Goal: Information Seeking & Learning: Learn about a topic

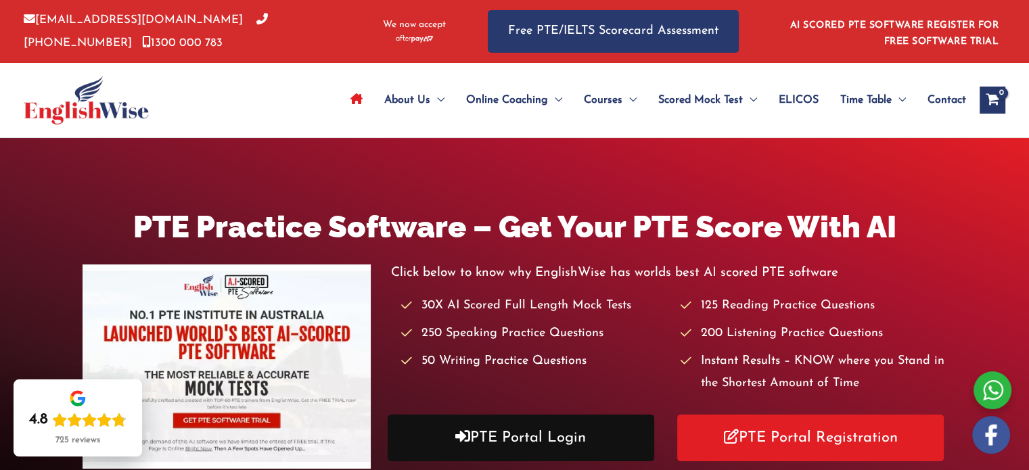
click at [488, 423] on link "PTE Portal Login" at bounding box center [520, 438] width 266 height 47
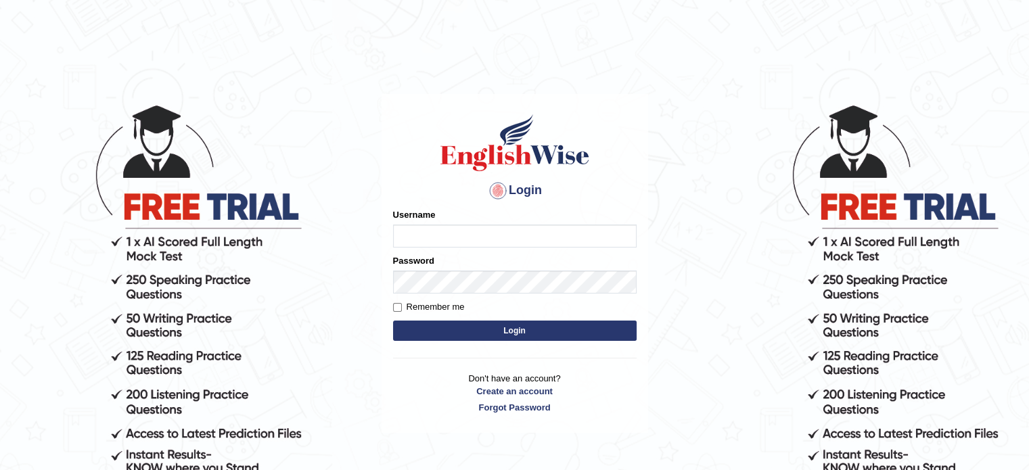
type input "tahseen"
click at [494, 327] on button "Login" at bounding box center [514, 331] width 243 height 20
type input "tahseen"
click at [494, 327] on button "Login" at bounding box center [514, 331] width 243 height 20
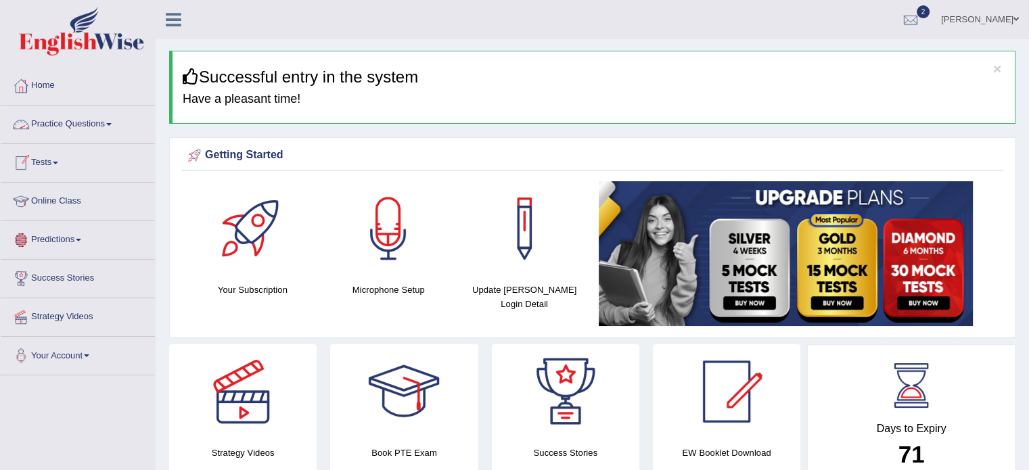
click at [110, 121] on link "Practice Questions" at bounding box center [78, 122] width 154 height 34
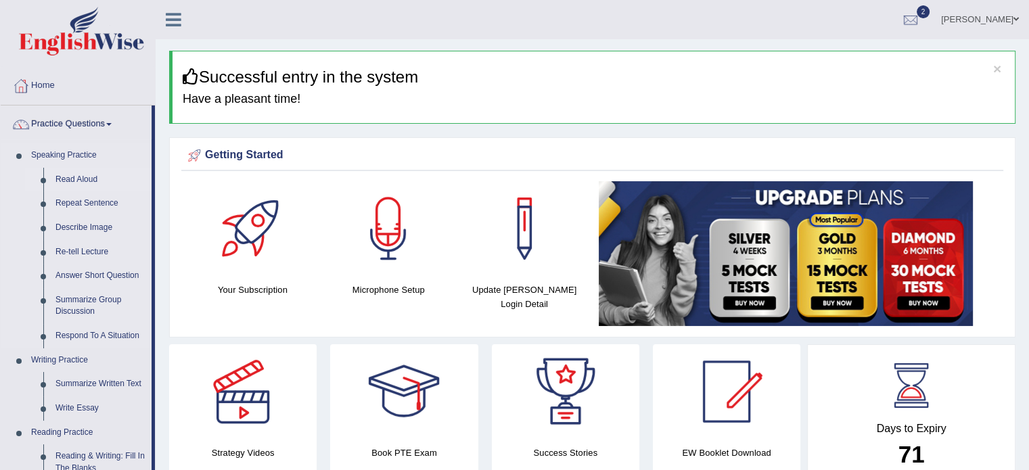
click at [67, 179] on link "Read Aloud" at bounding box center [100, 180] width 102 height 24
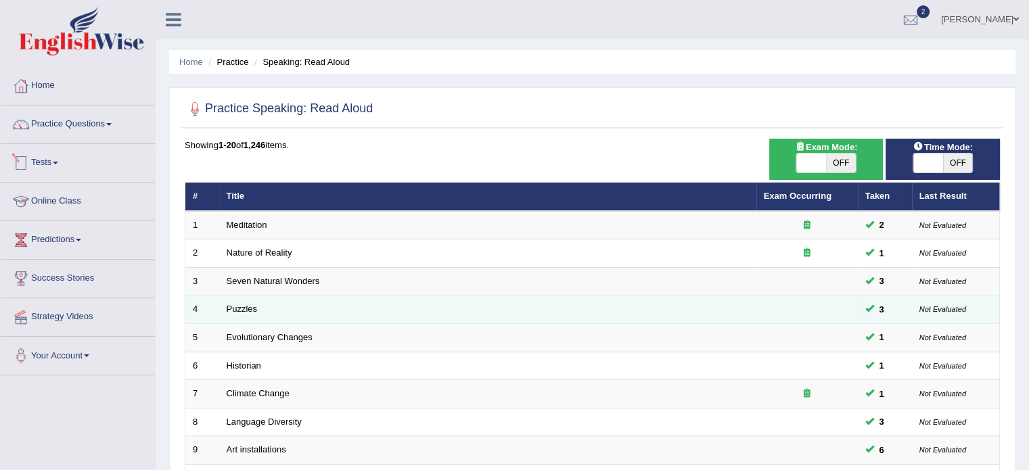
scroll to position [421, 0]
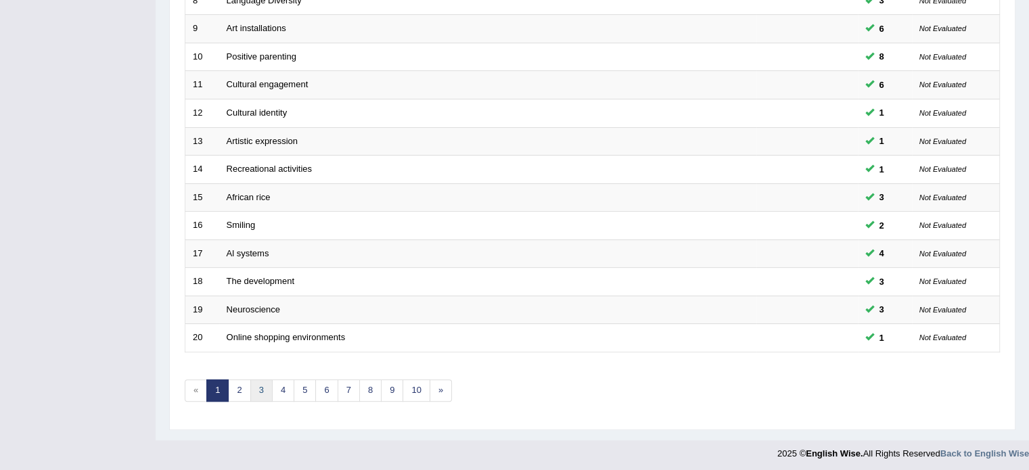
click at [250, 386] on link "3" at bounding box center [261, 390] width 22 height 22
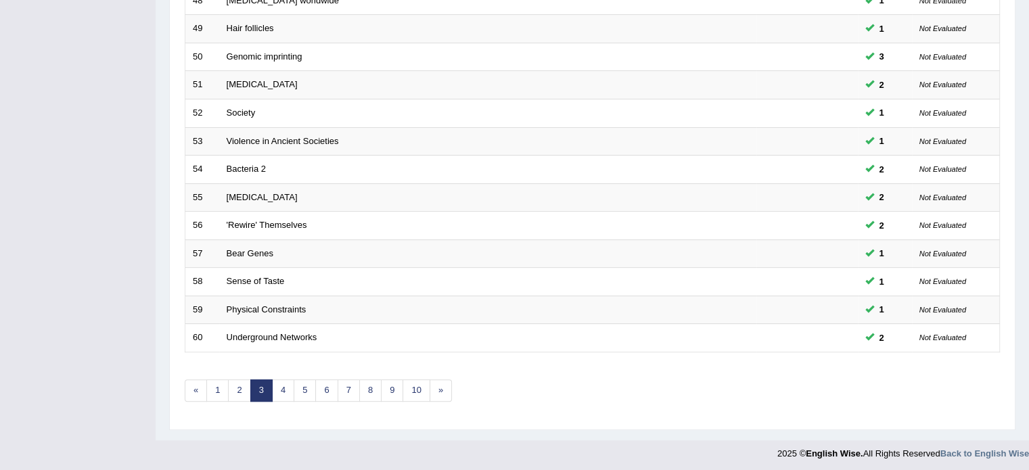
scroll to position [421, 0]
click at [281, 390] on link "4" at bounding box center [283, 391] width 22 height 22
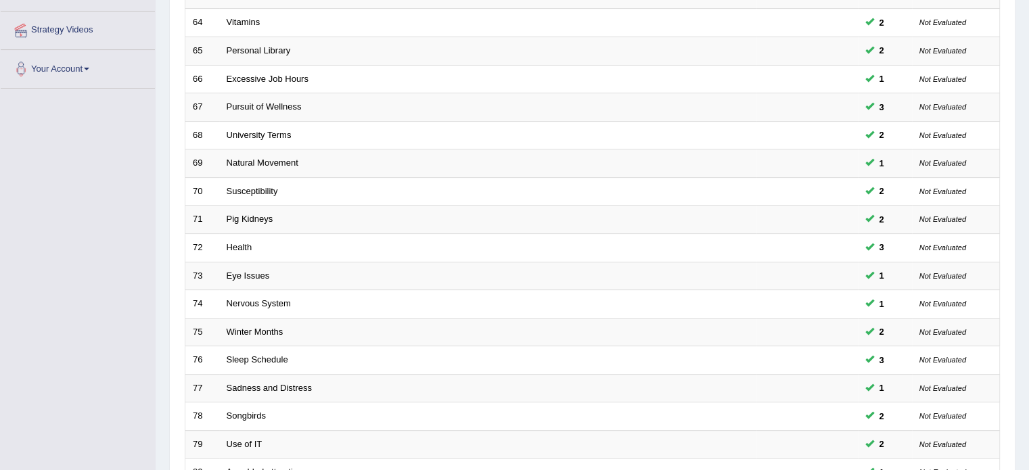
scroll to position [421, 0]
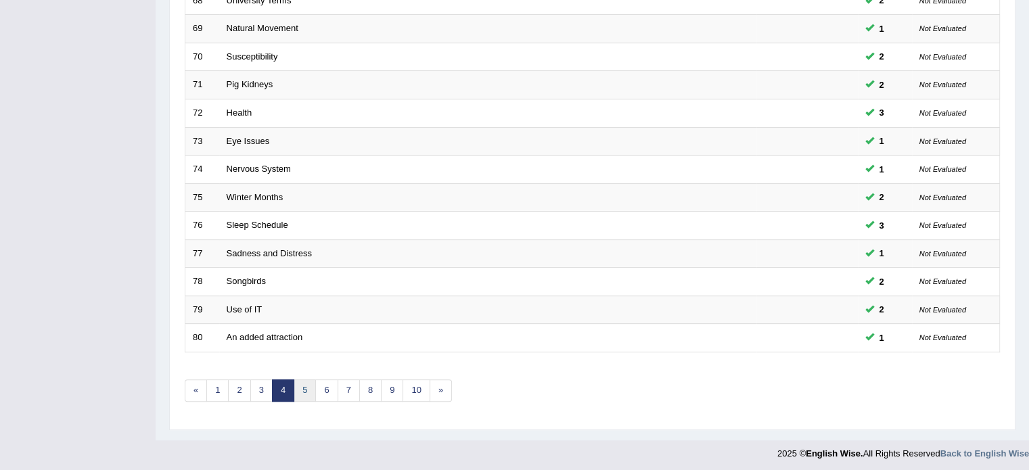
click at [304, 392] on link "5" at bounding box center [304, 390] width 22 height 22
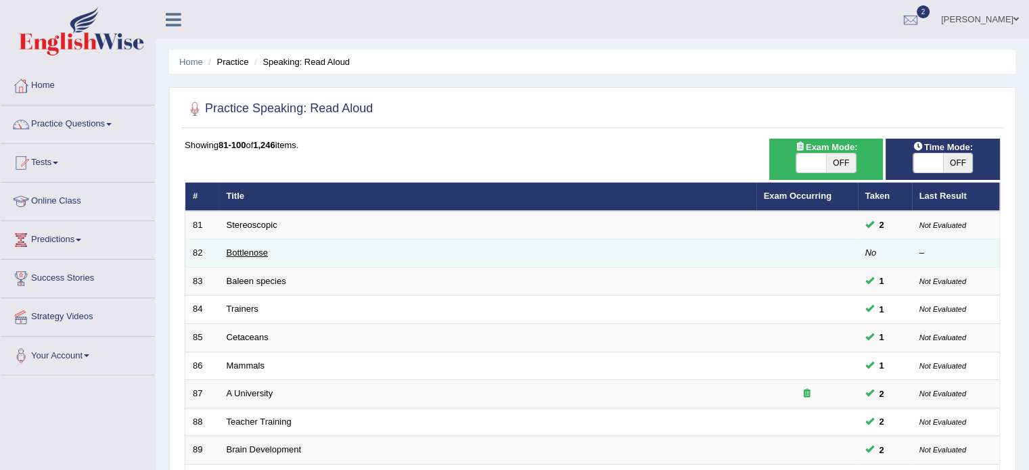
click at [242, 252] on link "Bottlenose" at bounding box center [247, 253] width 41 height 10
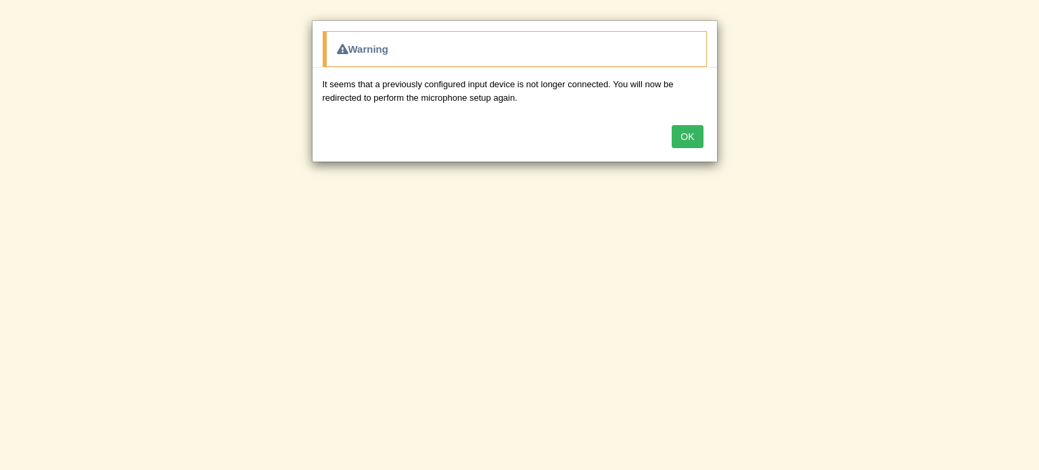
click at [682, 140] on button "OK" at bounding box center [686, 136] width 31 height 23
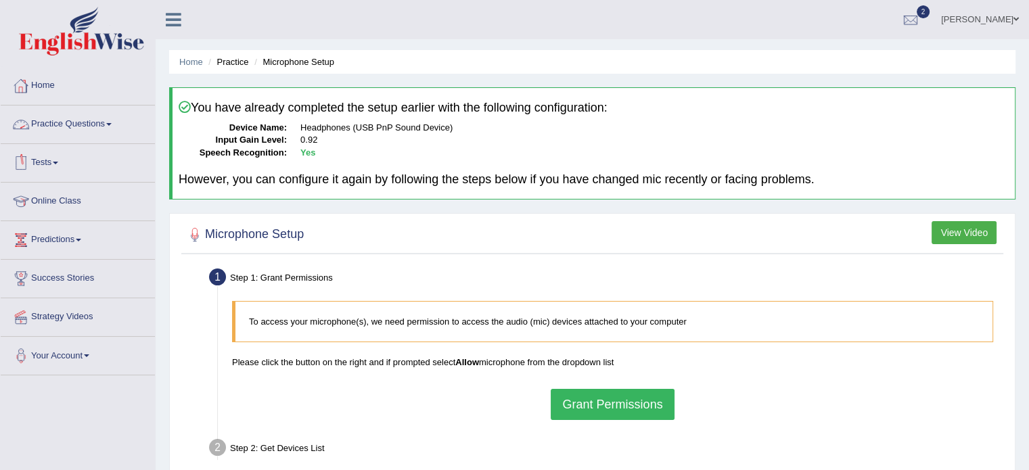
click at [106, 127] on link "Practice Questions" at bounding box center [78, 122] width 154 height 34
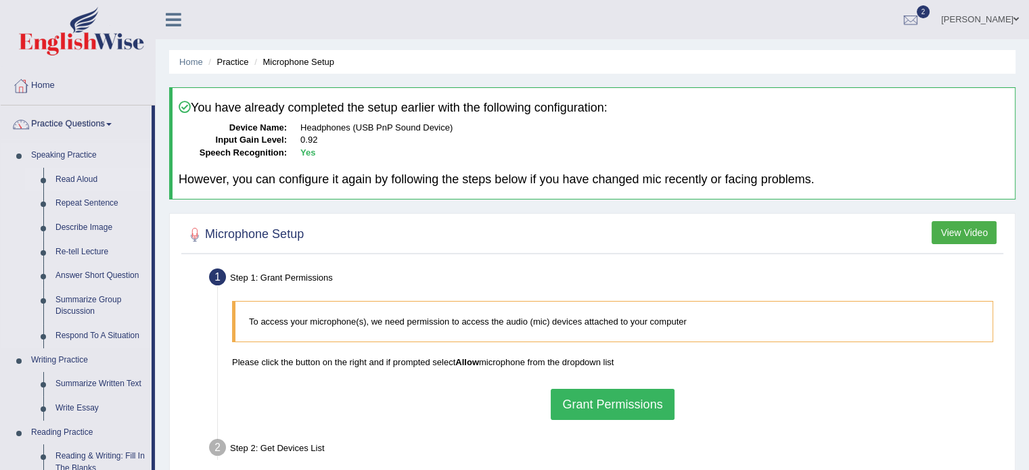
click at [64, 178] on link "Read Aloud" at bounding box center [100, 180] width 102 height 24
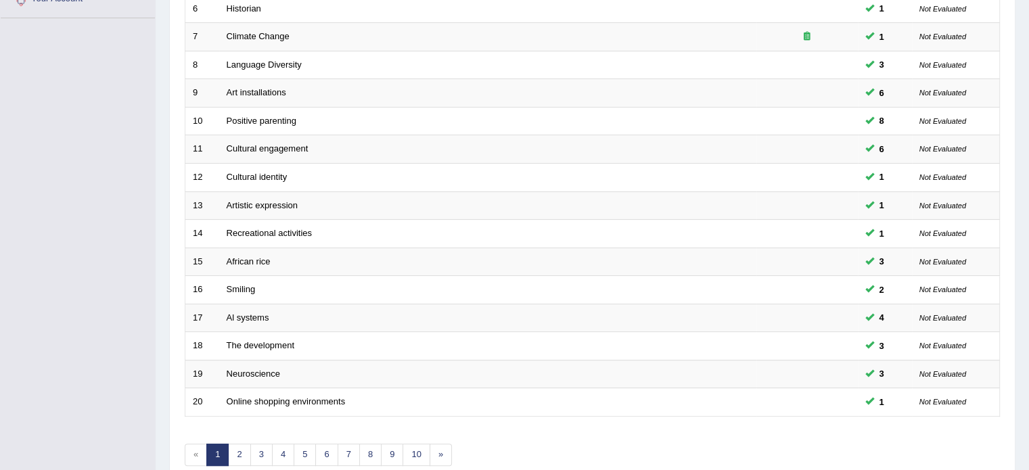
scroll to position [421, 0]
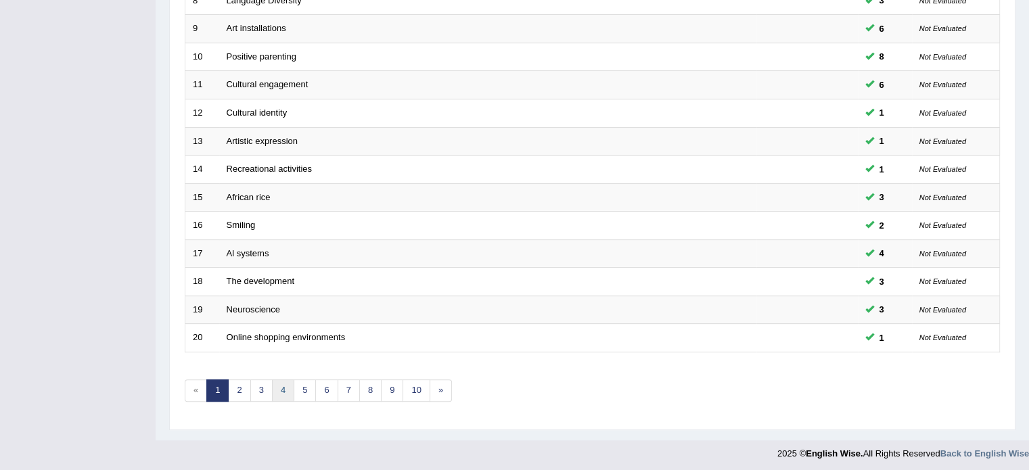
click at [283, 386] on link "4" at bounding box center [283, 390] width 22 height 22
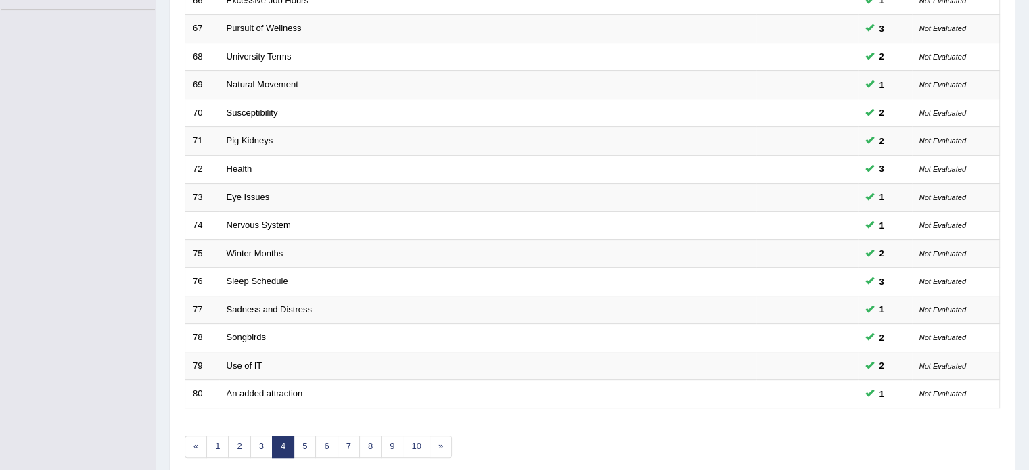
scroll to position [421, 0]
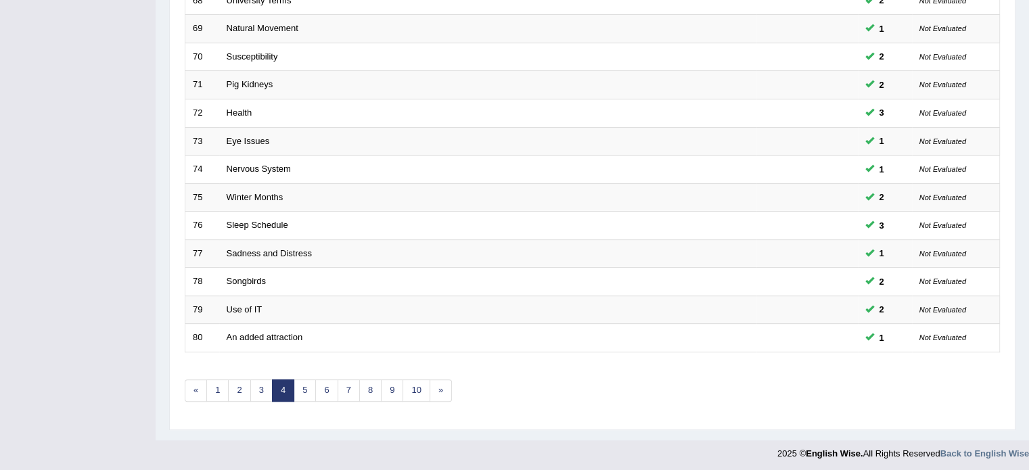
click at [292, 387] on link "4" at bounding box center [283, 390] width 22 height 22
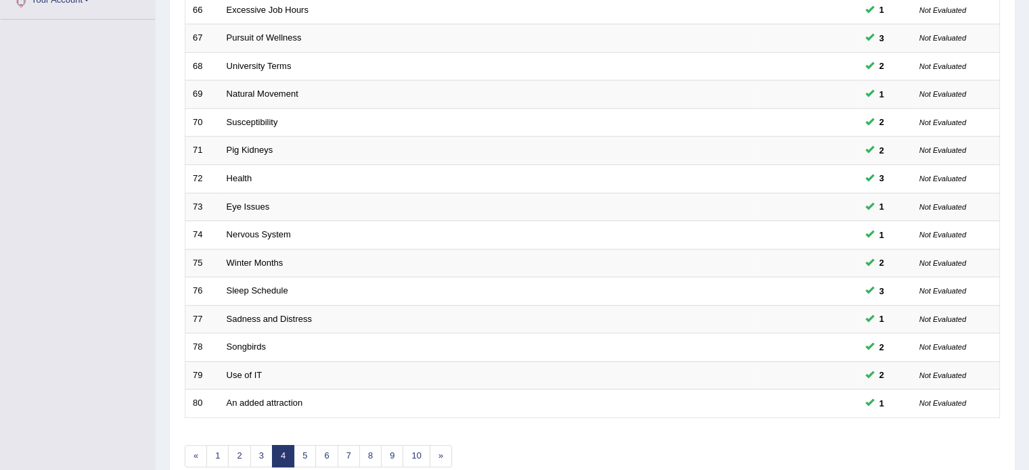
scroll to position [421, 0]
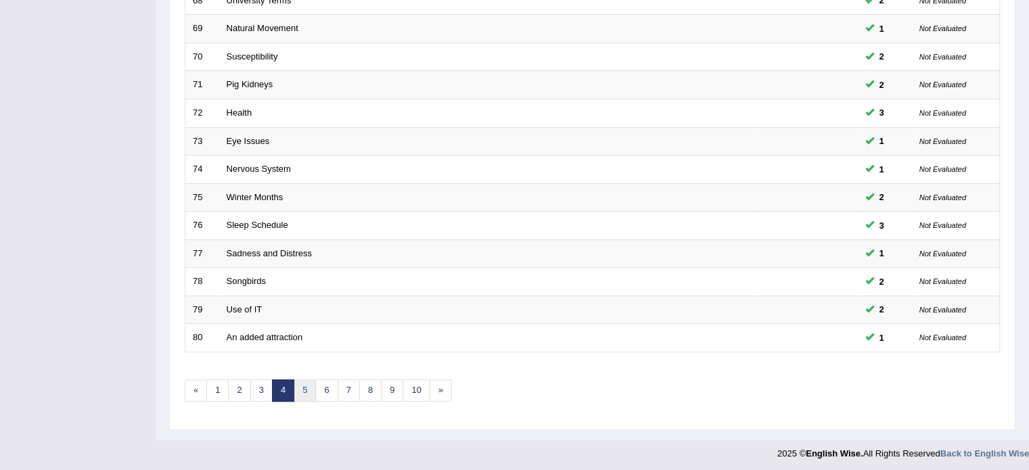
click at [298, 391] on link "5" at bounding box center [304, 390] width 22 height 22
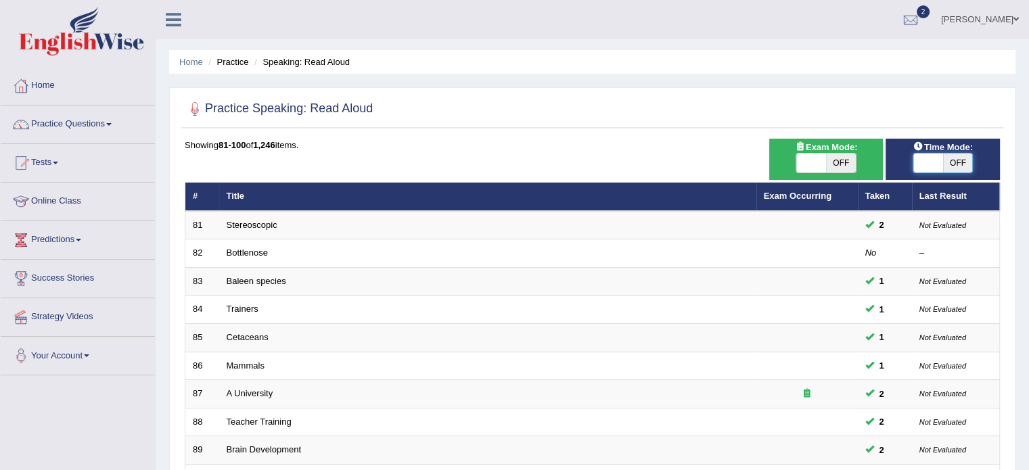
click at [923, 157] on span at bounding box center [928, 163] width 30 height 19
checkbox input "true"
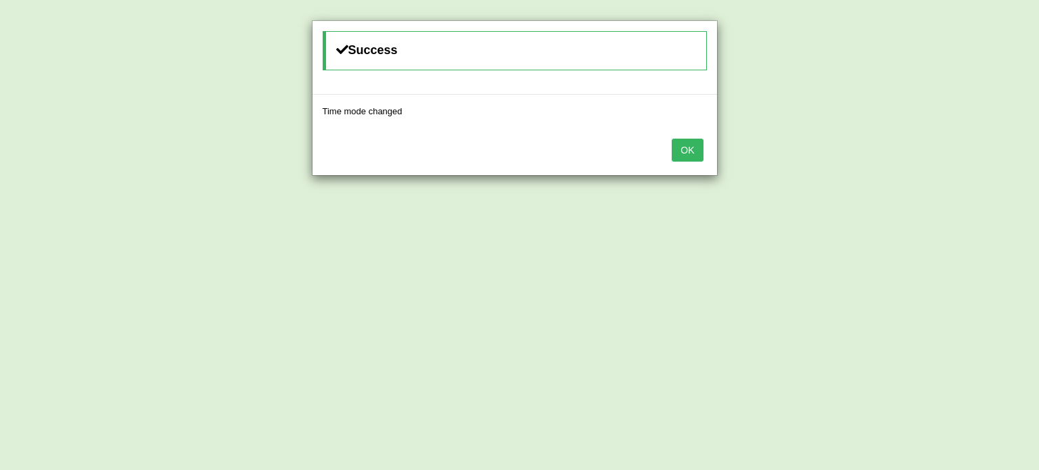
click at [700, 147] on button "OK" at bounding box center [686, 150] width 31 height 23
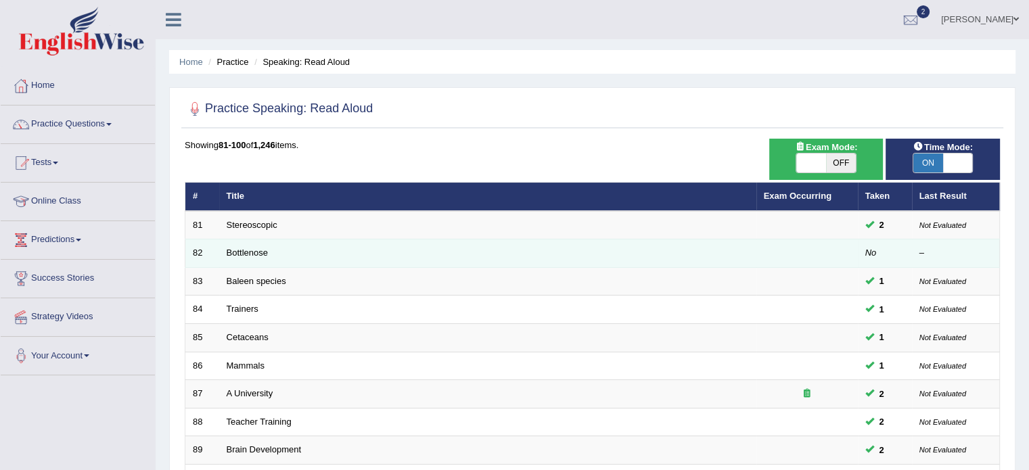
click at [253, 256] on td "Bottlenose" at bounding box center [487, 253] width 537 height 28
click at [244, 251] on link "Bottlenose" at bounding box center [247, 253] width 41 height 10
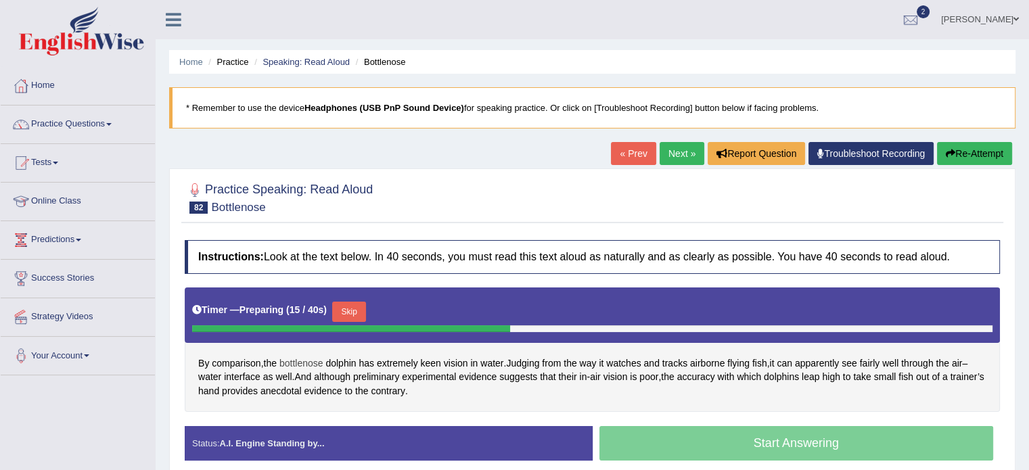
click at [308, 358] on span "bottlenose" at bounding box center [301, 363] width 44 height 14
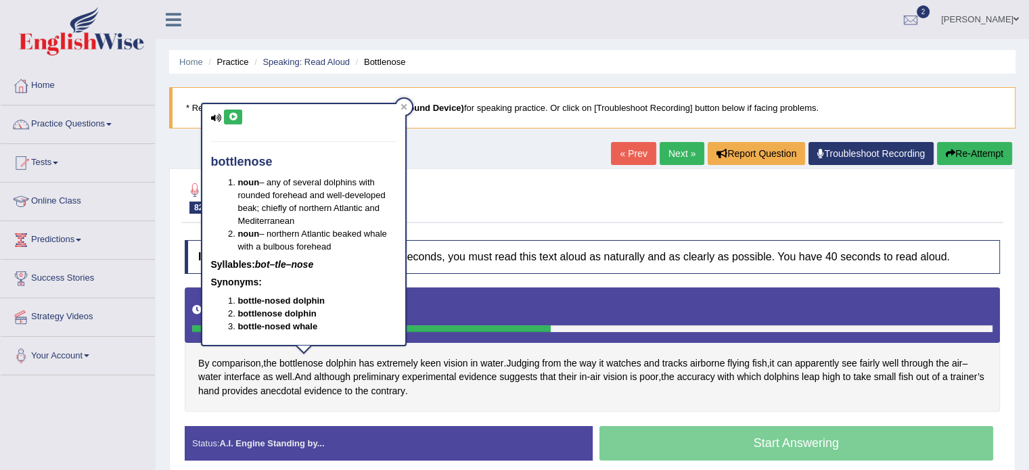
click at [234, 120] on icon at bounding box center [233, 117] width 10 height 8
click at [233, 113] on icon at bounding box center [233, 117] width 10 height 8
click at [231, 116] on icon at bounding box center [233, 117] width 10 height 8
click at [228, 114] on icon at bounding box center [233, 117] width 10 height 8
click at [396, 105] on div at bounding box center [404, 107] width 16 height 16
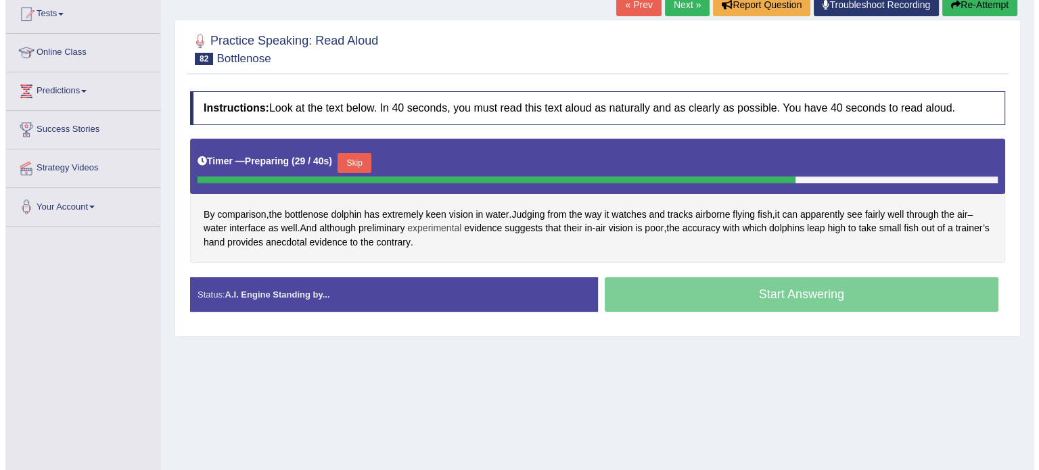
scroll to position [149, 0]
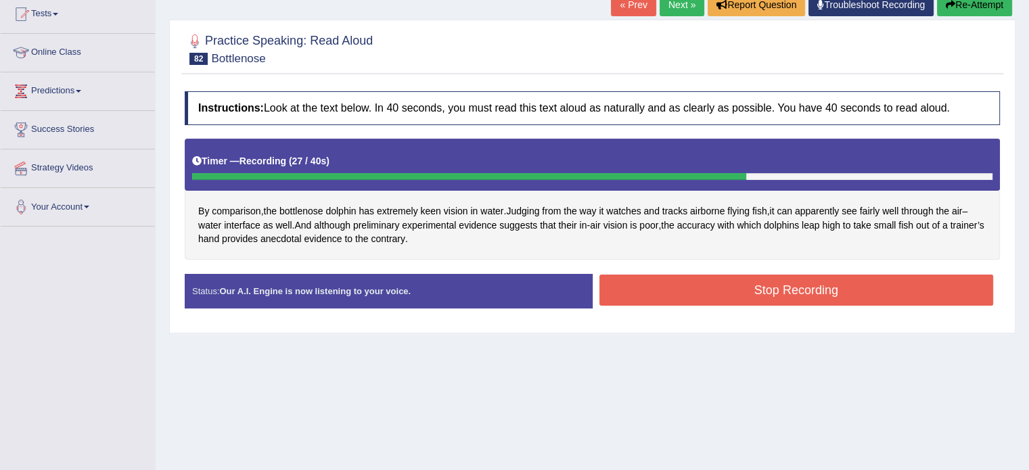
click at [653, 283] on button "Stop Recording" at bounding box center [796, 290] width 394 height 31
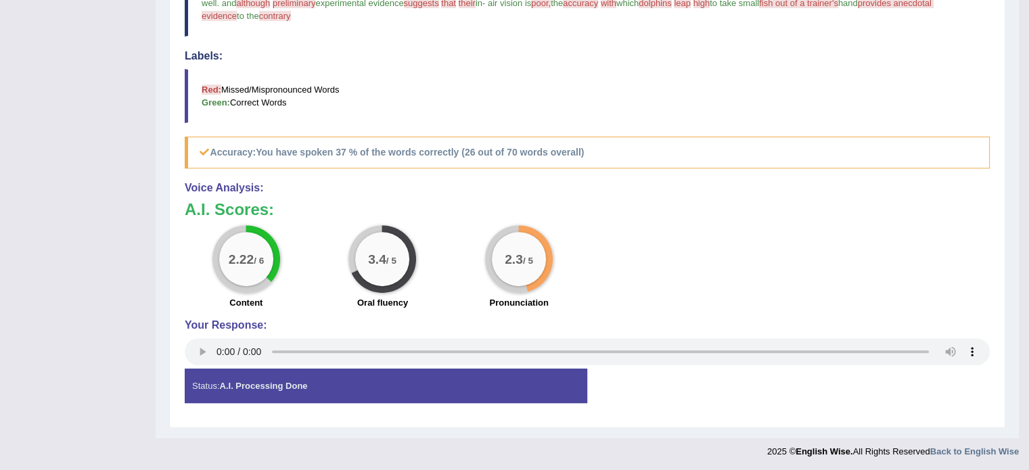
scroll to position [0, 0]
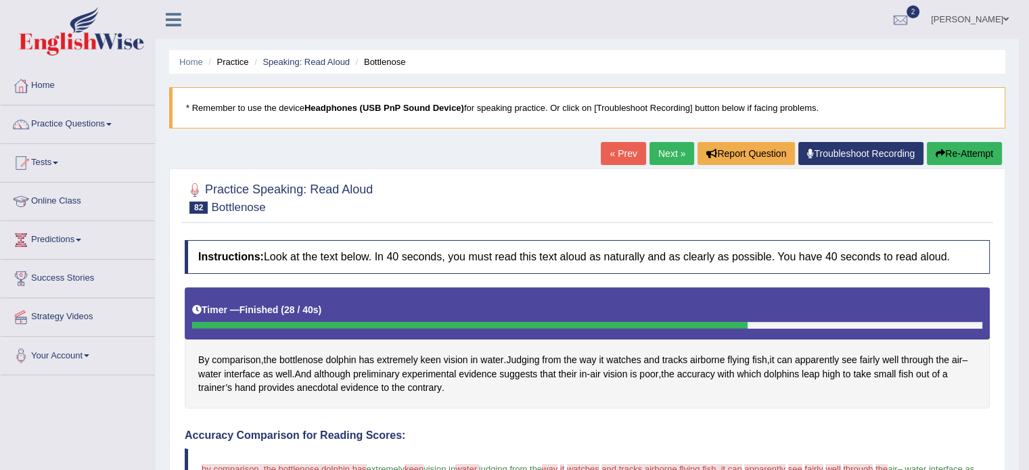
click at [965, 156] on button "Re-Attempt" at bounding box center [963, 153] width 75 height 23
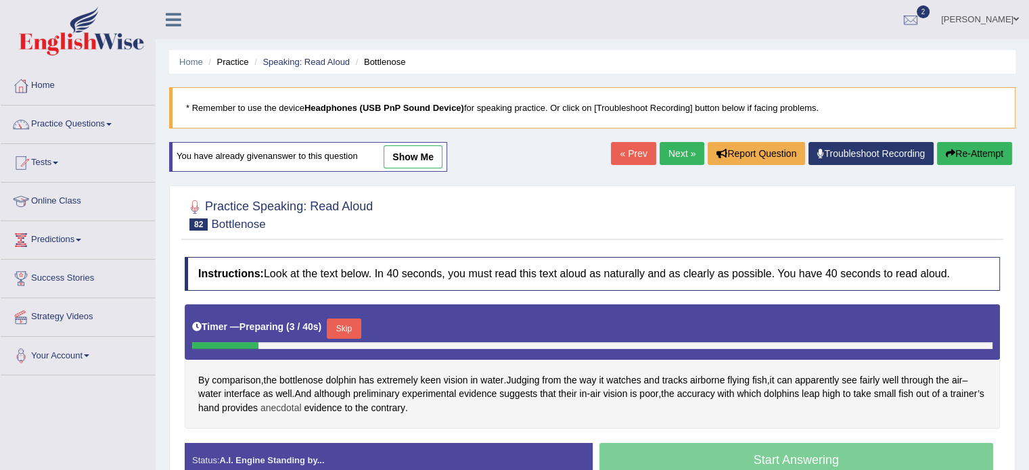
click at [302, 405] on span "anecdotal" at bounding box center [280, 408] width 41 height 14
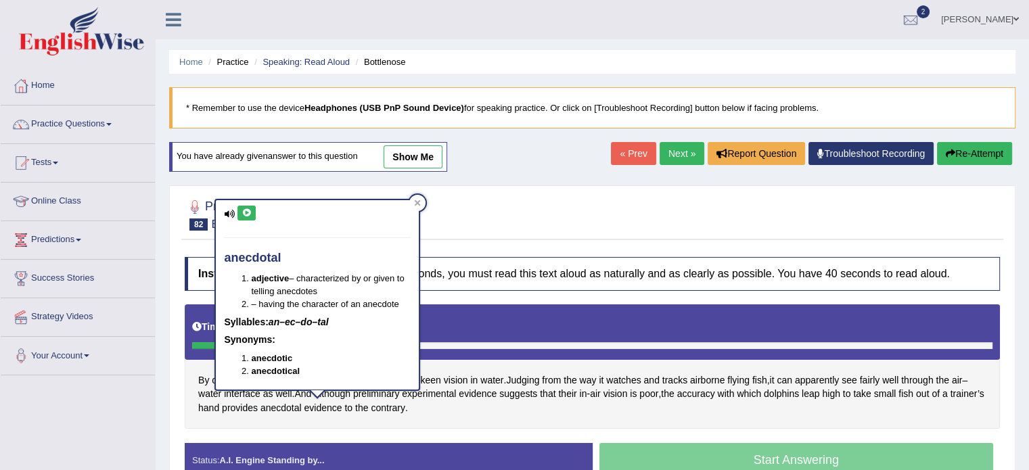
click at [249, 210] on icon at bounding box center [246, 213] width 10 height 8
click at [423, 202] on div at bounding box center [417, 203] width 16 height 16
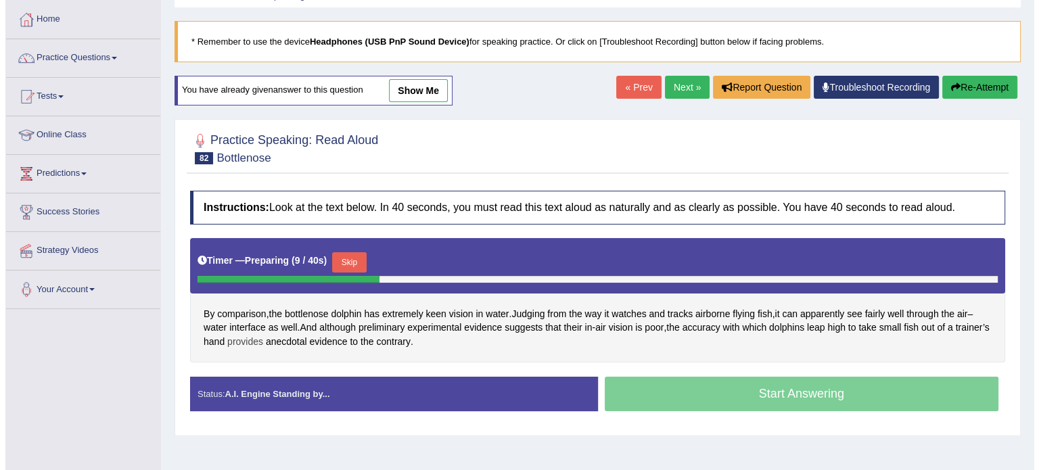
scroll to position [67, 0]
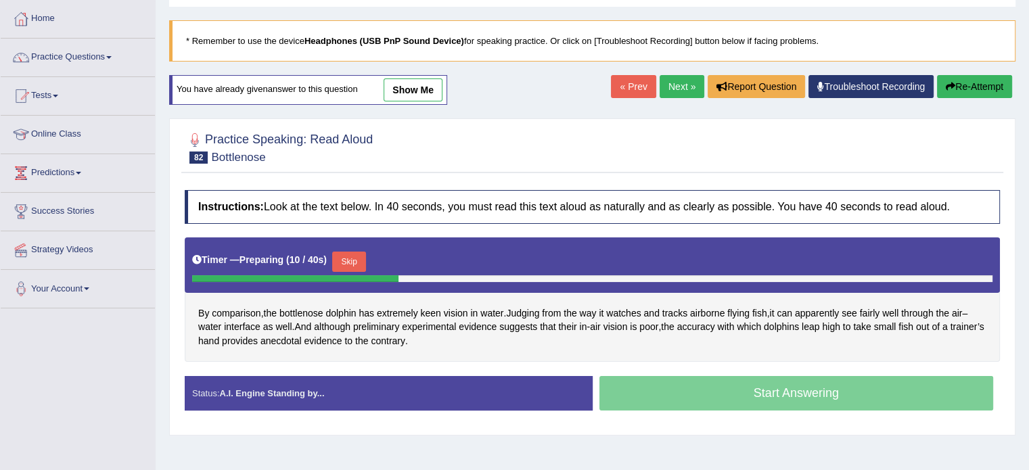
click at [356, 252] on button "Skip" at bounding box center [349, 262] width 34 height 20
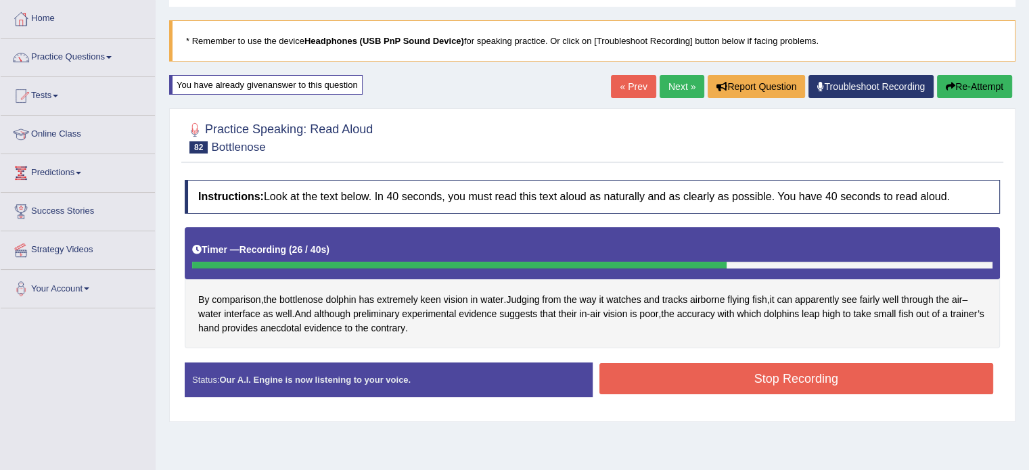
click at [630, 373] on button "Stop Recording" at bounding box center [796, 378] width 394 height 31
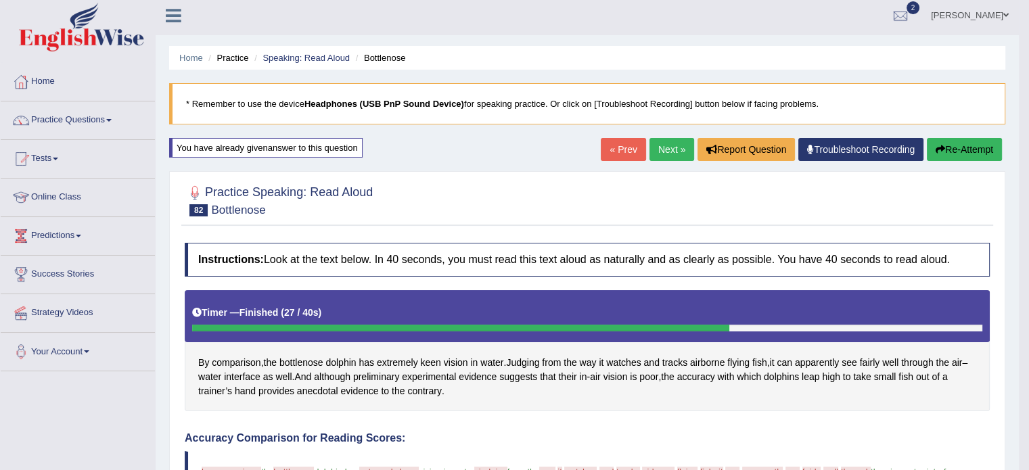
scroll to position [0, 0]
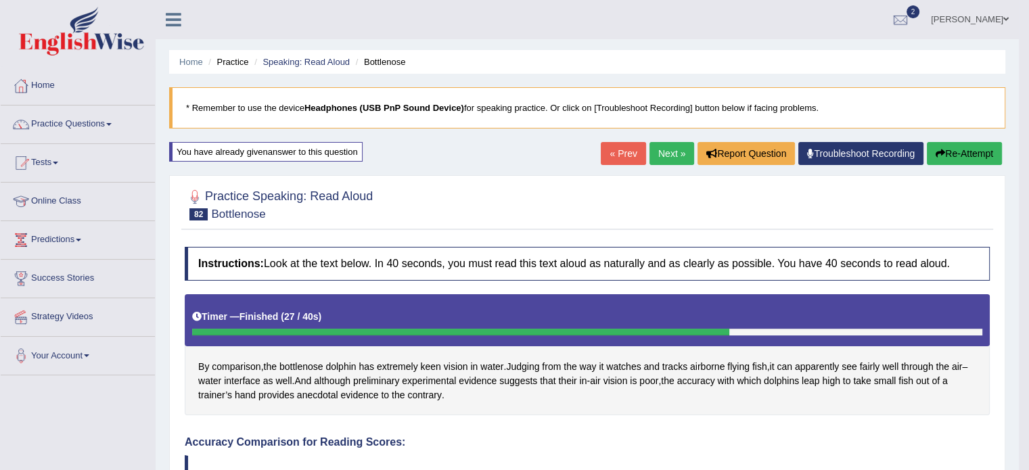
click at [935, 156] on icon "button" at bounding box center [939, 153] width 9 height 9
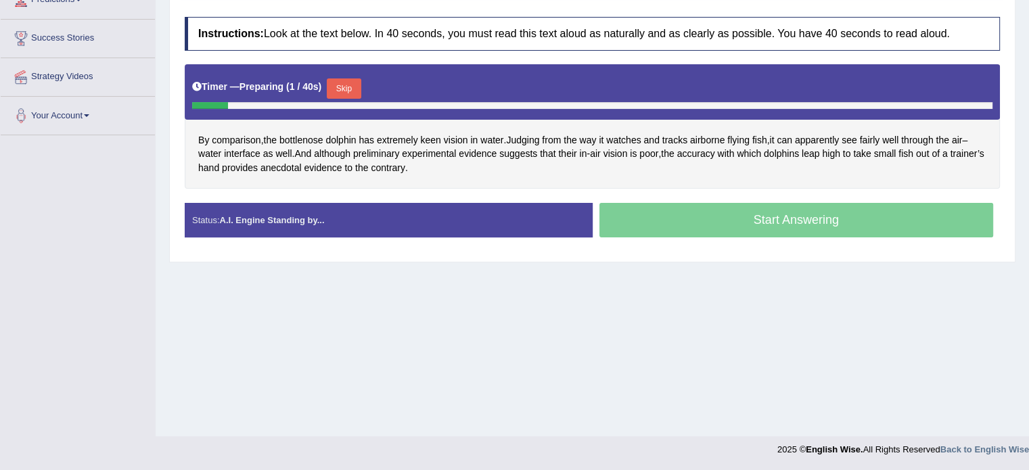
click at [336, 93] on button "Skip" at bounding box center [344, 88] width 34 height 20
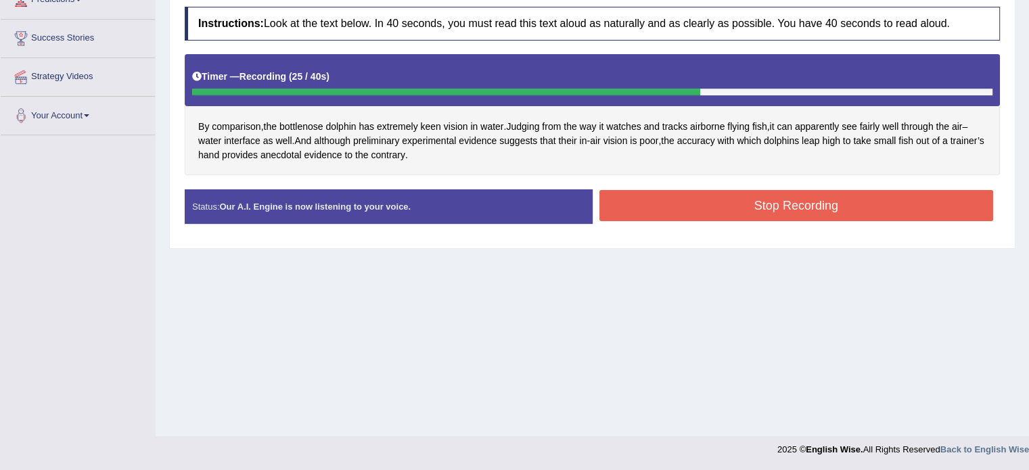
click at [611, 218] on button "Stop Recording" at bounding box center [796, 205] width 394 height 31
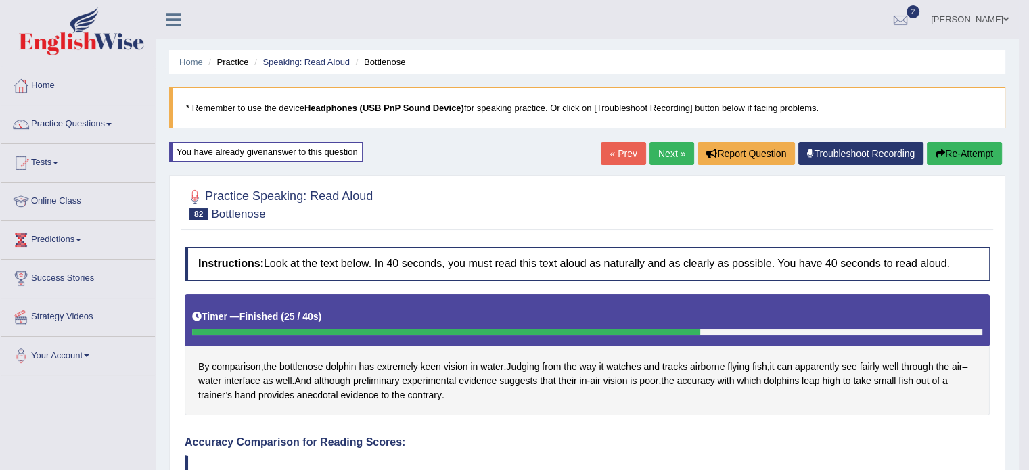
scroll to position [7, 0]
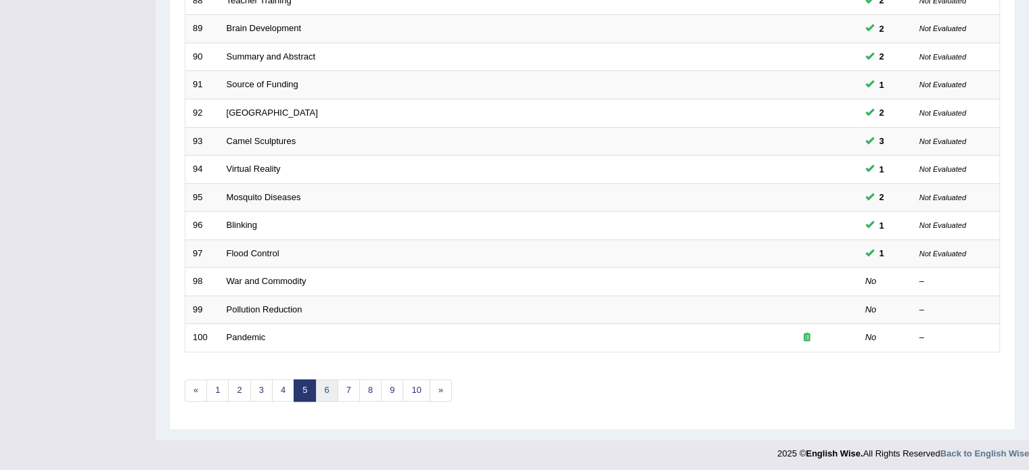
click at [331, 383] on link "6" at bounding box center [326, 390] width 22 height 22
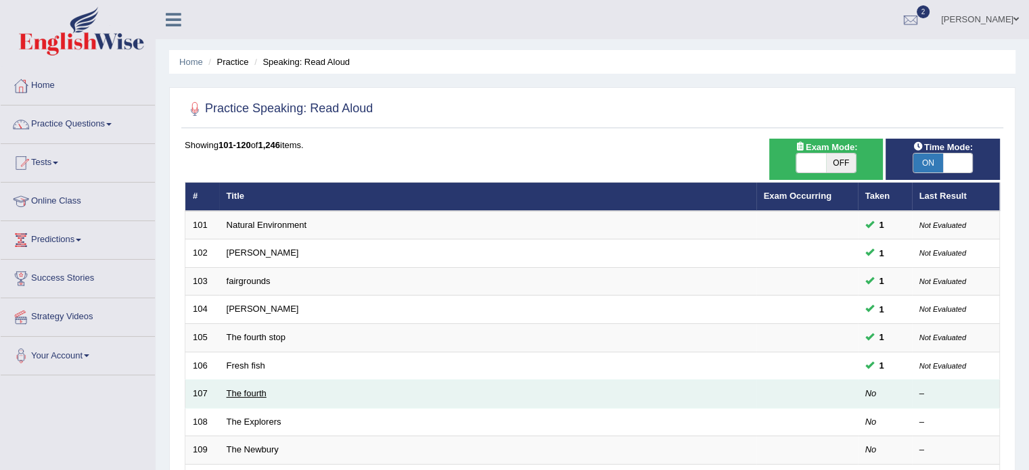
click at [241, 388] on link "The fourth" at bounding box center [247, 393] width 40 height 10
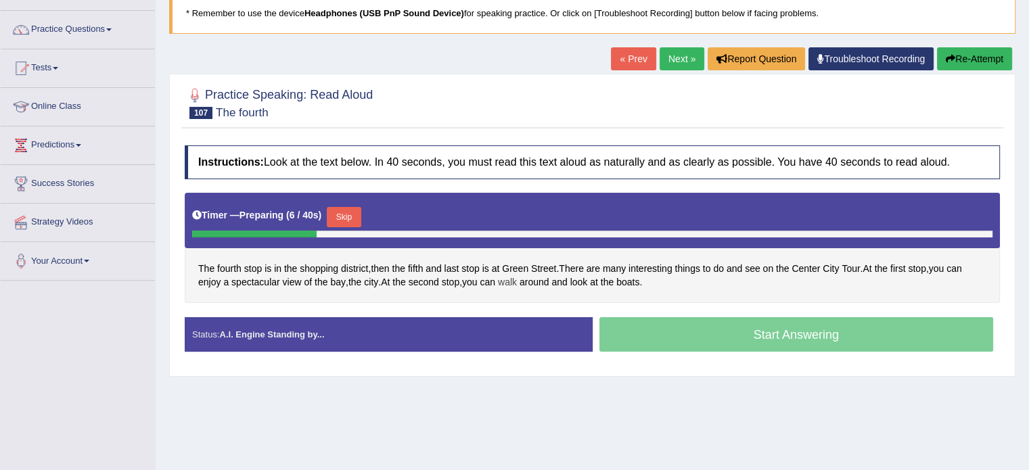
scroll to position [95, 0]
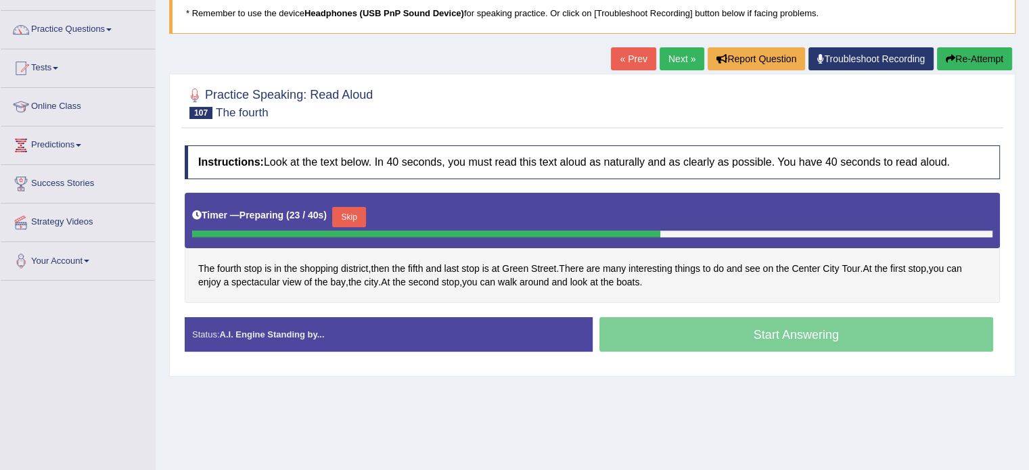
click at [362, 210] on button "Skip" at bounding box center [349, 217] width 34 height 20
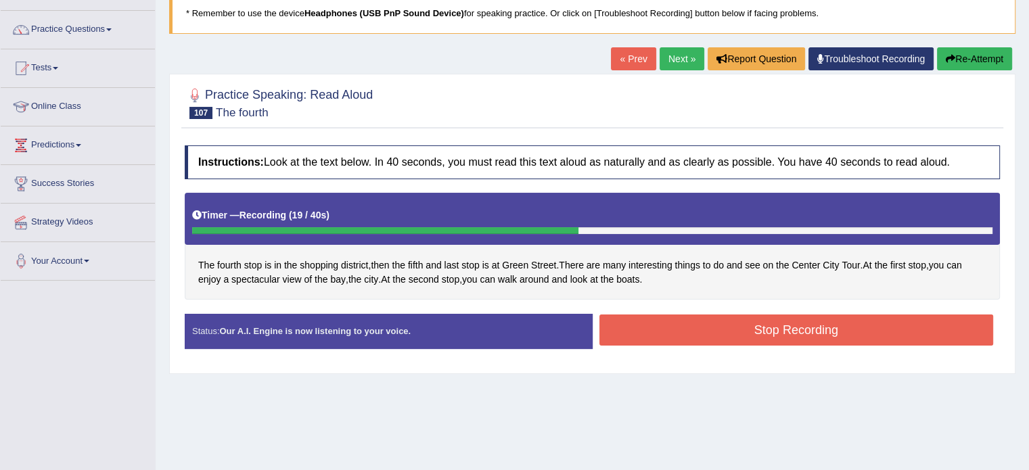
drag, startPoint x: 713, startPoint y: 344, endPoint x: 713, endPoint y: 335, distance: 8.8
click at [713, 335] on div "Stop Recording" at bounding box center [796, 331] width 408 height 34
click at [713, 335] on button "Stop Recording" at bounding box center [796, 329] width 394 height 31
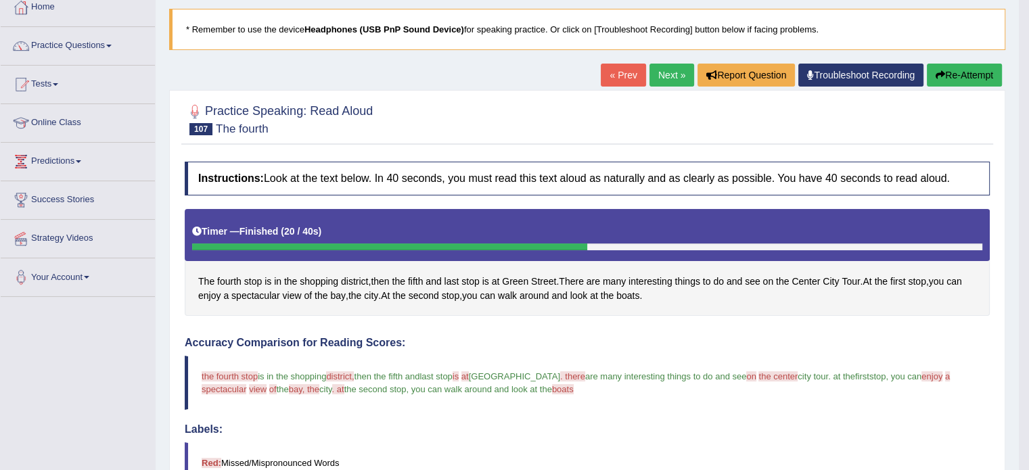
scroll to position [74, 0]
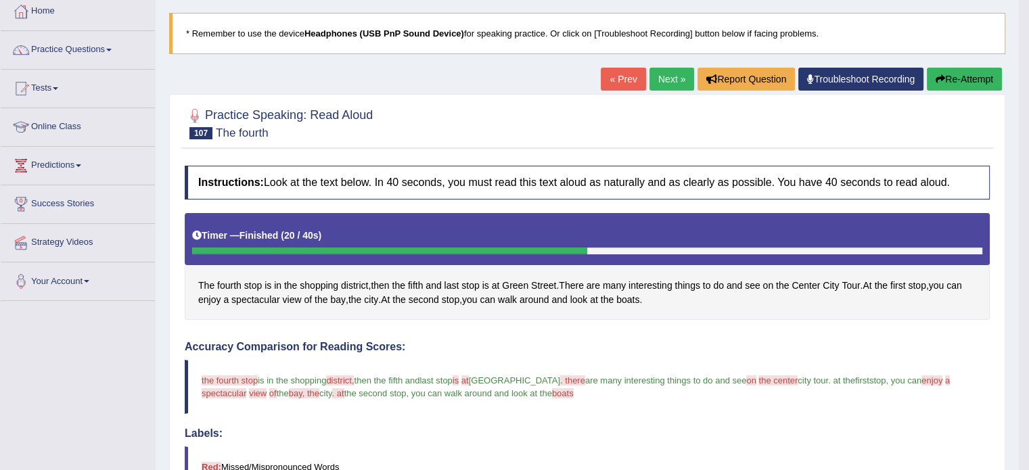
click at [664, 80] on link "Next »" at bounding box center [671, 79] width 45 height 23
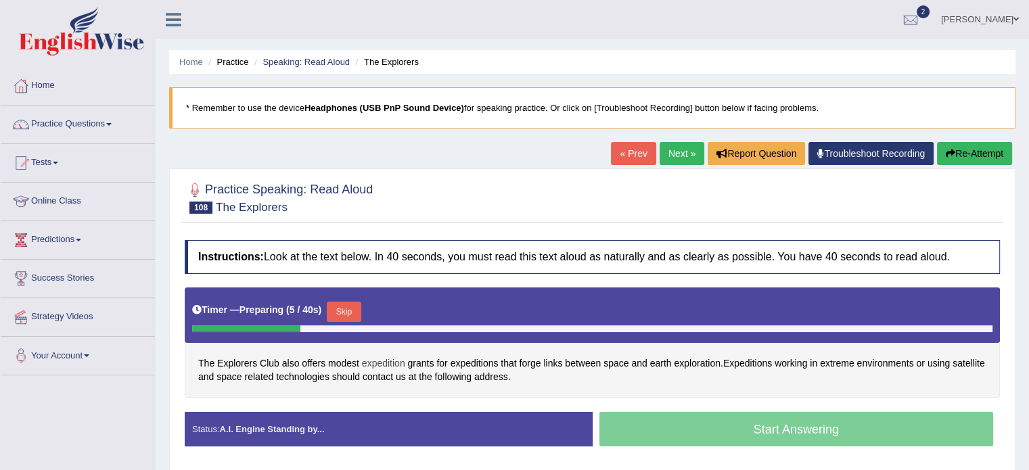
click at [383, 360] on span "expedition" at bounding box center [383, 363] width 43 height 14
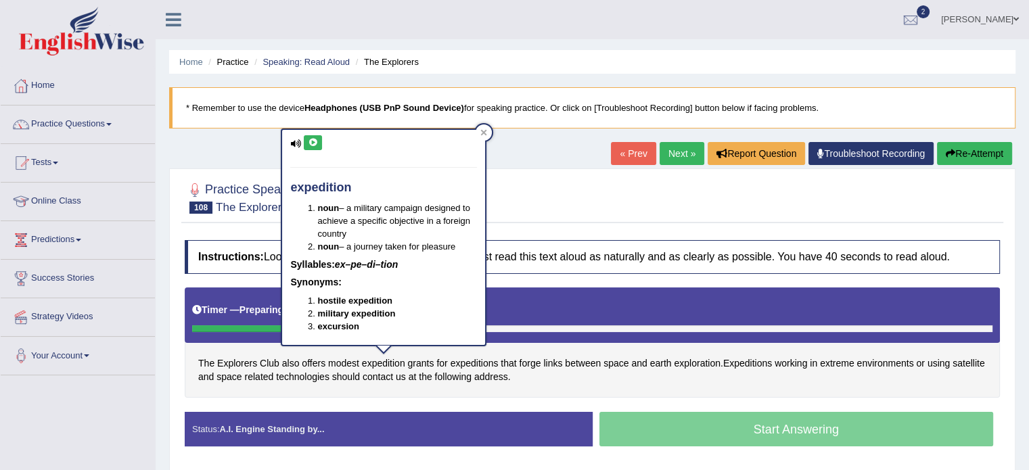
click at [314, 137] on button at bounding box center [313, 142] width 18 height 15
click at [314, 145] on icon at bounding box center [313, 143] width 10 height 8
click at [312, 141] on icon at bounding box center [313, 143] width 10 height 8
click at [483, 135] on icon at bounding box center [483, 132] width 7 height 7
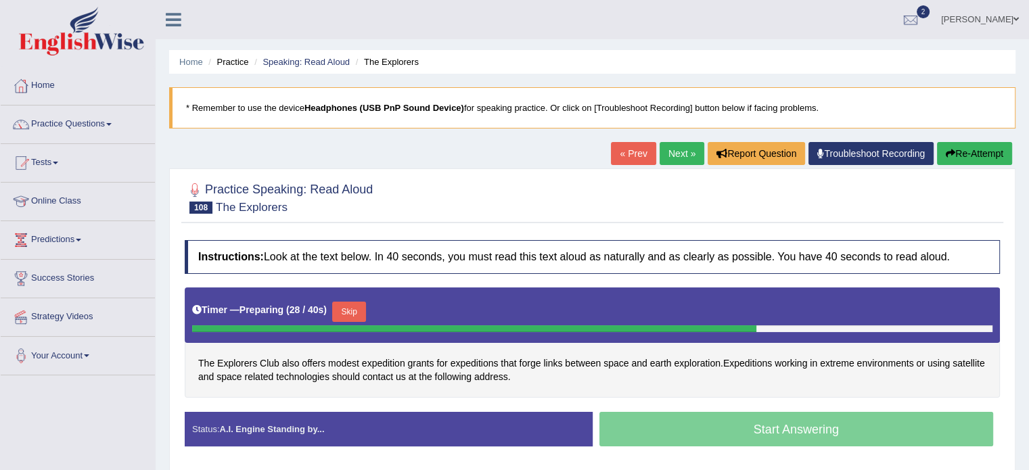
click at [337, 310] on button "Skip" at bounding box center [349, 312] width 34 height 20
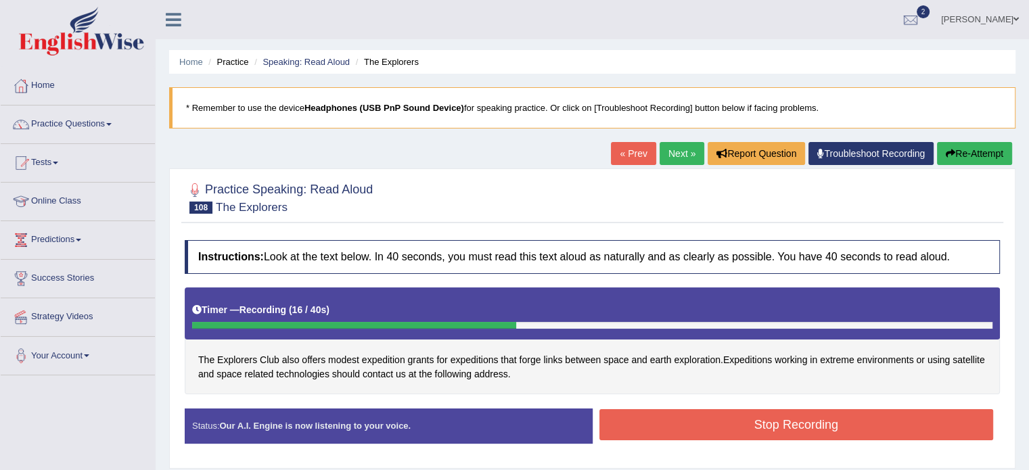
click at [643, 421] on button "Stop Recording" at bounding box center [796, 424] width 394 height 31
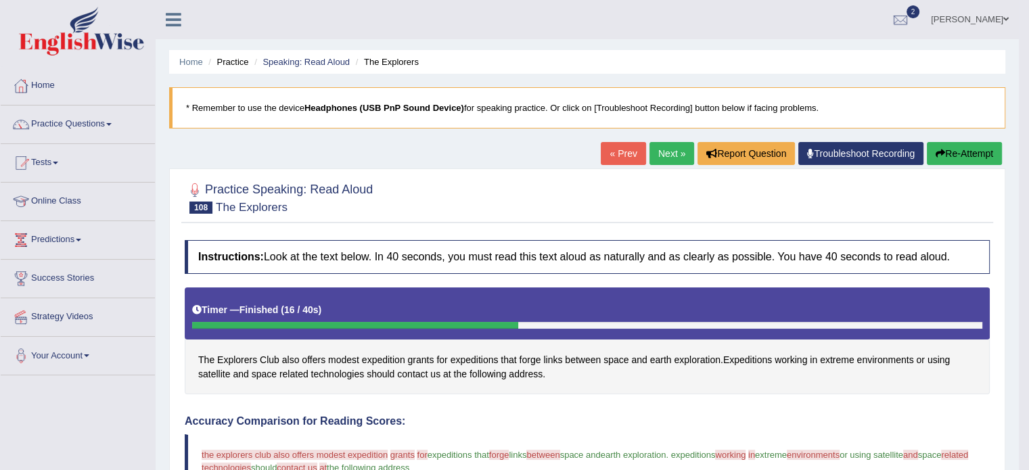
click at [667, 151] on link "Next »" at bounding box center [671, 153] width 45 height 23
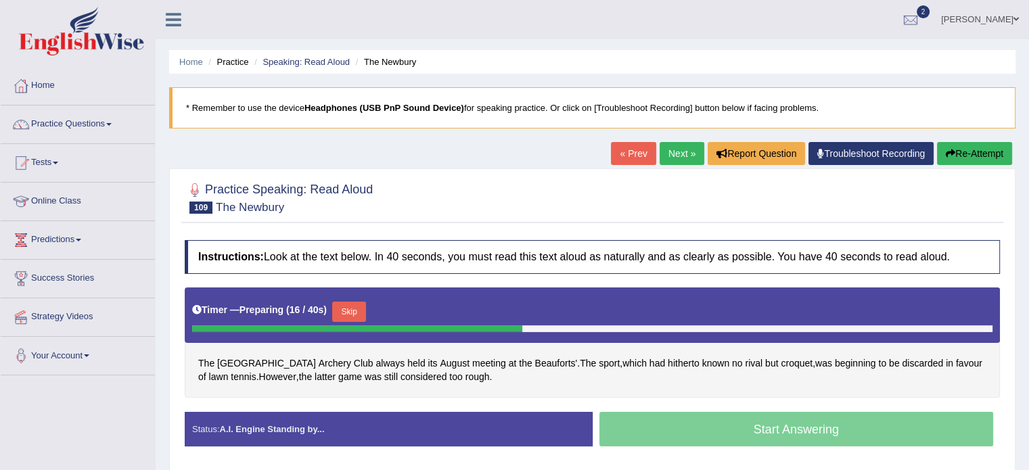
click at [663, 161] on link "Next »" at bounding box center [681, 153] width 45 height 23
click at [350, 312] on button "Skip" at bounding box center [349, 312] width 34 height 20
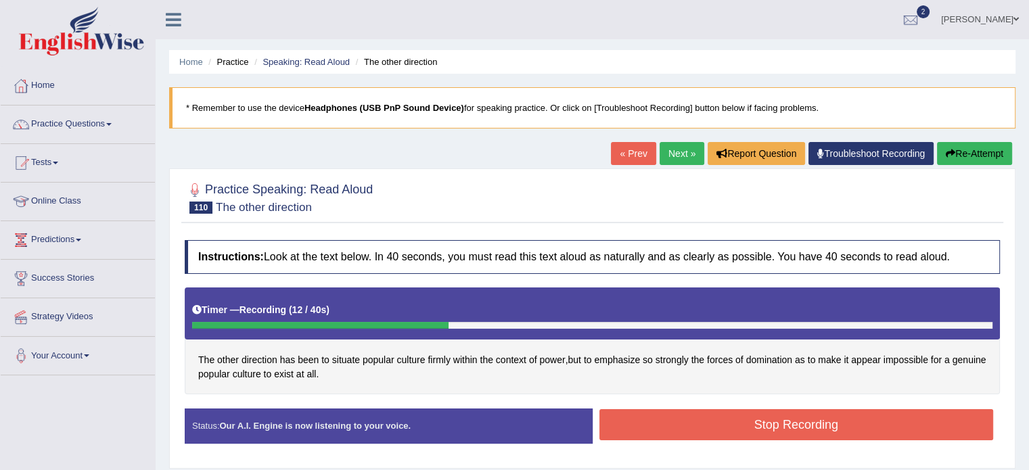
click at [645, 410] on button "Stop Recording" at bounding box center [796, 424] width 394 height 31
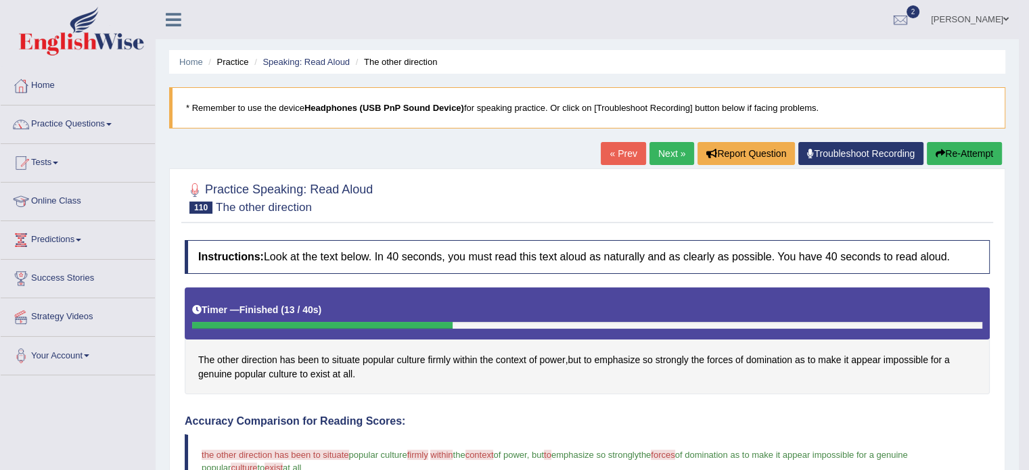
click at [651, 152] on link "Next »" at bounding box center [671, 153] width 45 height 23
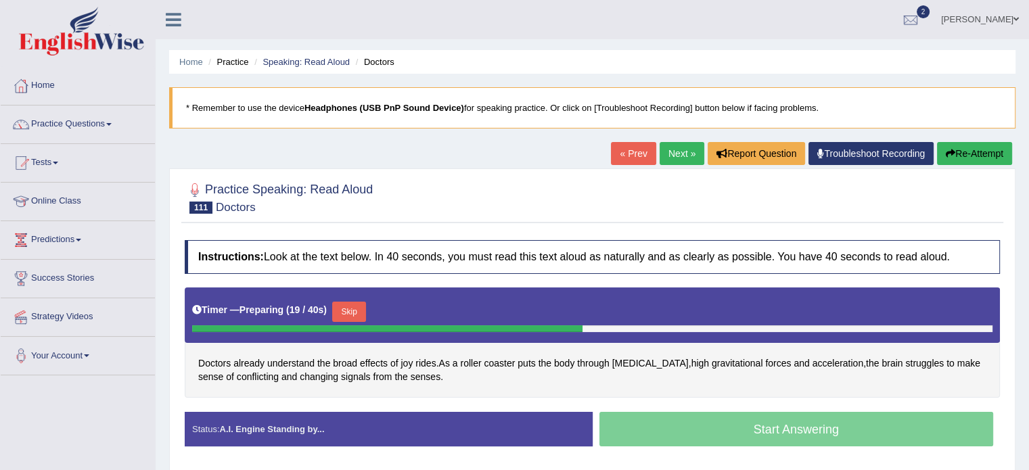
click at [354, 302] on button "Skip" at bounding box center [349, 312] width 34 height 20
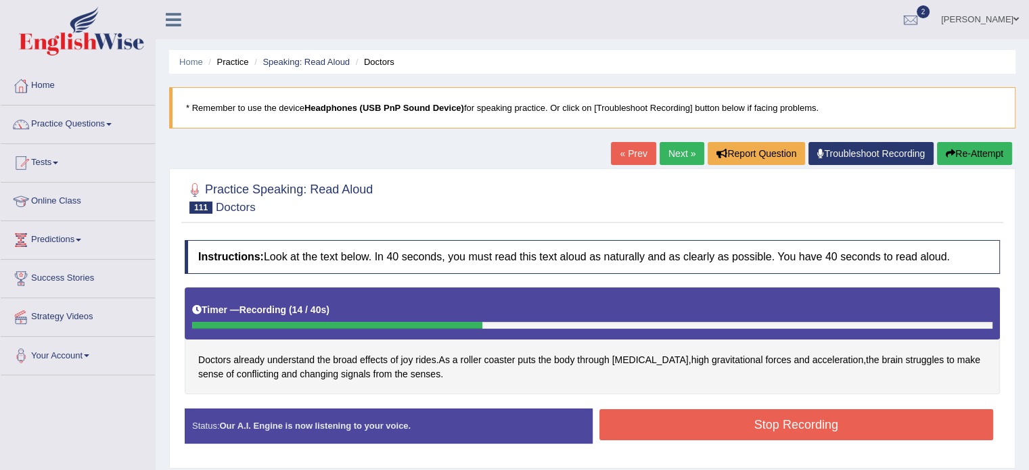
click at [600, 419] on button "Stop Recording" at bounding box center [796, 424] width 394 height 31
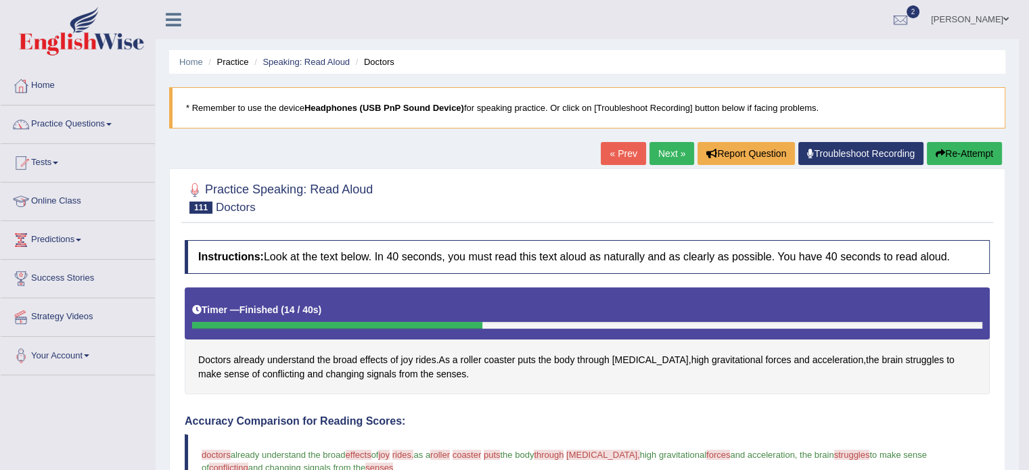
click at [663, 156] on link "Next »" at bounding box center [671, 153] width 45 height 23
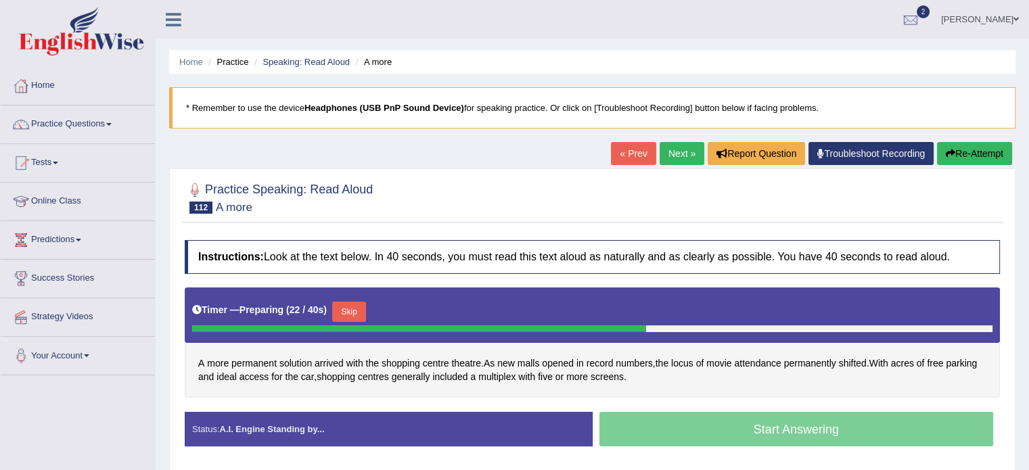
click at [352, 310] on button "Skip" at bounding box center [349, 312] width 34 height 20
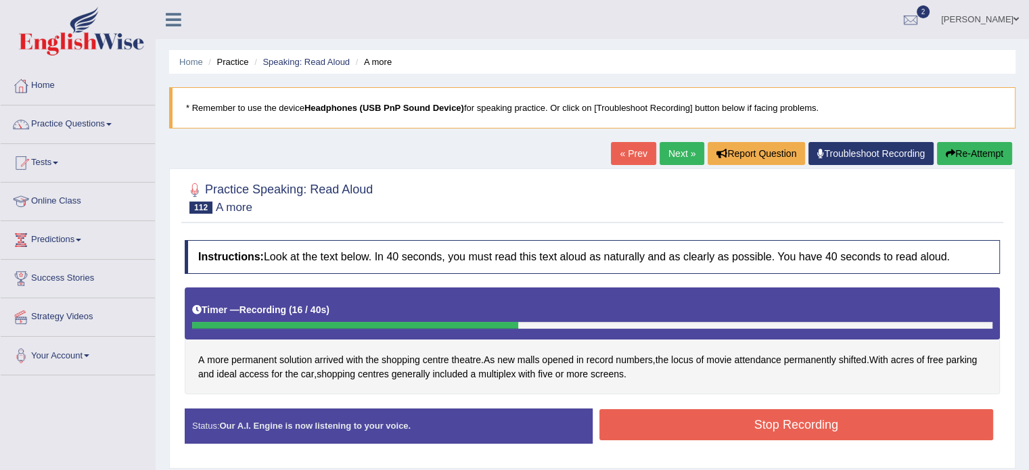
click at [661, 415] on button "Stop Recording" at bounding box center [796, 424] width 394 height 31
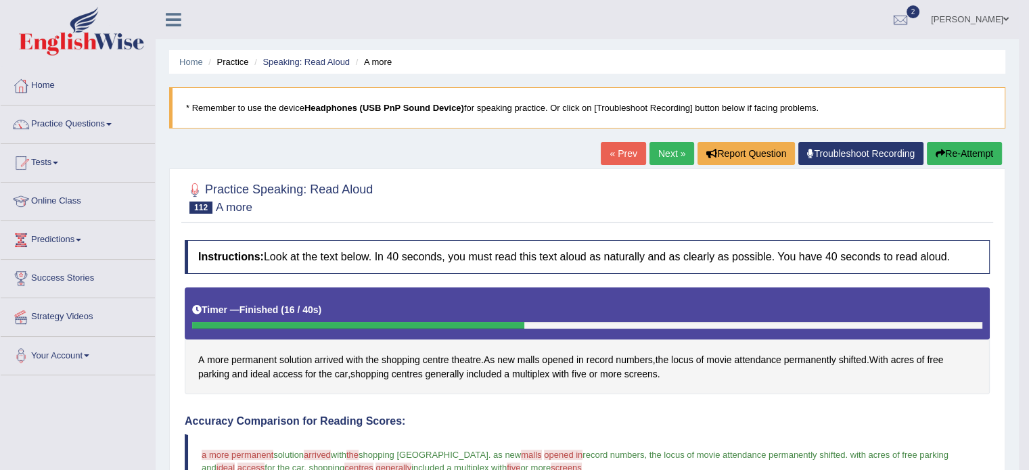
click at [671, 158] on link "Next »" at bounding box center [671, 153] width 45 height 23
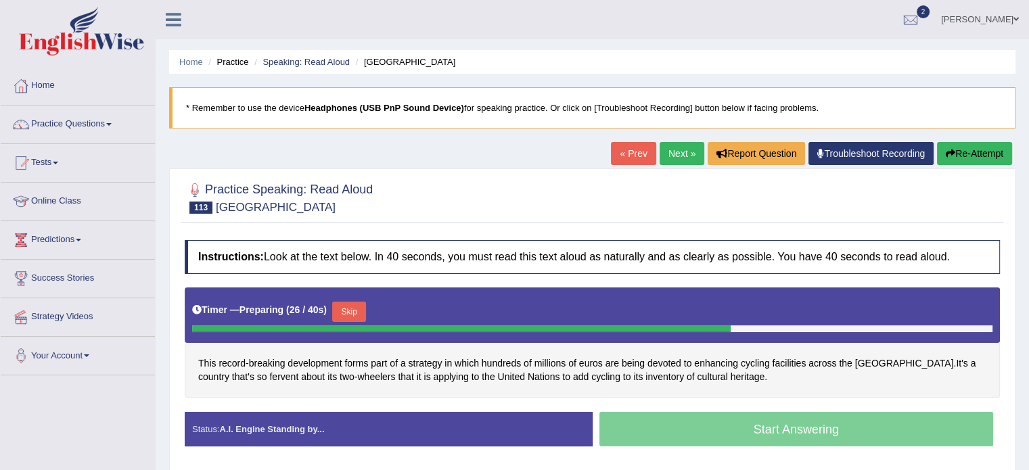
click at [355, 303] on button "Skip" at bounding box center [349, 312] width 34 height 20
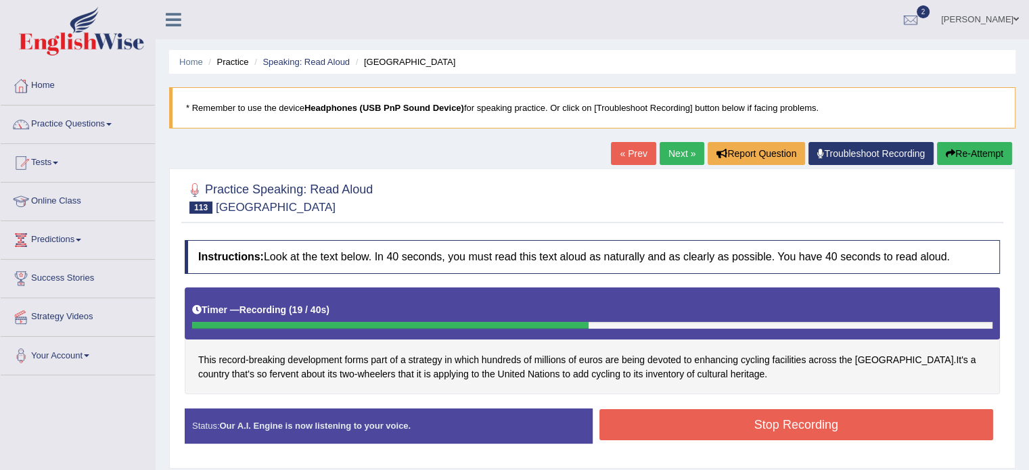
click at [678, 434] on button "Stop Recording" at bounding box center [796, 424] width 394 height 31
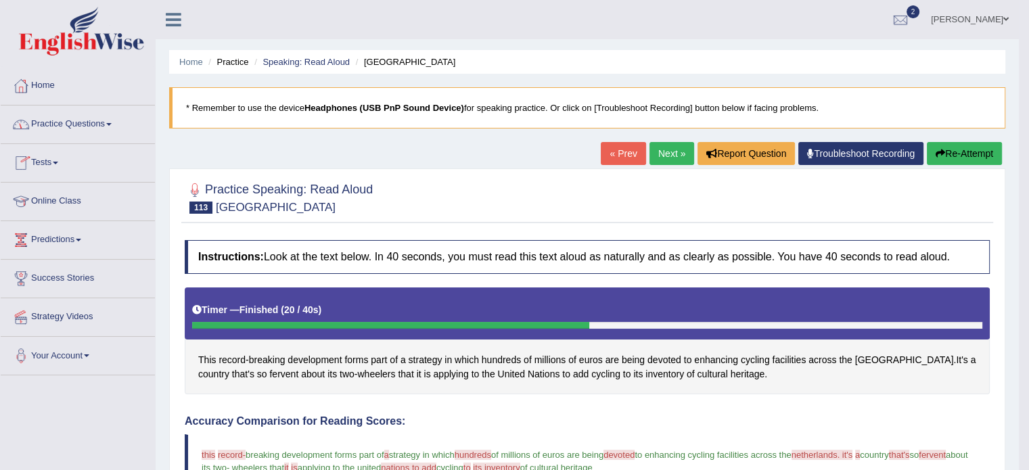
click at [116, 118] on link "Practice Questions" at bounding box center [78, 122] width 154 height 34
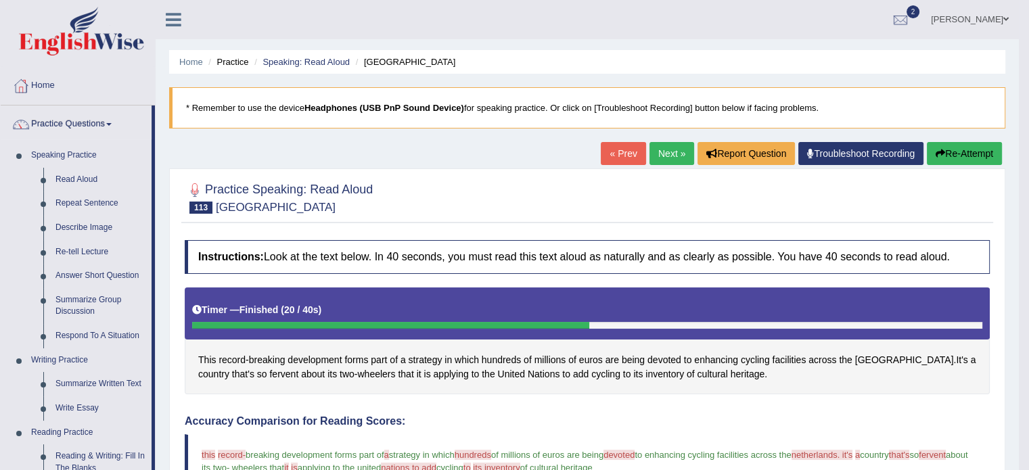
click at [662, 141] on div "Home Practice Speaking: Read Aloud Netherlands * Remember to use the device Hea…" at bounding box center [587, 445] width 863 height 891
click at [662, 158] on link "Next »" at bounding box center [671, 153] width 45 height 23
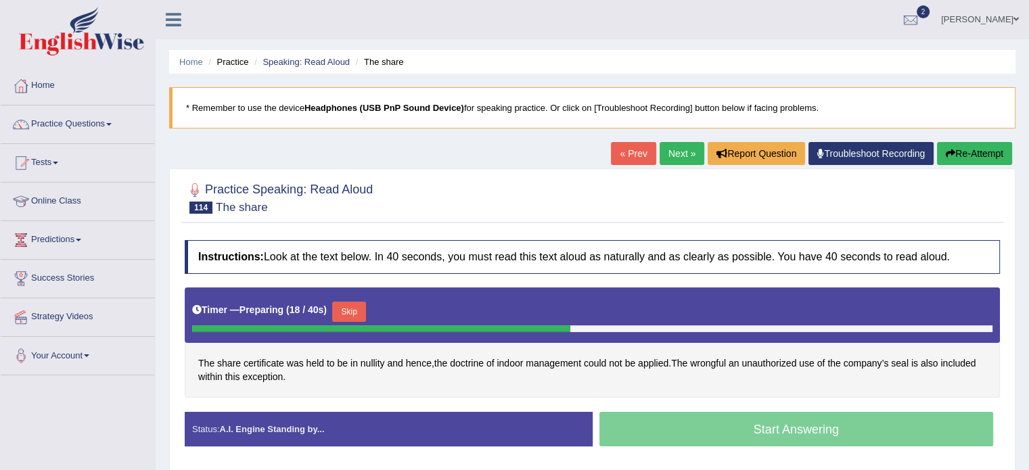
click at [362, 305] on button "Skip" at bounding box center [349, 312] width 34 height 20
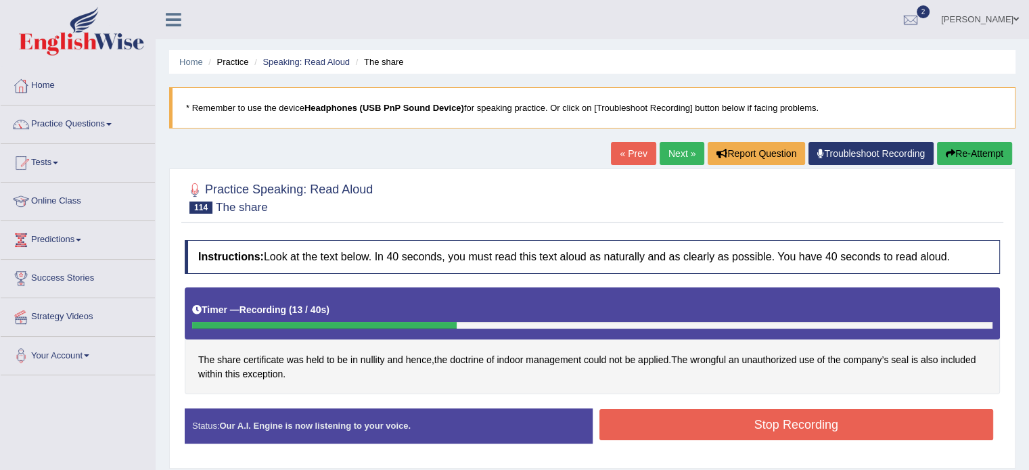
drag, startPoint x: 703, startPoint y: 439, endPoint x: 709, endPoint y: 432, distance: 9.1
click at [709, 432] on div "Stop Recording" at bounding box center [796, 426] width 408 height 34
click at [709, 432] on button "Stop Recording" at bounding box center [796, 424] width 394 height 31
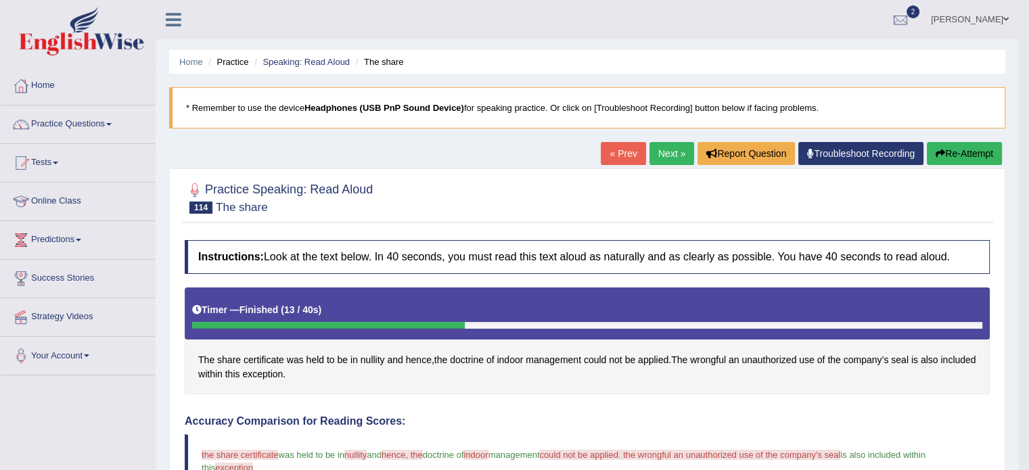
click at [946, 148] on button "Re-Attempt" at bounding box center [963, 153] width 75 height 23
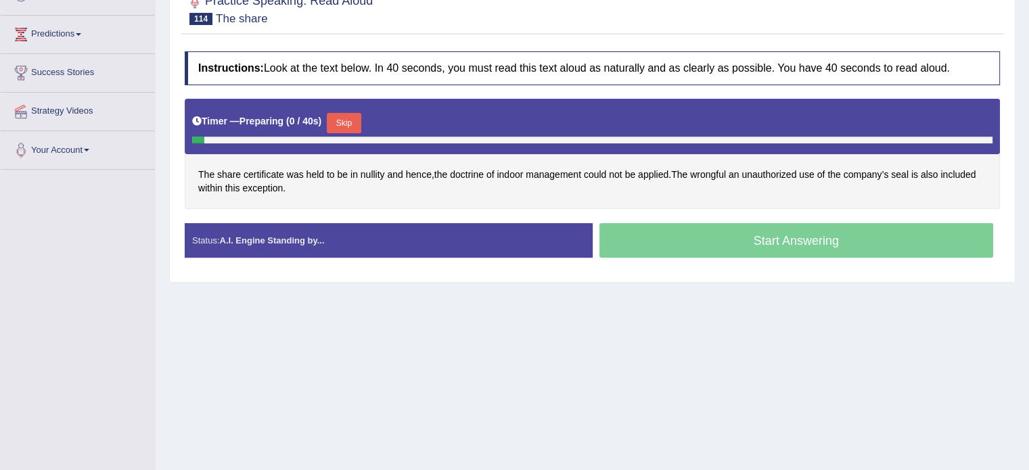
scroll to position [240, 0]
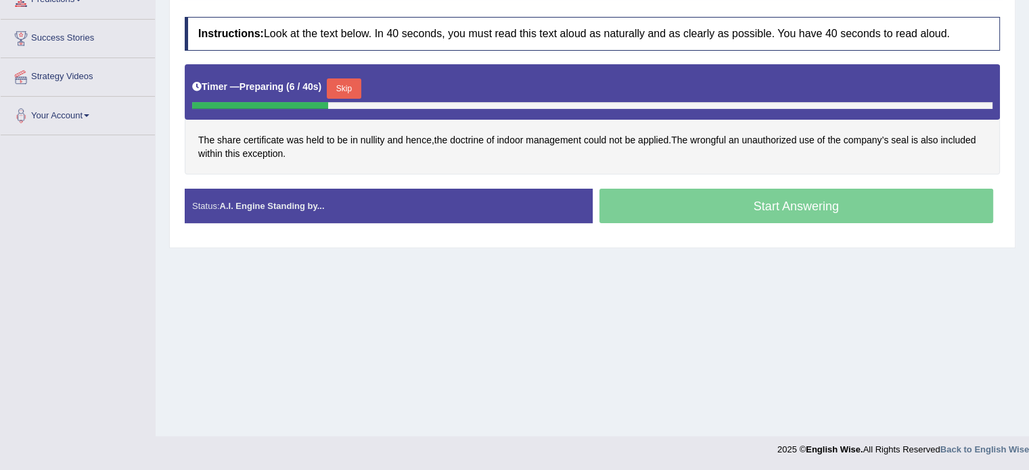
click at [341, 79] on button "Skip" at bounding box center [344, 88] width 34 height 20
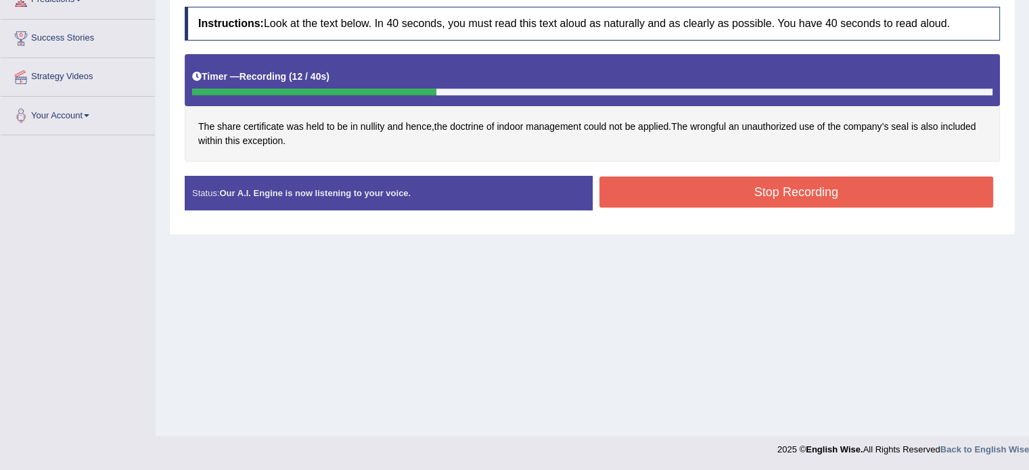
click at [638, 193] on button "Stop Recording" at bounding box center [796, 191] width 394 height 31
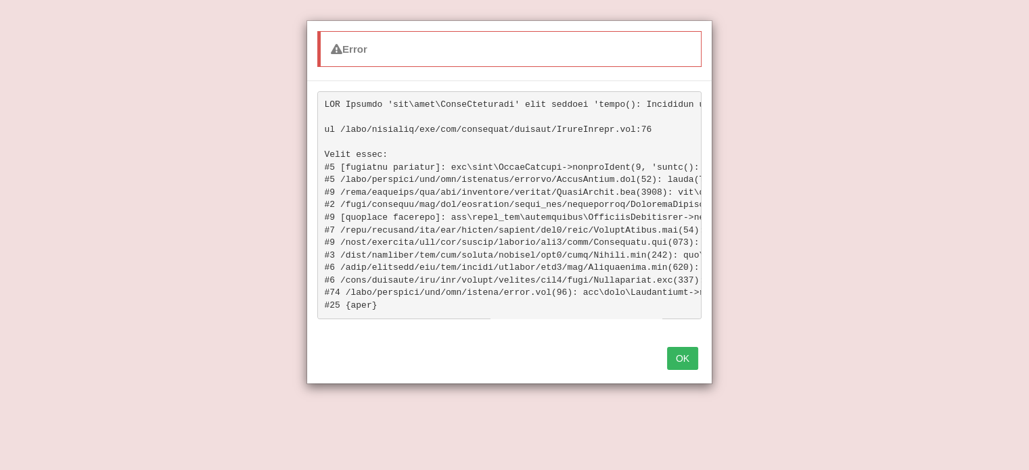
click at [679, 370] on button "OK" at bounding box center [682, 358] width 31 height 23
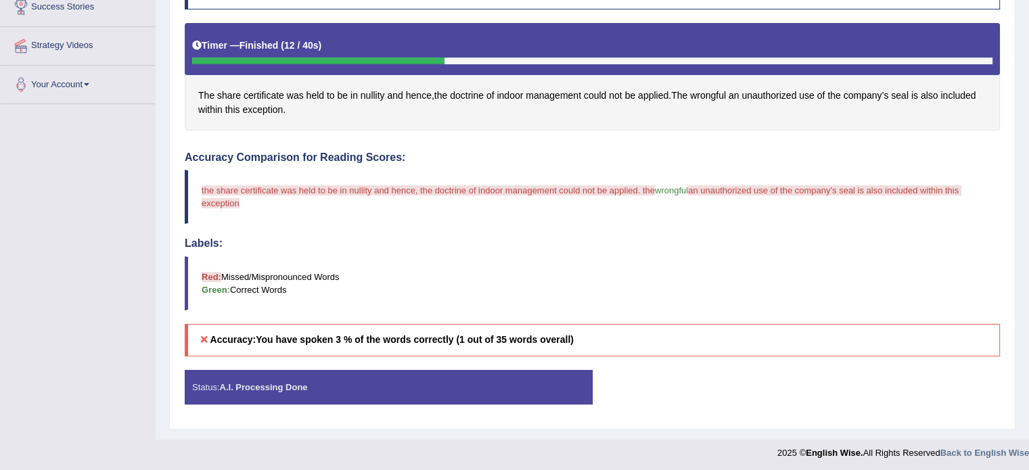
scroll to position [0, 0]
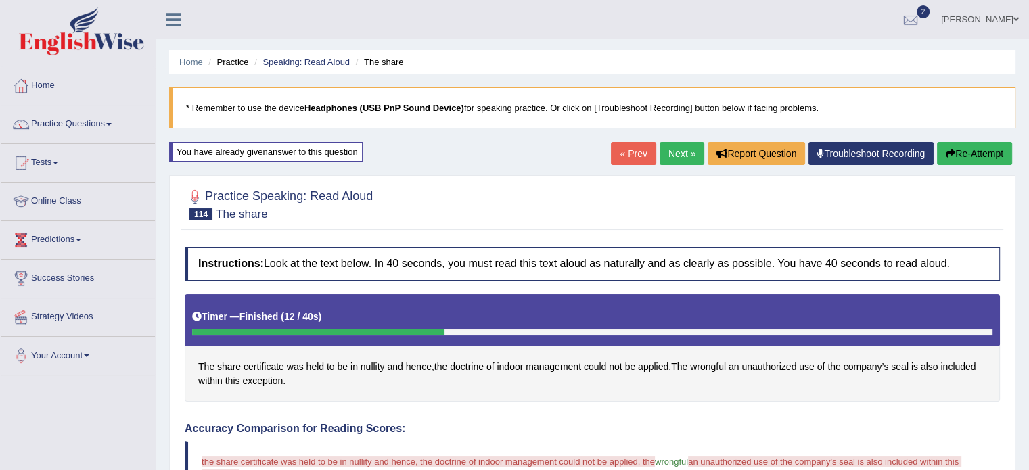
click at [960, 149] on button "Re-Attempt" at bounding box center [974, 153] width 75 height 23
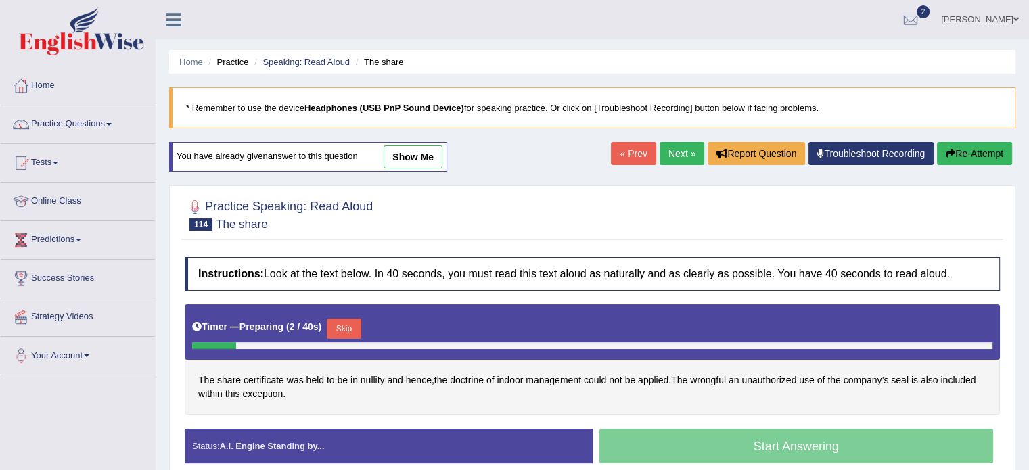
click at [367, 330] on div "Timer — Preparing ( 2 / 40s ) Skip" at bounding box center [592, 328] width 800 height 27
click at [360, 326] on button "Skip" at bounding box center [344, 329] width 34 height 20
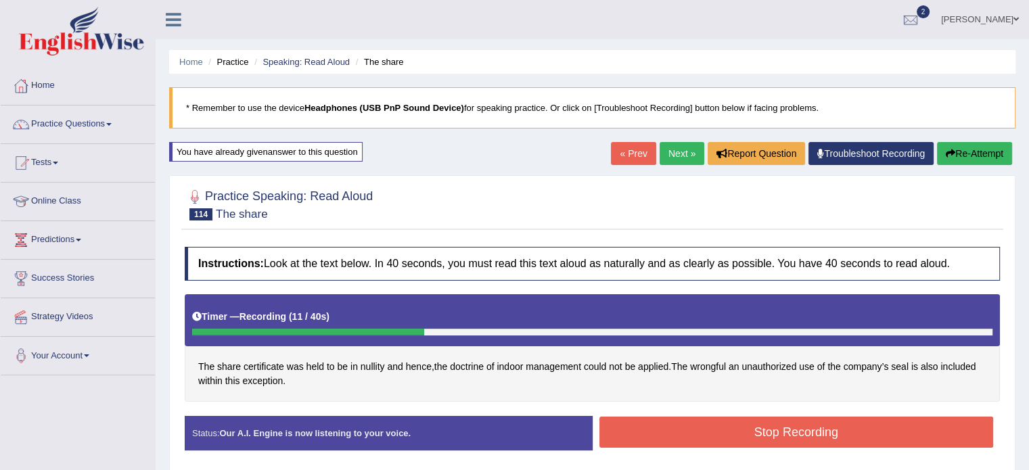
click at [661, 426] on button "Stop Recording" at bounding box center [796, 432] width 394 height 31
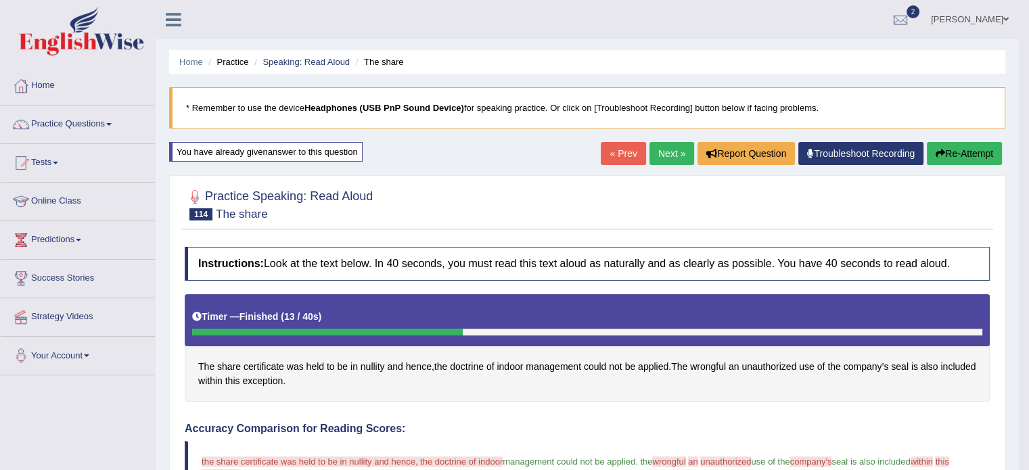
click at [943, 151] on button "Re-Attempt" at bounding box center [963, 153] width 75 height 23
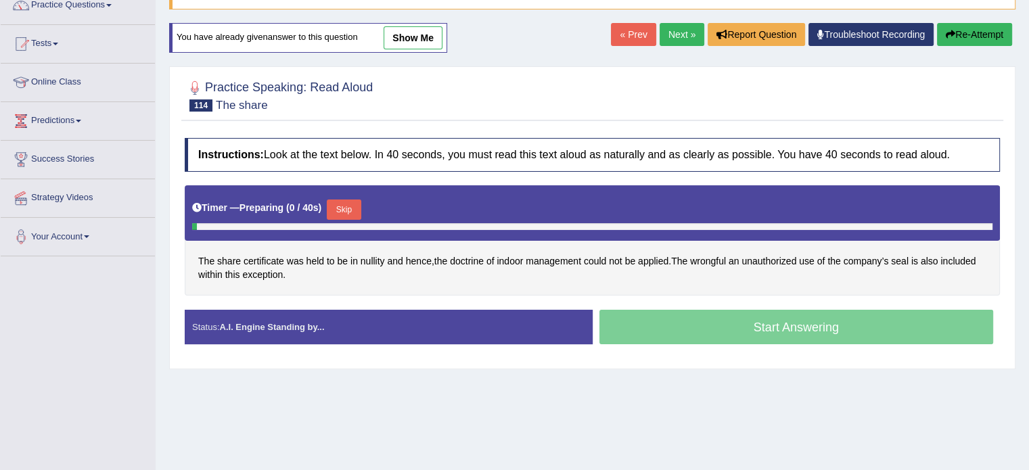
scroll to position [119, 0]
click at [360, 202] on button "Skip" at bounding box center [344, 209] width 34 height 20
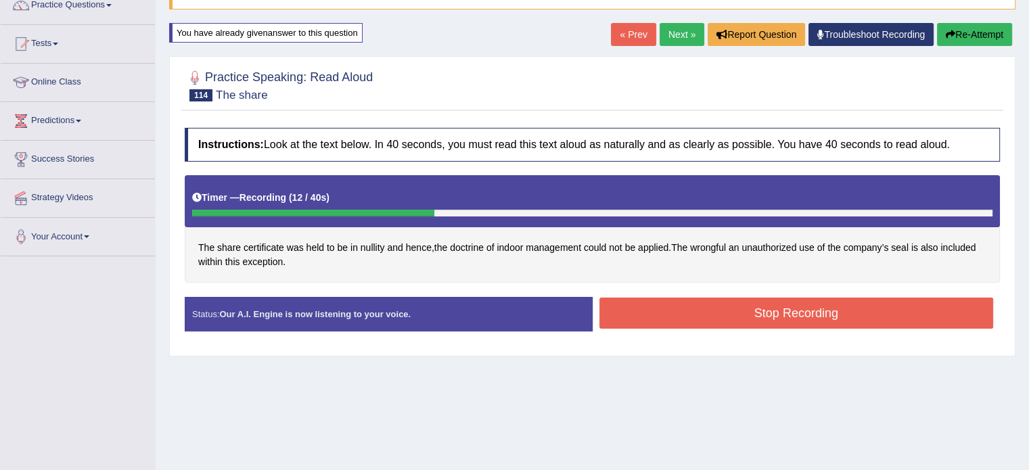
click at [646, 316] on button "Stop Recording" at bounding box center [796, 313] width 394 height 31
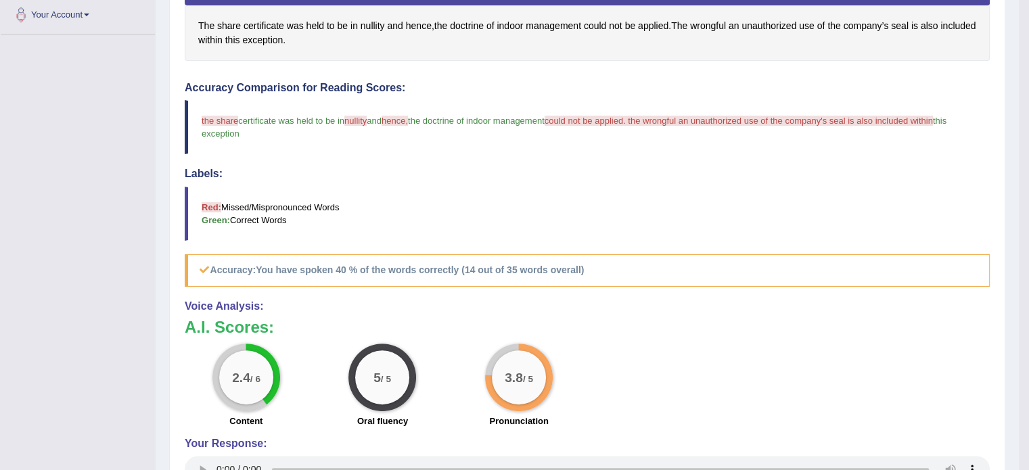
scroll to position [0, 0]
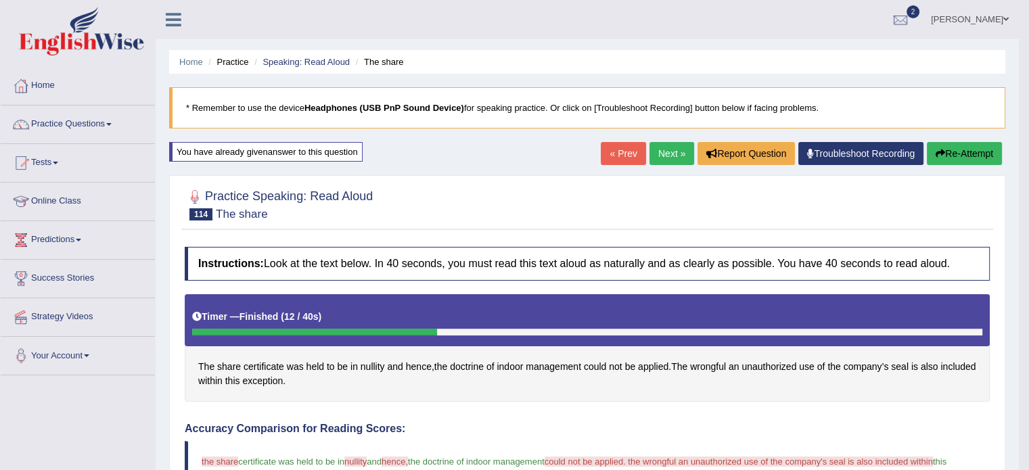
click at [680, 156] on link "Next »" at bounding box center [671, 153] width 45 height 23
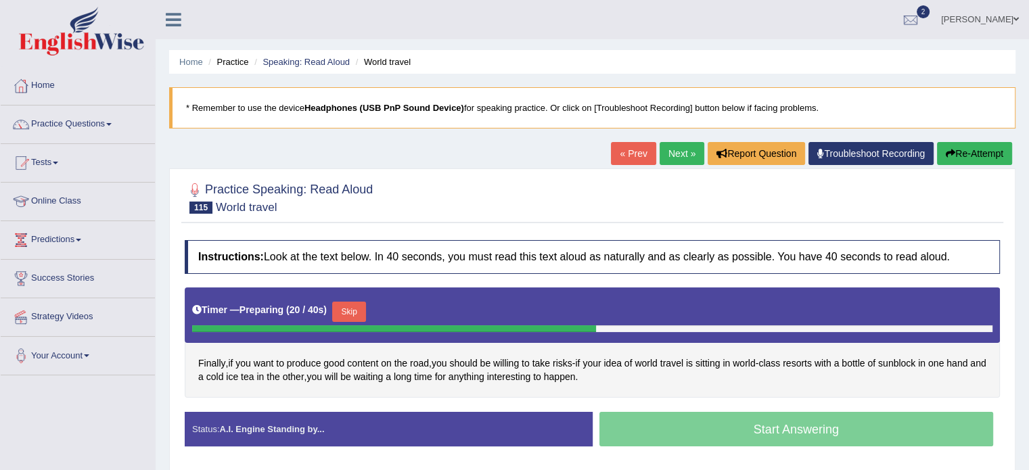
click at [342, 302] on button "Skip" at bounding box center [349, 312] width 34 height 20
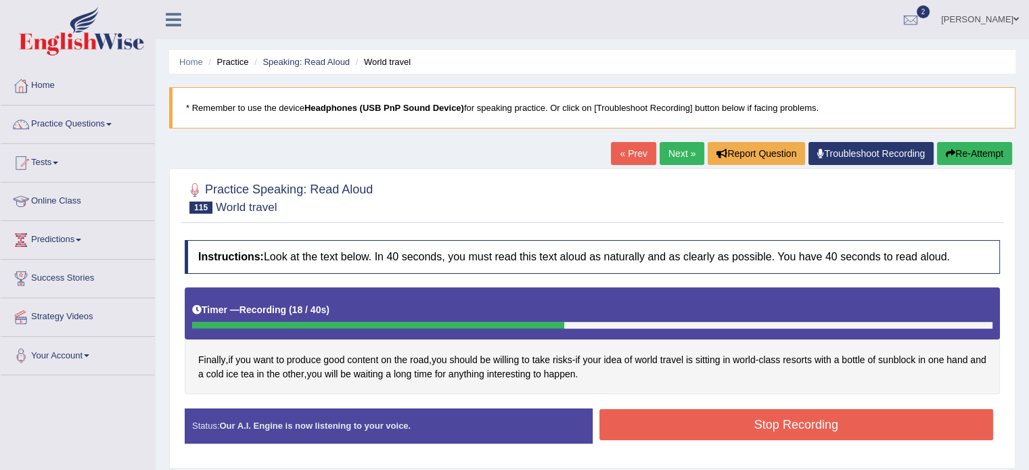
click at [674, 419] on button "Stop Recording" at bounding box center [796, 424] width 394 height 31
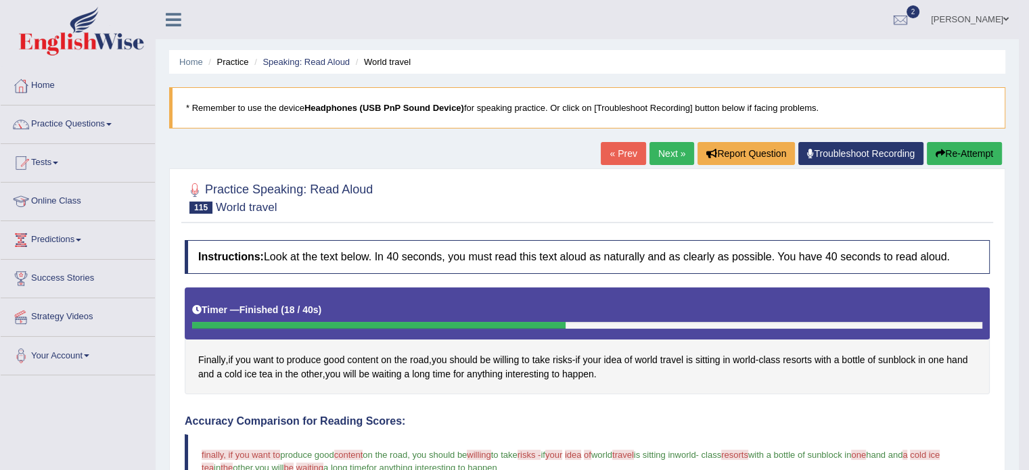
click at [660, 148] on link "Next »" at bounding box center [671, 153] width 45 height 23
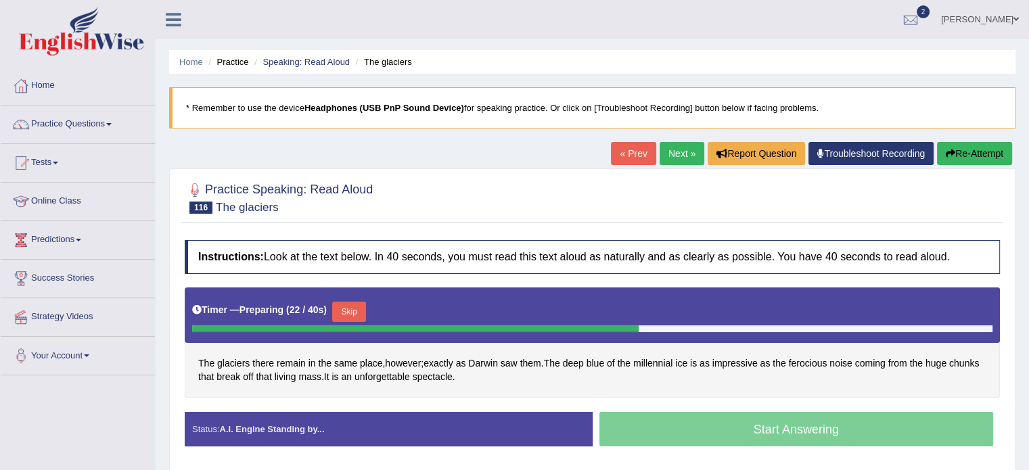
click at [350, 306] on button "Skip" at bounding box center [349, 312] width 34 height 20
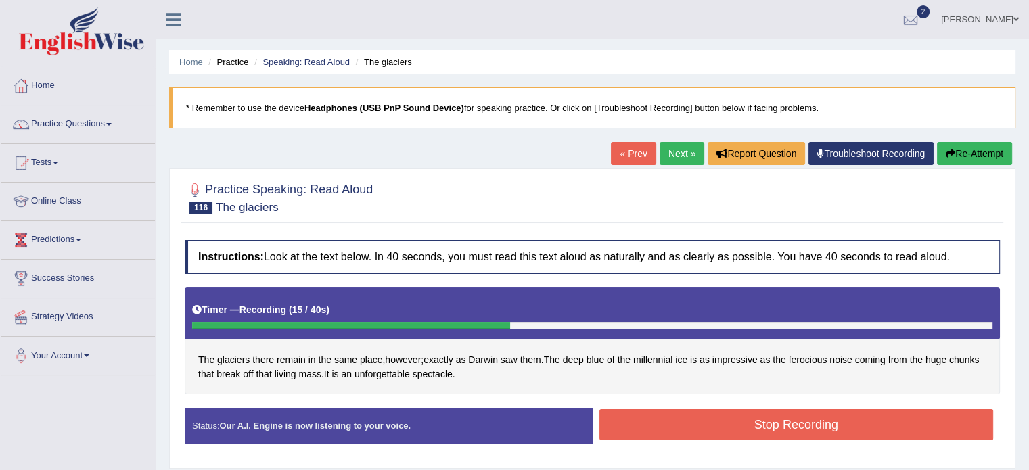
click at [636, 432] on button "Stop Recording" at bounding box center [796, 424] width 394 height 31
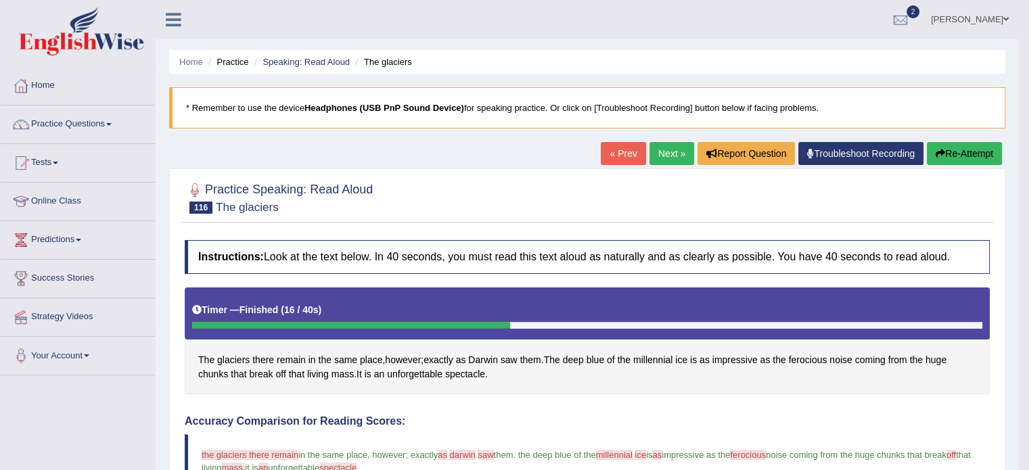
click at [662, 138] on div "Home Practice Speaking: Read Aloud The glaciers * Remember to use the device He…" at bounding box center [587, 445] width 863 height 891
click at [658, 145] on link "Next »" at bounding box center [671, 153] width 45 height 23
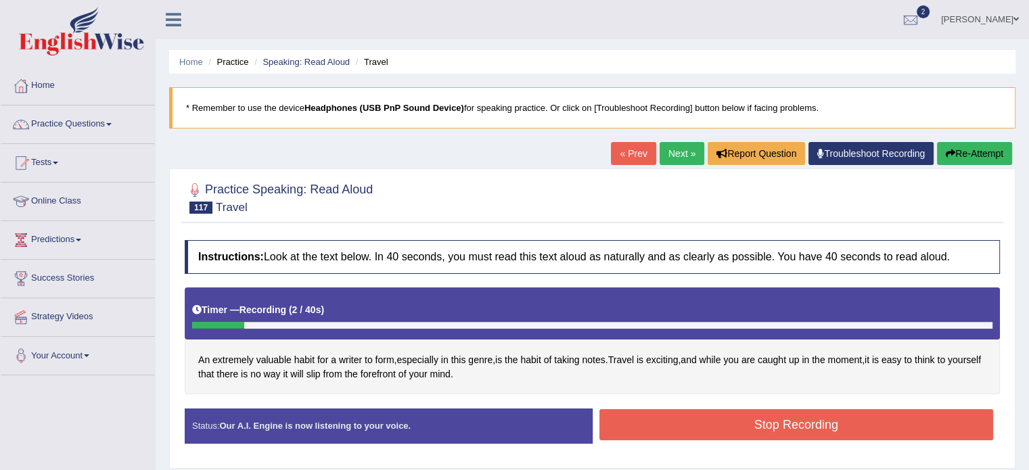
click at [795, 419] on button "Stop Recording" at bounding box center [796, 424] width 394 height 31
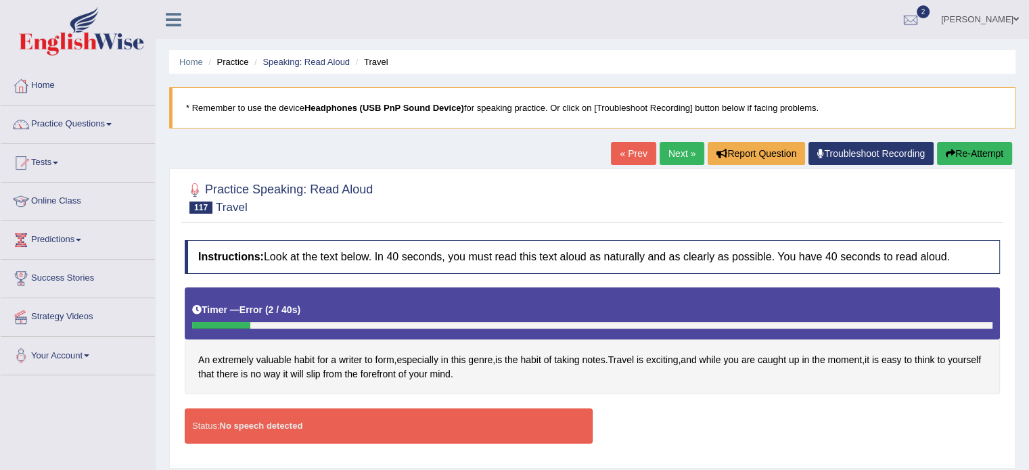
click at [585, 437] on div "Status: No speech detected" at bounding box center [389, 425] width 408 height 34
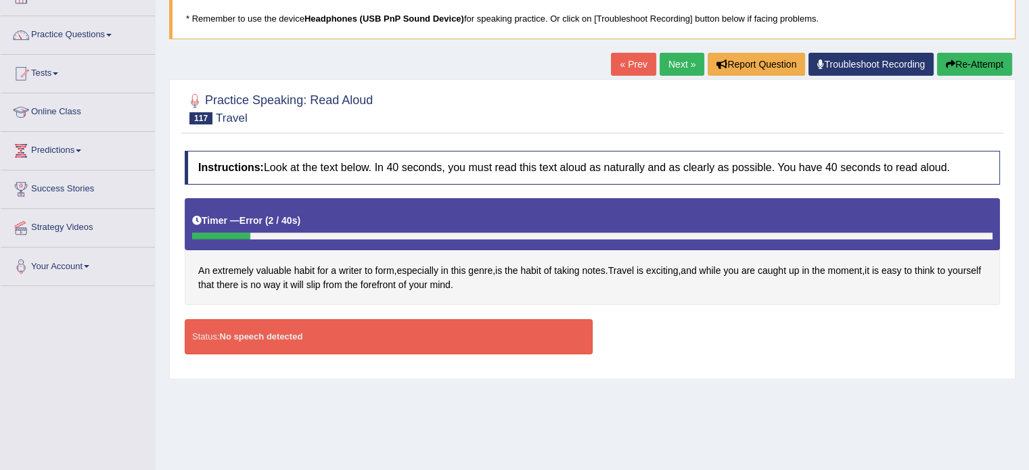
scroll to position [91, 0]
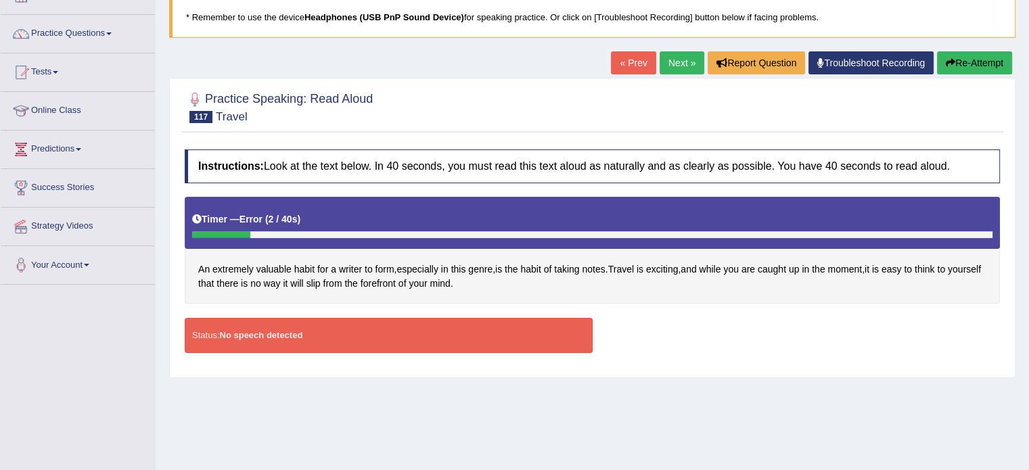
click at [964, 57] on button "Re-Attempt" at bounding box center [974, 62] width 75 height 23
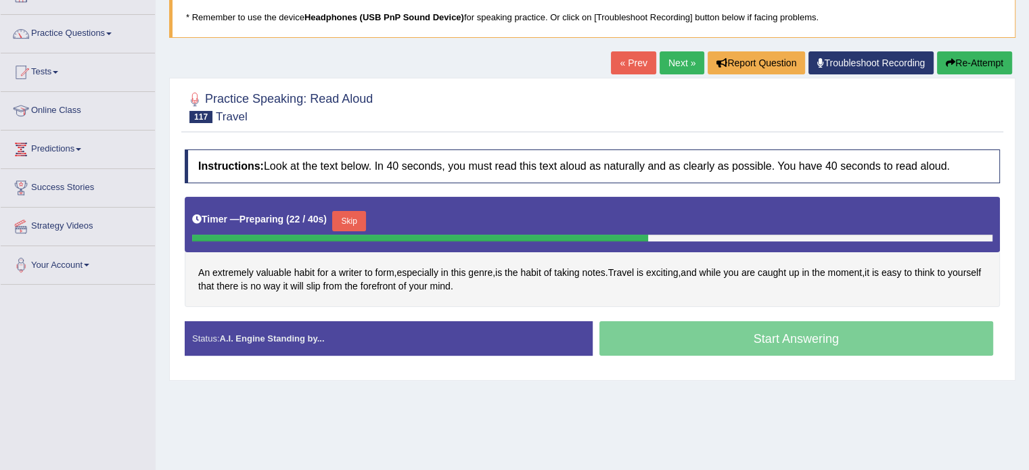
click at [354, 211] on button "Skip" at bounding box center [349, 221] width 34 height 20
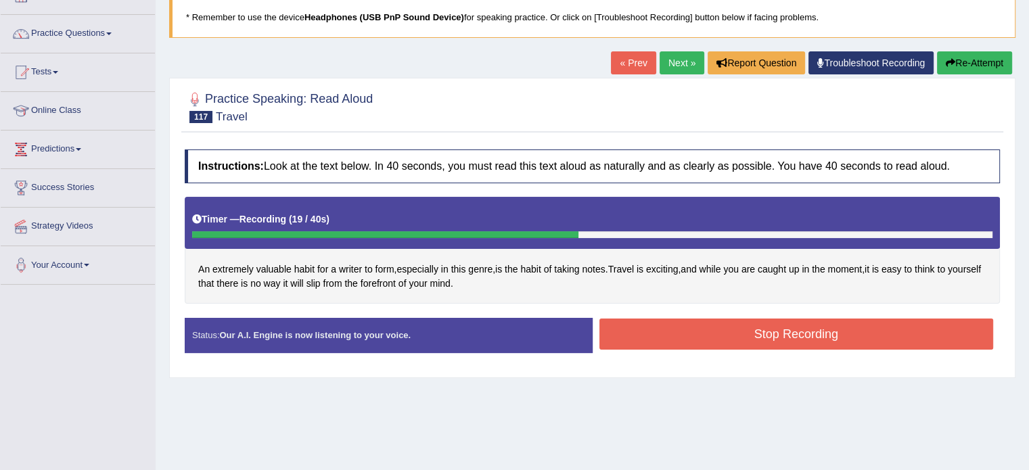
click at [960, 62] on button "Re-Attempt" at bounding box center [974, 62] width 75 height 23
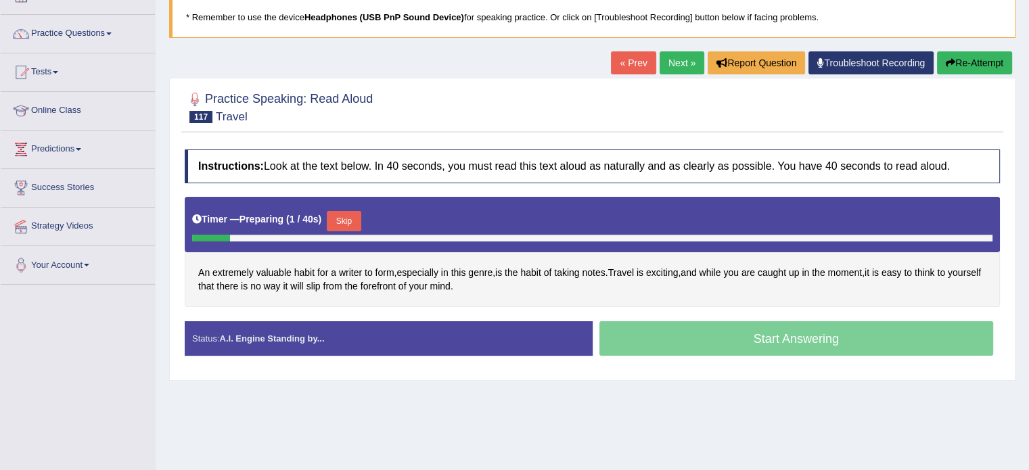
click at [355, 218] on button "Skip" at bounding box center [344, 221] width 34 height 20
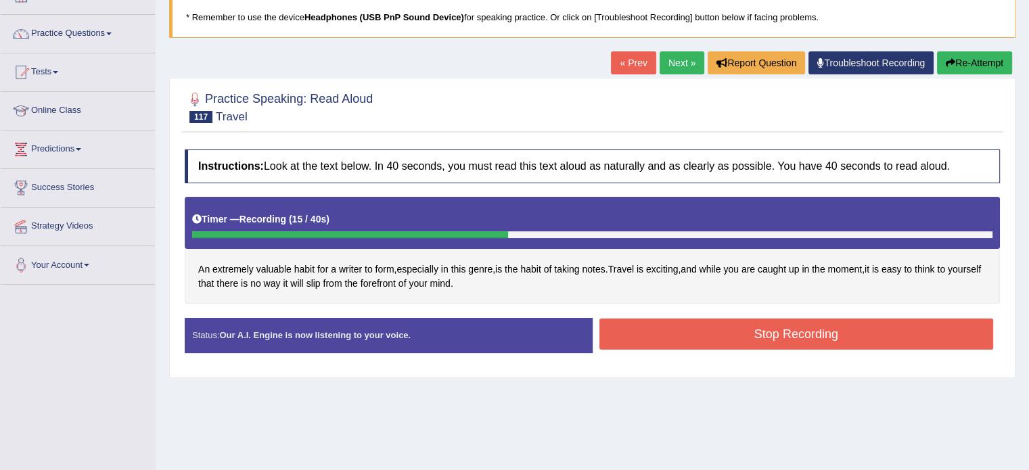
click at [661, 346] on button "Stop Recording" at bounding box center [796, 334] width 394 height 31
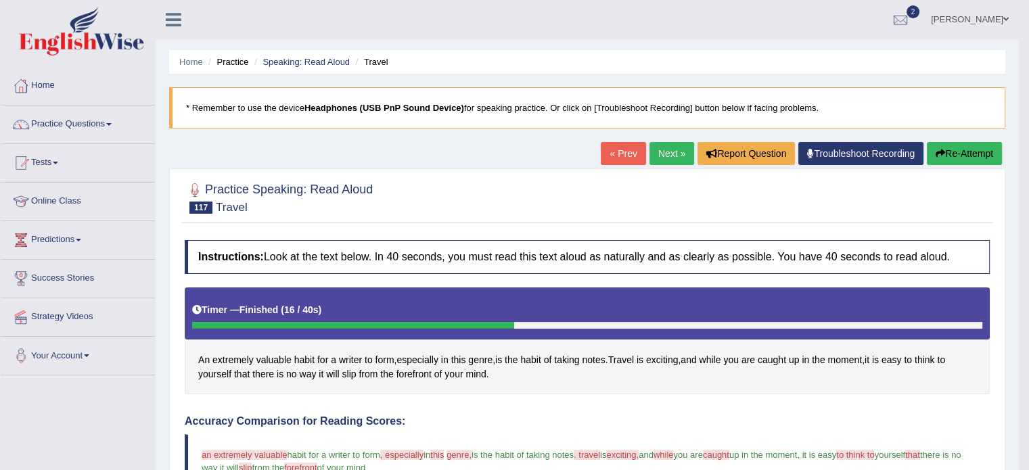
click at [675, 148] on link "Next »" at bounding box center [671, 153] width 45 height 23
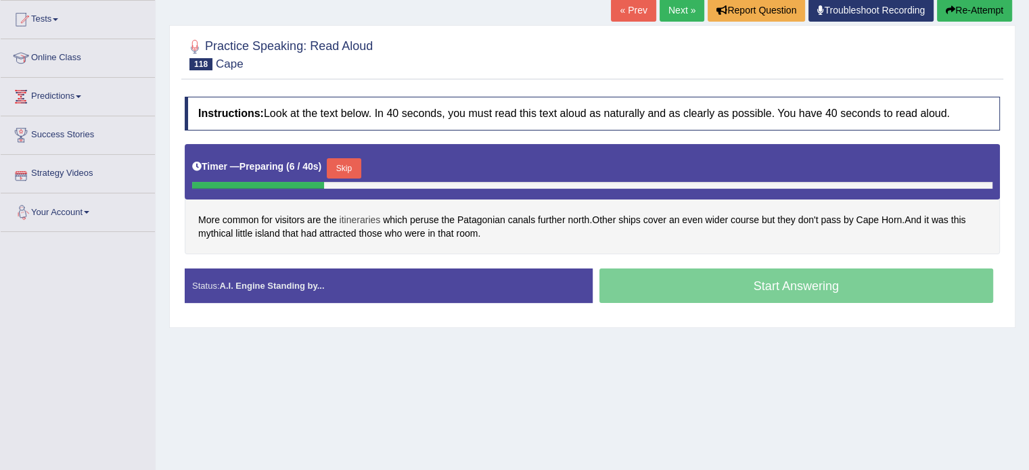
click at [360, 213] on span "itineraries" at bounding box center [359, 220] width 41 height 14
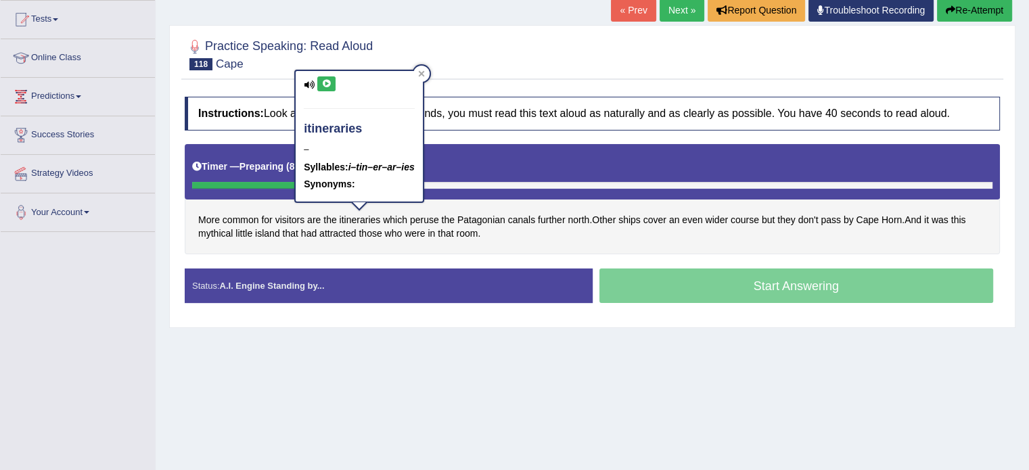
click at [330, 90] on div "itineraries – [GEOGRAPHIC_DATA]: i–tin–er–ar–ies Synonyms:" at bounding box center [359, 136] width 126 height 131
click at [327, 85] on icon at bounding box center [326, 84] width 10 height 8
click at [425, 72] on icon at bounding box center [421, 73] width 7 height 7
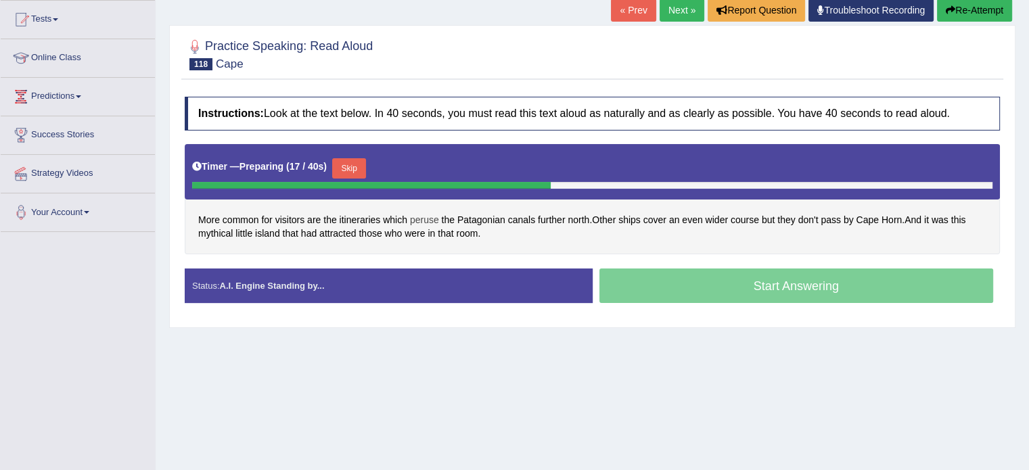
click at [424, 216] on span "peruse" at bounding box center [424, 220] width 29 height 14
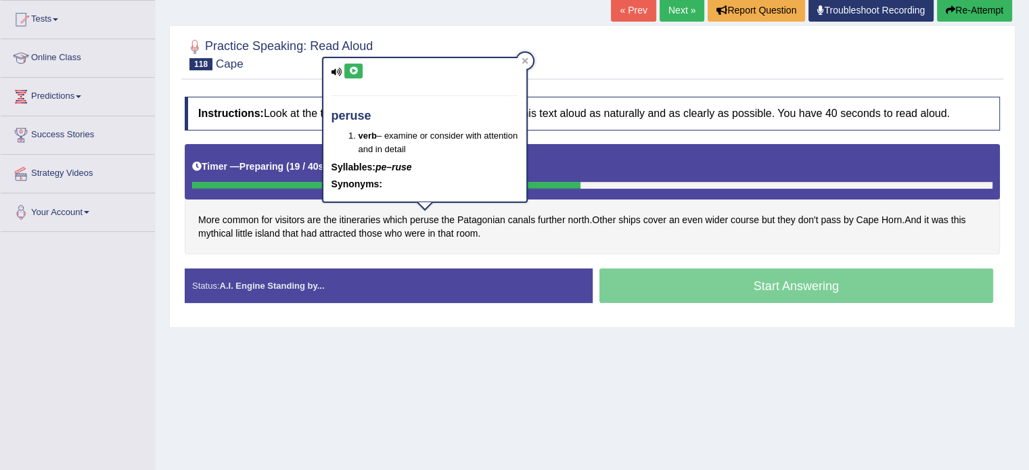
click at [357, 70] on icon at bounding box center [353, 71] width 10 height 8
click at [524, 66] on div at bounding box center [525, 61] width 16 height 16
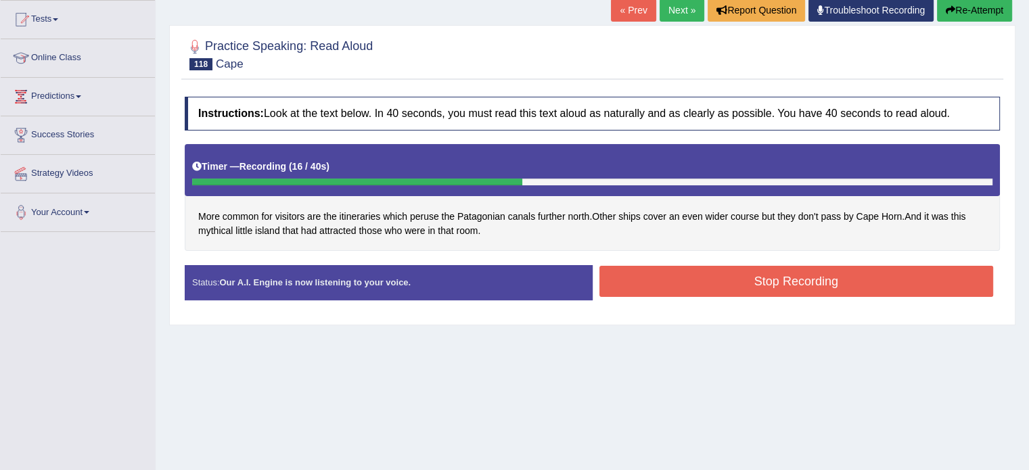
click at [636, 256] on div "Instructions: Look at the text below. In 40 seconds, you must read this text al…" at bounding box center [592, 203] width 822 height 227
click at [637, 270] on button "Stop Recording" at bounding box center [796, 281] width 394 height 31
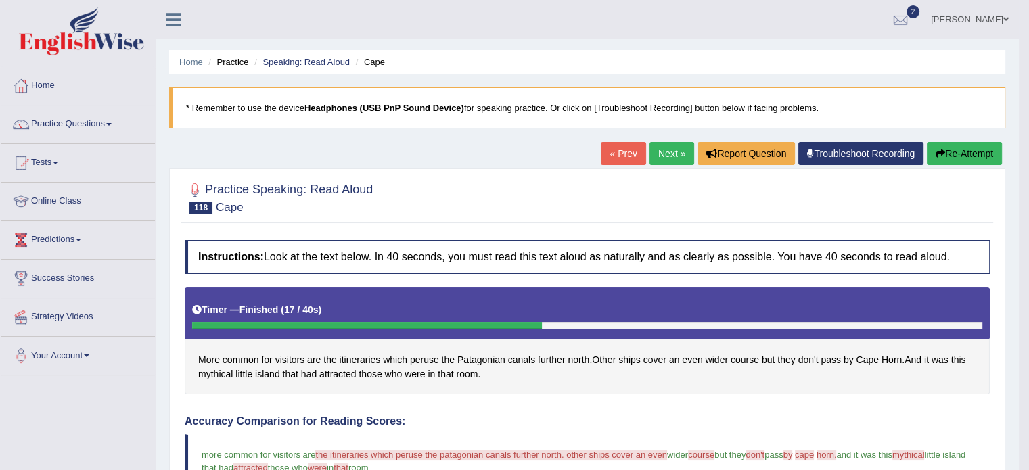
drag, startPoint x: 942, startPoint y: 168, endPoint x: 960, endPoint y: 144, distance: 29.9
click at [960, 144] on div "Home Practice Speaking: Read [PERSON_NAME] * Remember to use the device Headpho…" at bounding box center [587, 445] width 863 height 891
click at [960, 144] on button "Re-Attempt" at bounding box center [963, 153] width 75 height 23
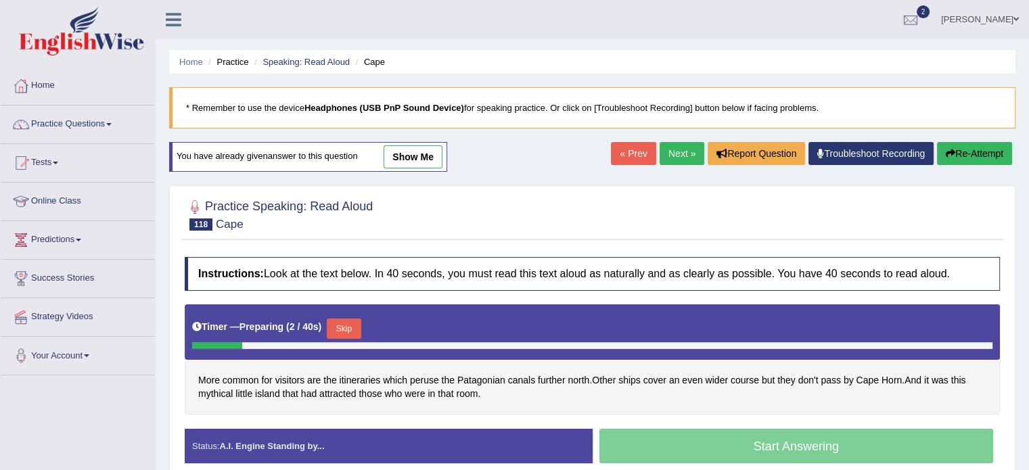
click at [341, 334] on button "Skip" at bounding box center [344, 329] width 34 height 20
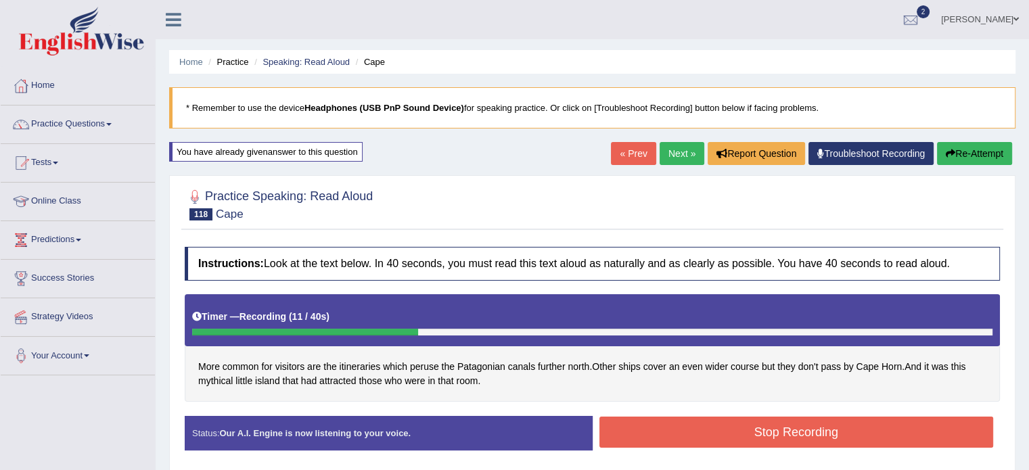
click at [945, 149] on icon "button" at bounding box center [949, 153] width 9 height 9
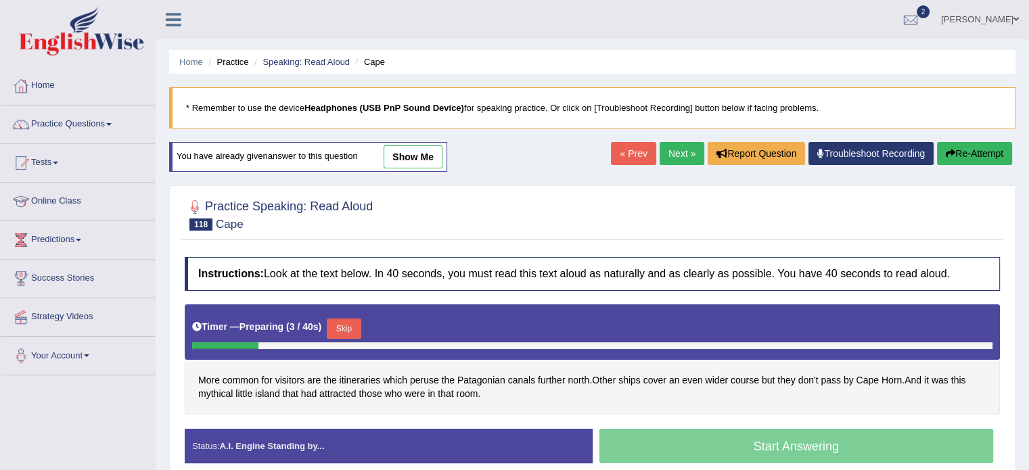
click at [350, 333] on button "Skip" at bounding box center [344, 329] width 34 height 20
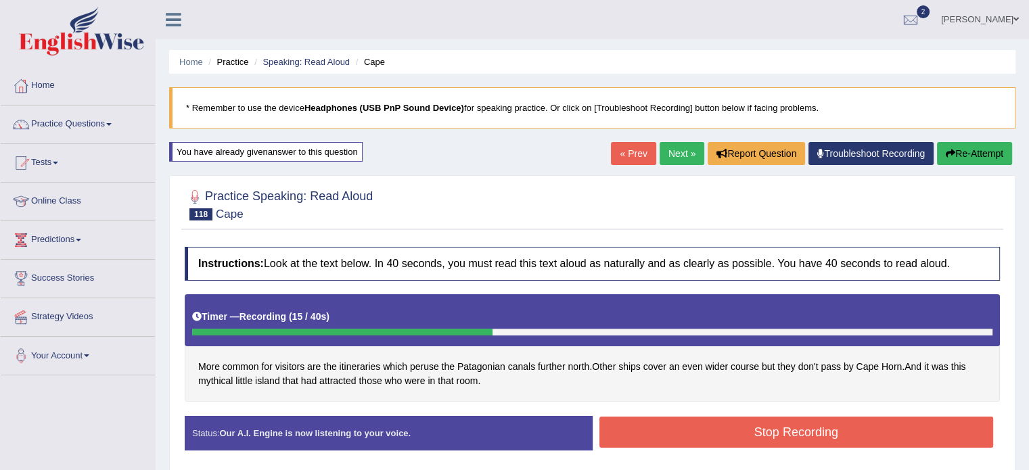
click at [638, 430] on button "Stop Recording" at bounding box center [796, 432] width 394 height 31
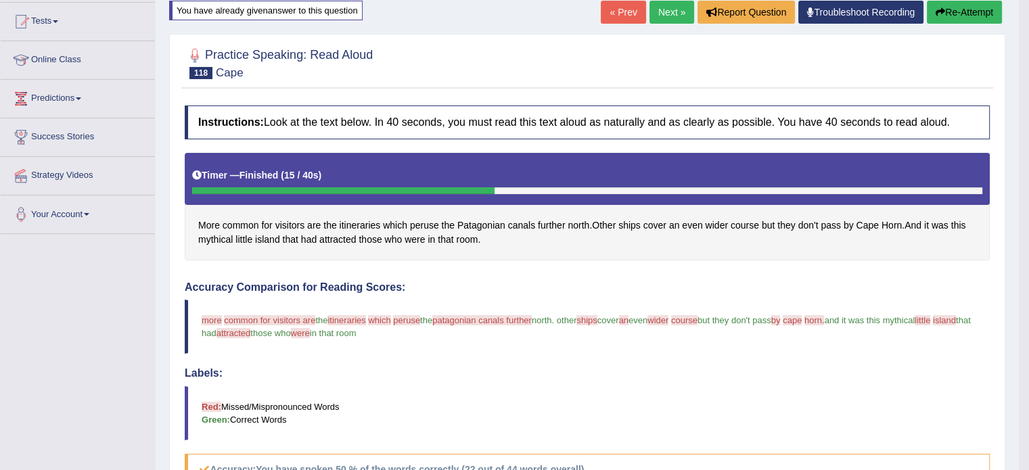
scroll to position [99, 0]
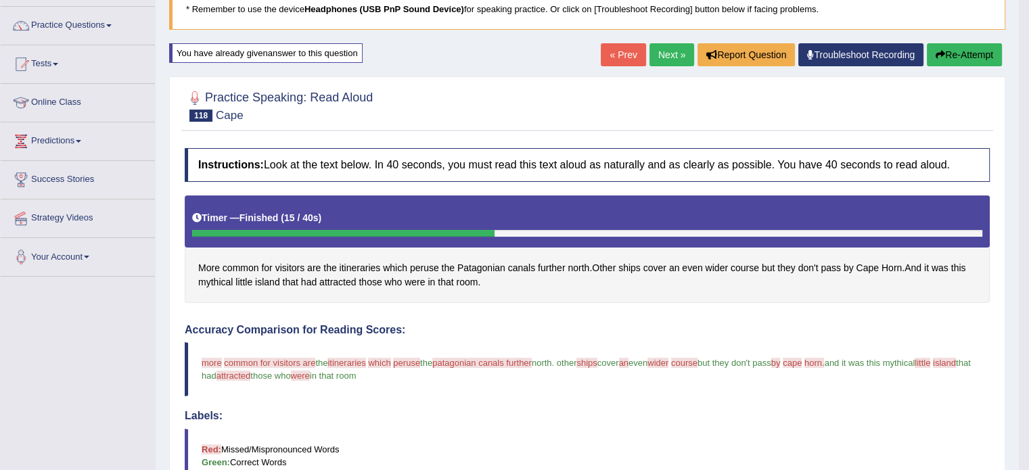
click at [660, 49] on link "Next »" at bounding box center [671, 54] width 45 height 23
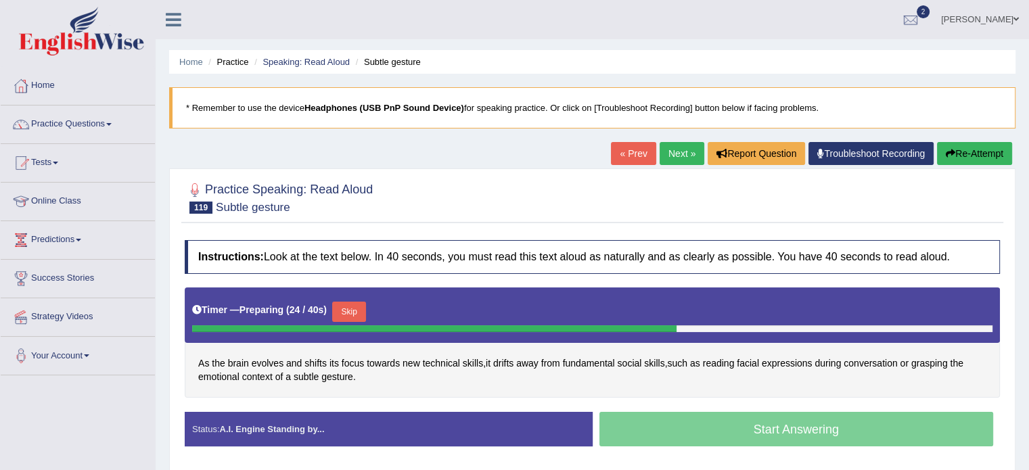
click at [360, 308] on button "Skip" at bounding box center [349, 312] width 34 height 20
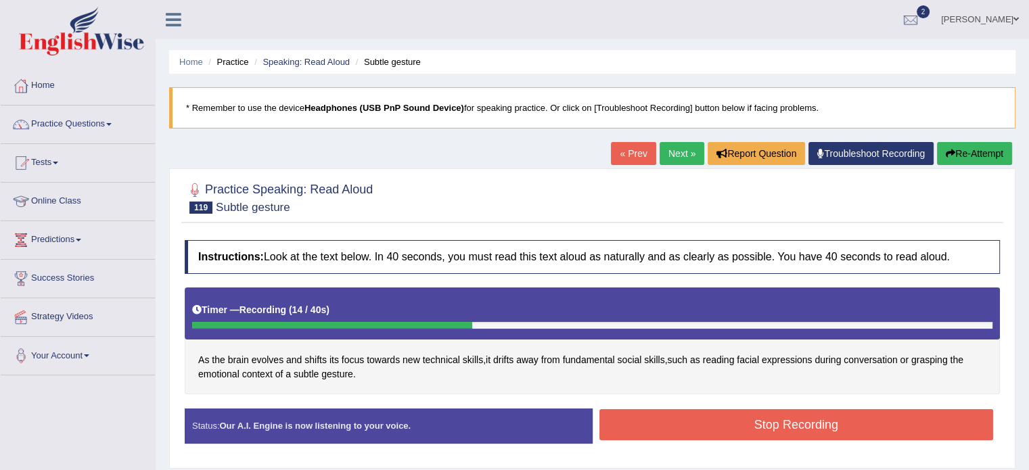
click at [621, 416] on button "Stop Recording" at bounding box center [796, 424] width 394 height 31
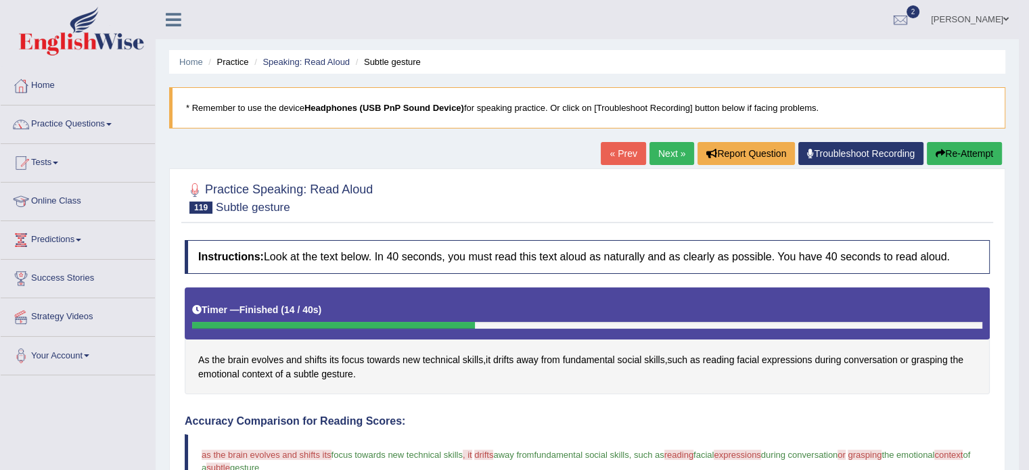
click at [944, 151] on button "Re-Attempt" at bounding box center [963, 153] width 75 height 23
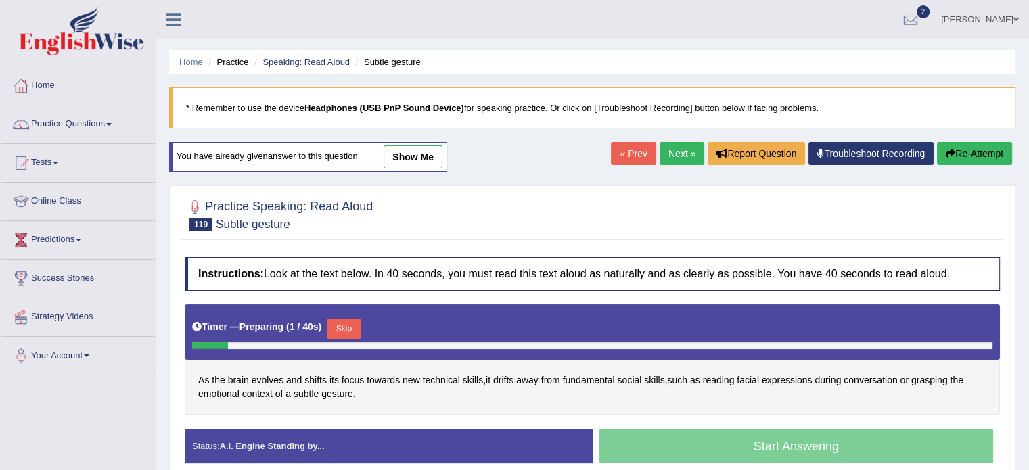
click at [338, 328] on button "Skip" at bounding box center [344, 329] width 34 height 20
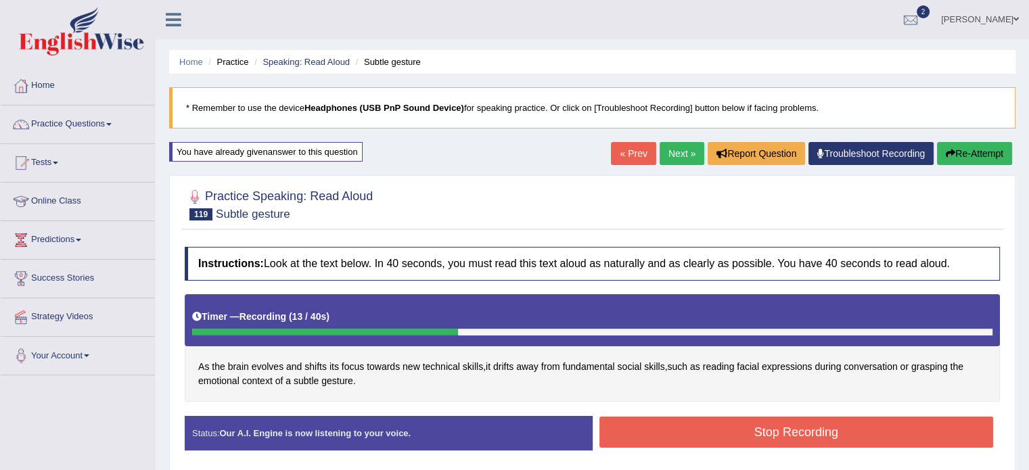
click at [663, 419] on button "Stop Recording" at bounding box center [796, 432] width 394 height 31
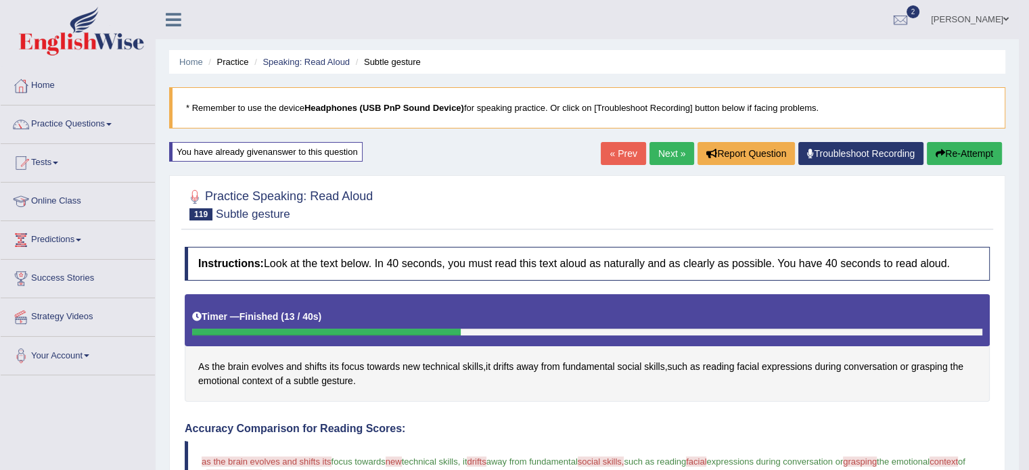
click at [649, 159] on link "Next »" at bounding box center [671, 153] width 45 height 23
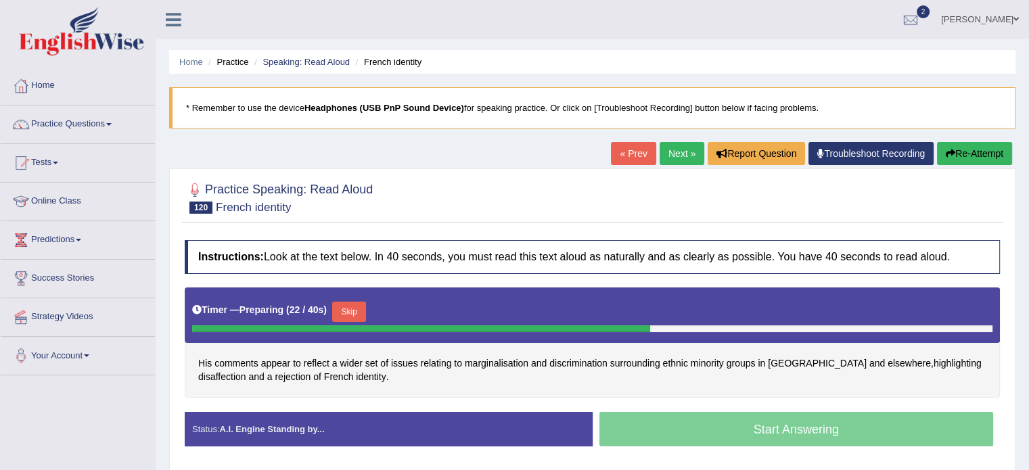
click at [351, 314] on button "Skip" at bounding box center [349, 312] width 34 height 20
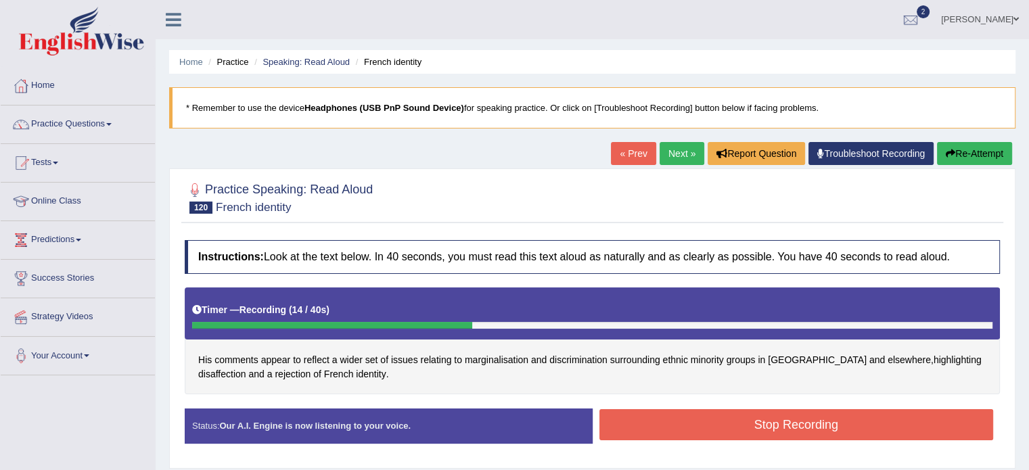
click at [630, 430] on button "Stop Recording" at bounding box center [796, 424] width 394 height 31
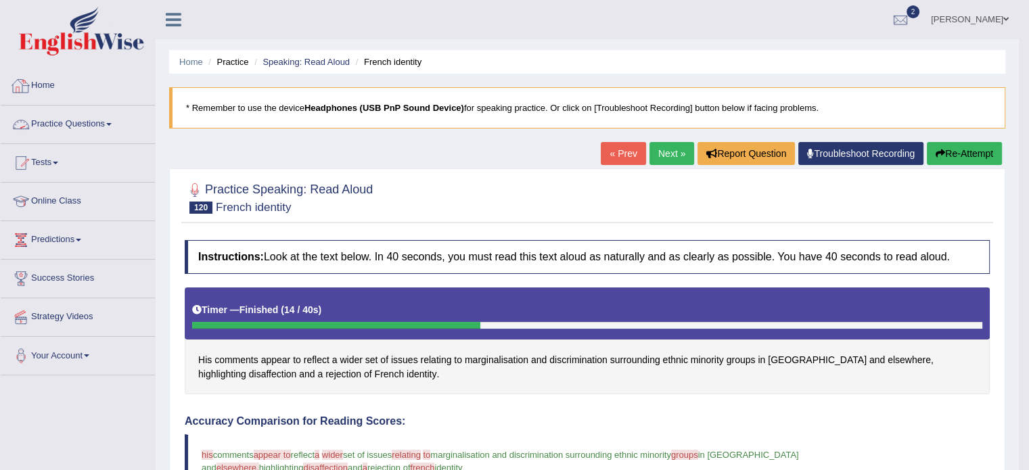
click at [111, 117] on link "Practice Questions" at bounding box center [78, 122] width 154 height 34
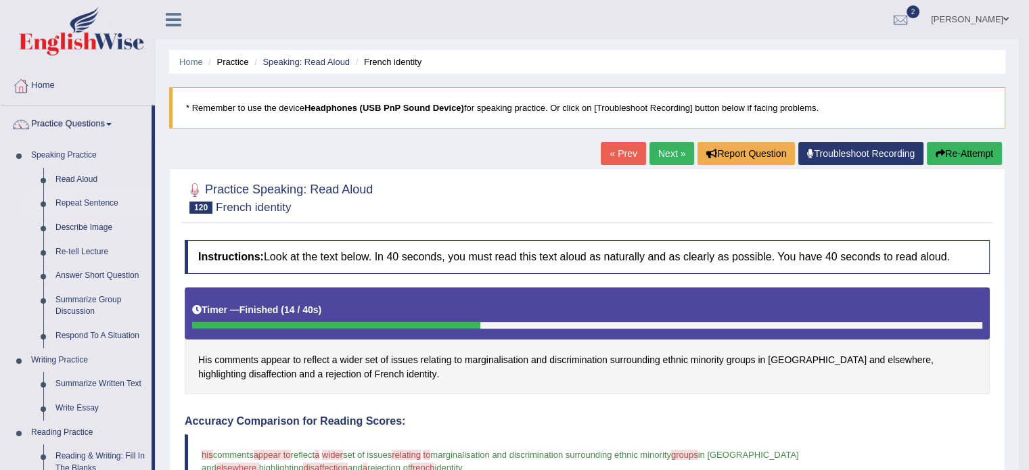
click at [78, 197] on link "Repeat Sentence" at bounding box center [100, 203] width 102 height 24
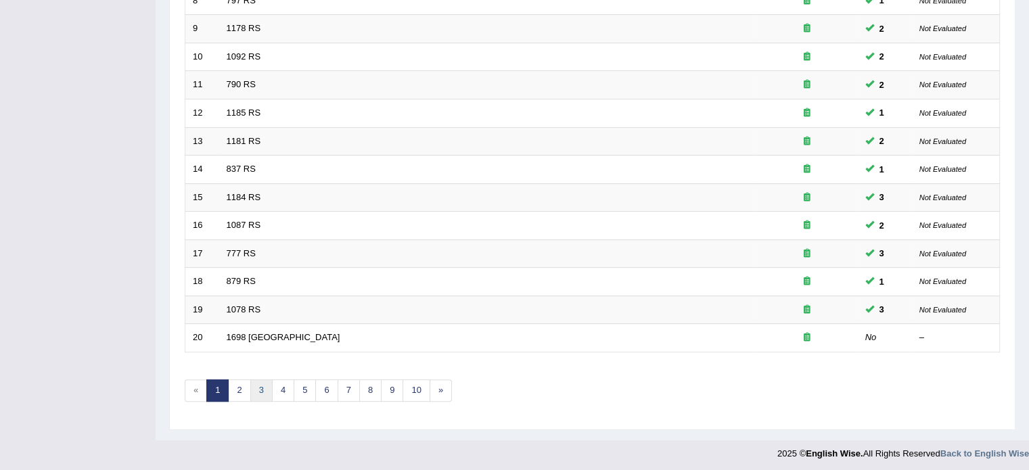
click at [250, 397] on link "3" at bounding box center [261, 390] width 22 height 22
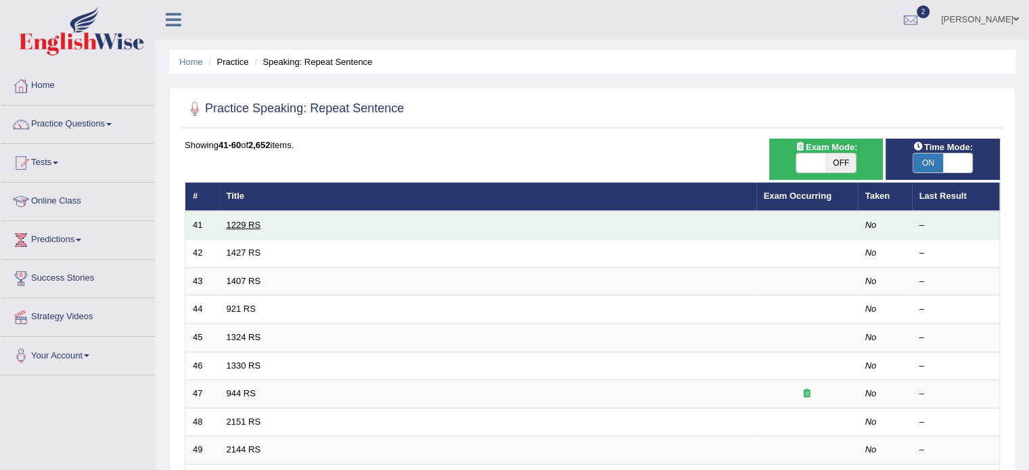
click at [242, 220] on link "1229 RS" at bounding box center [244, 225] width 34 height 10
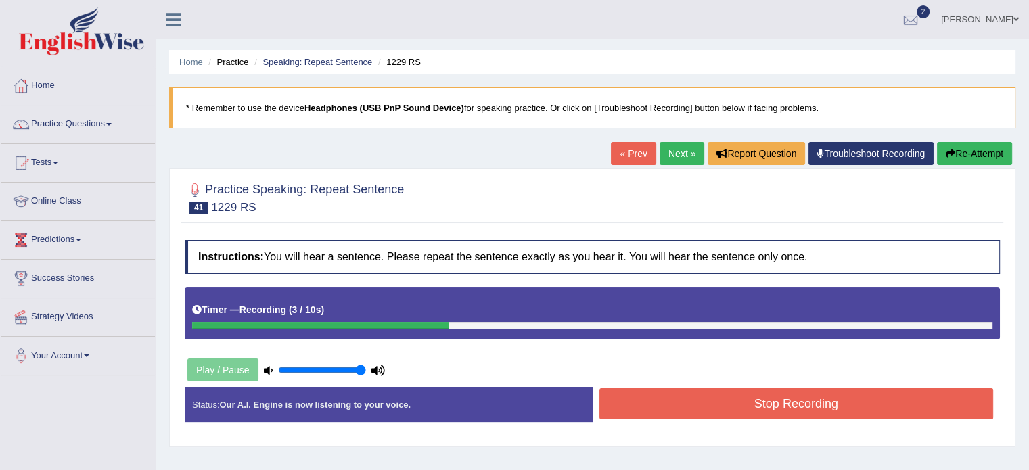
click at [680, 405] on button "Stop Recording" at bounding box center [796, 403] width 394 height 31
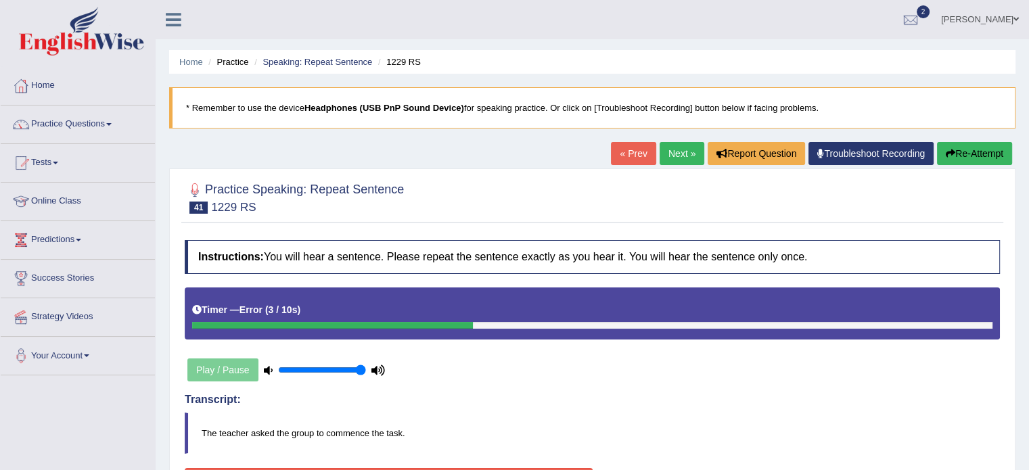
click at [973, 145] on button "Re-Attempt" at bounding box center [974, 153] width 75 height 23
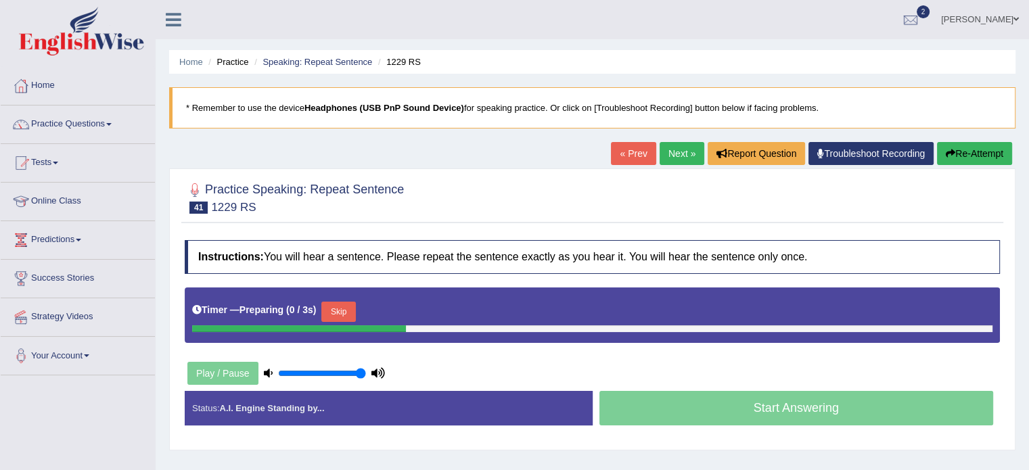
click at [330, 310] on button "Skip" at bounding box center [338, 312] width 34 height 20
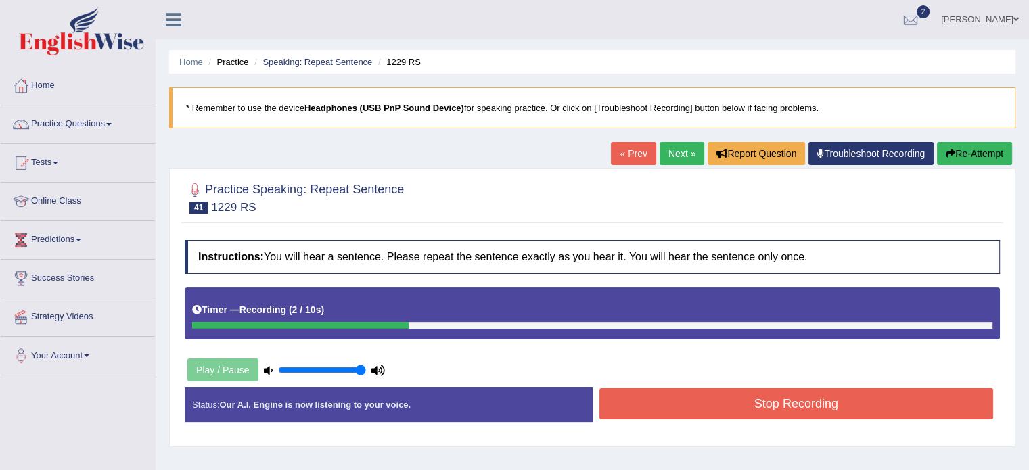
click at [673, 406] on button "Stop Recording" at bounding box center [796, 403] width 394 height 31
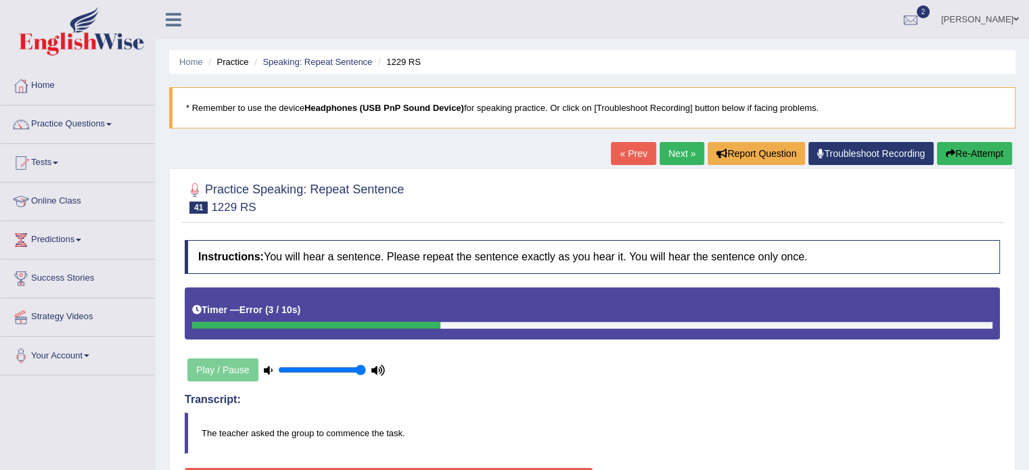
click at [968, 156] on button "Re-Attempt" at bounding box center [974, 153] width 75 height 23
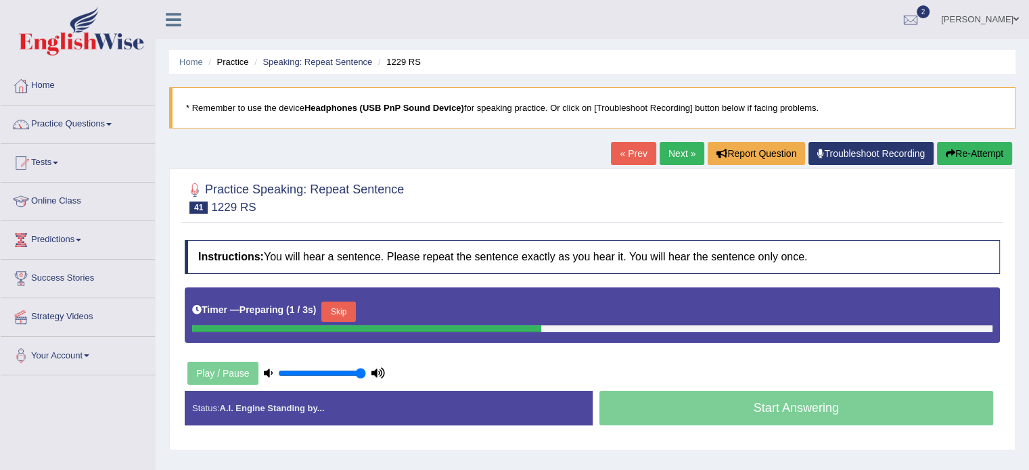
click at [348, 310] on button "Skip" at bounding box center [338, 312] width 34 height 20
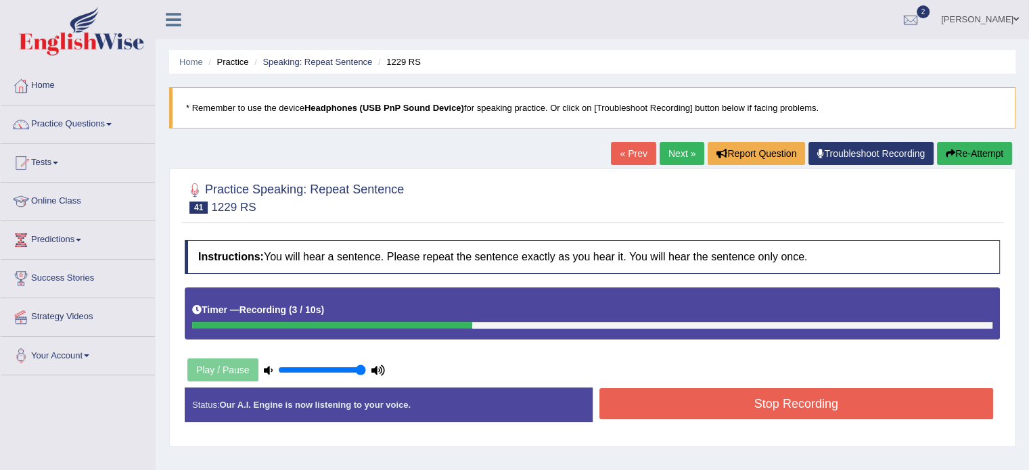
click at [651, 409] on button "Stop Recording" at bounding box center [796, 403] width 394 height 31
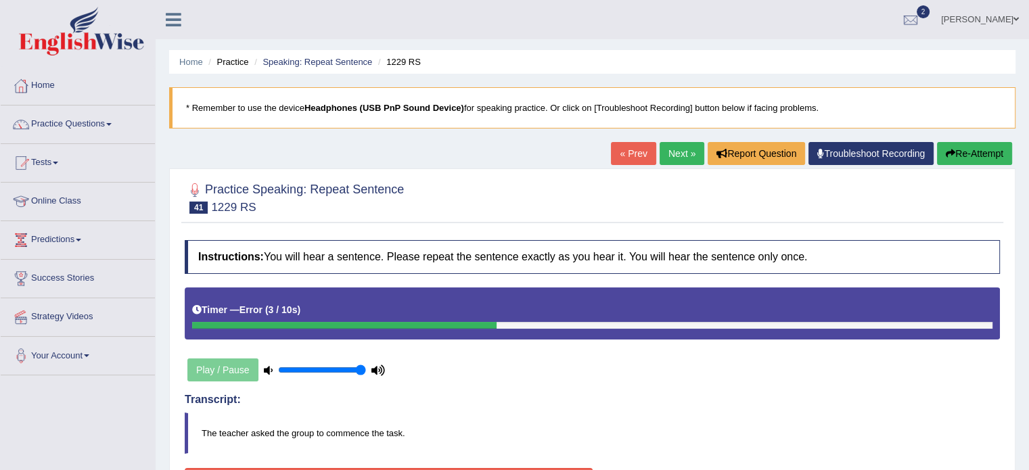
click at [674, 155] on link "Next »" at bounding box center [681, 153] width 45 height 23
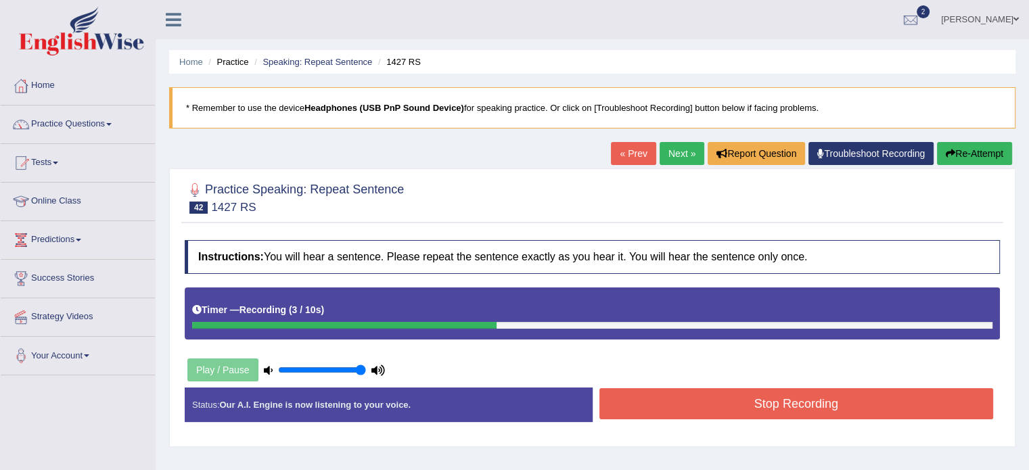
click at [716, 404] on button "Stop Recording" at bounding box center [796, 403] width 394 height 31
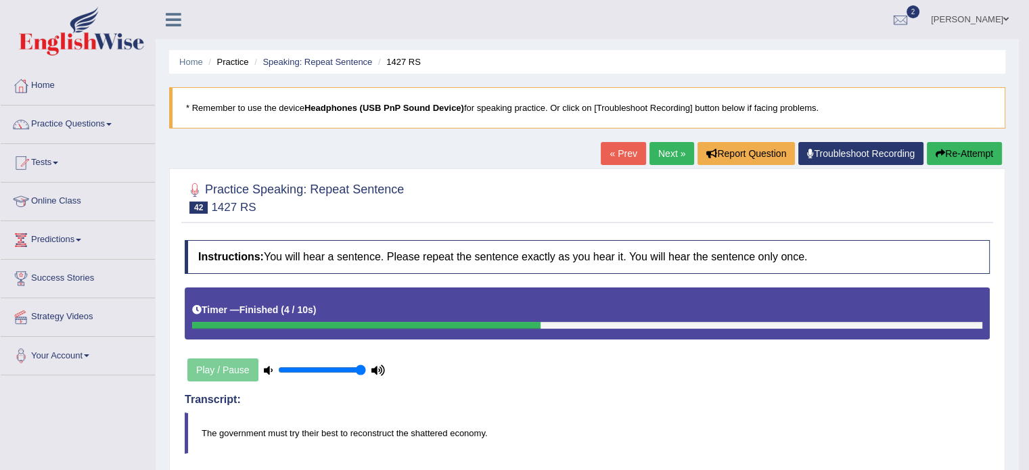
click at [616, 151] on link "« Prev" at bounding box center [622, 153] width 45 height 23
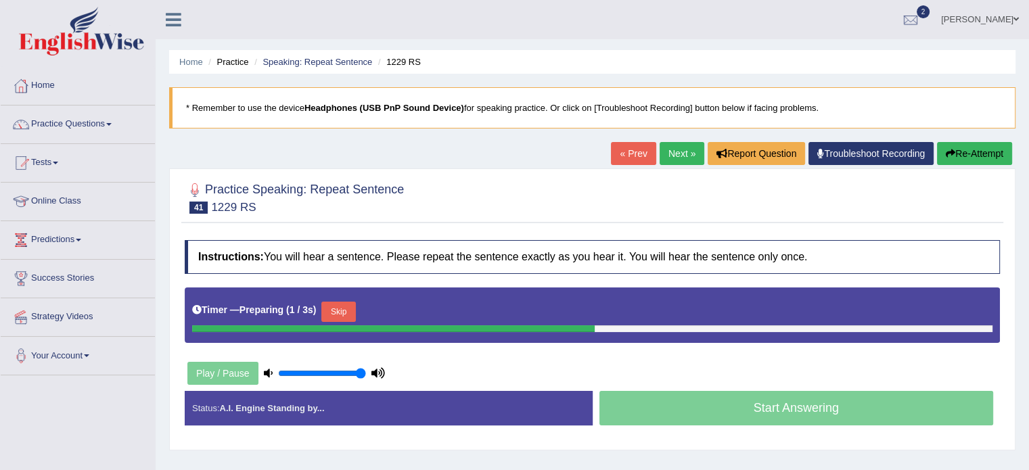
click at [317, 314] on div "Timer — Preparing ( 1 / 3s ) Skip" at bounding box center [592, 311] width 800 height 27
click at [333, 314] on button "Skip" at bounding box center [338, 312] width 34 height 20
click at [407, 310] on button "Skip" at bounding box center [398, 312] width 34 height 20
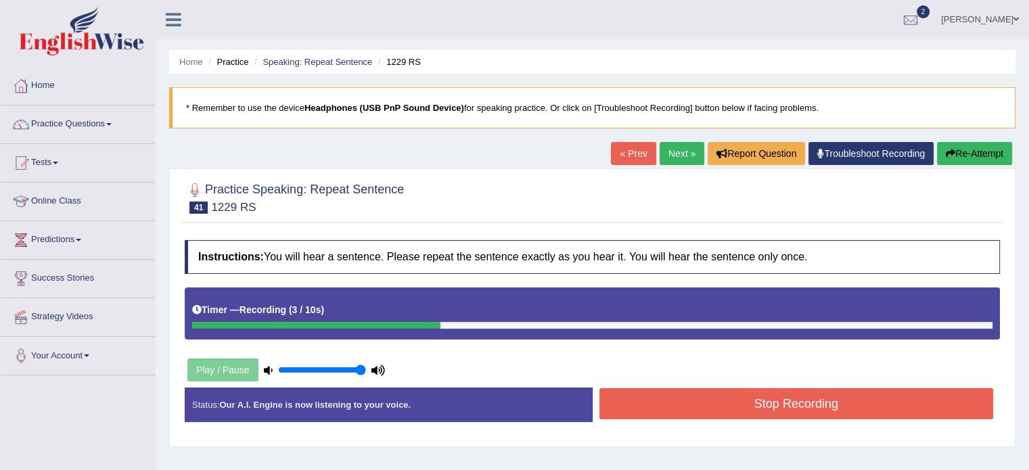
click at [665, 416] on button "Stop Recording" at bounding box center [796, 403] width 394 height 31
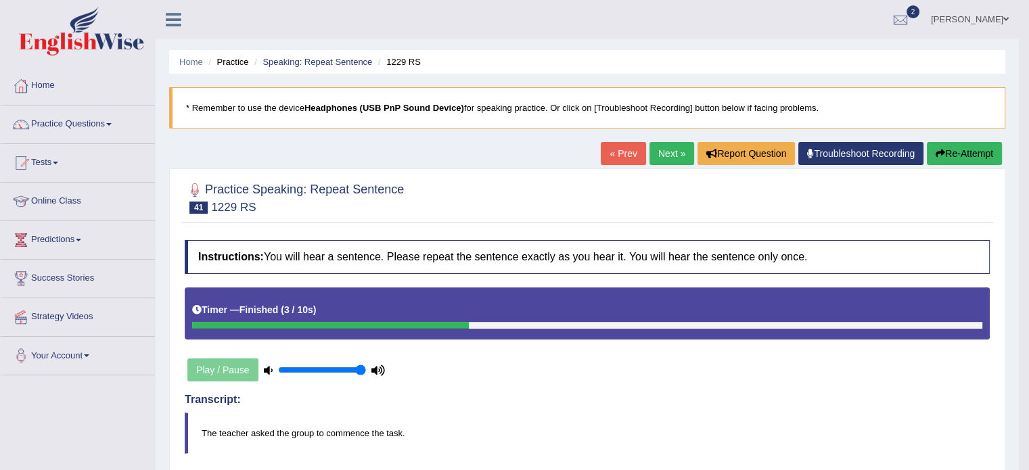
click at [672, 154] on link "Next »" at bounding box center [671, 153] width 45 height 23
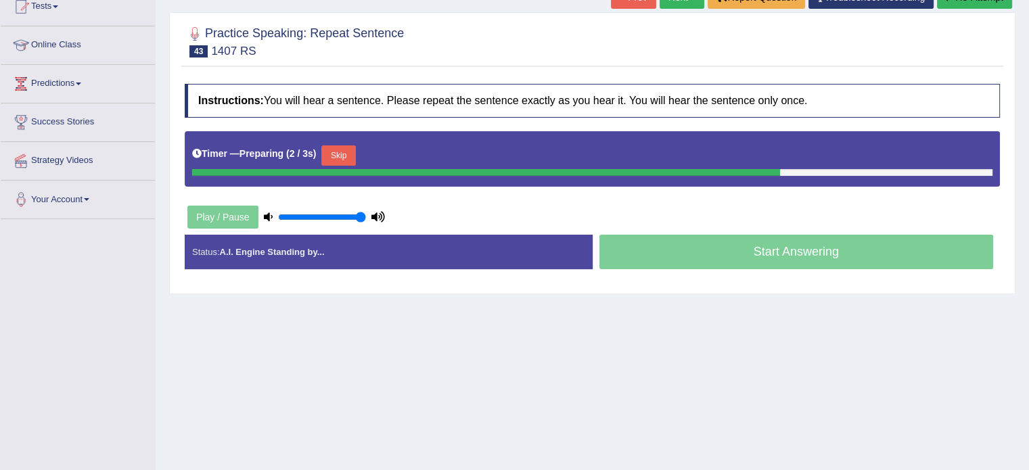
scroll to position [240, 0]
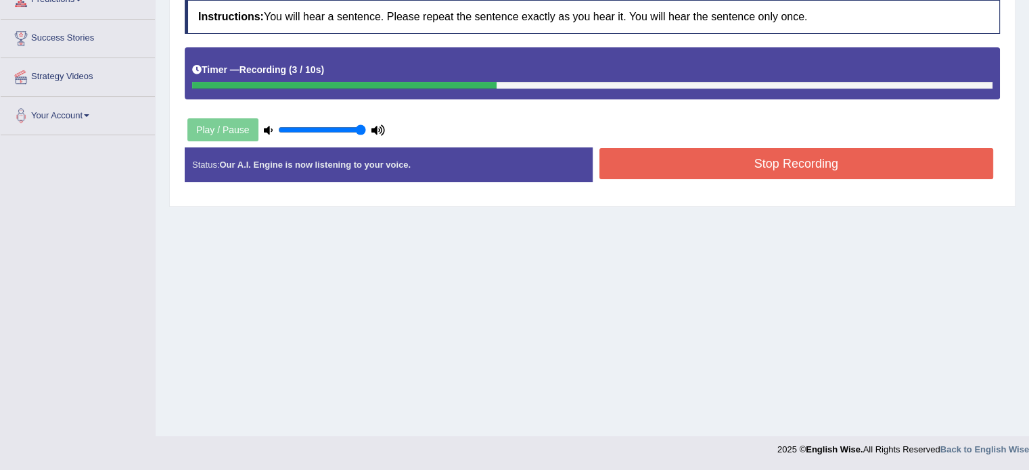
click at [667, 170] on button "Stop Recording" at bounding box center [796, 163] width 394 height 31
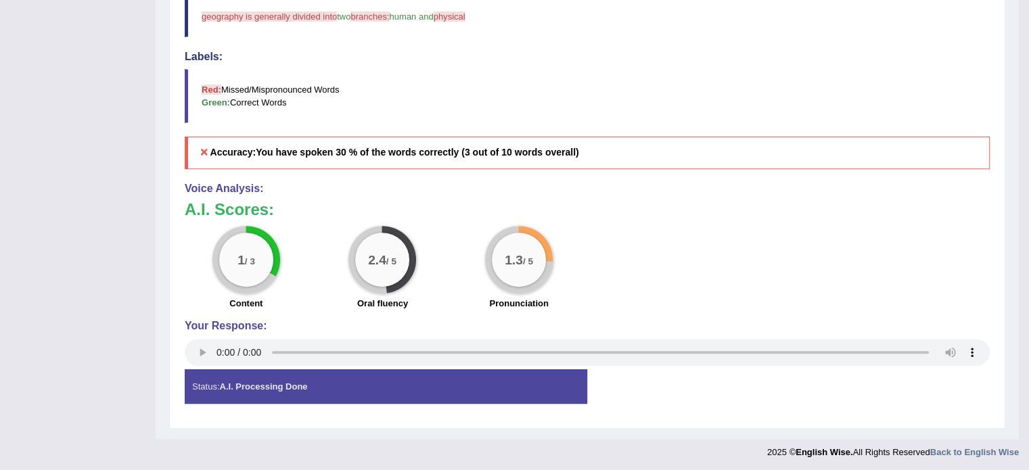
scroll to position [0, 0]
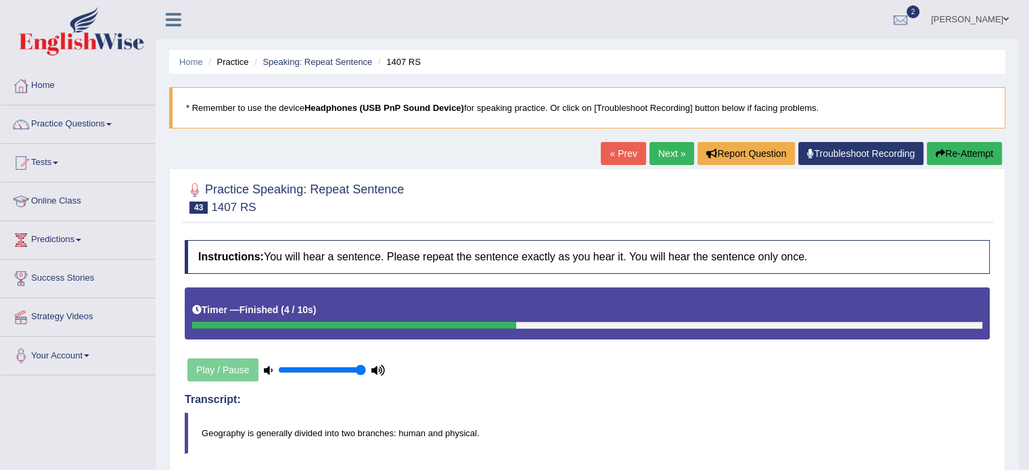
click at [953, 157] on button "Re-Attempt" at bounding box center [963, 153] width 75 height 23
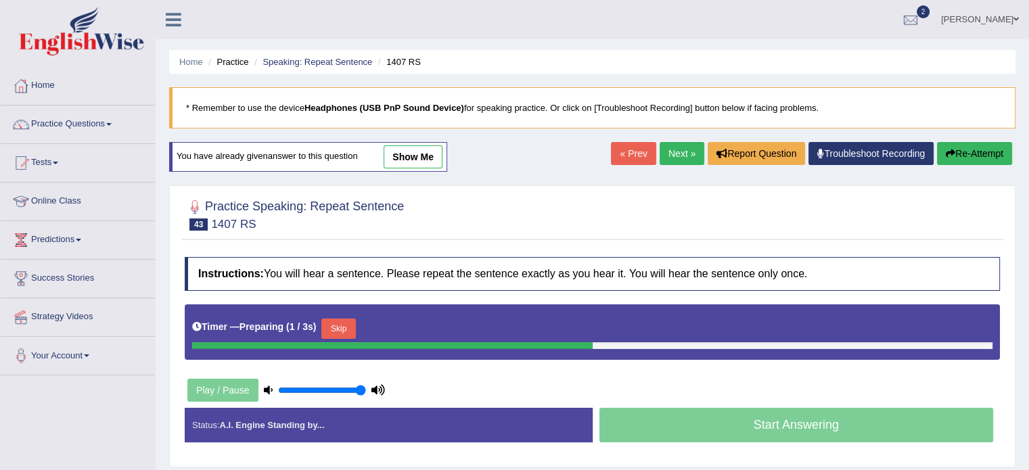
click at [341, 329] on button "Skip" at bounding box center [338, 329] width 34 height 20
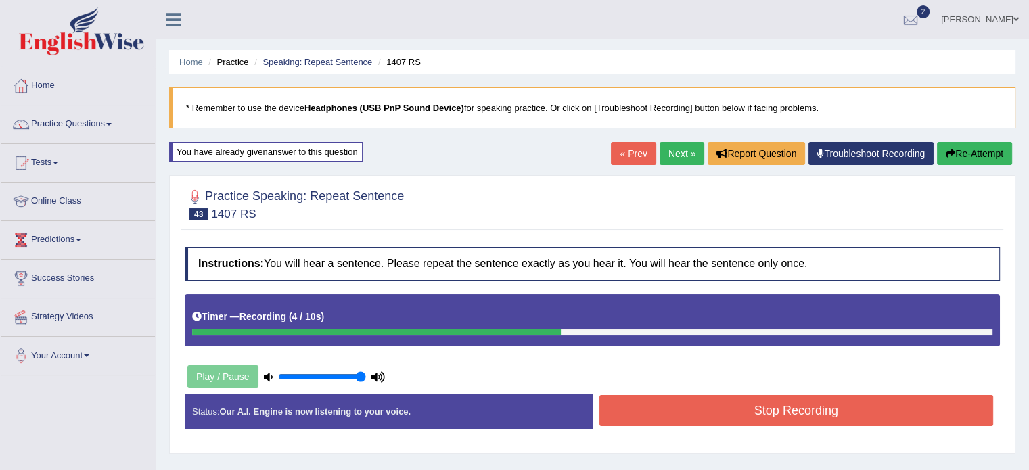
click at [757, 414] on button "Stop Recording" at bounding box center [796, 410] width 394 height 31
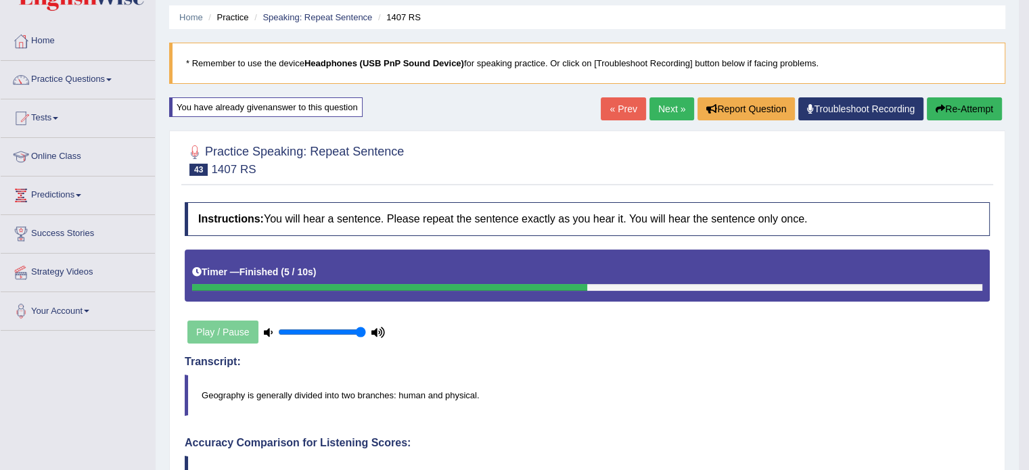
scroll to position [27, 0]
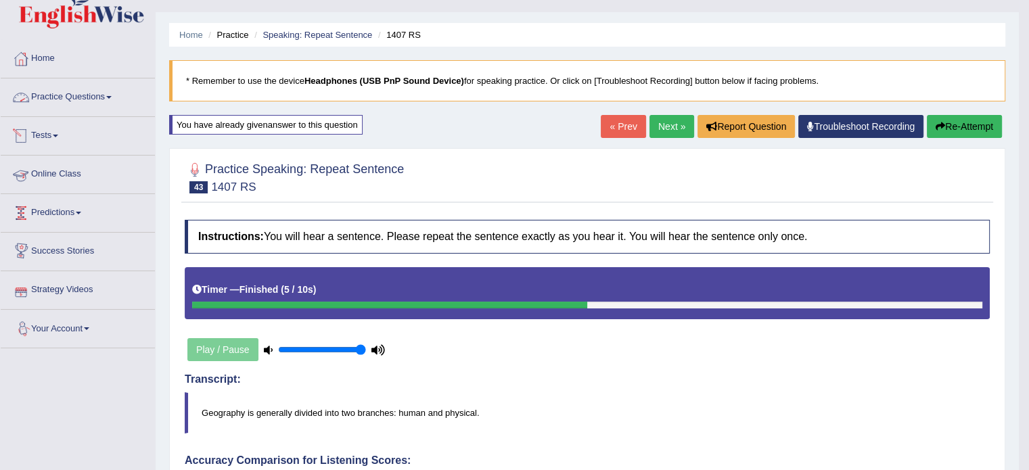
click at [112, 97] on span at bounding box center [108, 97] width 5 height 3
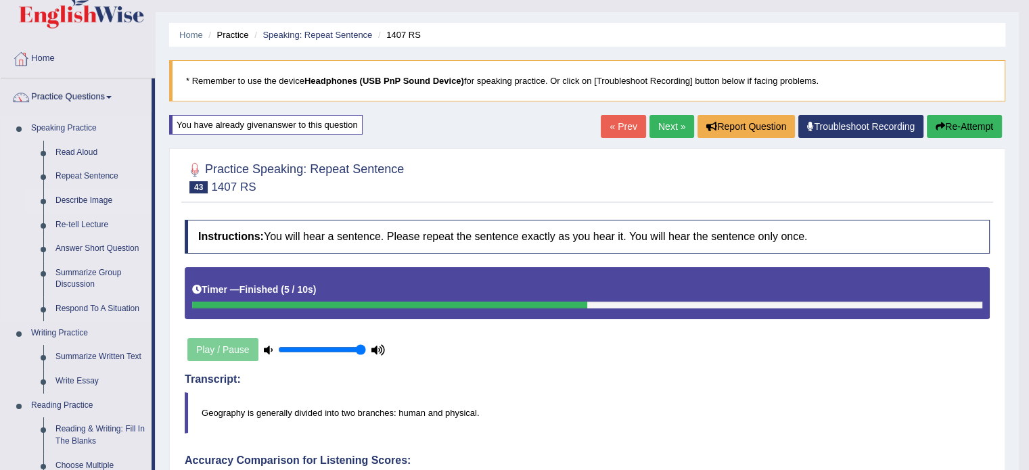
click at [74, 197] on link "Describe Image" at bounding box center [100, 201] width 102 height 24
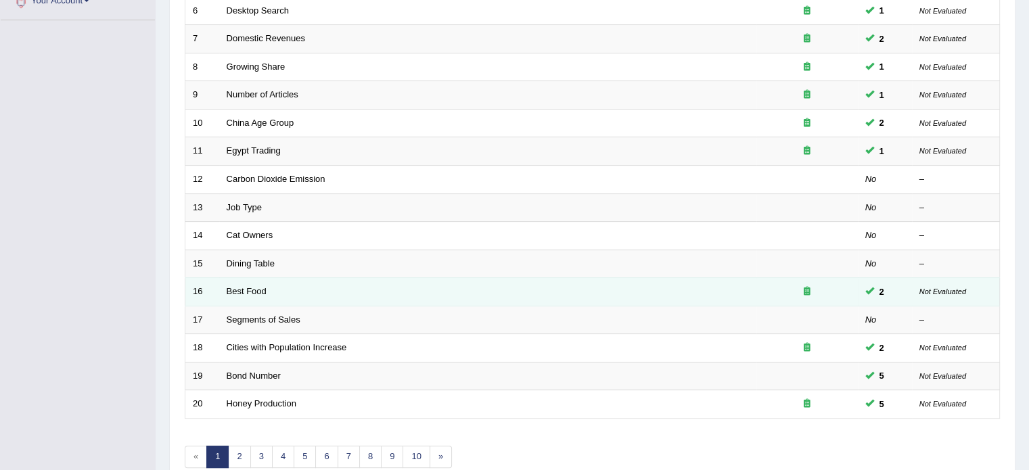
scroll to position [354, 0]
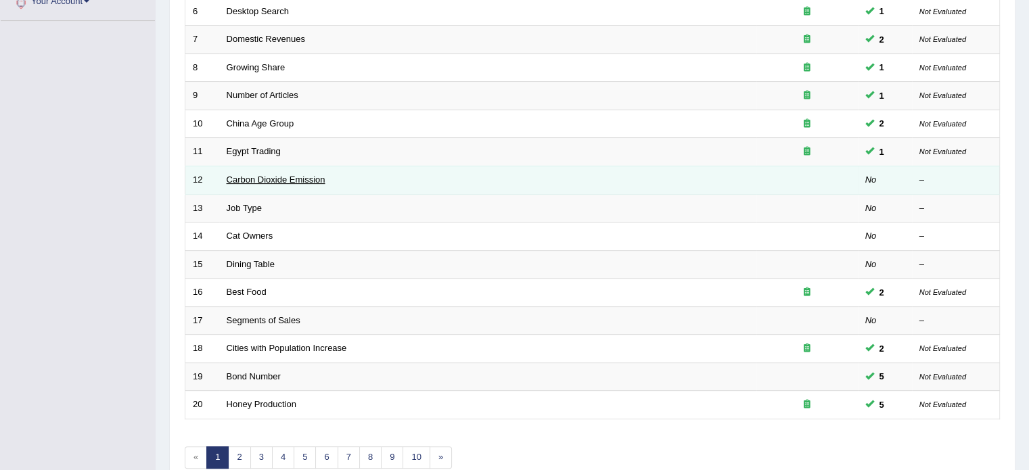
click at [246, 179] on link "Carbon Dioxide Emission" at bounding box center [276, 179] width 99 height 10
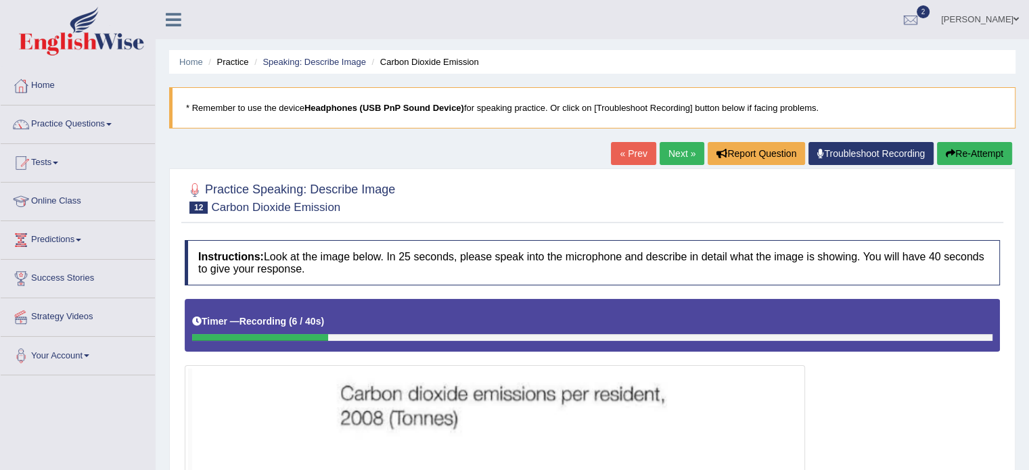
click at [955, 145] on button "Re-Attempt" at bounding box center [974, 153] width 75 height 23
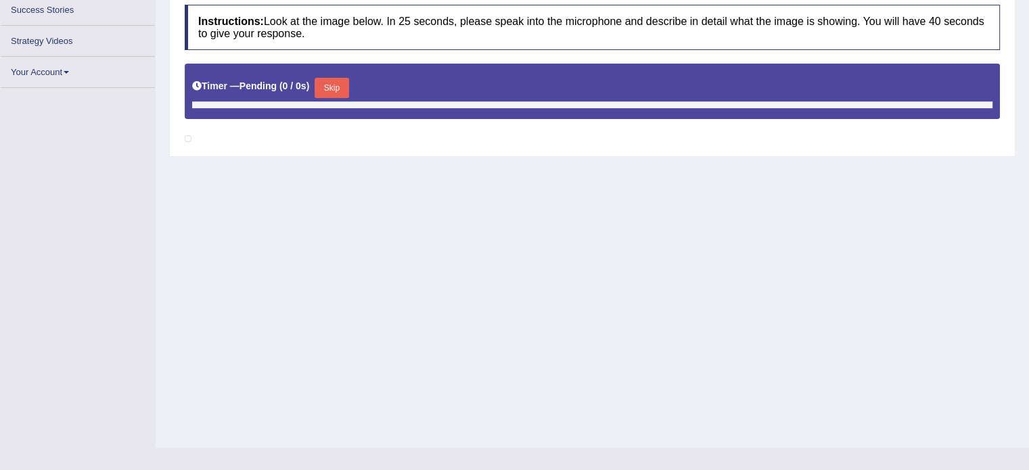
scroll to position [277, 0]
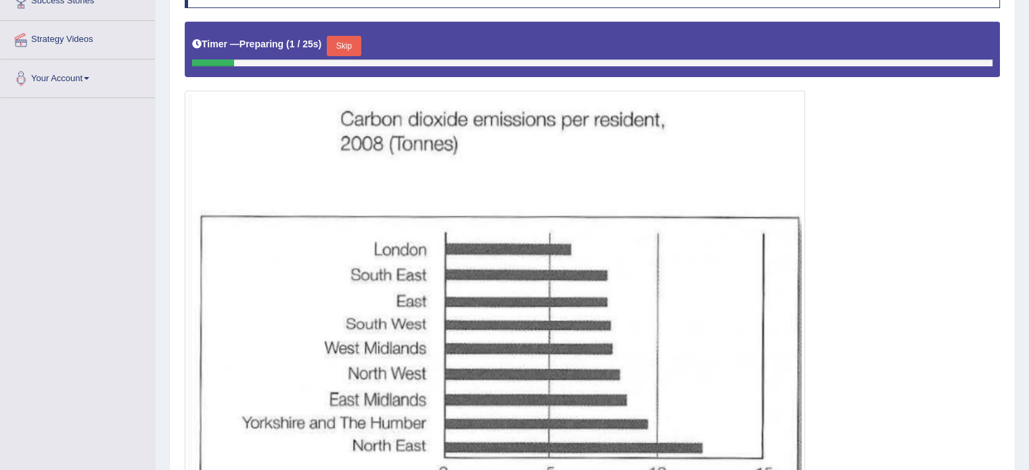
click at [346, 43] on button "Skip" at bounding box center [344, 46] width 34 height 20
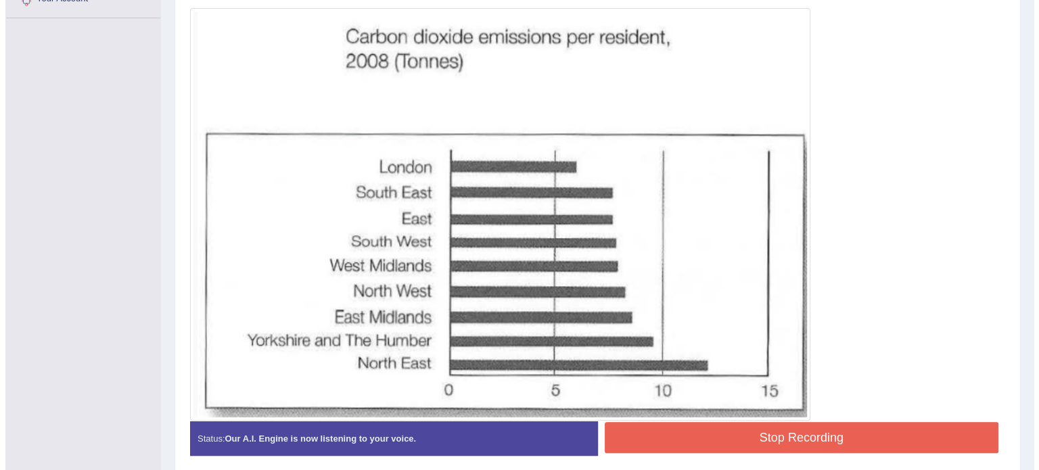
scroll to position [409, 0]
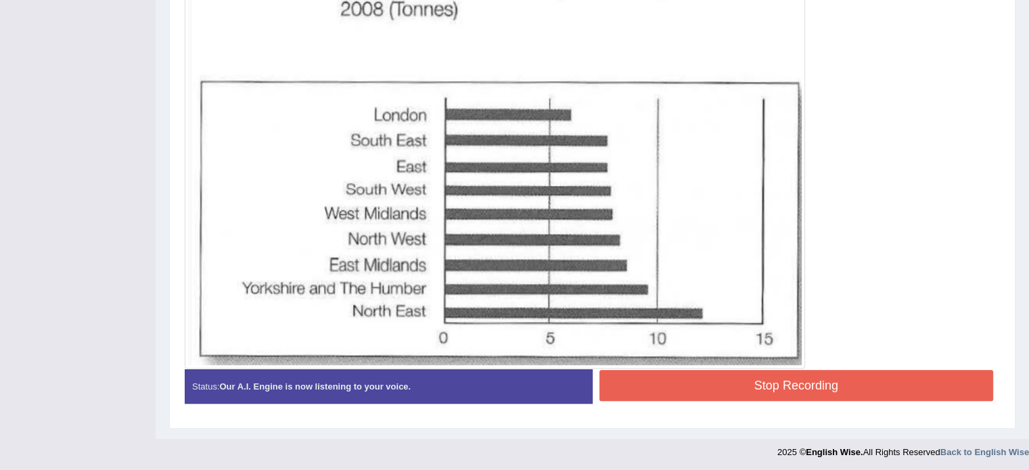
click at [711, 389] on button "Stop Recording" at bounding box center [796, 385] width 394 height 31
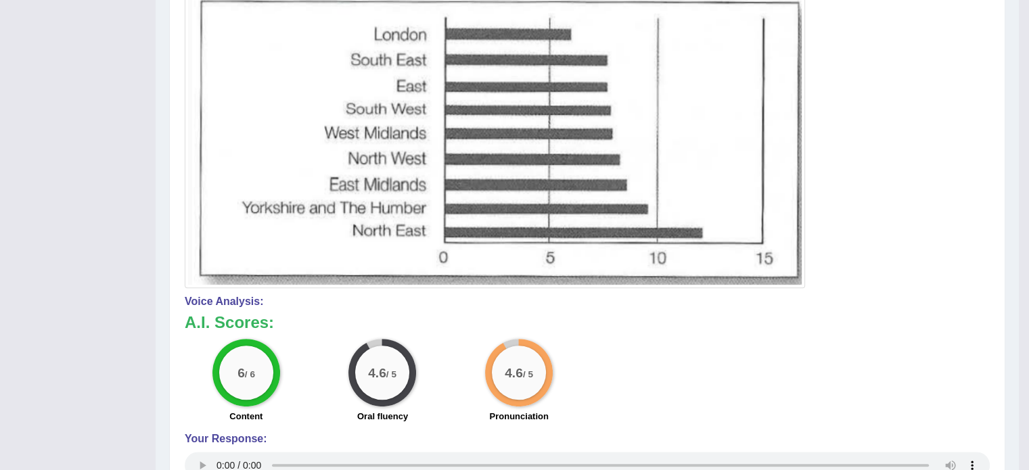
scroll to position [0, 0]
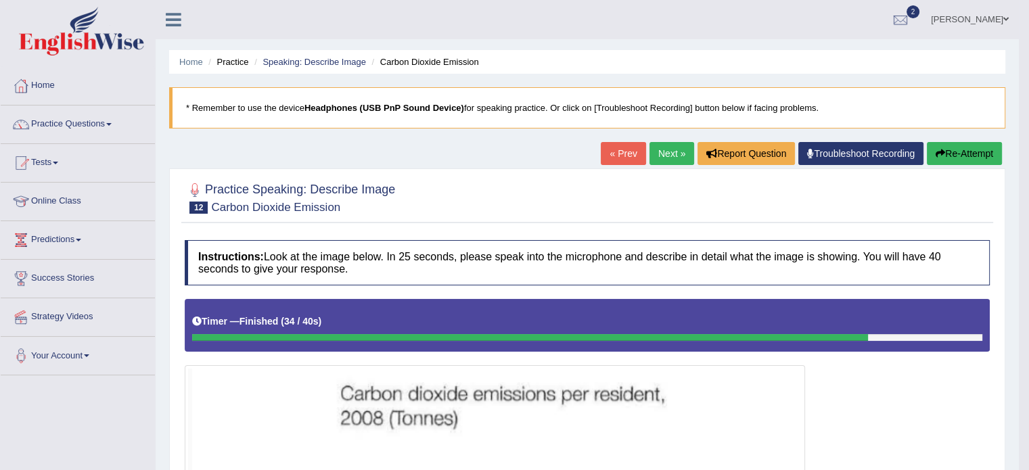
click at [671, 151] on link "Next »" at bounding box center [671, 153] width 45 height 23
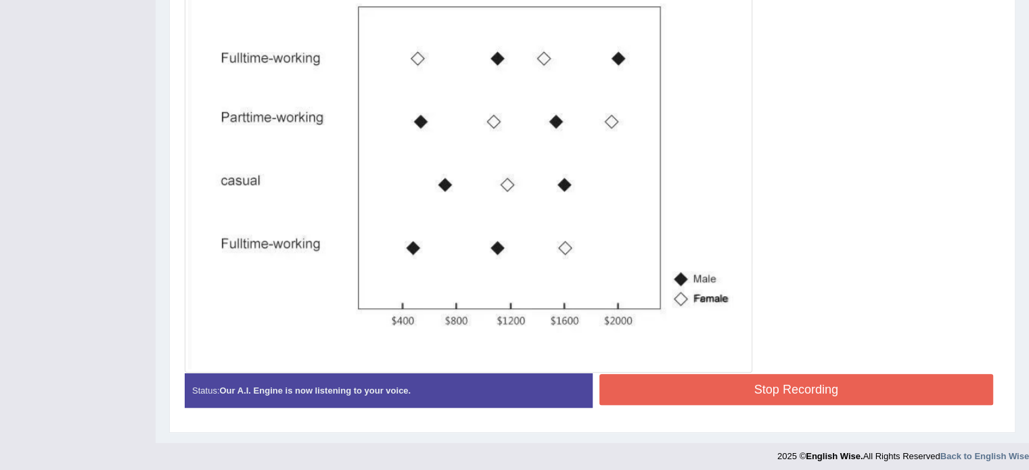
scroll to position [427, 0]
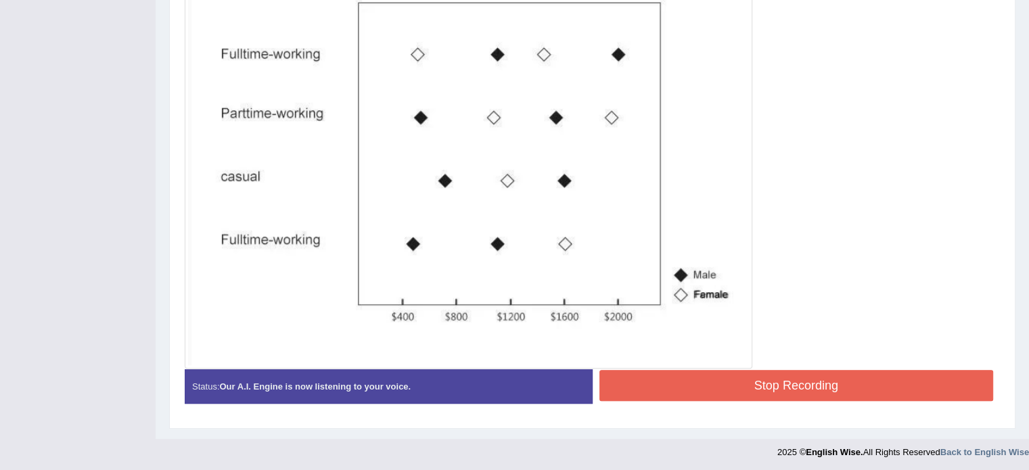
click at [692, 372] on button "Stop Recording" at bounding box center [796, 385] width 394 height 31
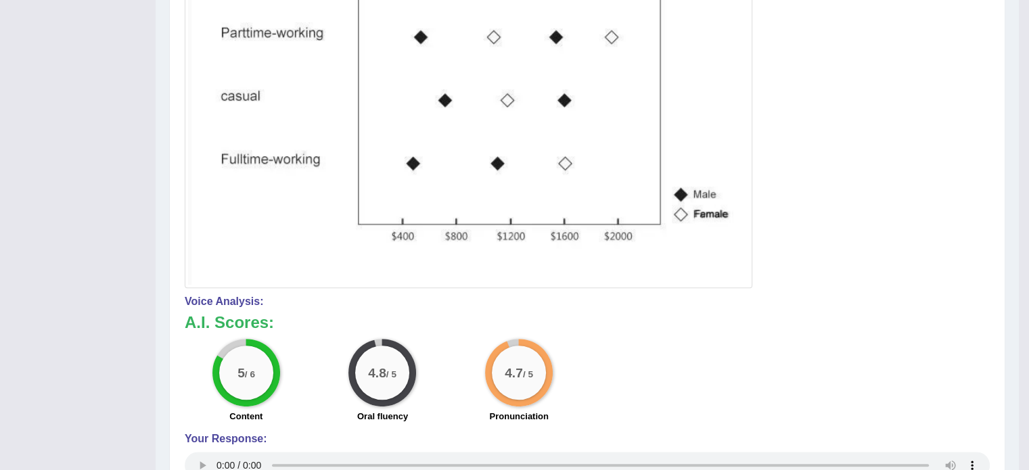
scroll to position [0, 0]
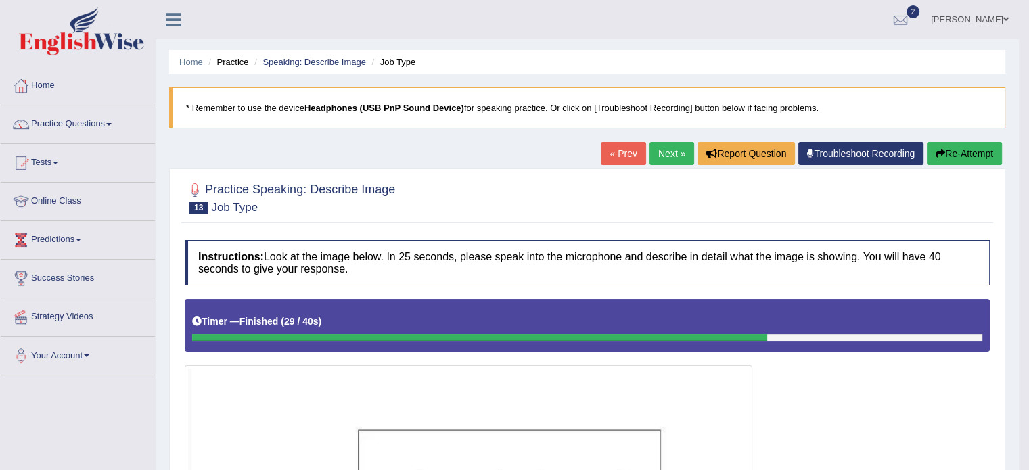
click at [669, 149] on link "Next »" at bounding box center [671, 153] width 45 height 23
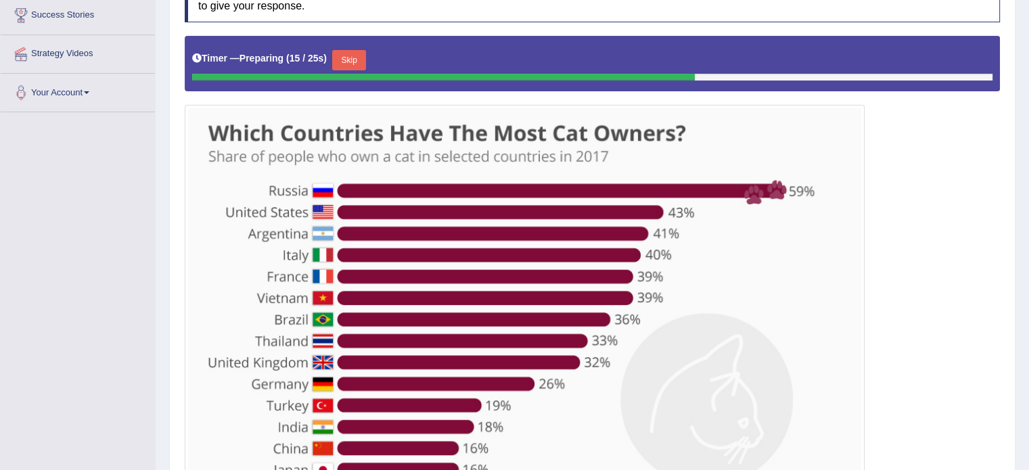
scroll to position [264, 0]
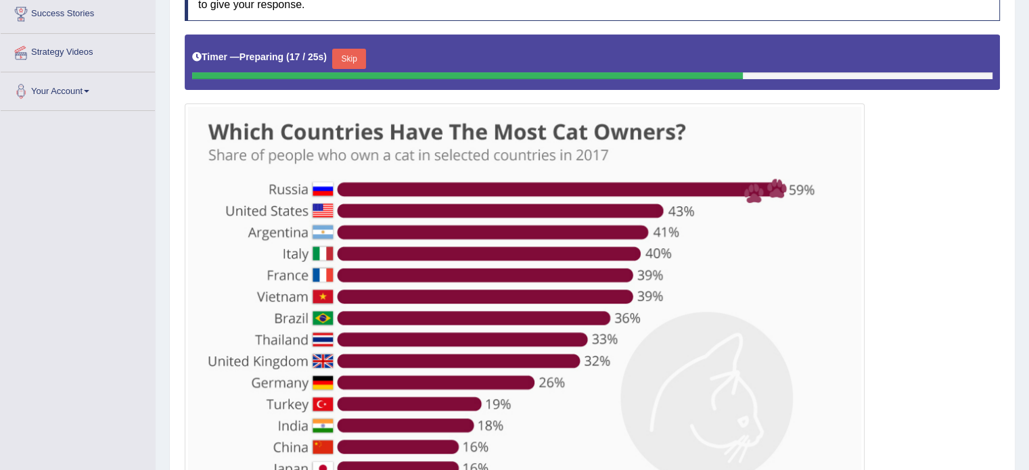
click at [355, 61] on button "Skip" at bounding box center [349, 59] width 34 height 20
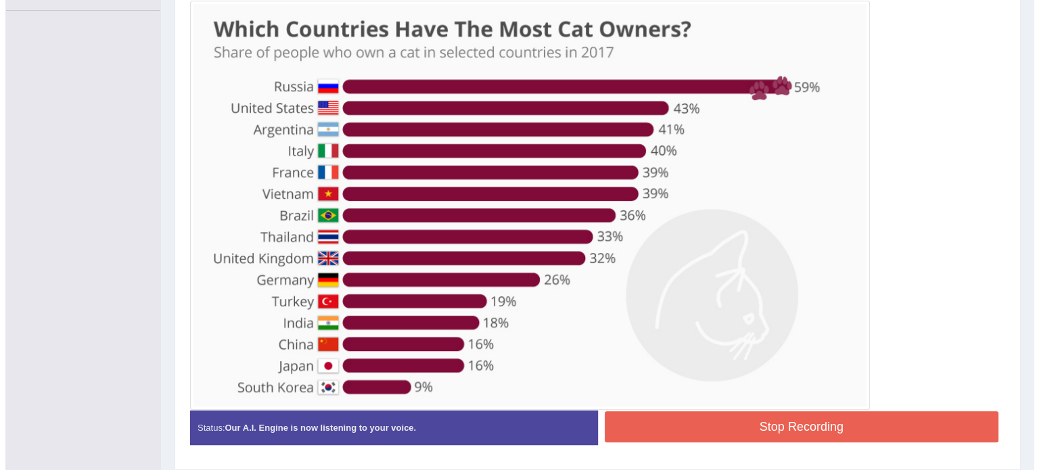
scroll to position [406, 0]
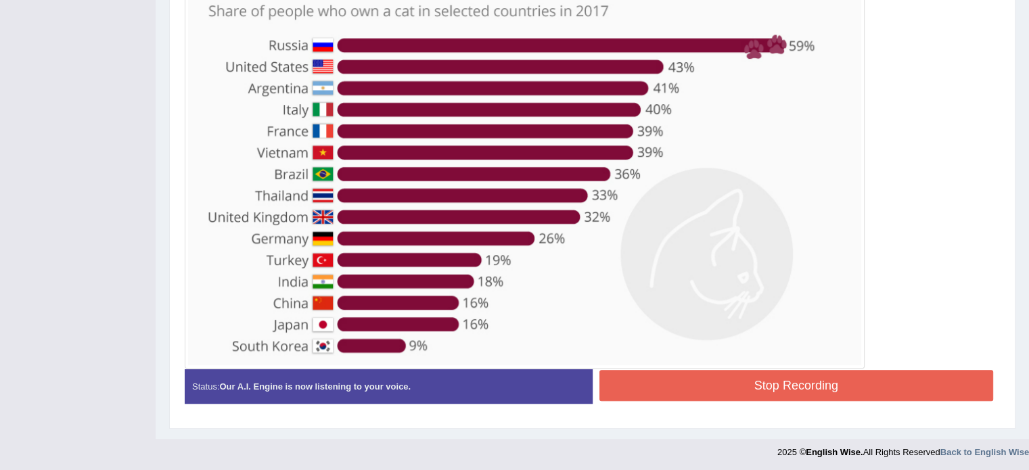
click at [681, 383] on button "Stop Recording" at bounding box center [796, 385] width 394 height 31
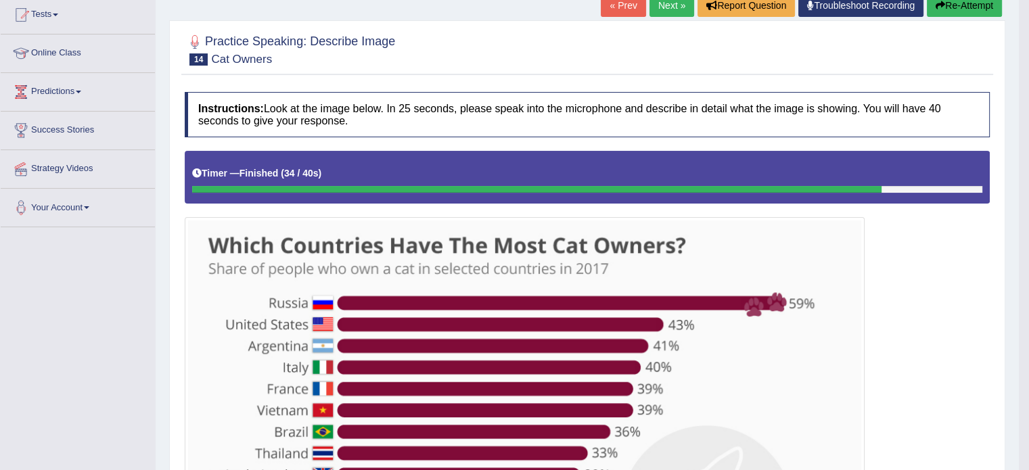
scroll to position [0, 0]
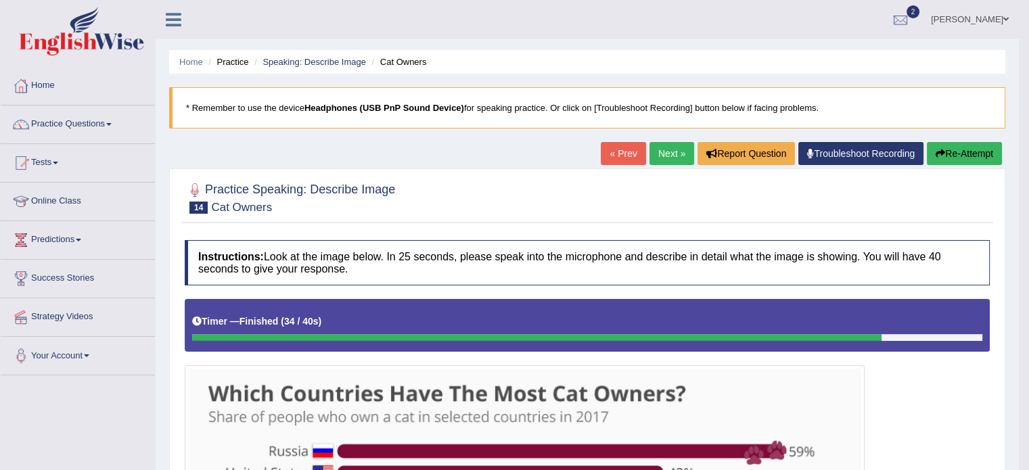
click at [659, 150] on link "Next »" at bounding box center [671, 153] width 45 height 23
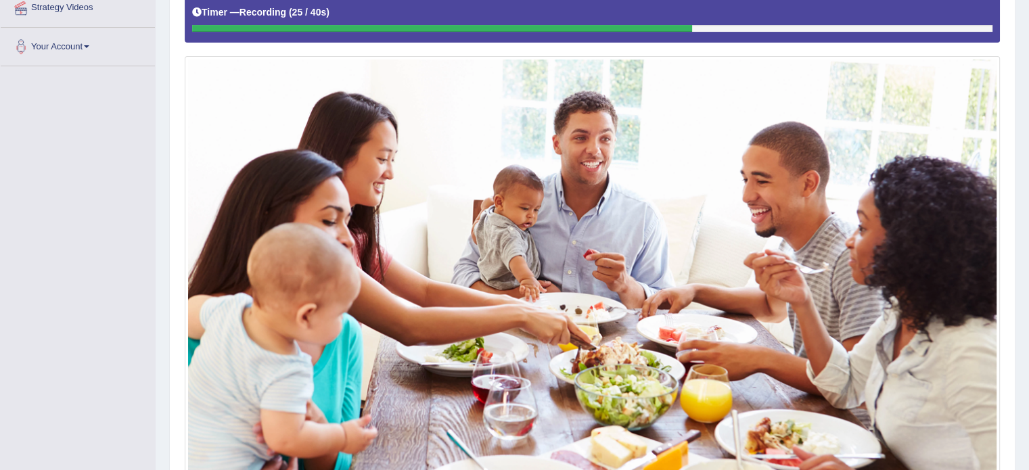
scroll to position [427, 0]
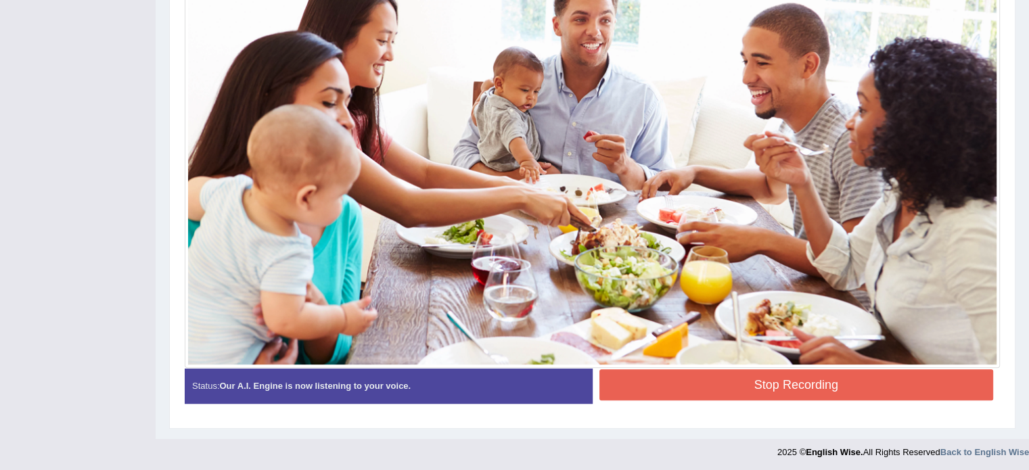
click at [671, 392] on button "Stop Recording" at bounding box center [796, 384] width 394 height 31
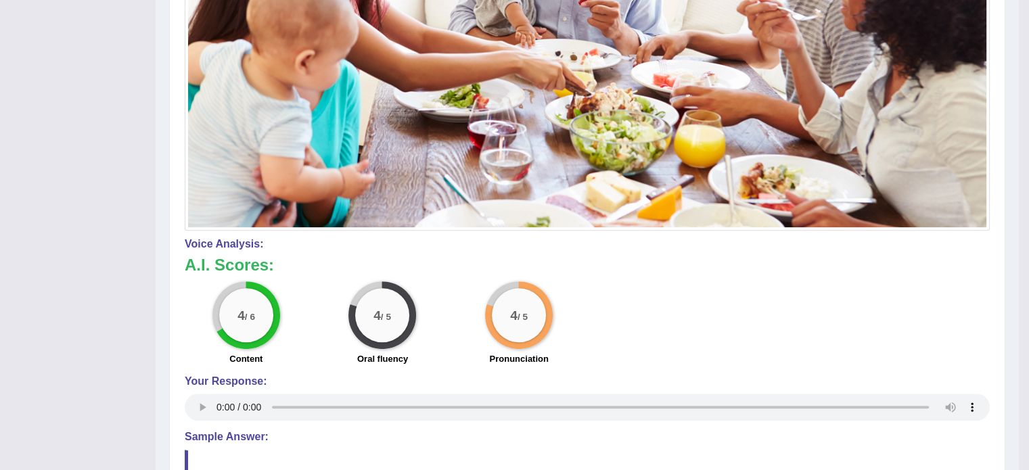
scroll to position [0, 0]
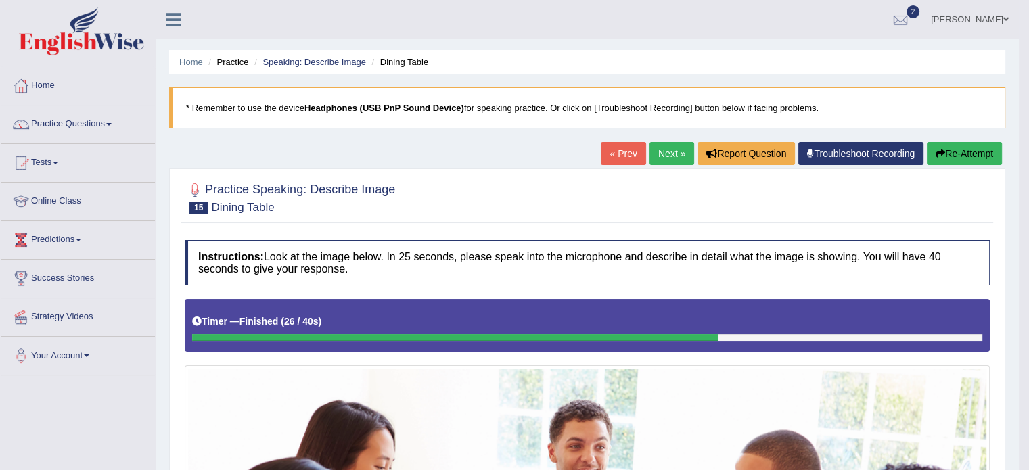
click at [655, 156] on link "Next »" at bounding box center [671, 153] width 45 height 23
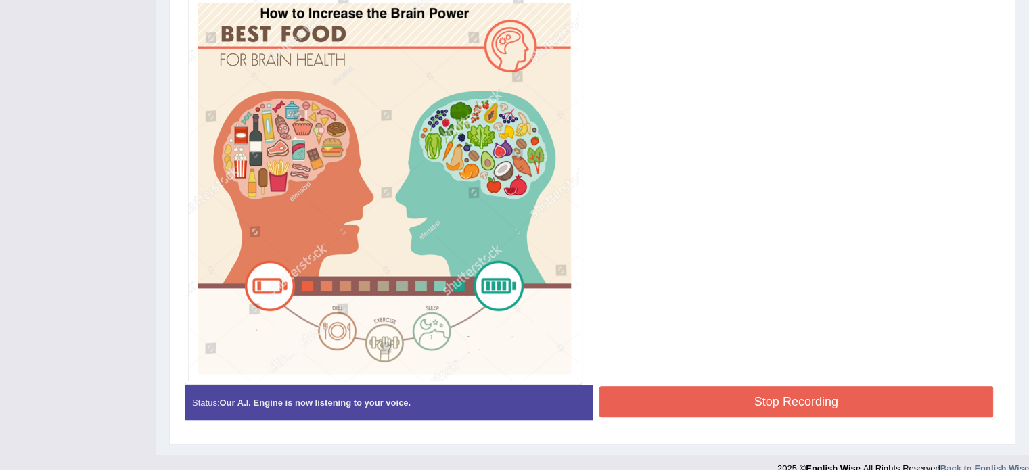
scroll to position [402, 0]
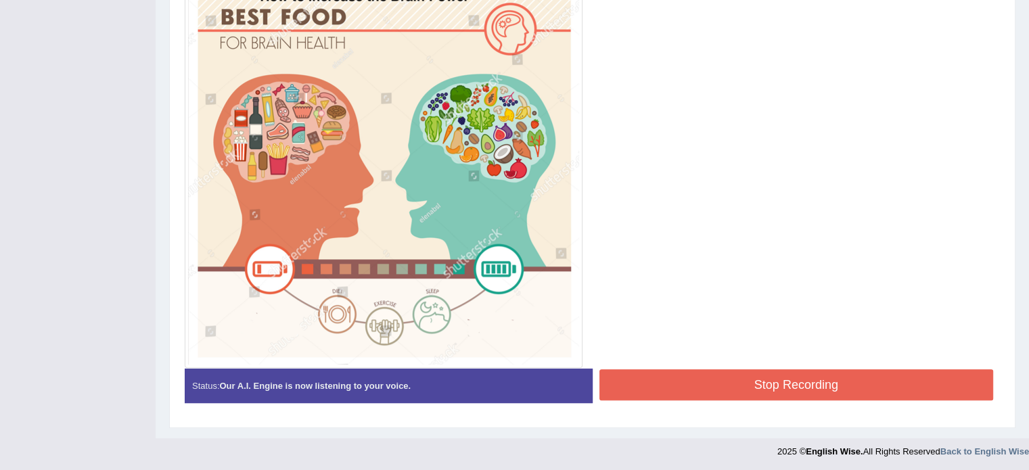
click at [760, 386] on button "Stop Recording" at bounding box center [796, 384] width 394 height 31
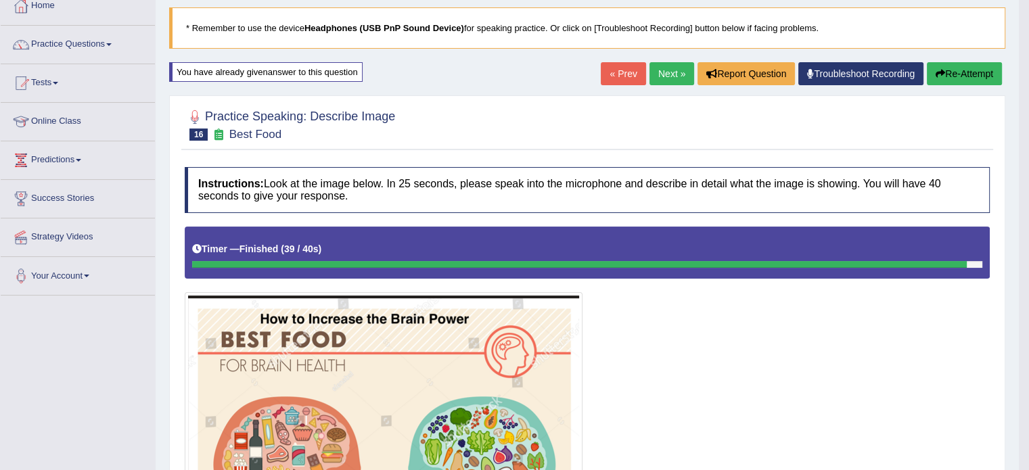
scroll to position [0, 0]
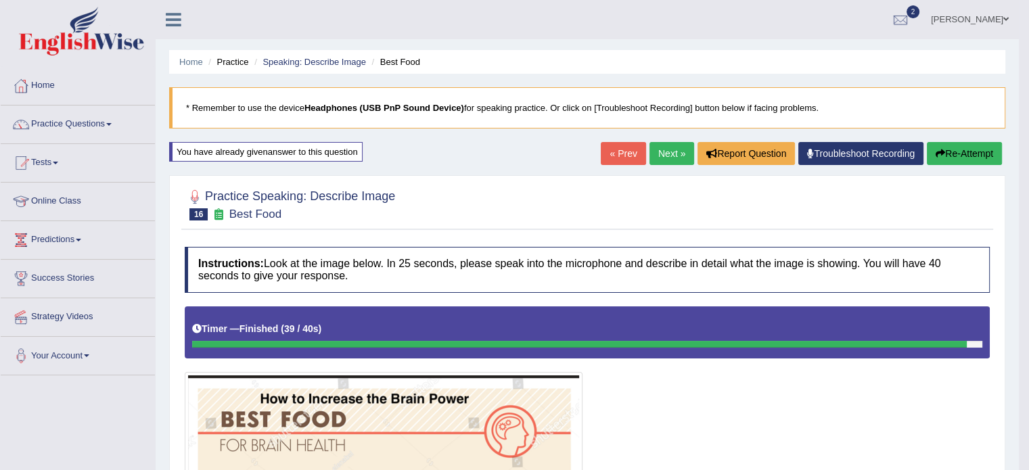
click at [659, 154] on link "Next »" at bounding box center [671, 153] width 45 height 23
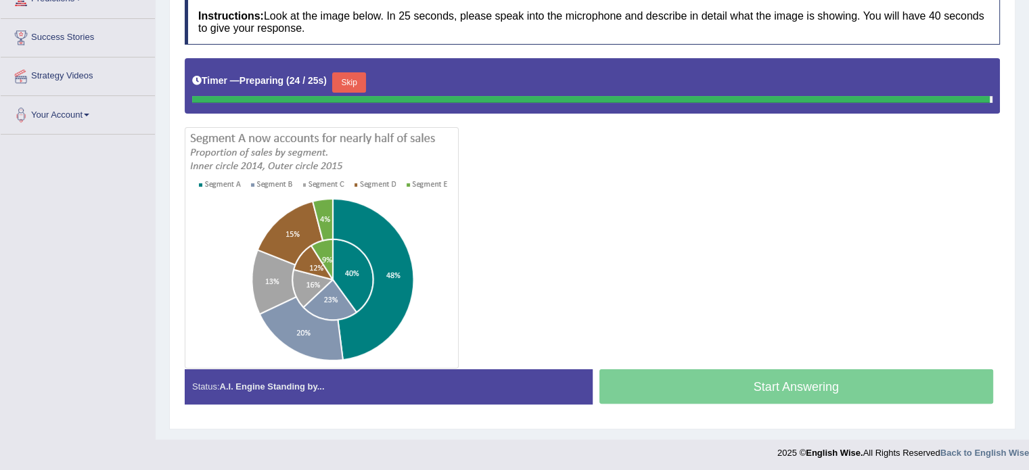
scroll to position [240, 0]
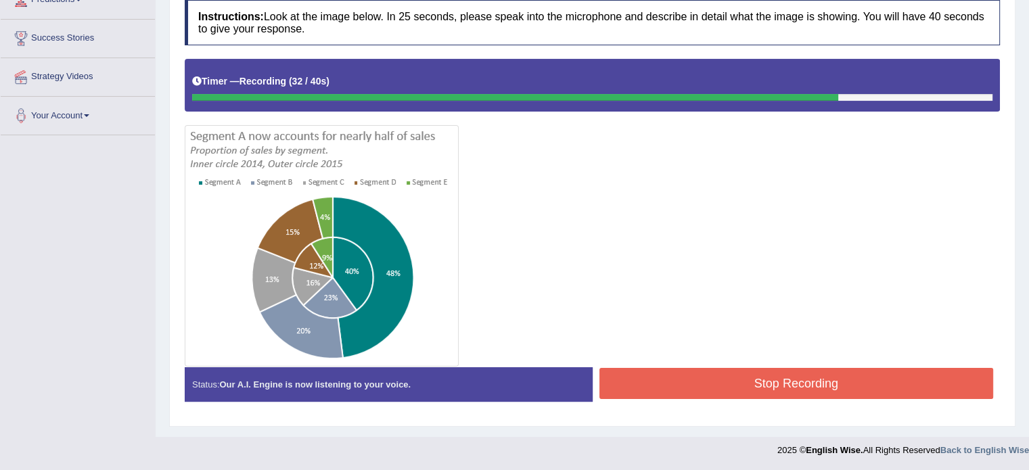
click at [742, 375] on button "Stop Recording" at bounding box center [796, 383] width 394 height 31
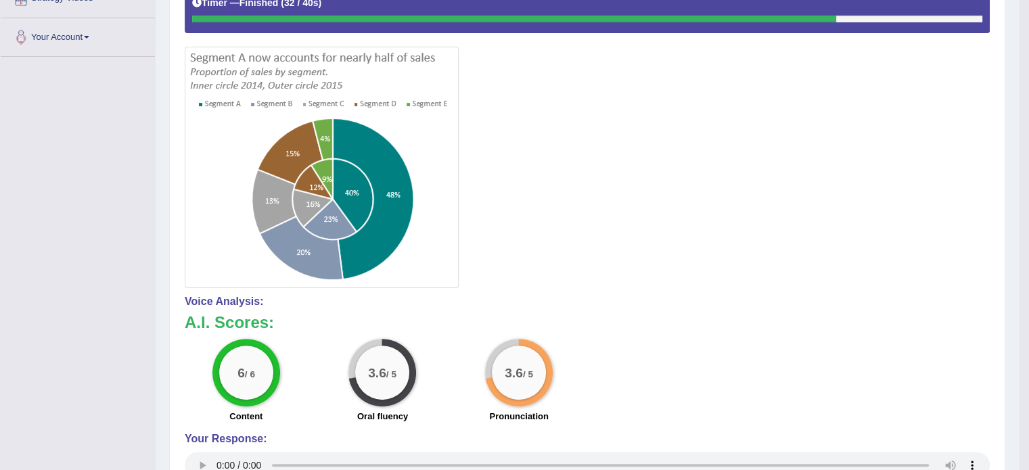
scroll to position [0, 0]
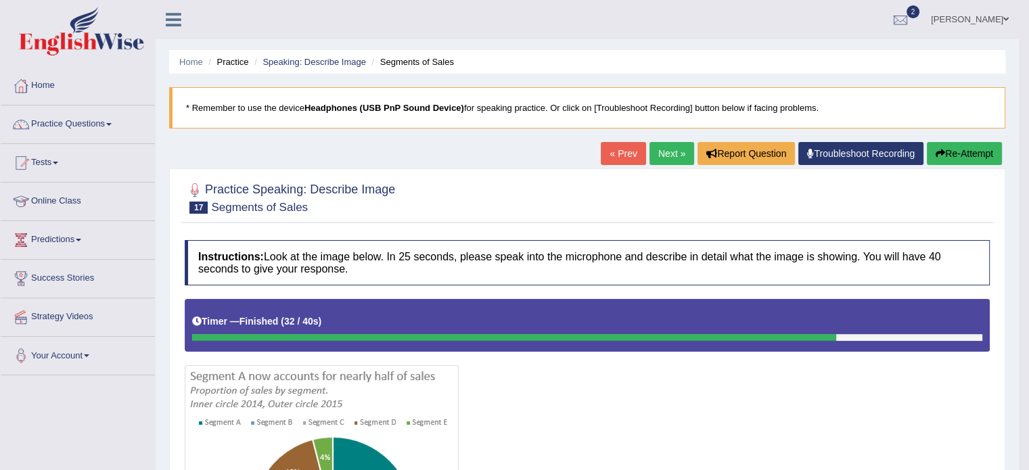
click at [680, 145] on link "Next »" at bounding box center [671, 153] width 45 height 23
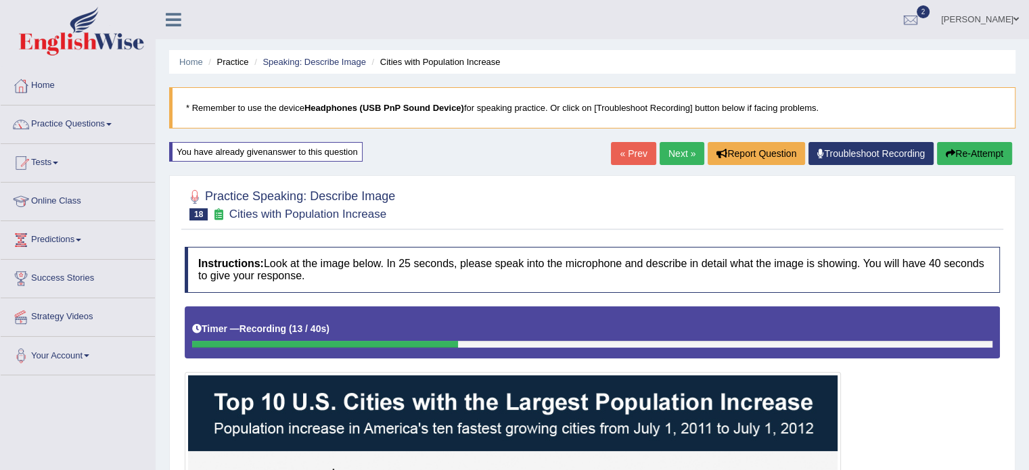
click at [984, 148] on button "Re-Attempt" at bounding box center [974, 153] width 75 height 23
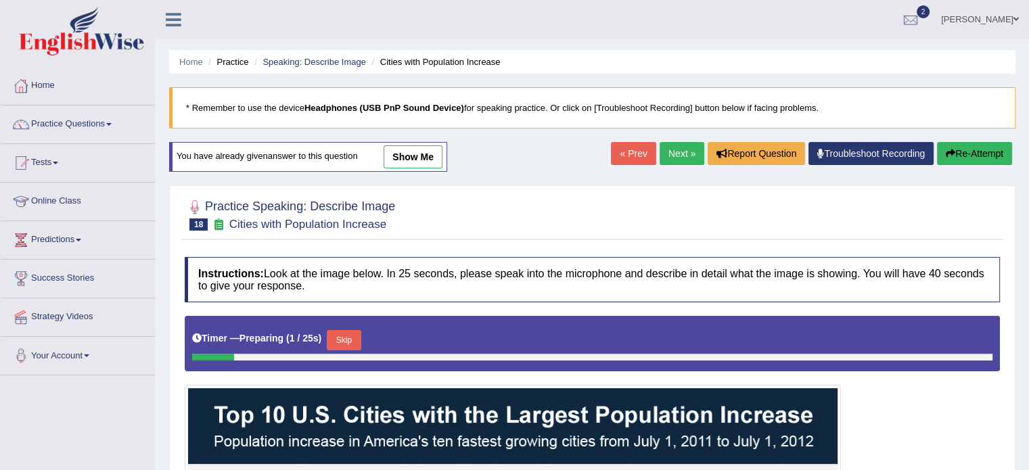
click at [360, 341] on button "Skip" at bounding box center [344, 340] width 34 height 20
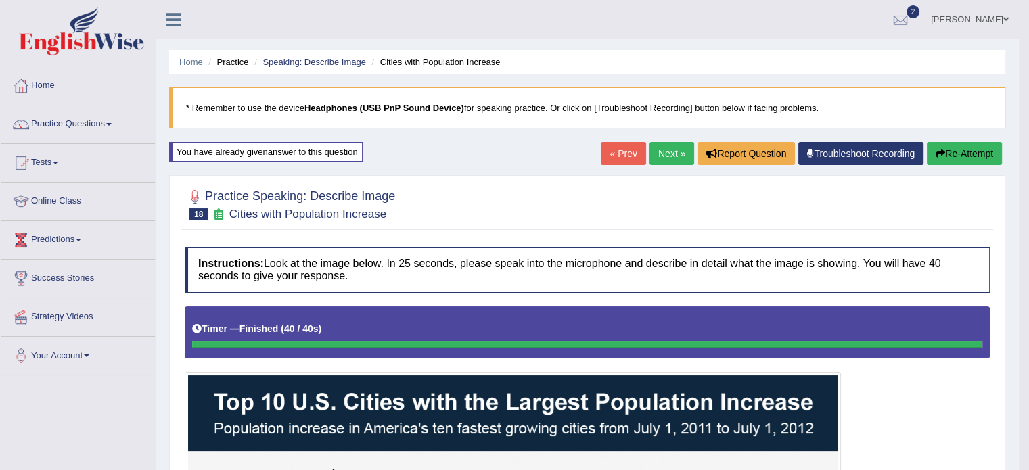
click at [680, 156] on link "Next »" at bounding box center [671, 153] width 45 height 23
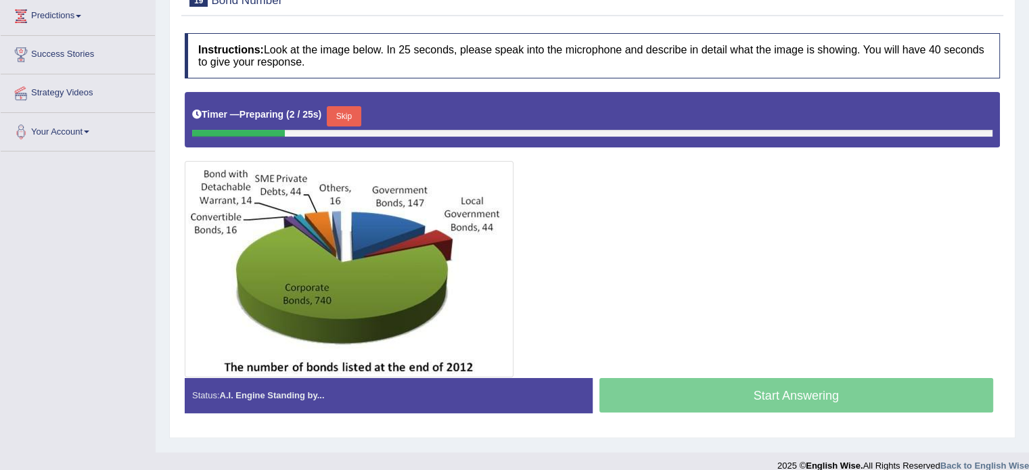
scroll to position [240, 0]
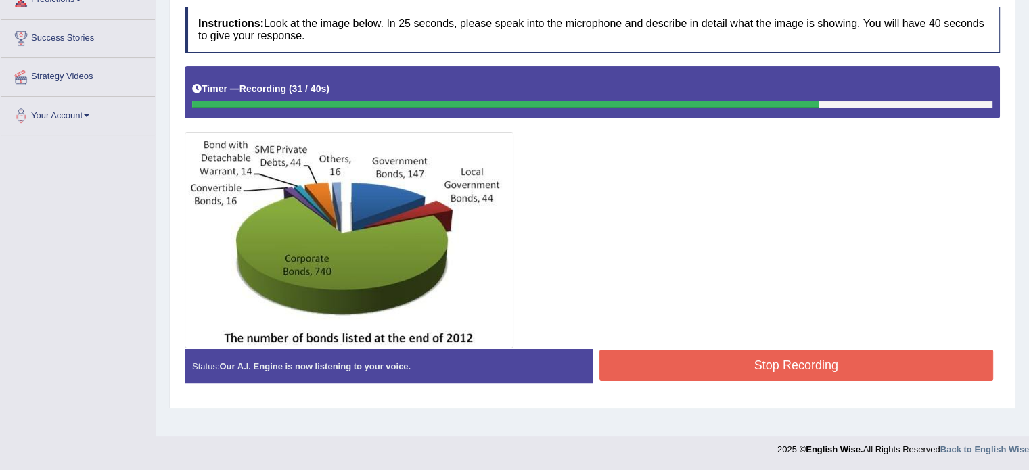
click at [666, 367] on button "Stop Recording" at bounding box center [796, 365] width 394 height 31
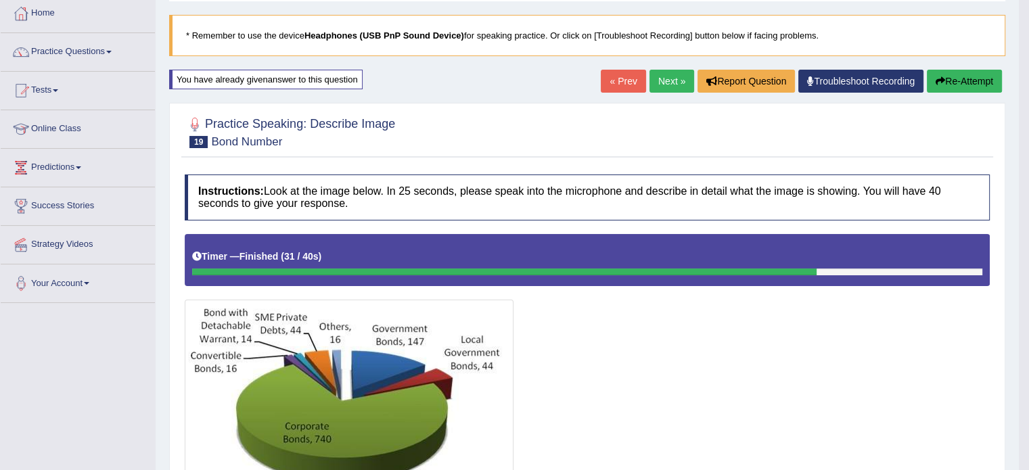
scroll to position [0, 0]
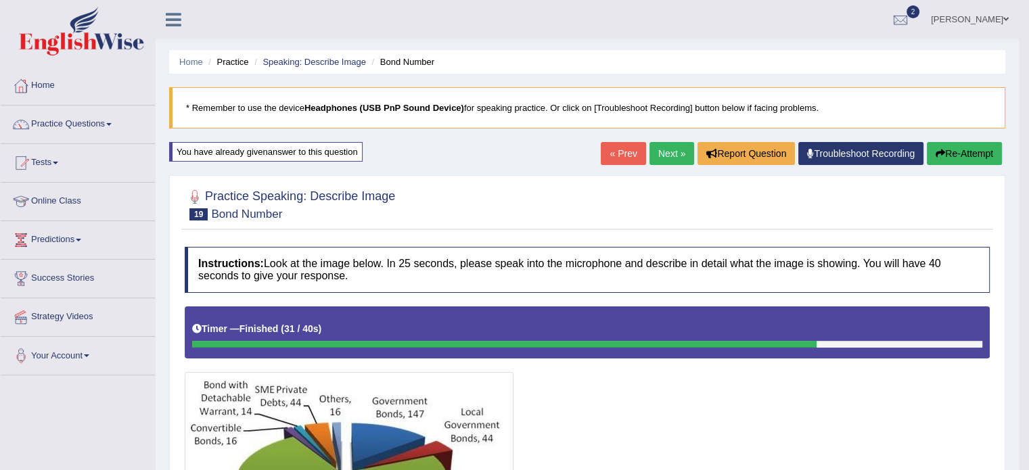
click at [668, 151] on link "Next »" at bounding box center [671, 153] width 45 height 23
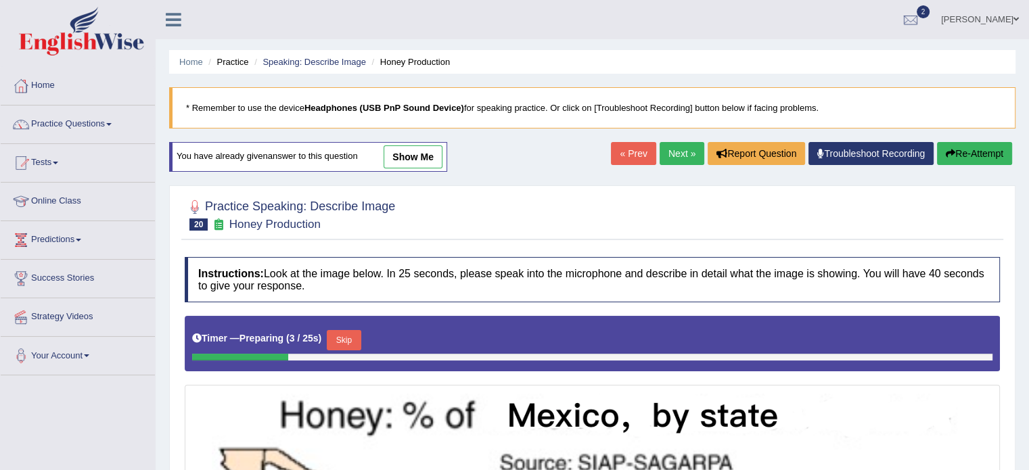
click at [671, 158] on link "Next »" at bounding box center [681, 153] width 45 height 23
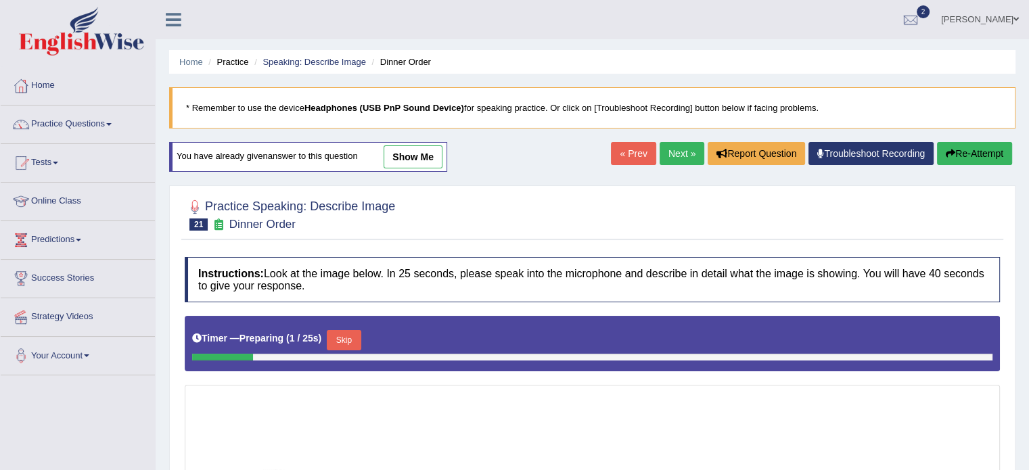
click at [674, 146] on link "Next »" at bounding box center [681, 153] width 45 height 23
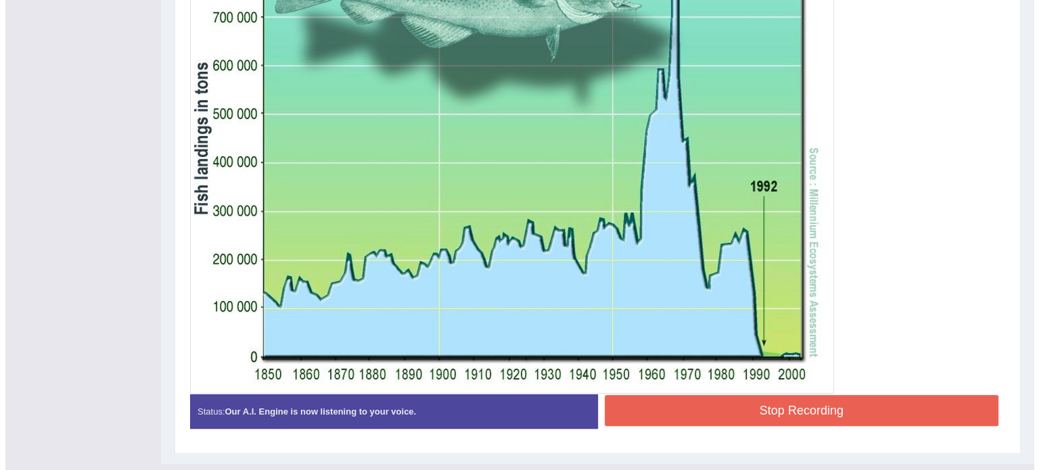
scroll to position [506, 0]
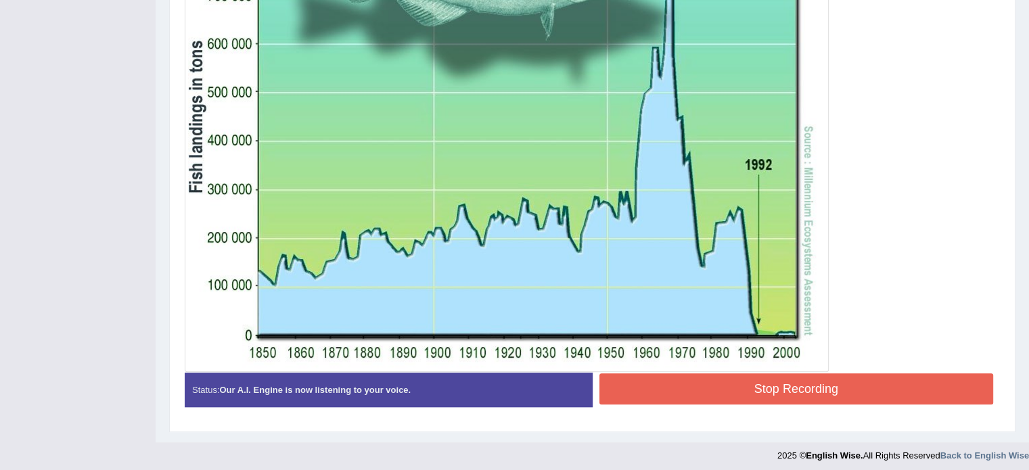
click at [694, 402] on div "Stop Recording" at bounding box center [796, 390] width 408 height 34
click at [694, 397] on button "Stop Recording" at bounding box center [796, 388] width 394 height 31
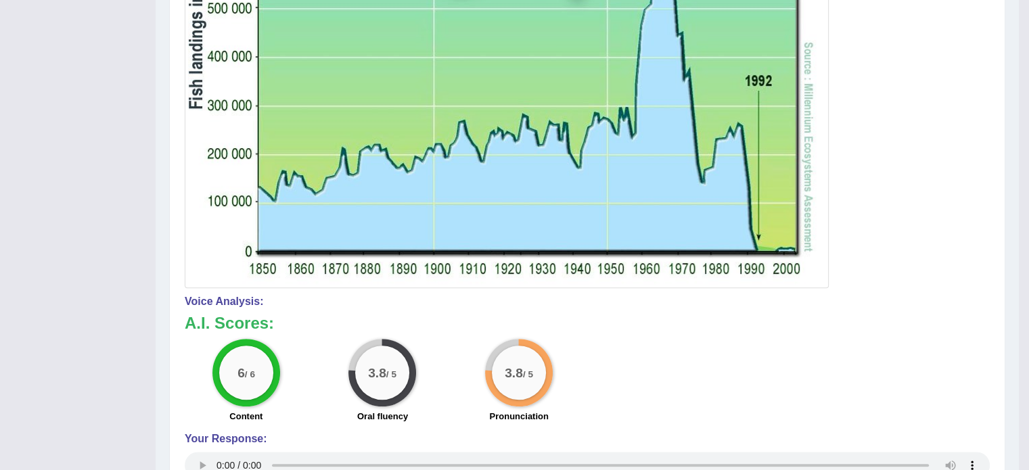
scroll to position [0, 0]
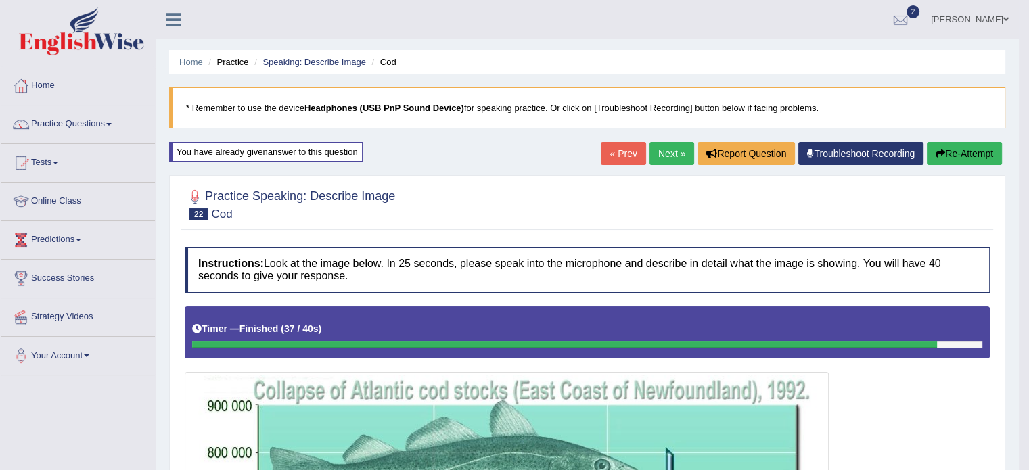
click at [649, 148] on link "Next »" at bounding box center [671, 153] width 45 height 23
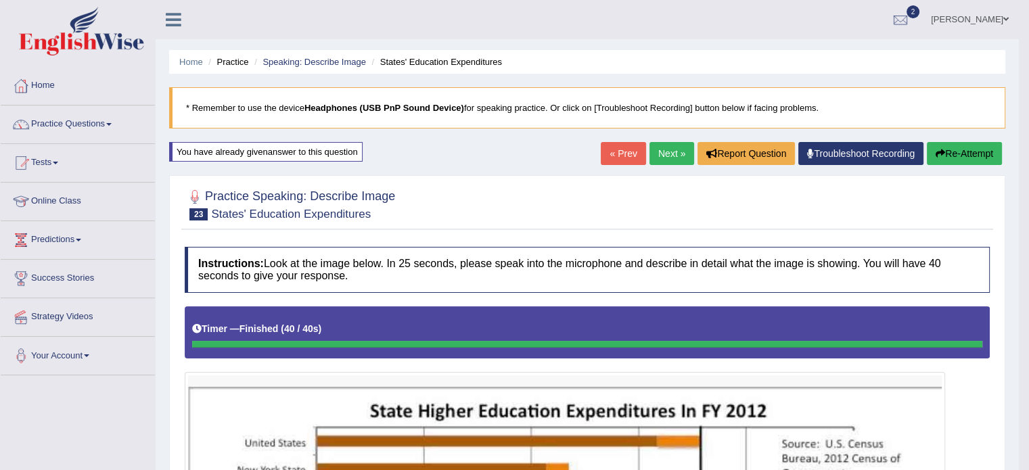
click at [960, 145] on button "Re-Attempt" at bounding box center [963, 153] width 75 height 23
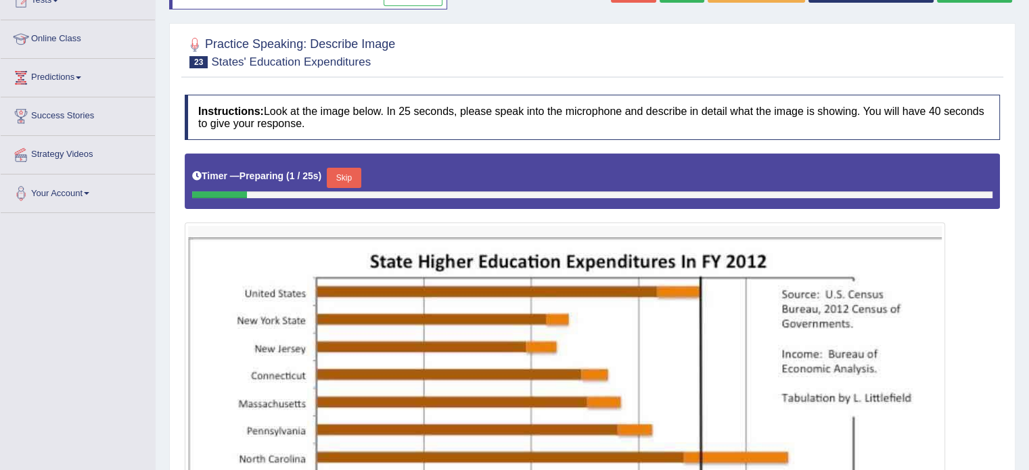
click at [349, 172] on button "Skip" at bounding box center [344, 178] width 34 height 20
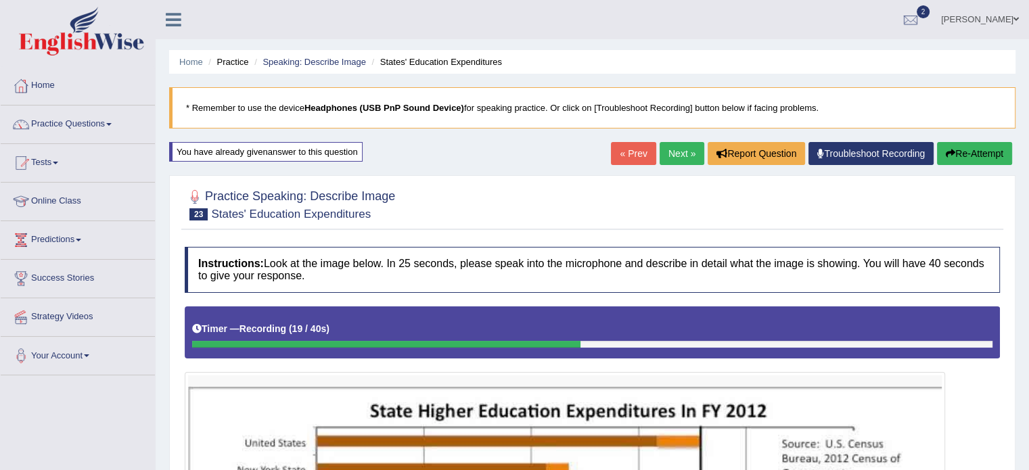
click at [965, 149] on button "Re-Attempt" at bounding box center [974, 153] width 75 height 23
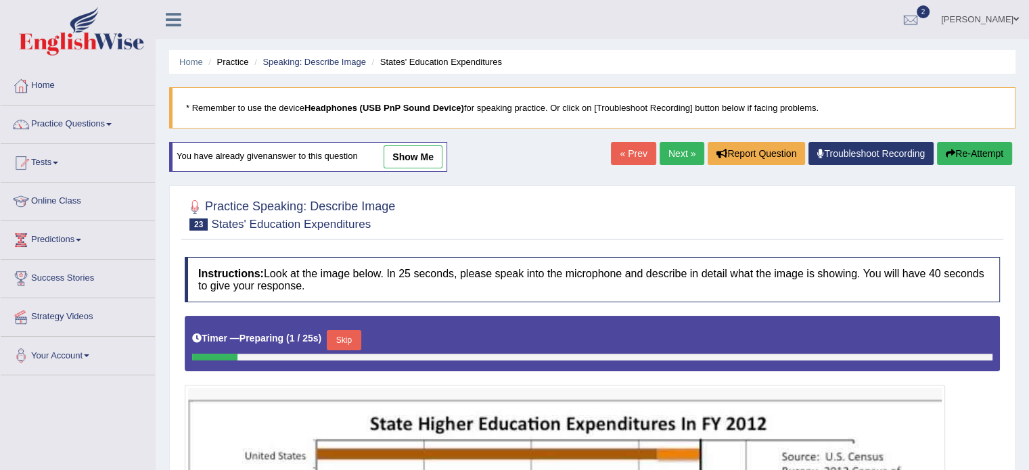
click at [358, 331] on button "Skip" at bounding box center [344, 340] width 34 height 20
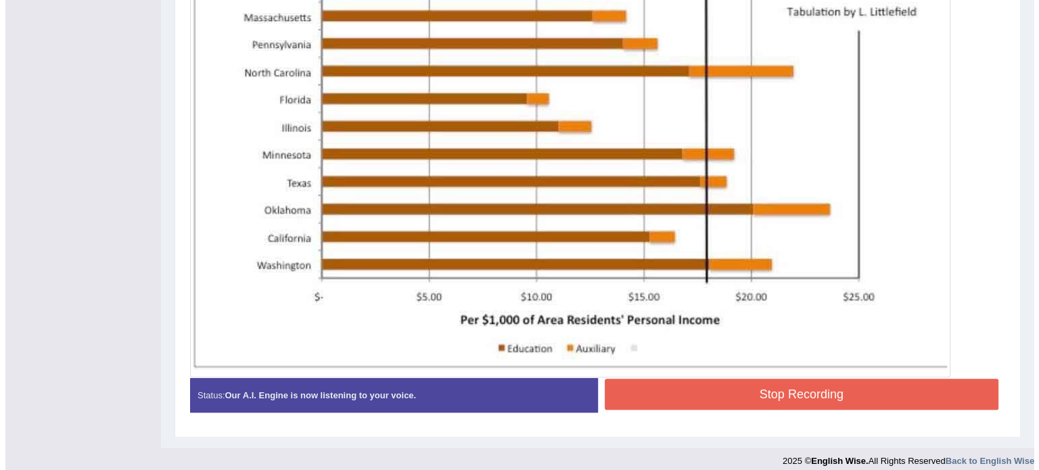
scroll to position [544, 0]
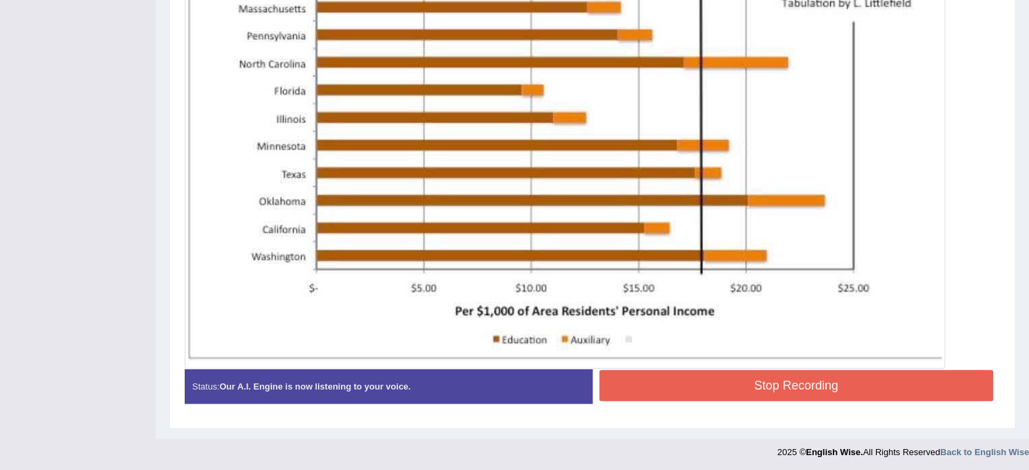
click at [637, 393] on button "Stop Recording" at bounding box center [796, 385] width 394 height 31
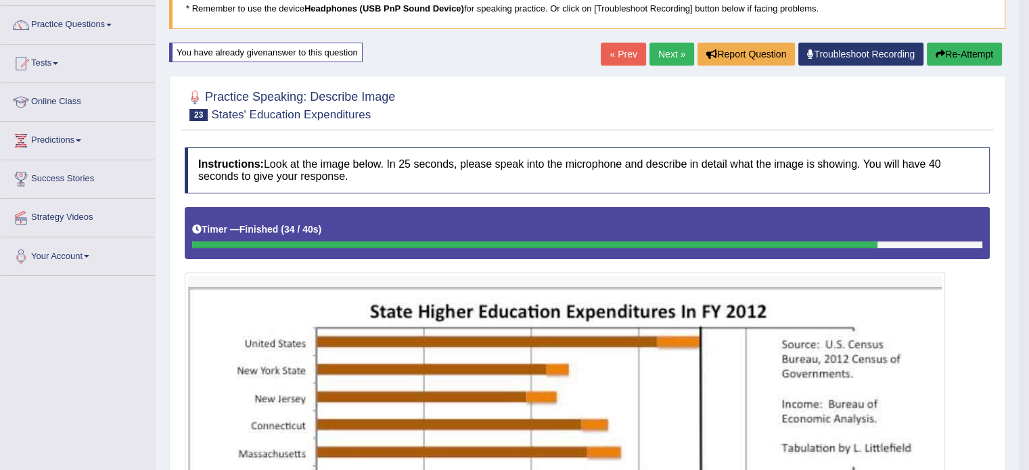
scroll to position [98, 0]
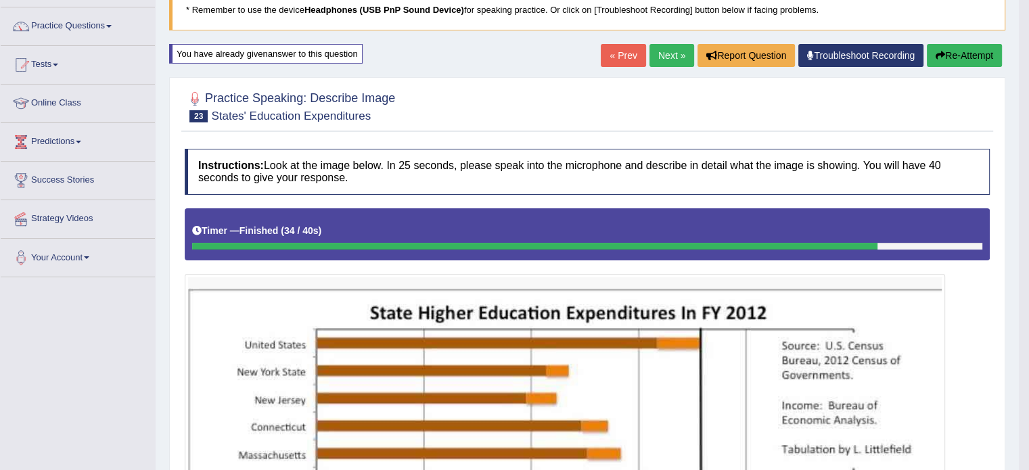
click at [939, 56] on icon "button" at bounding box center [939, 55] width 9 height 9
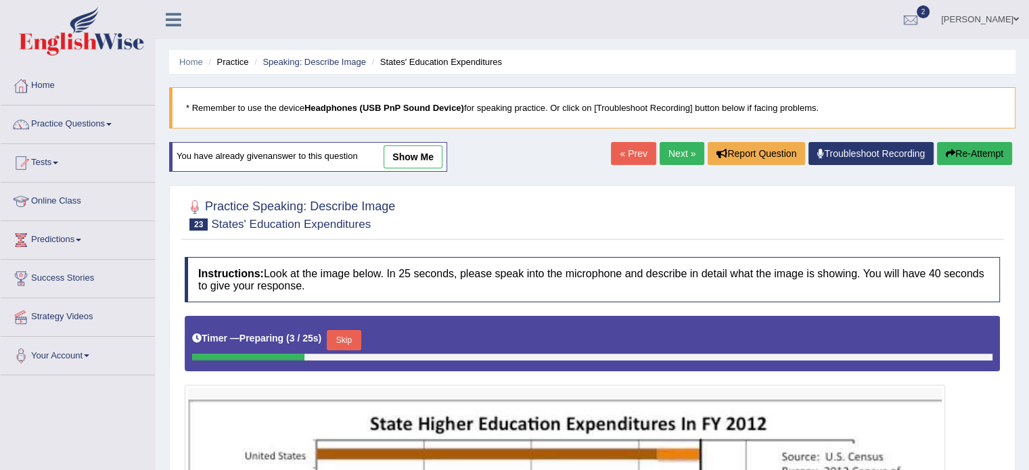
click at [346, 336] on button "Skip" at bounding box center [344, 340] width 34 height 20
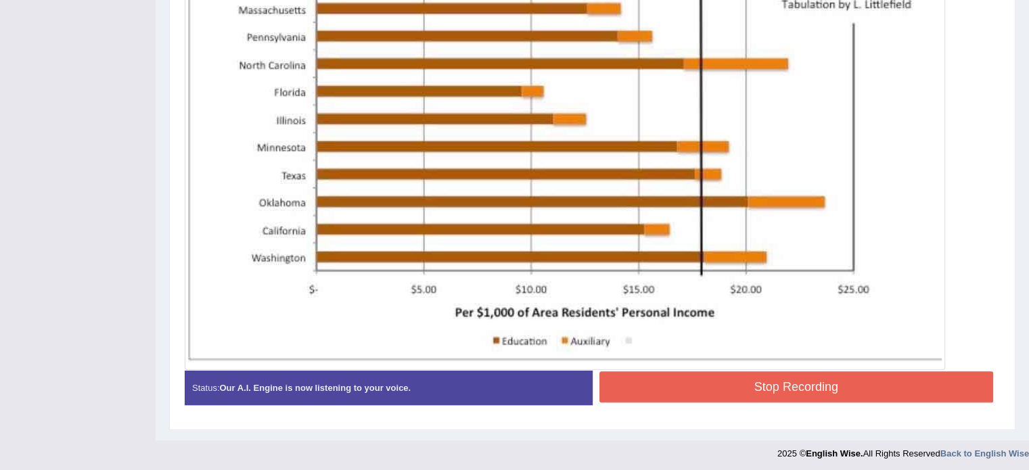
scroll to position [544, 0]
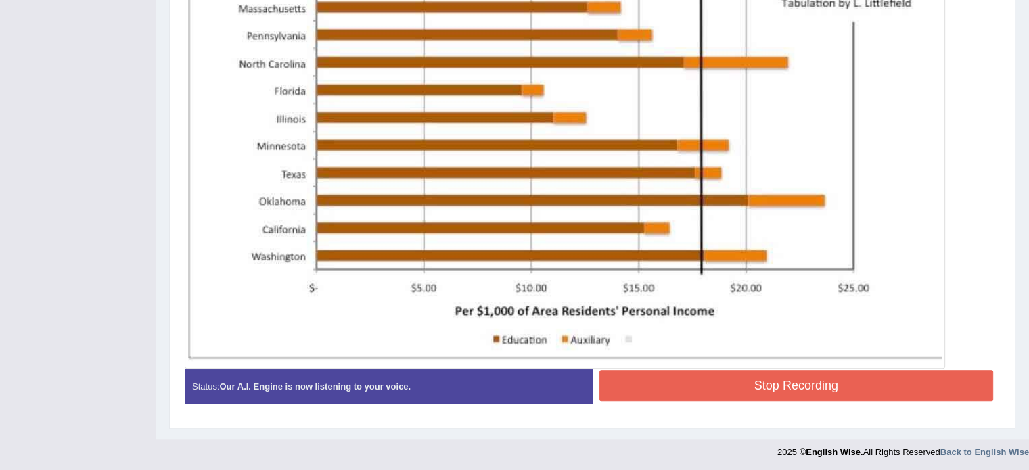
click at [683, 375] on button "Stop Recording" at bounding box center [796, 385] width 394 height 31
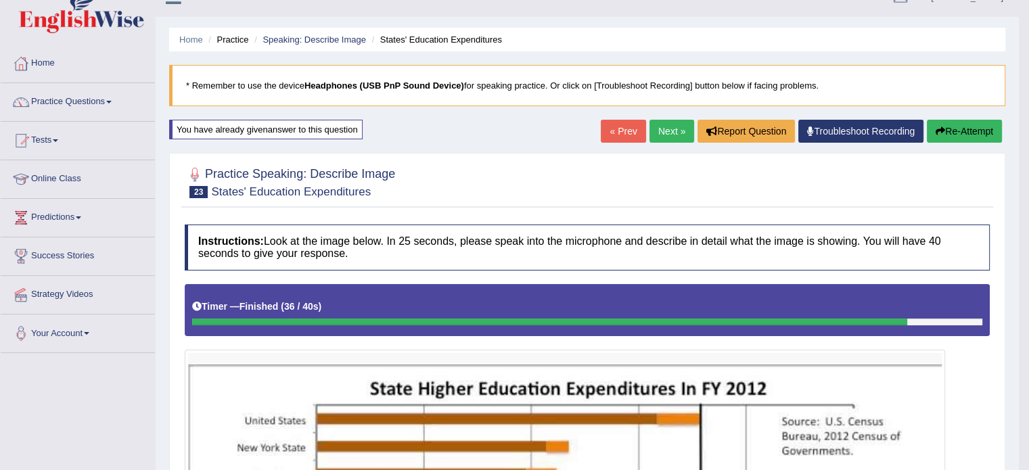
scroll to position [0, 0]
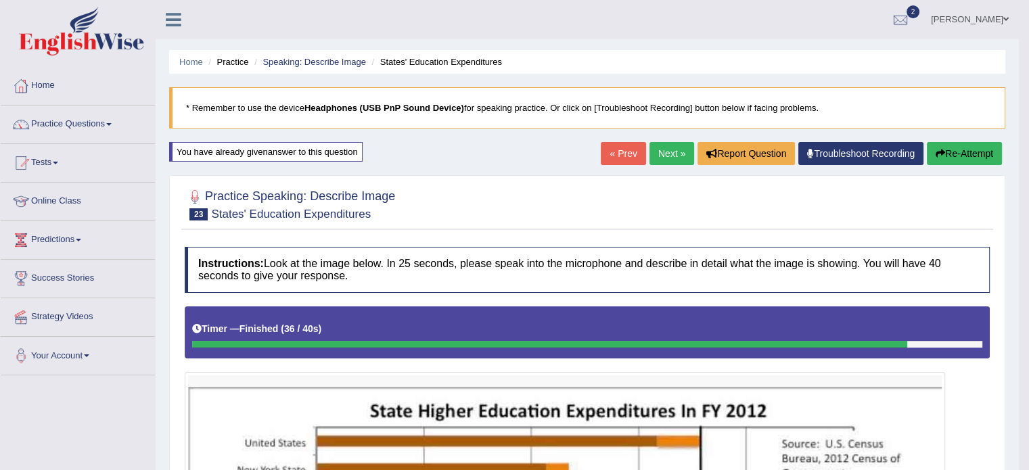
click at [657, 162] on link "Next »" at bounding box center [671, 153] width 45 height 23
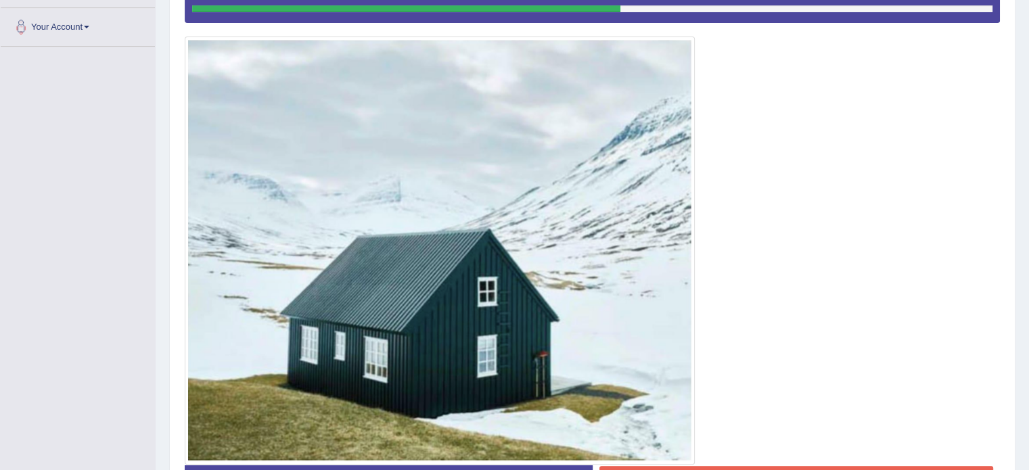
scroll to position [425, 0]
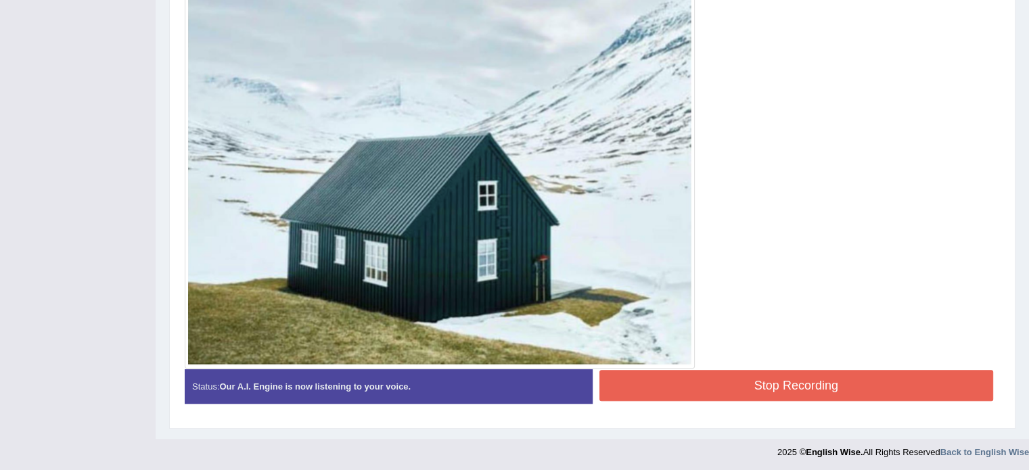
click at [647, 386] on button "Stop Recording" at bounding box center [796, 385] width 394 height 31
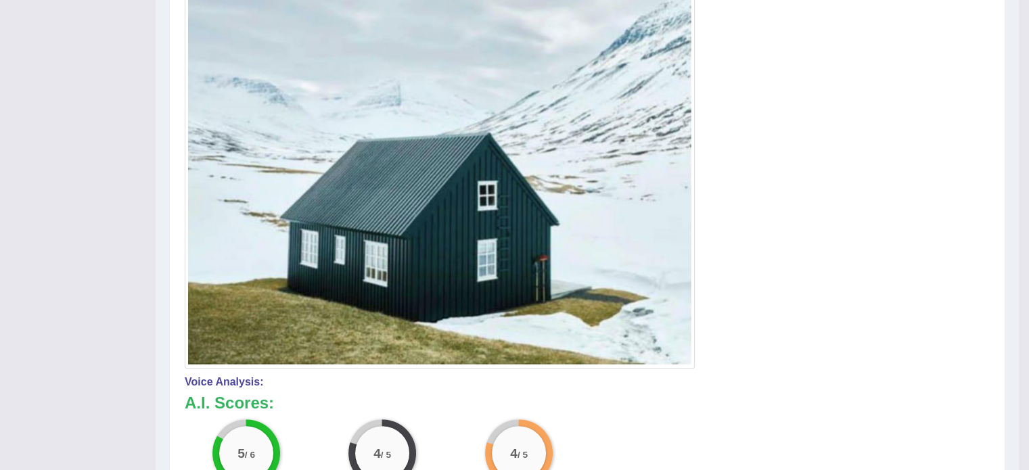
scroll to position [0, 0]
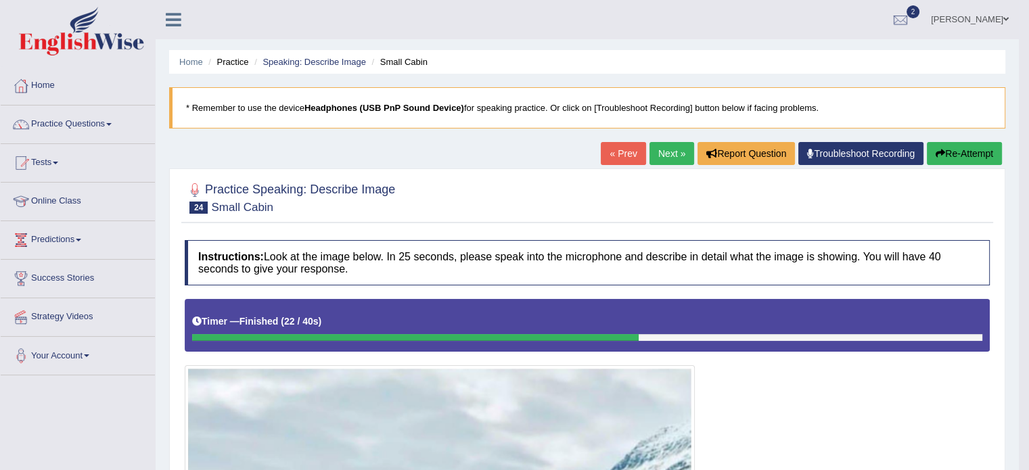
click at [665, 149] on link "Next »" at bounding box center [671, 153] width 45 height 23
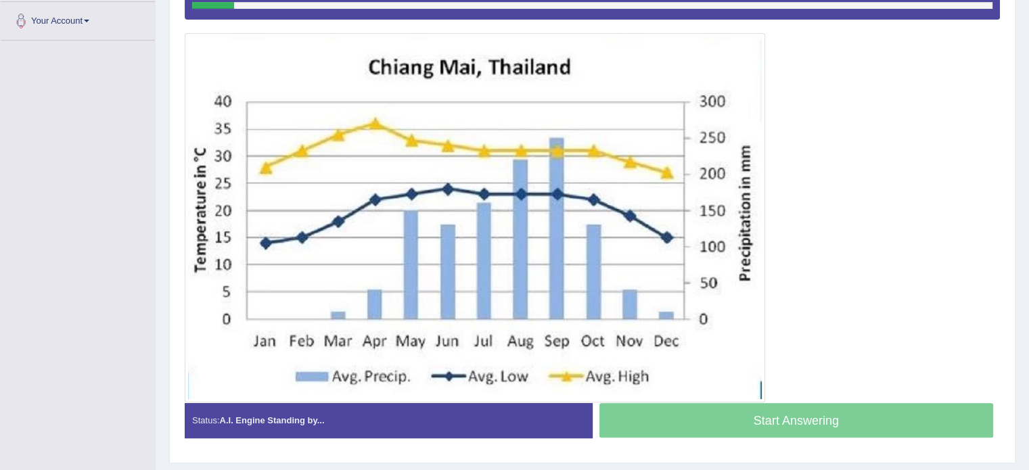
scroll to position [335, 0]
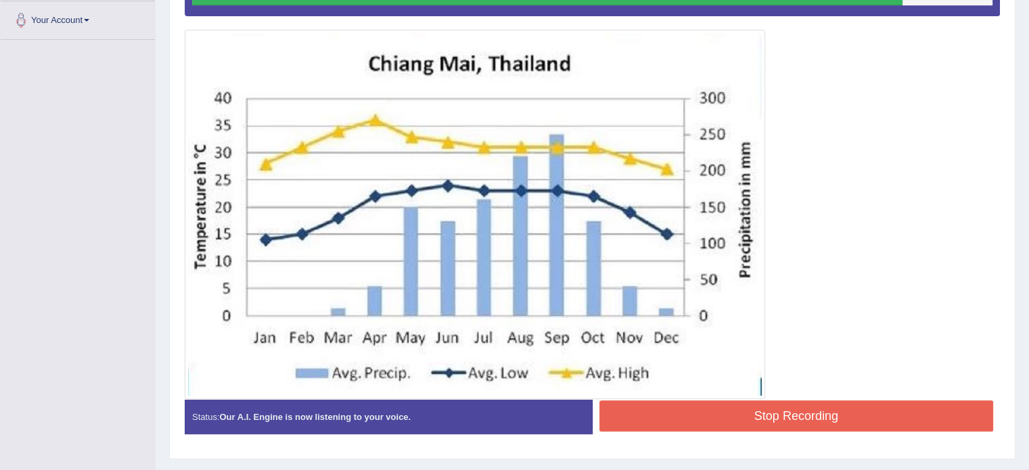
click at [657, 417] on button "Stop Recording" at bounding box center [796, 415] width 394 height 31
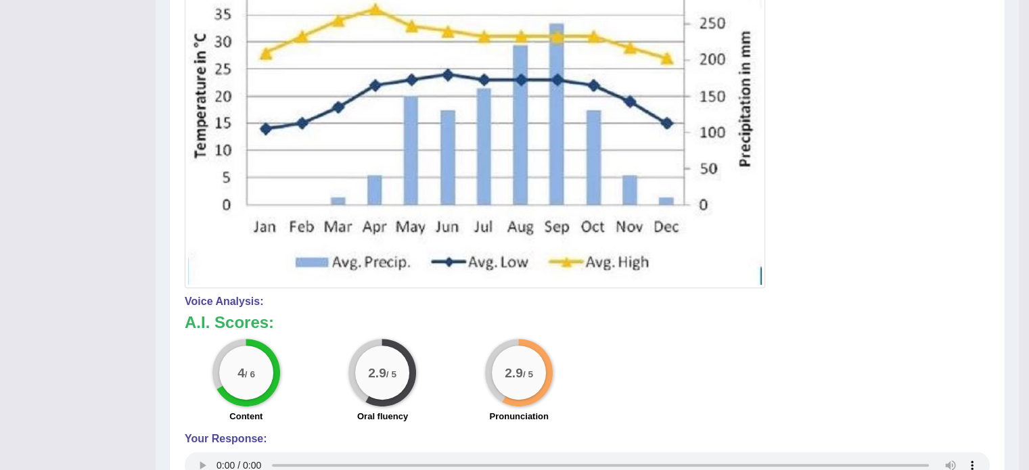
scroll to position [0, 0]
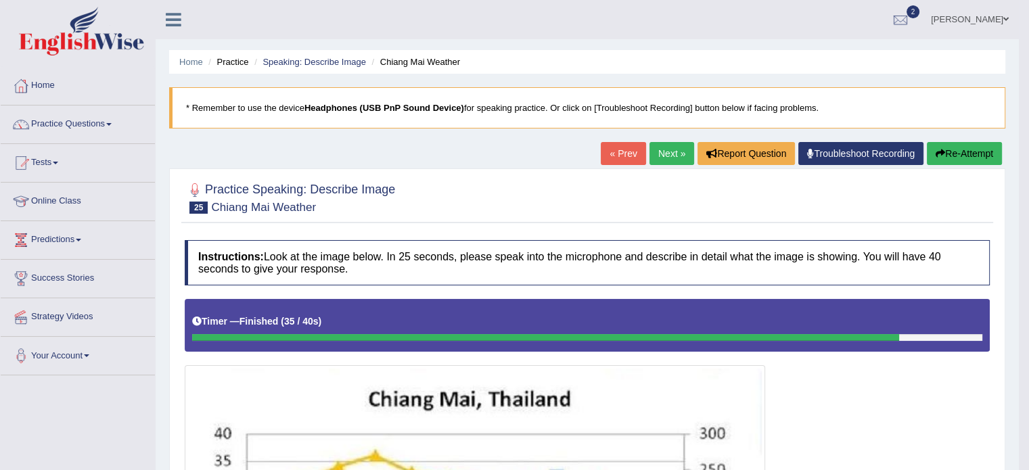
click at [954, 154] on button "Re-Attempt" at bounding box center [963, 153] width 75 height 23
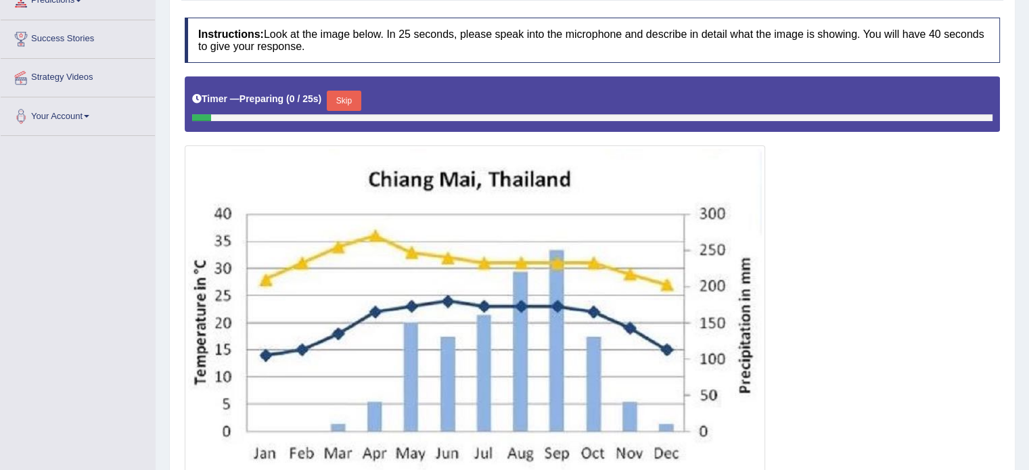
scroll to position [239, 0]
click at [349, 94] on button "Skip" at bounding box center [344, 101] width 34 height 20
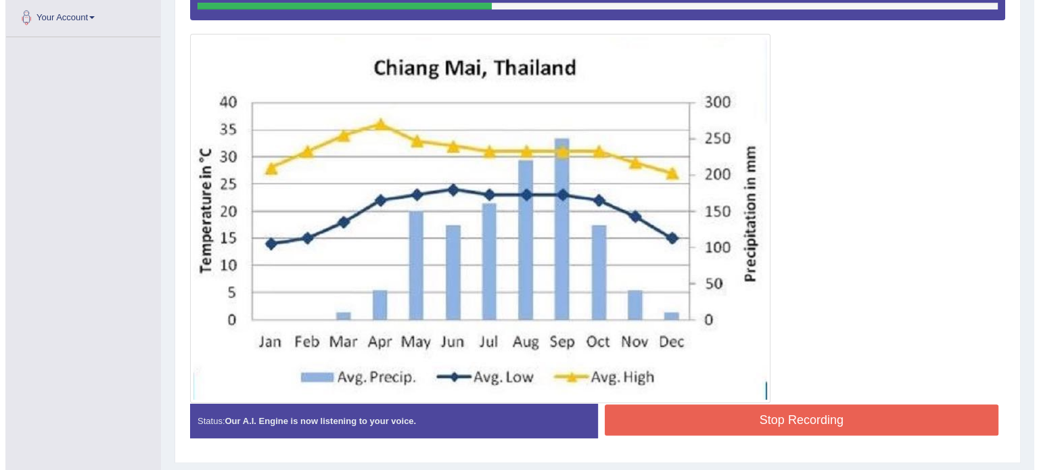
scroll to position [345, 0]
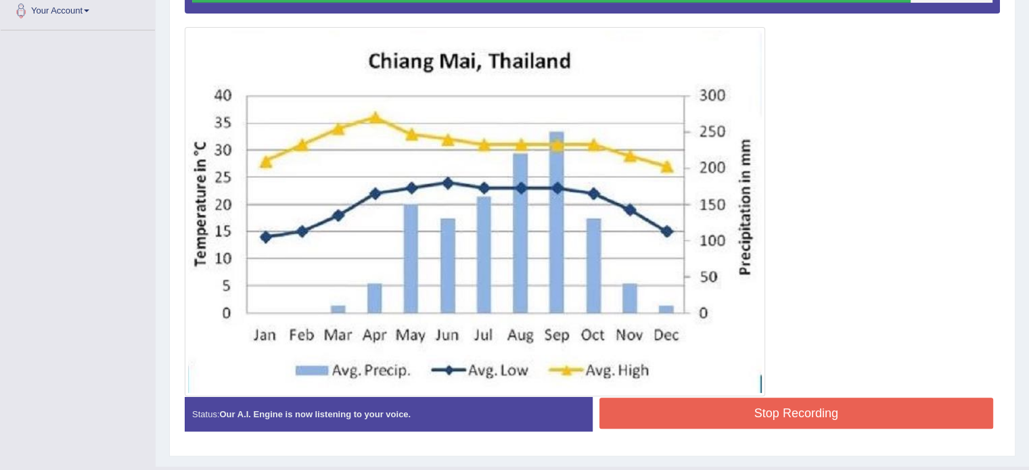
click at [645, 416] on button "Stop Recording" at bounding box center [796, 413] width 394 height 31
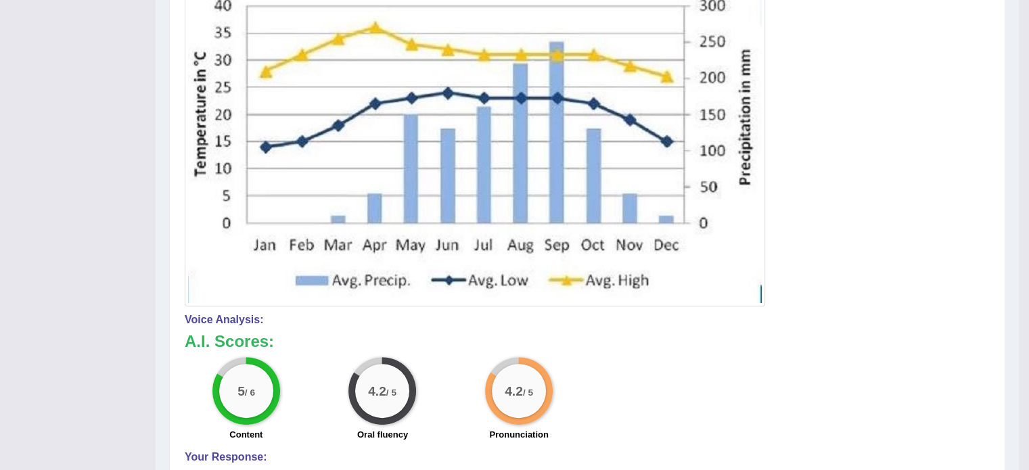
scroll to position [0, 0]
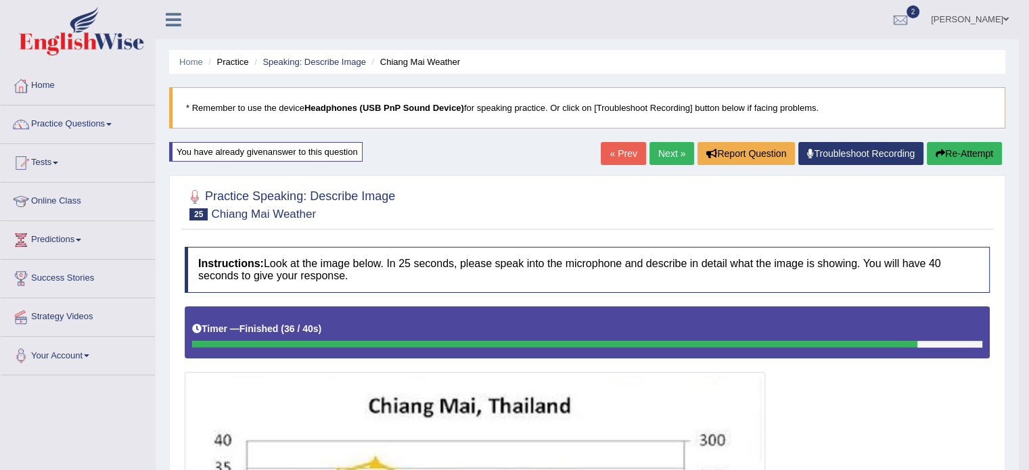
click at [657, 158] on link "Next »" at bounding box center [671, 153] width 45 height 23
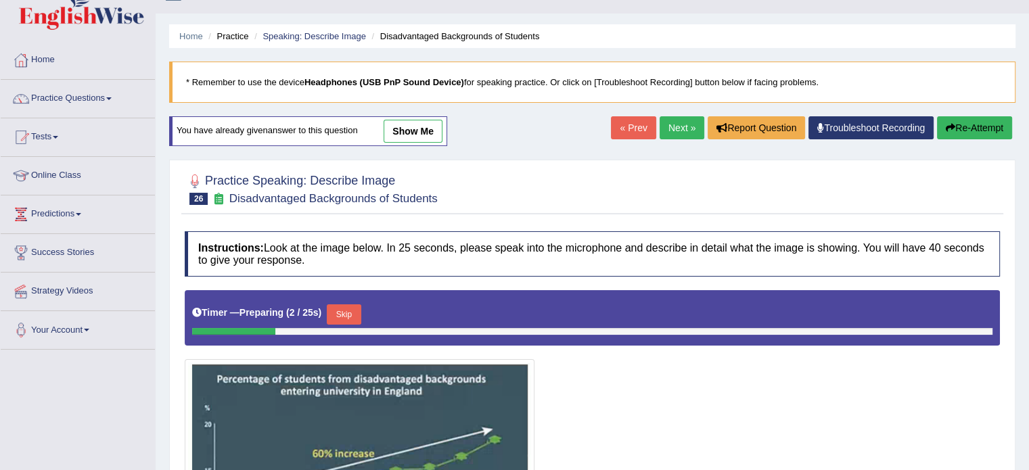
scroll to position [23, 0]
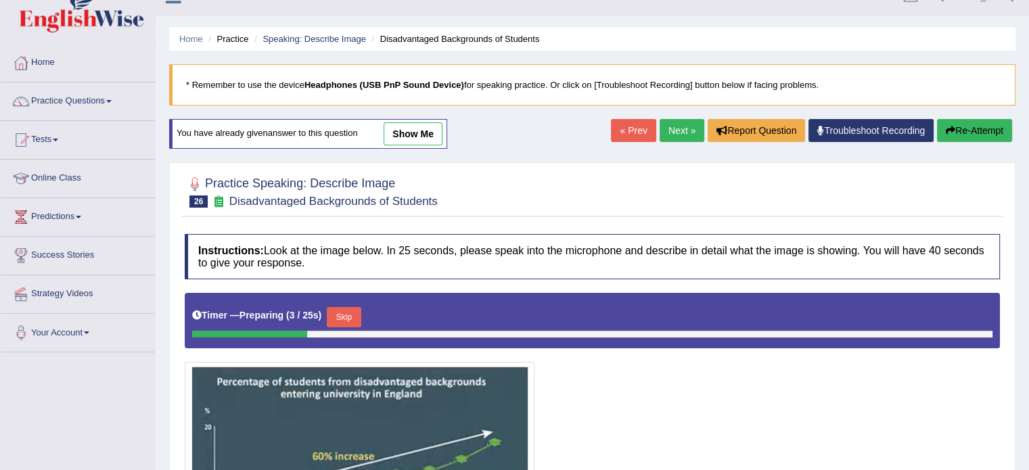
click at [670, 132] on link "Next »" at bounding box center [681, 130] width 45 height 23
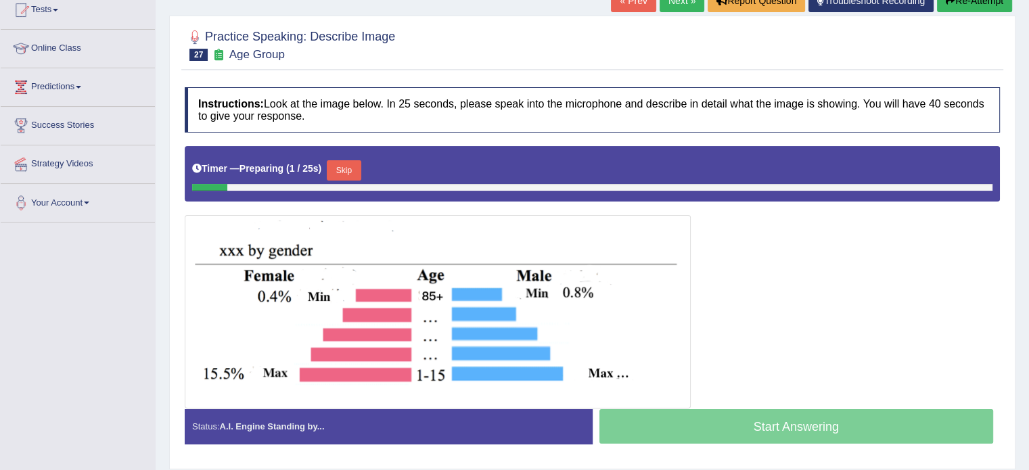
scroll to position [154, 0]
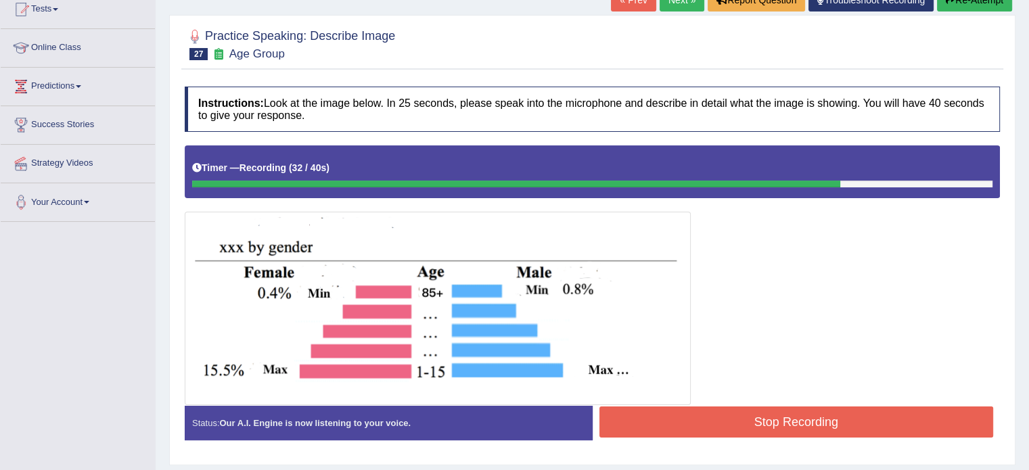
click at [665, 413] on button "Stop Recording" at bounding box center [796, 421] width 394 height 31
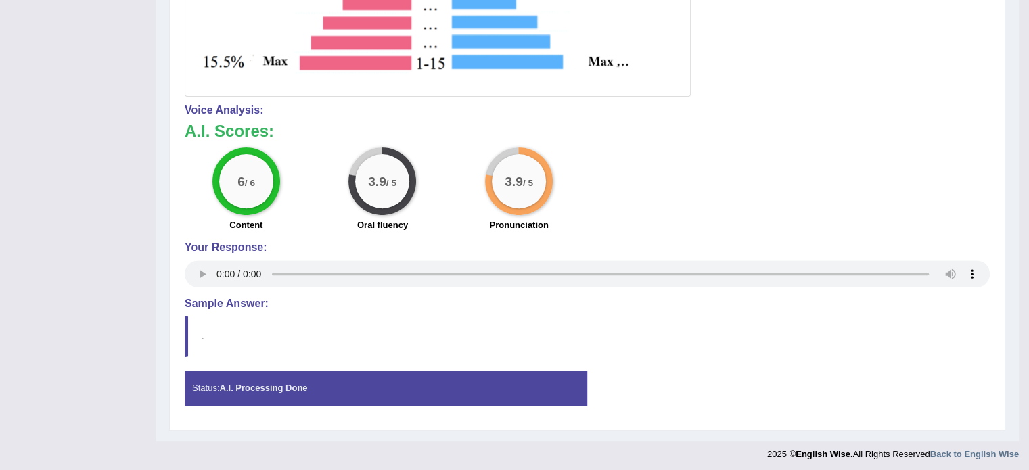
scroll to position [0, 0]
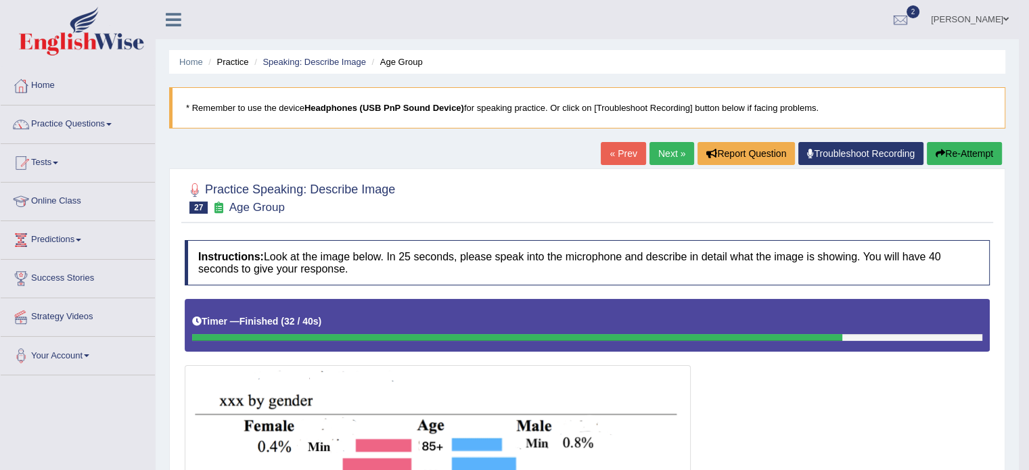
click at [655, 149] on link "Next »" at bounding box center [671, 153] width 45 height 23
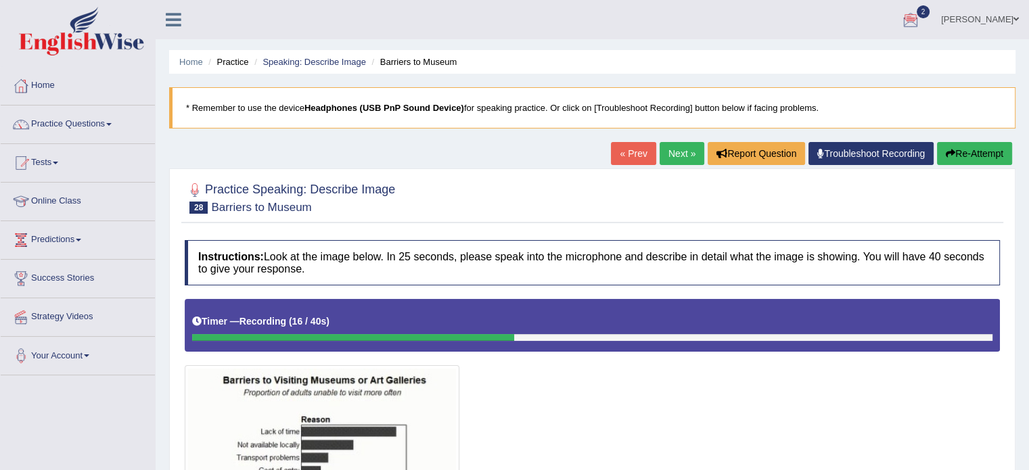
click at [957, 161] on button "Re-Attempt" at bounding box center [974, 153] width 75 height 23
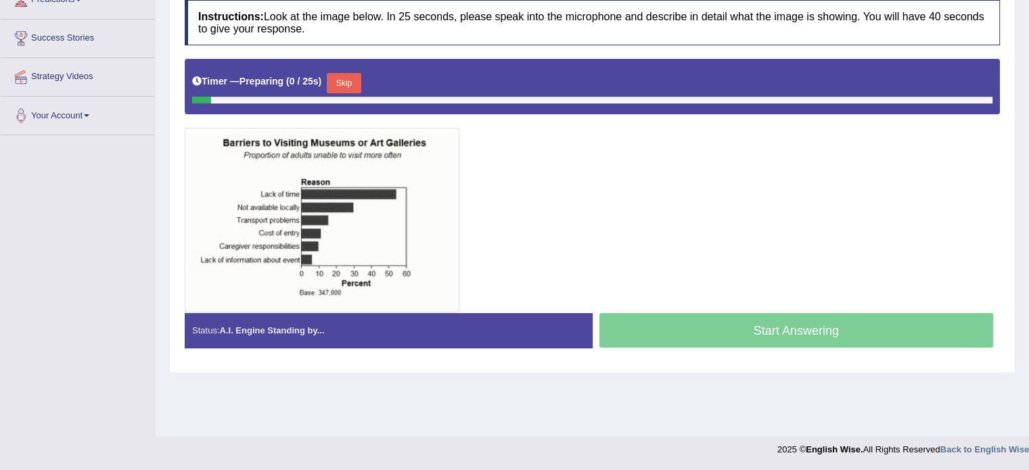
scroll to position [239, 0]
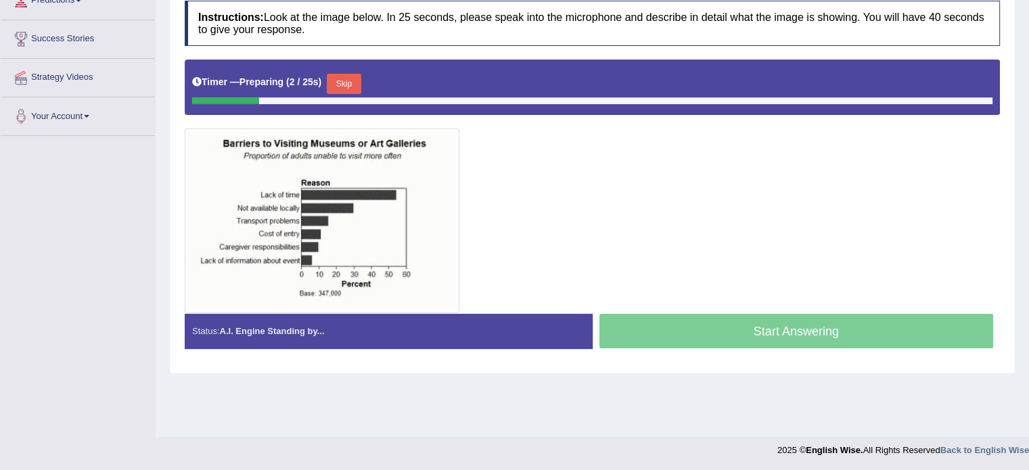
click at [341, 80] on button "Skip" at bounding box center [344, 84] width 34 height 20
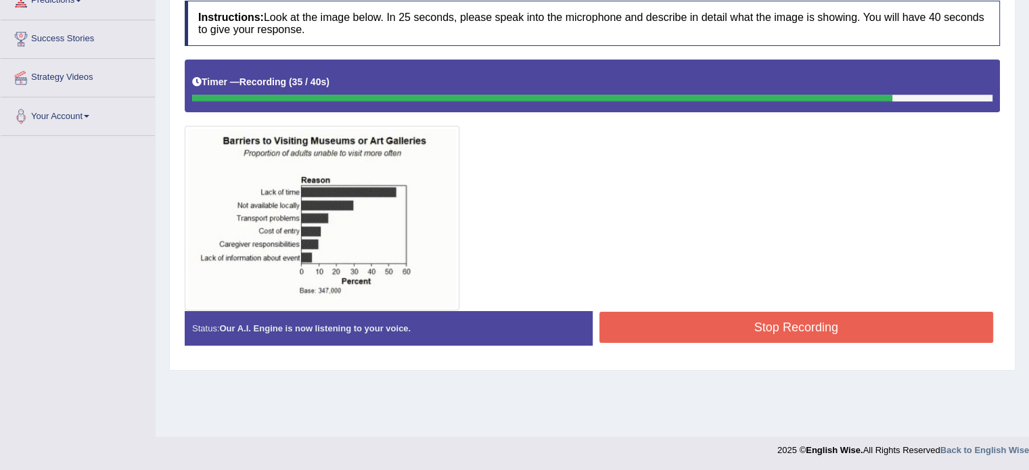
click at [711, 312] on button "Stop Recording" at bounding box center [796, 327] width 394 height 31
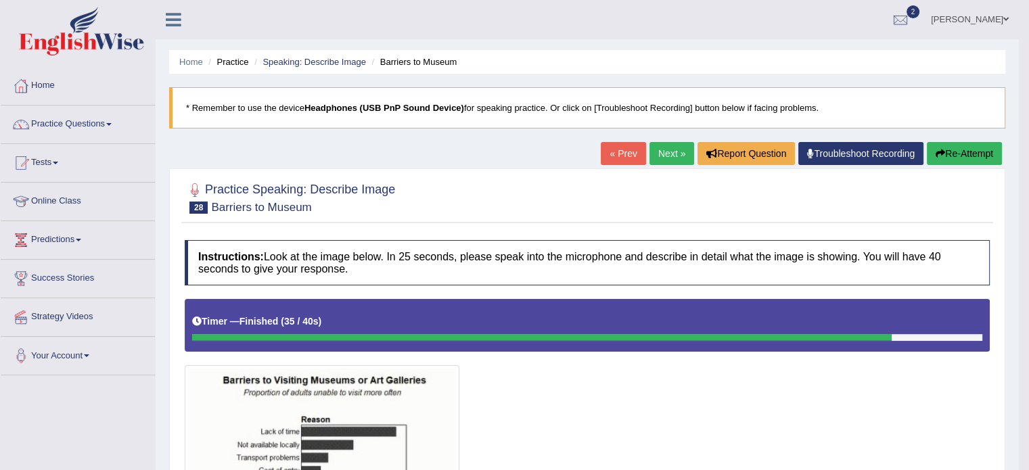
scroll to position [0, 0]
click at [668, 143] on link "Next »" at bounding box center [671, 153] width 45 height 23
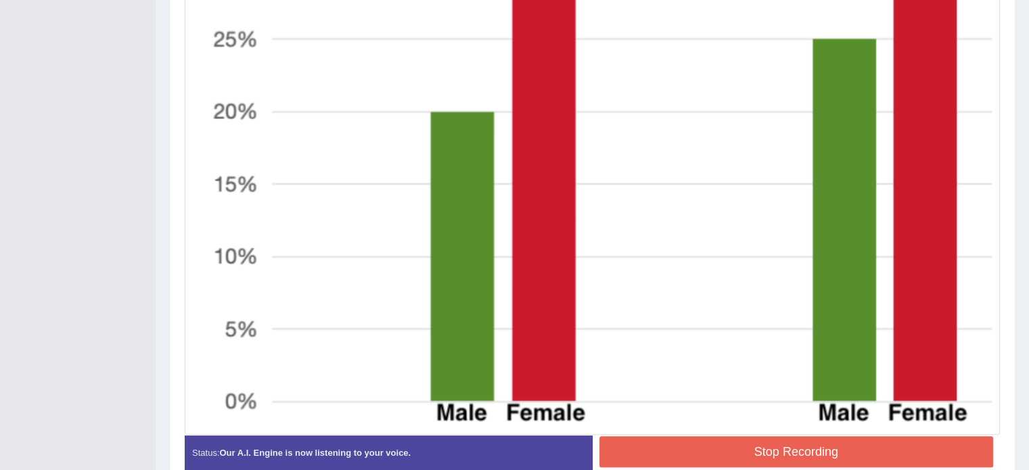
scroll to position [679, 0]
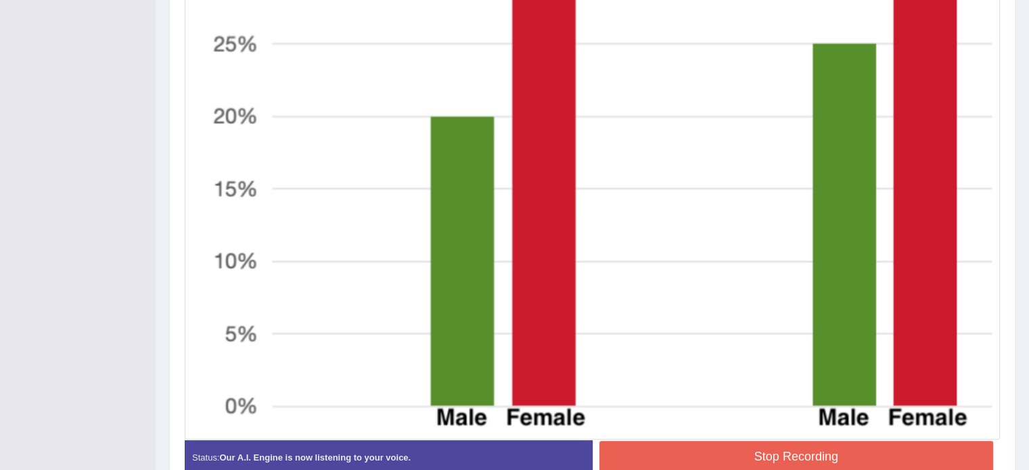
click at [634, 463] on button "Stop Recording" at bounding box center [796, 456] width 394 height 31
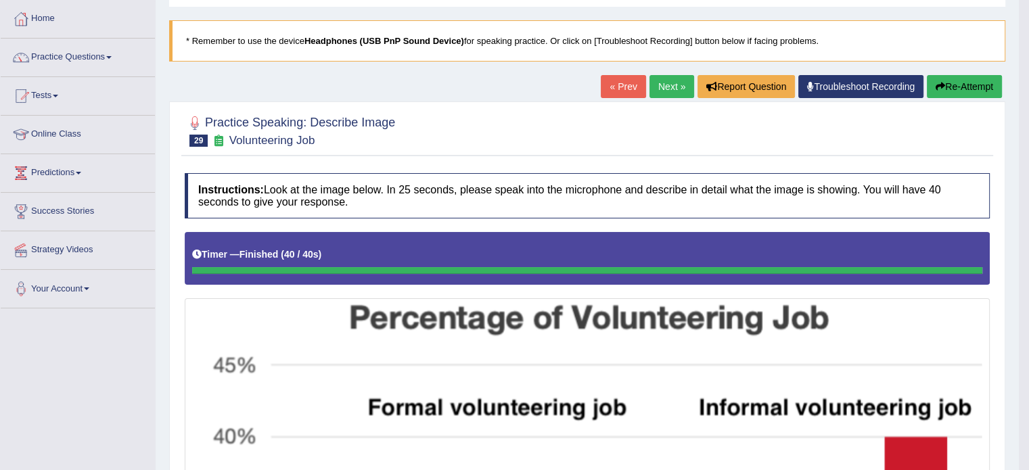
scroll to position [0, 0]
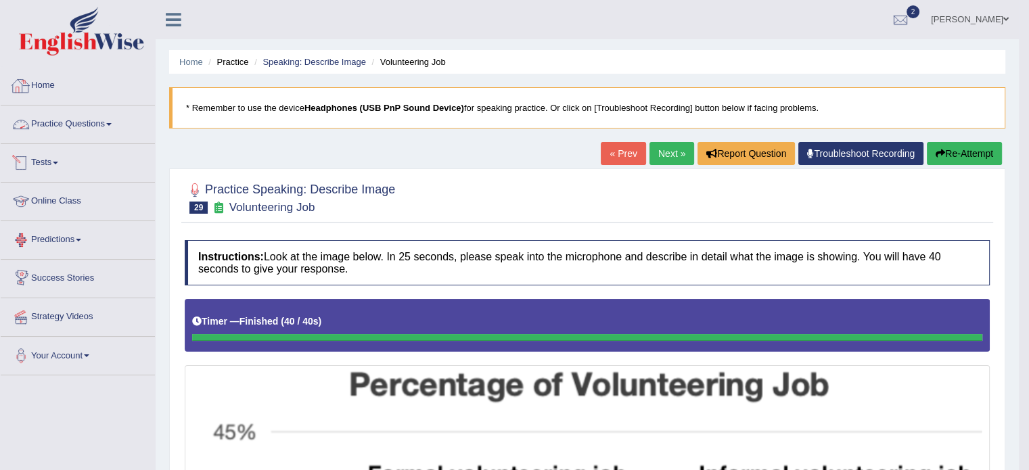
click at [108, 131] on link "Practice Questions" at bounding box center [78, 122] width 154 height 34
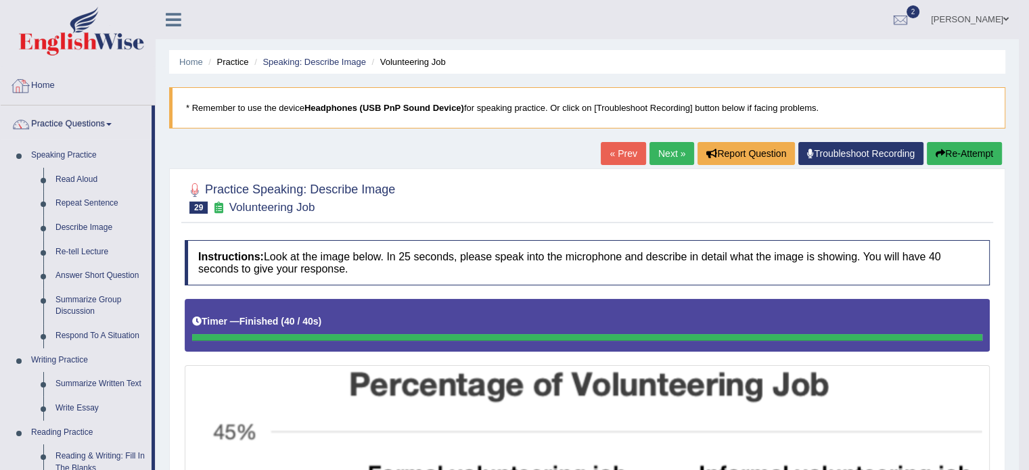
click at [54, 80] on link "Home" at bounding box center [78, 84] width 154 height 34
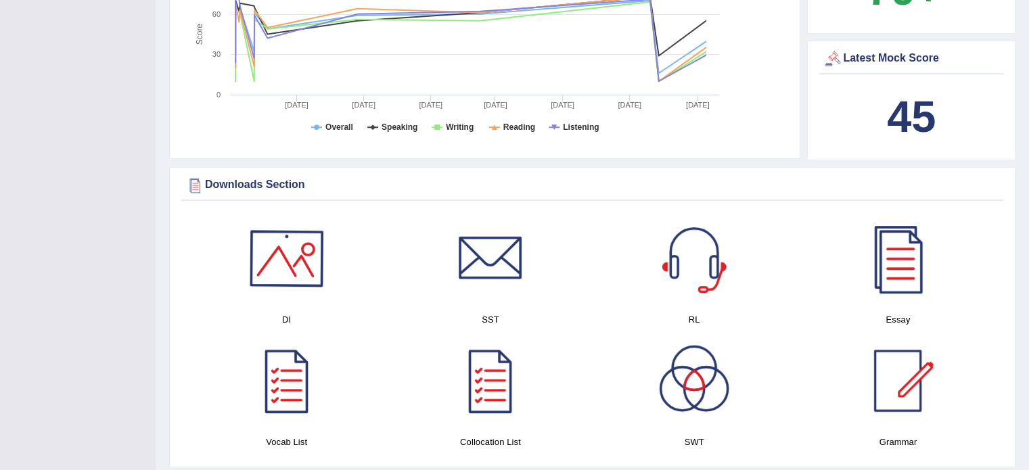
scroll to position [522, 0]
click at [669, 275] on div at bounding box center [693, 258] width 95 height 95
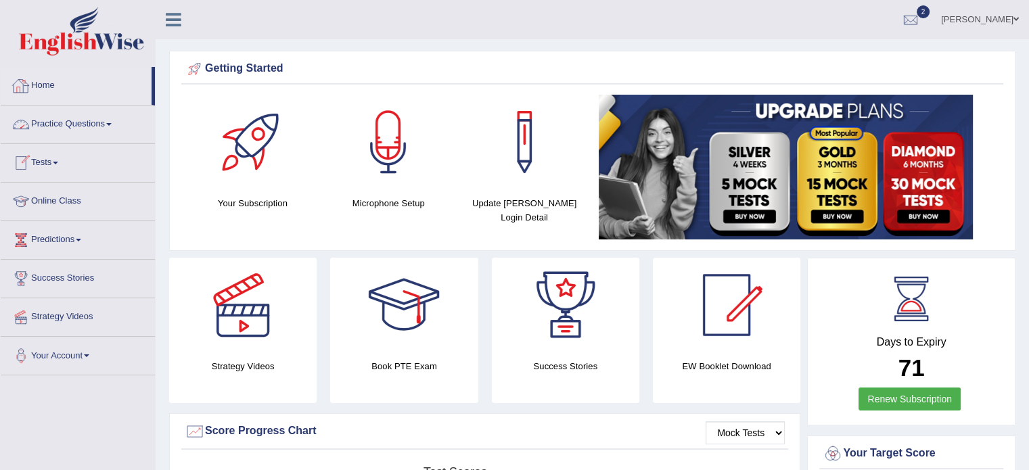
click at [112, 123] on span at bounding box center [108, 124] width 5 height 3
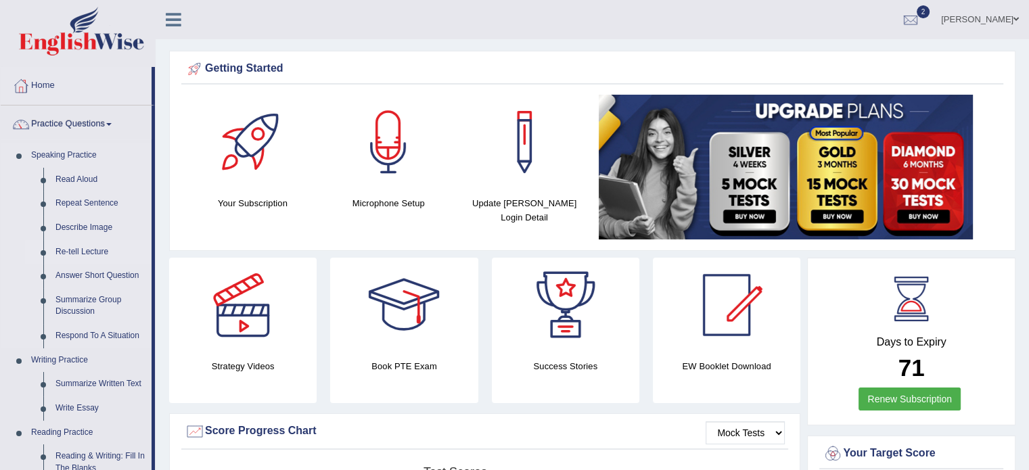
click at [73, 256] on link "Re-tell Lecture" at bounding box center [100, 252] width 102 height 24
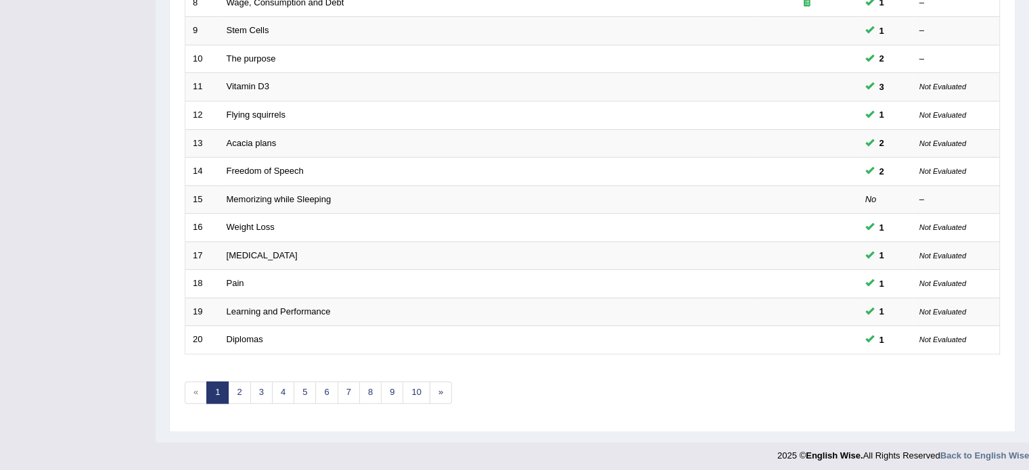
scroll to position [421, 0]
click at [264, 394] on link "3" at bounding box center [261, 390] width 22 height 22
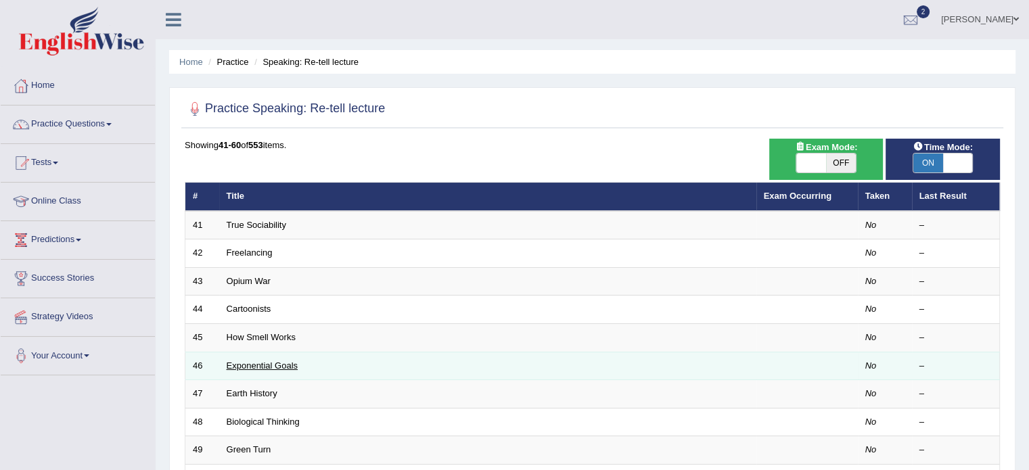
scroll to position [421, 0]
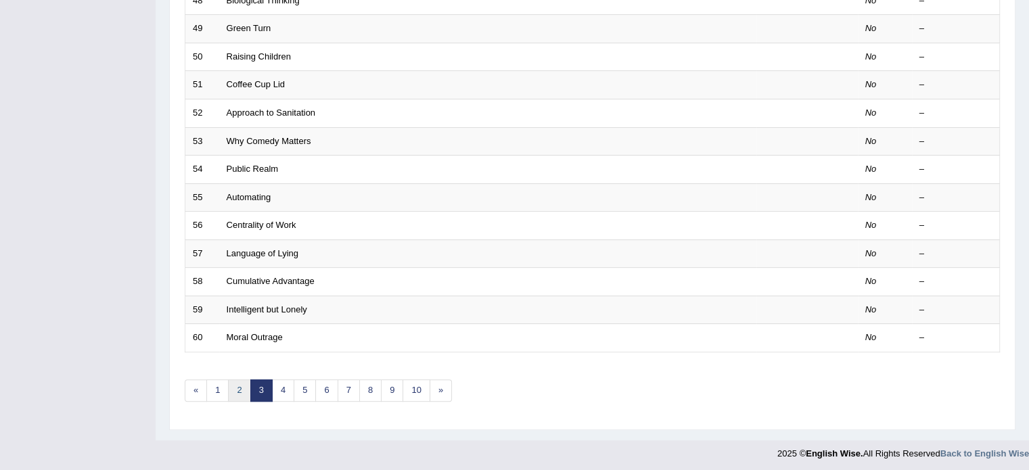
click at [237, 382] on link "2" at bounding box center [239, 390] width 22 height 22
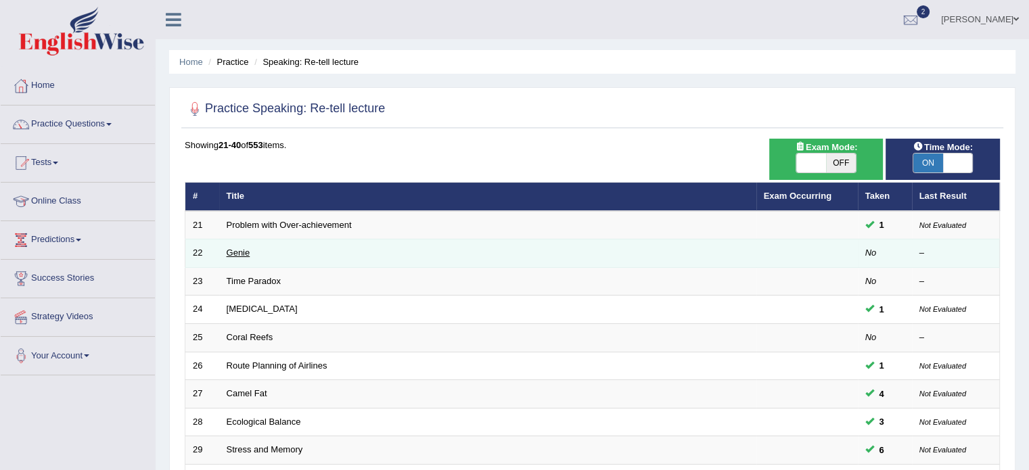
click at [227, 254] on link "Genie" at bounding box center [239, 253] width 24 height 10
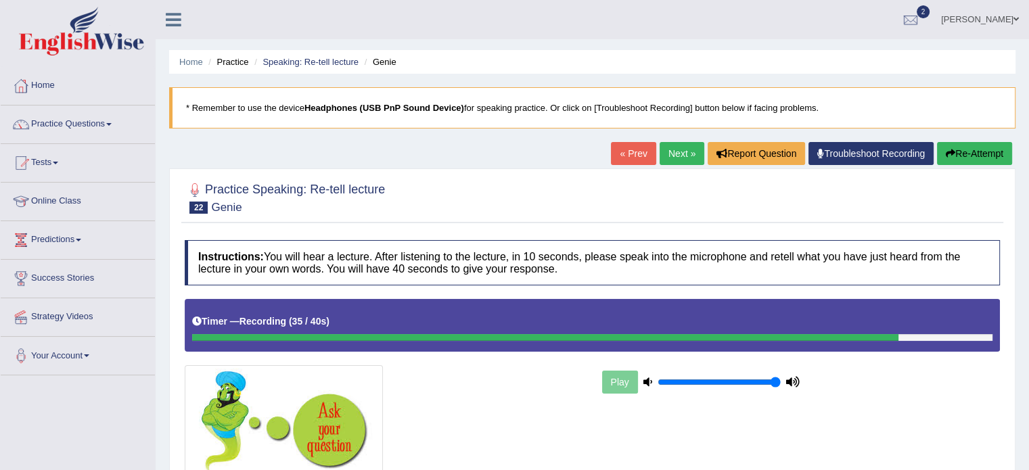
scroll to position [240, 0]
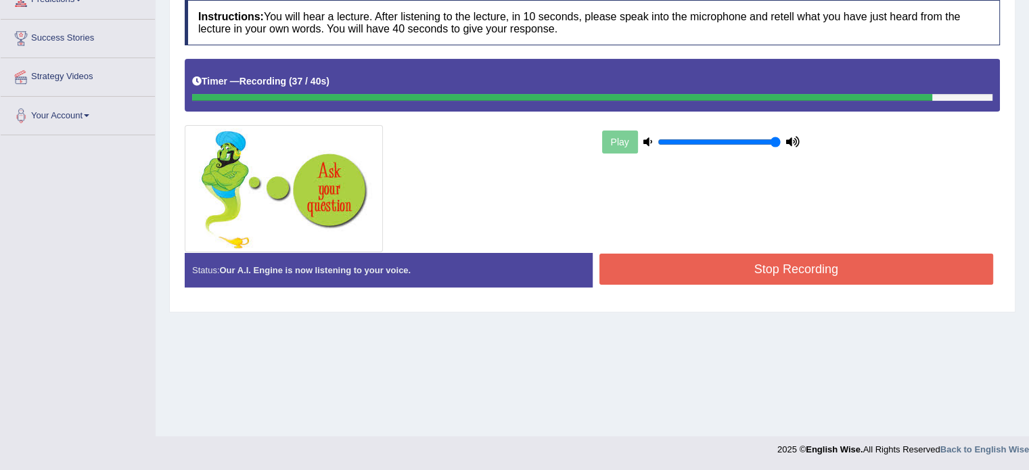
click at [647, 270] on button "Stop Recording" at bounding box center [796, 269] width 394 height 31
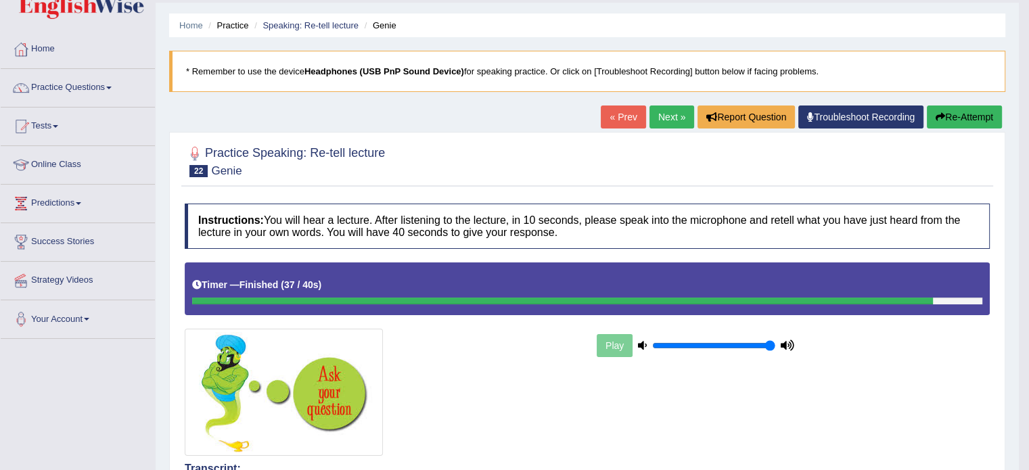
scroll to position [0, 0]
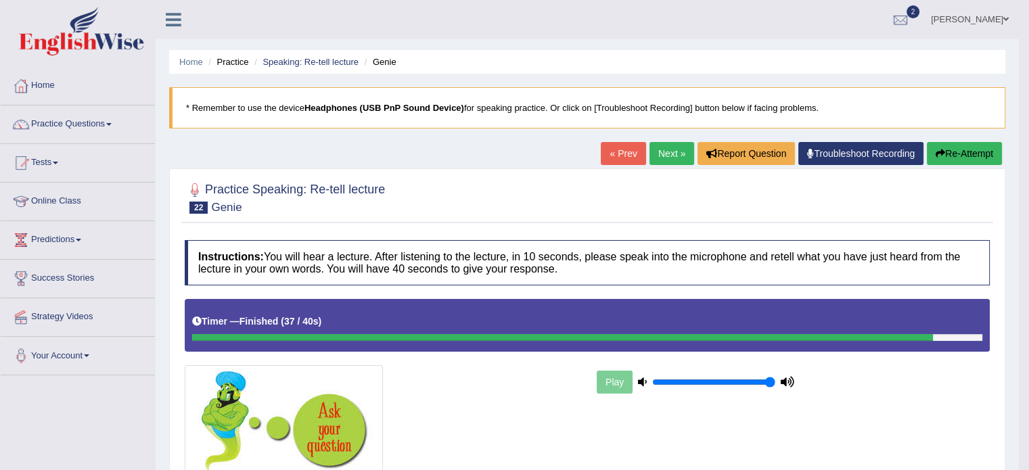
click at [949, 159] on button "Re-Attempt" at bounding box center [963, 153] width 75 height 23
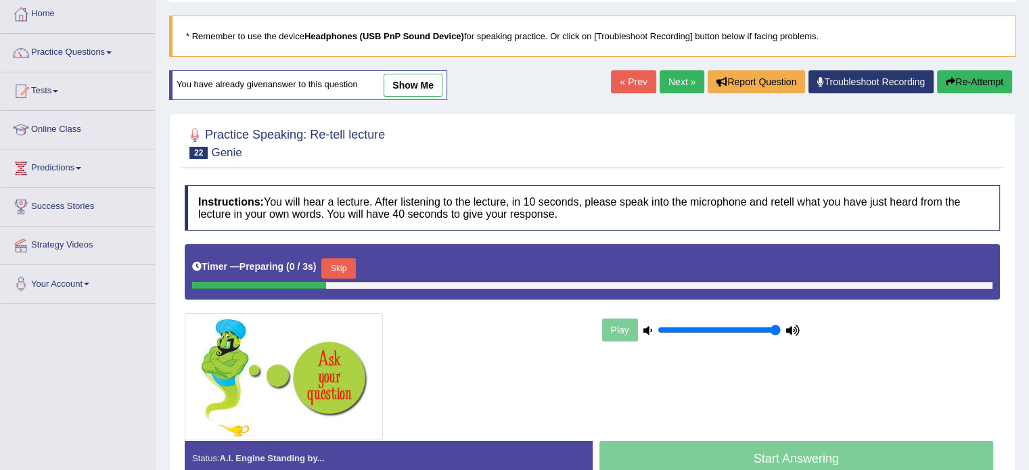
scroll to position [73, 0]
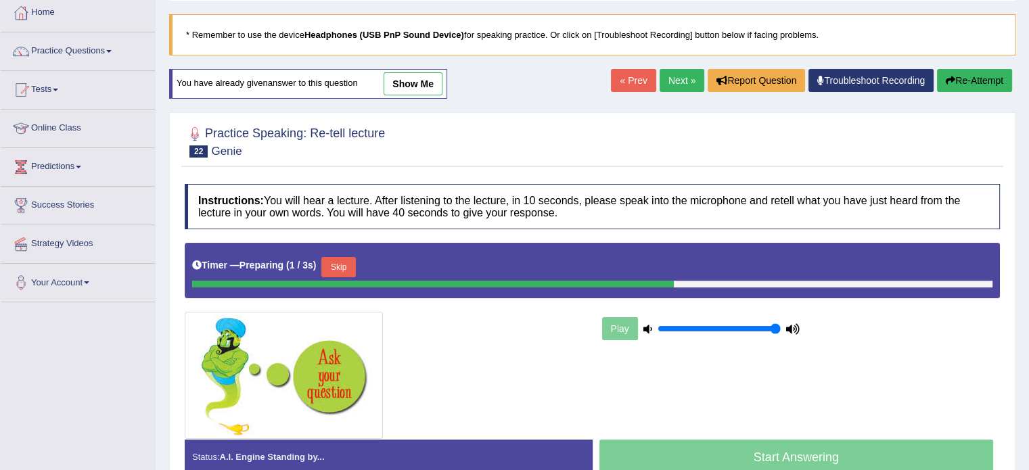
click at [350, 258] on button "Skip" at bounding box center [338, 267] width 34 height 20
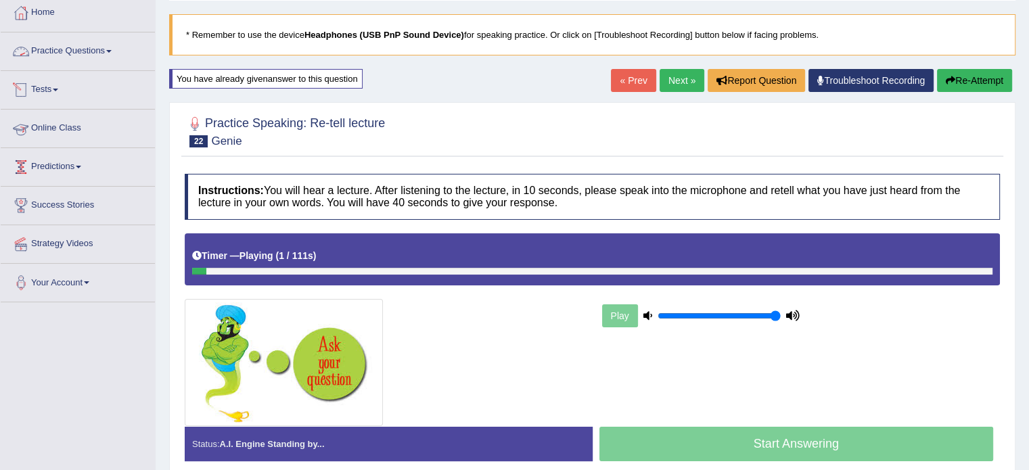
click at [112, 49] on link "Practice Questions" at bounding box center [78, 49] width 154 height 34
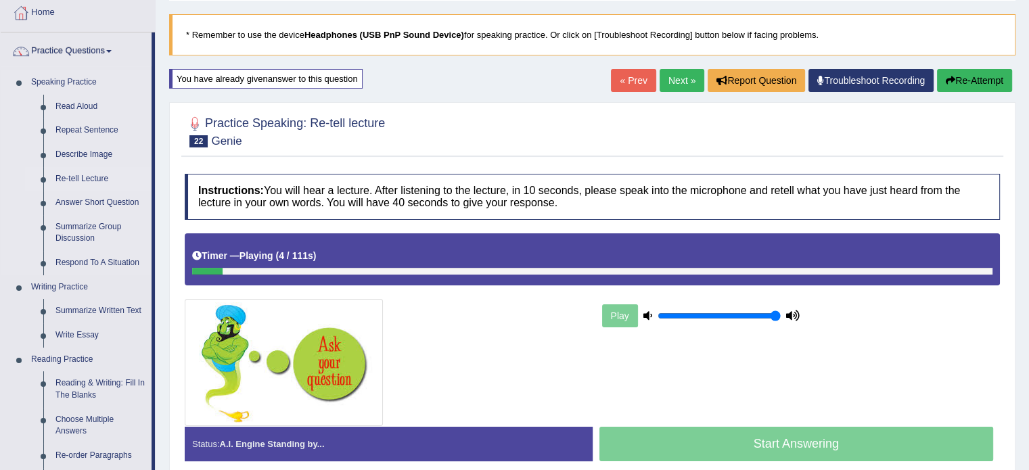
click at [79, 172] on link "Re-tell Lecture" at bounding box center [100, 179] width 102 height 24
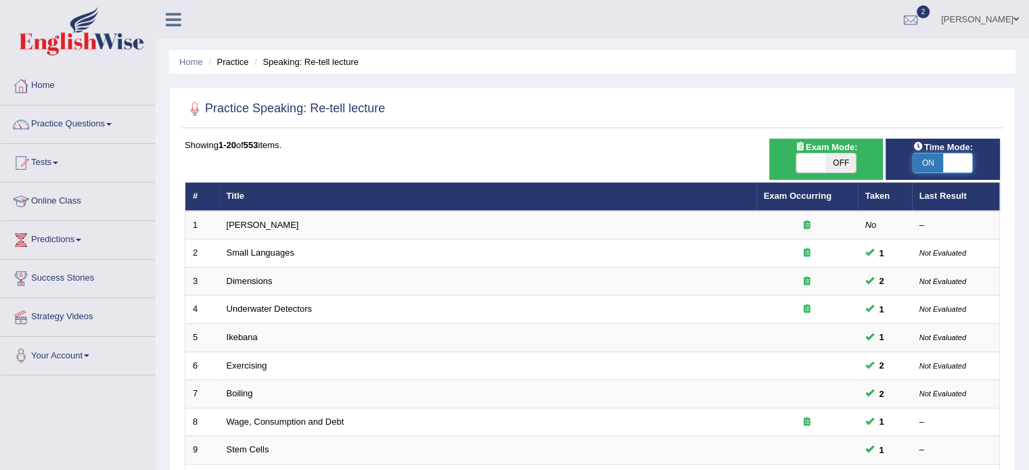
click at [961, 158] on span at bounding box center [958, 163] width 30 height 19
checkbox input "false"
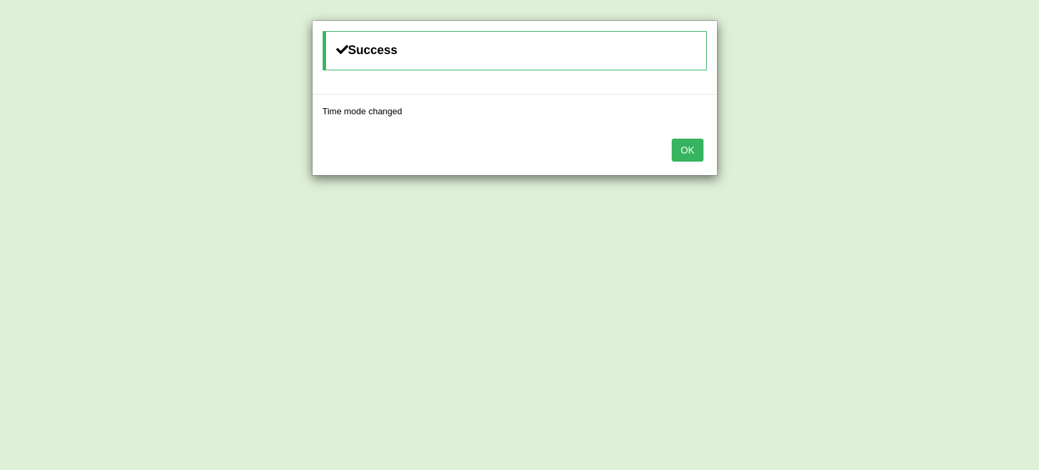
click at [702, 141] on div "OK" at bounding box center [514, 151] width 404 height 47
click at [702, 141] on button "OK" at bounding box center [686, 150] width 31 height 23
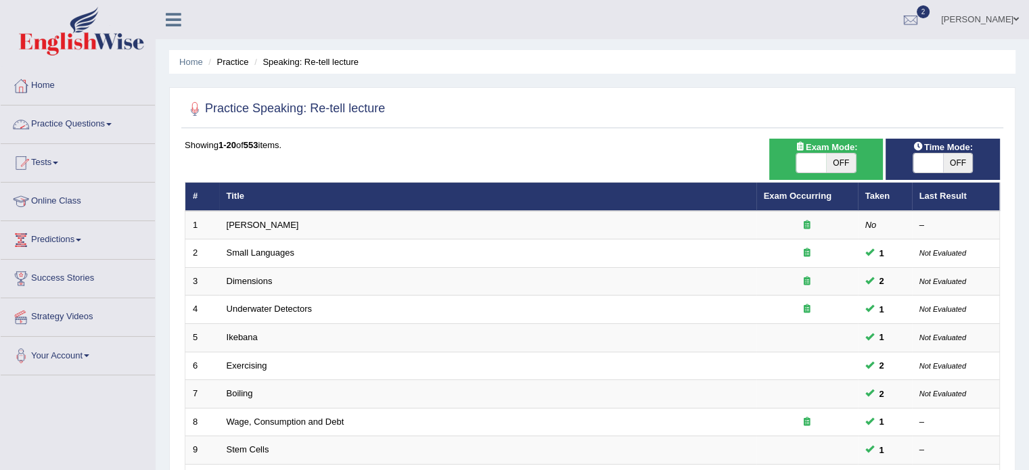
click at [106, 122] on link "Practice Questions" at bounding box center [78, 122] width 154 height 34
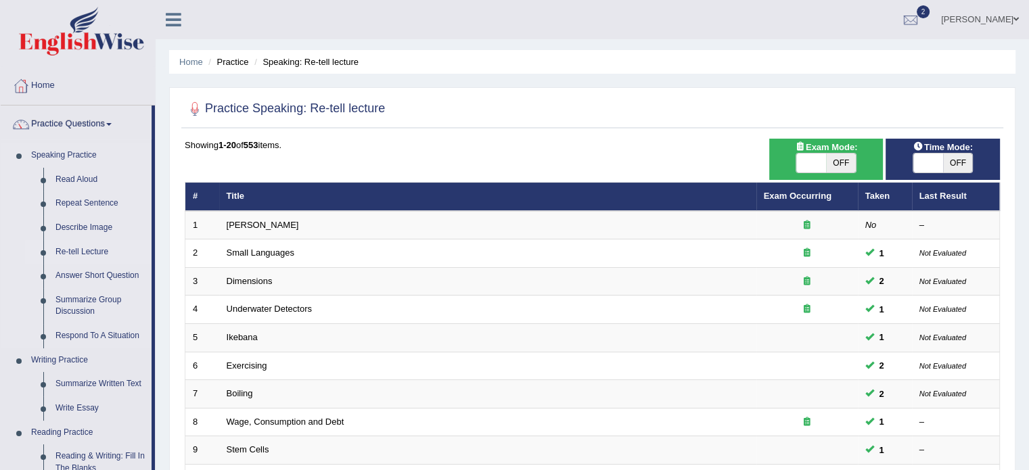
click at [82, 255] on link "Re-tell Lecture" at bounding box center [100, 252] width 102 height 24
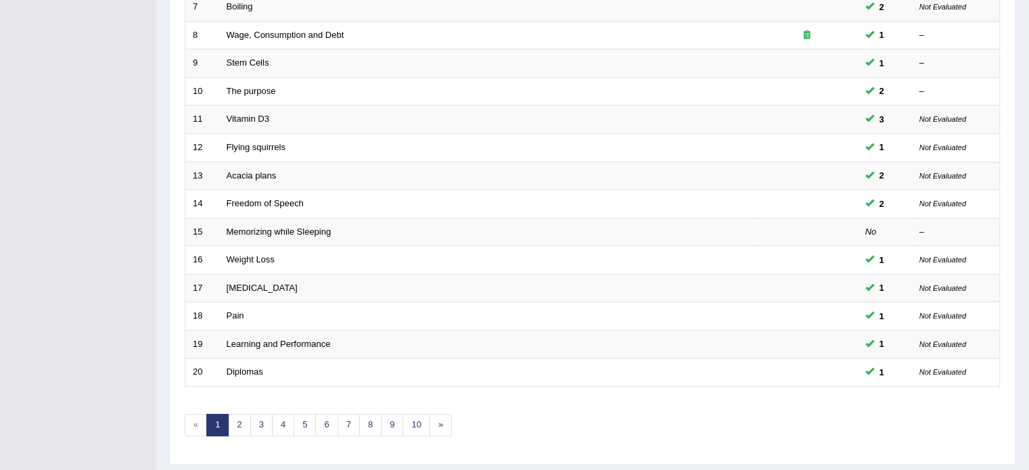
scroll to position [421, 0]
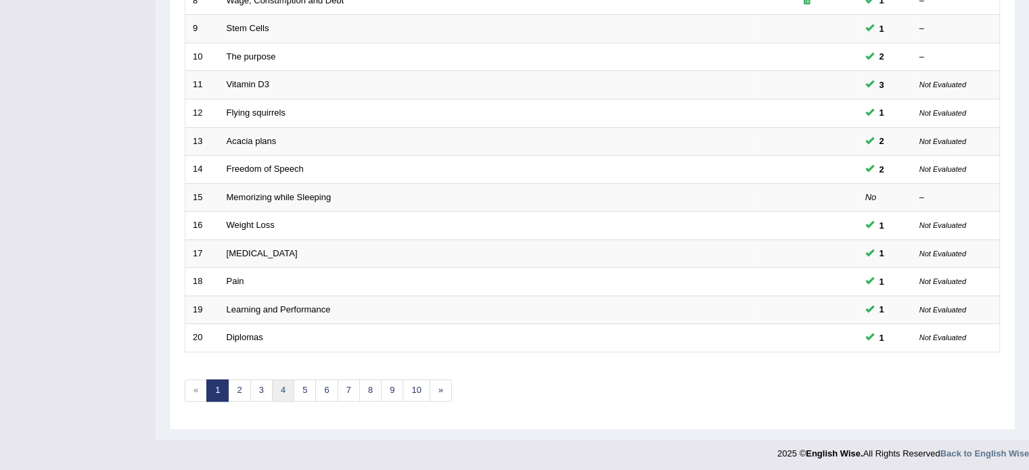
click at [285, 384] on link "4" at bounding box center [283, 390] width 22 height 22
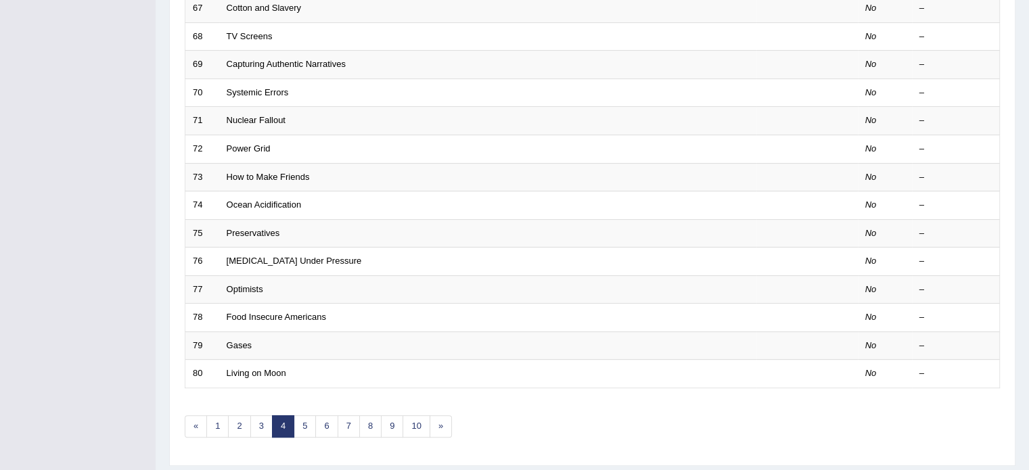
scroll to position [421, 0]
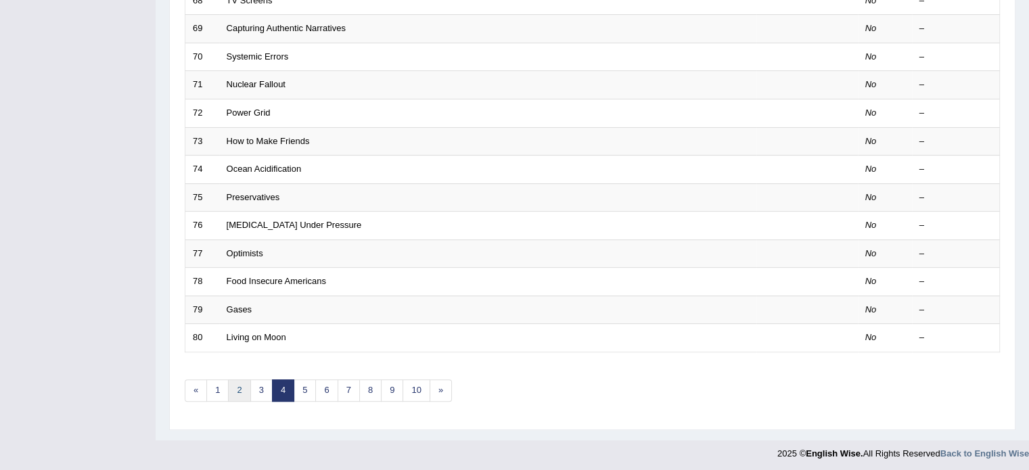
click at [246, 390] on link "2" at bounding box center [239, 390] width 22 height 22
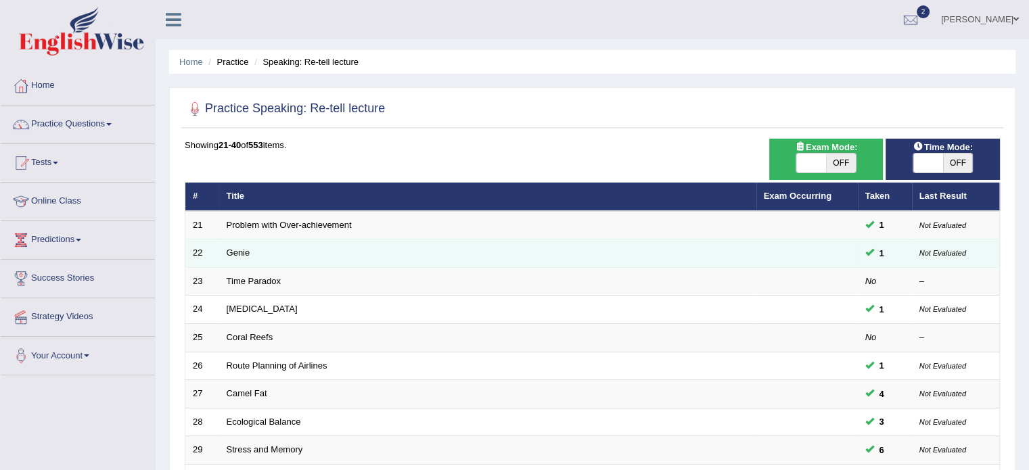
click at [236, 245] on td "Genie" at bounding box center [487, 253] width 537 height 28
click at [235, 252] on link "Genie" at bounding box center [239, 253] width 24 height 10
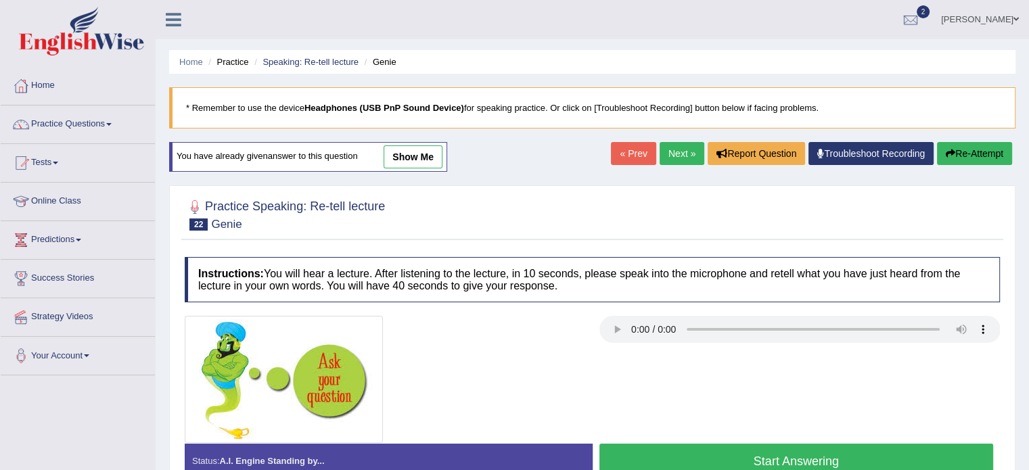
click at [677, 447] on button "Start Answering" at bounding box center [796, 461] width 394 height 34
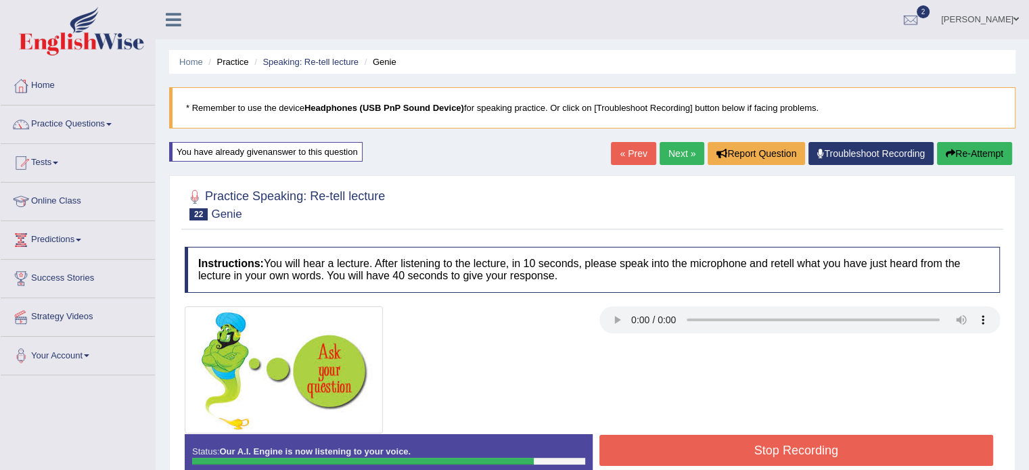
click at [677, 447] on button "Stop Recording" at bounding box center [796, 450] width 394 height 31
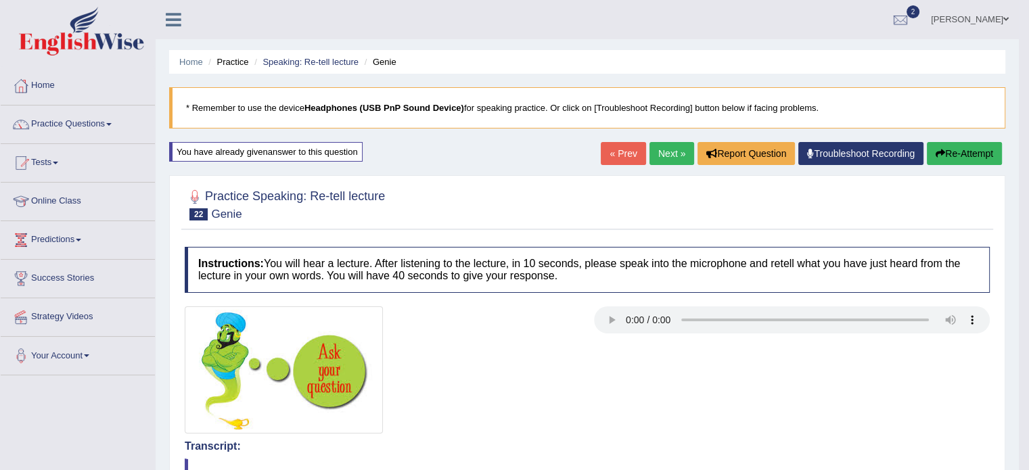
click at [947, 158] on button "Re-Attempt" at bounding box center [963, 153] width 75 height 23
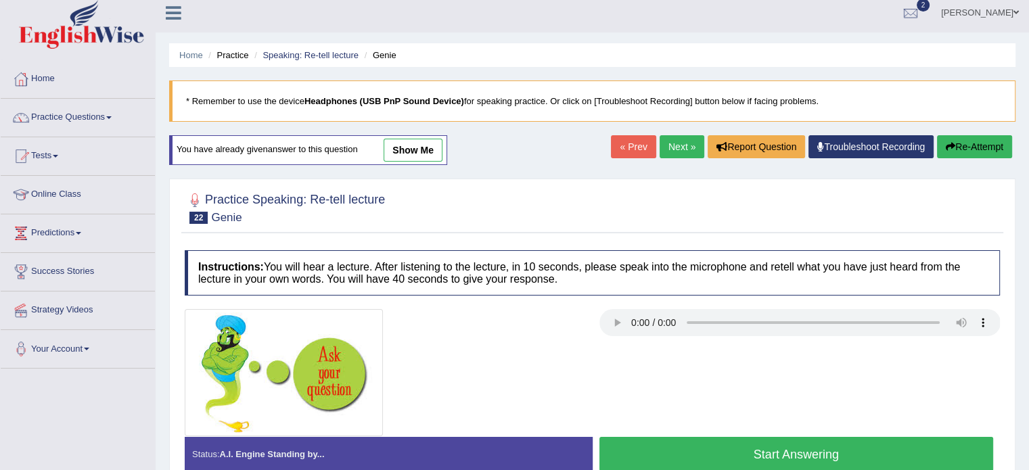
scroll to position [8, 0]
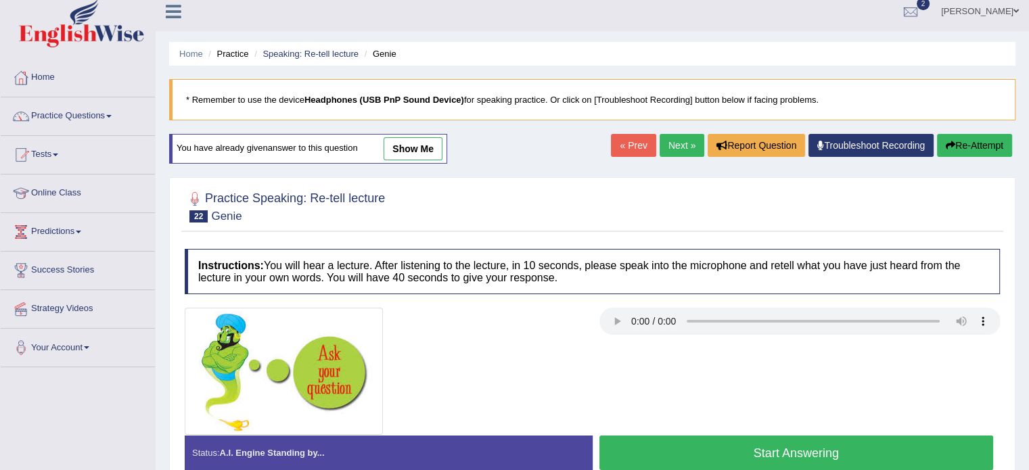
click at [669, 453] on button "Start Answering" at bounding box center [796, 452] width 394 height 34
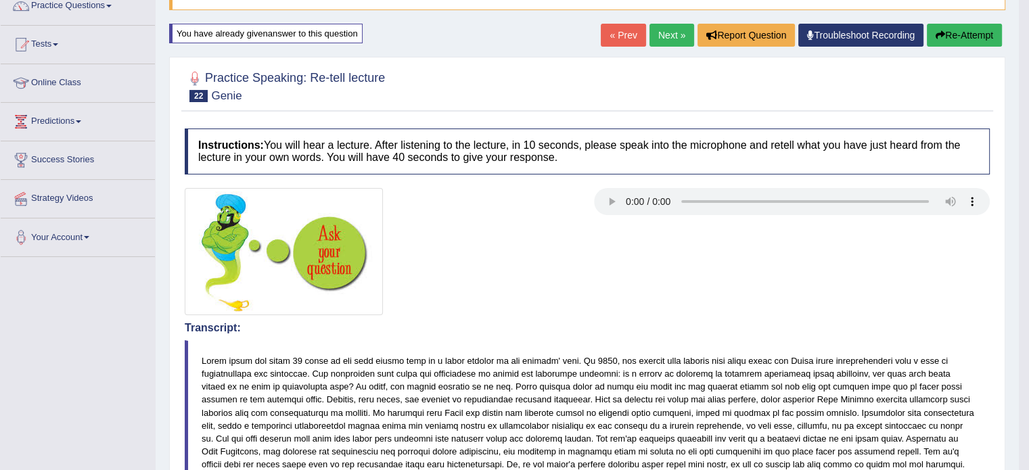
scroll to position [0, 0]
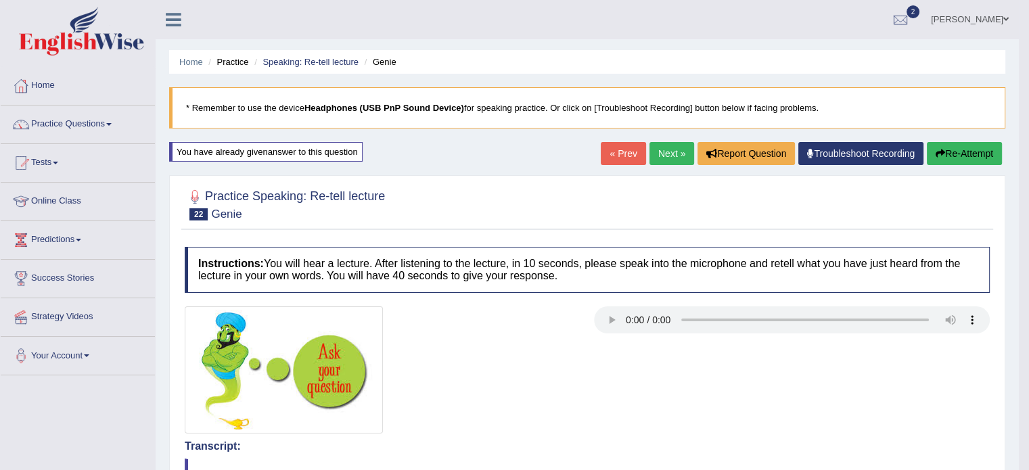
click at [971, 157] on button "Re-Attempt" at bounding box center [963, 153] width 75 height 23
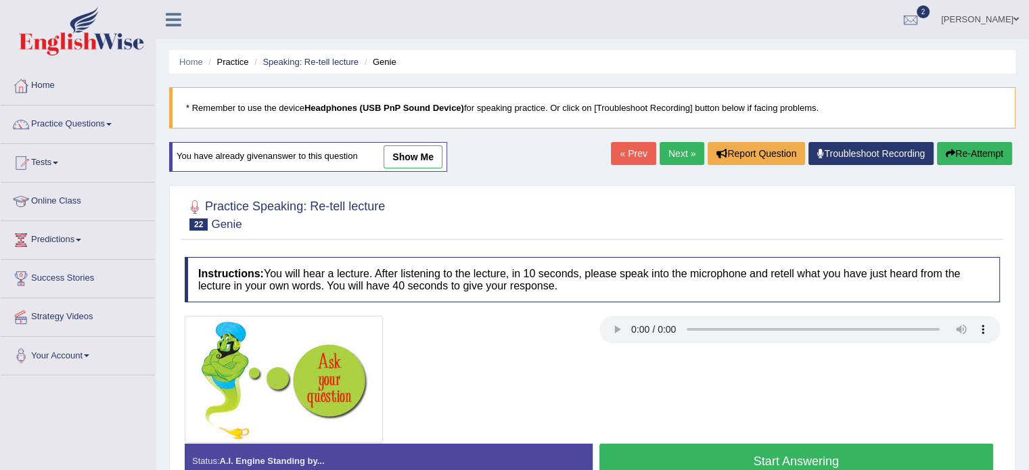
click at [640, 463] on button "Start Answering" at bounding box center [796, 461] width 394 height 34
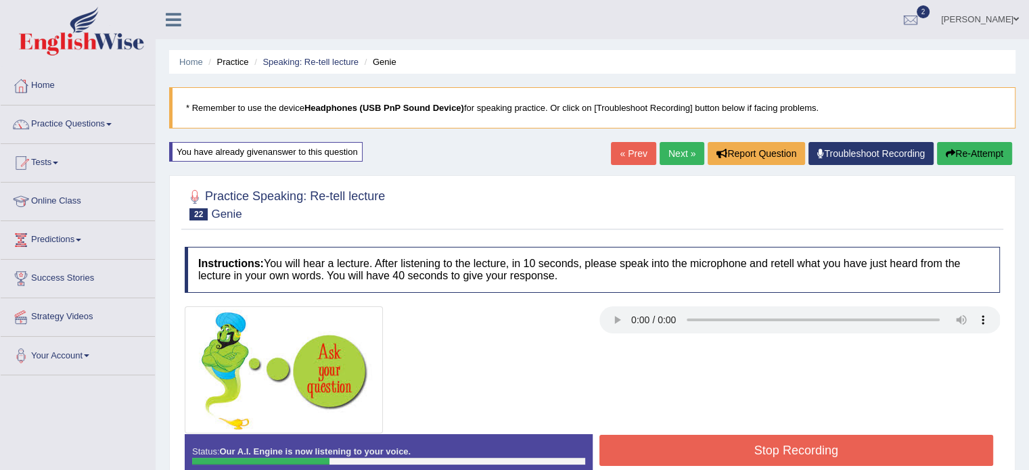
click at [971, 156] on button "Re-Attempt" at bounding box center [974, 153] width 75 height 23
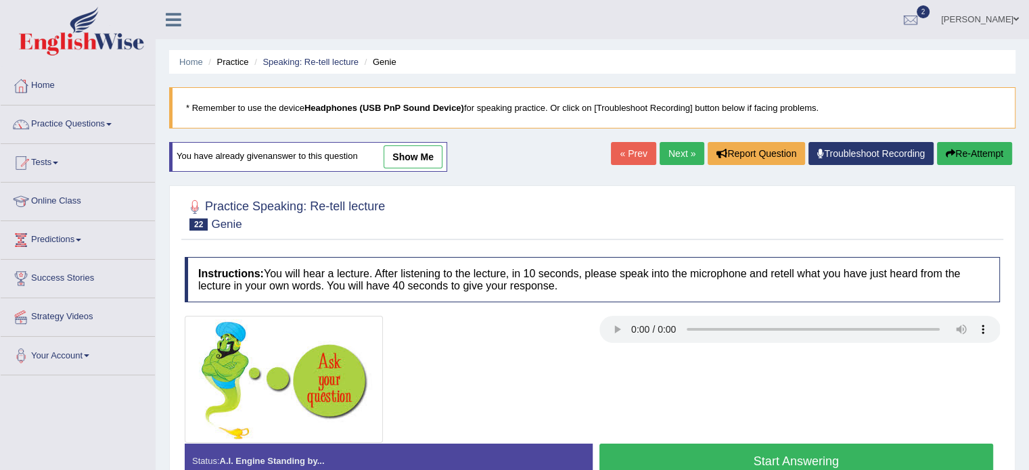
click at [638, 447] on button "Start Answering" at bounding box center [796, 461] width 394 height 34
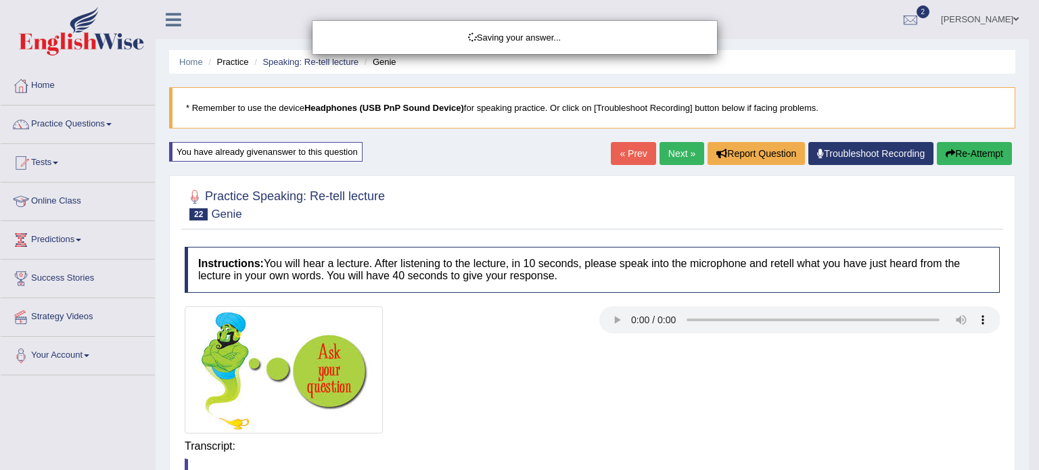
click at [672, 442] on body "Toggle navigation Home Practice Questions Speaking Practice Read Aloud Repeat S…" at bounding box center [519, 235] width 1039 height 470
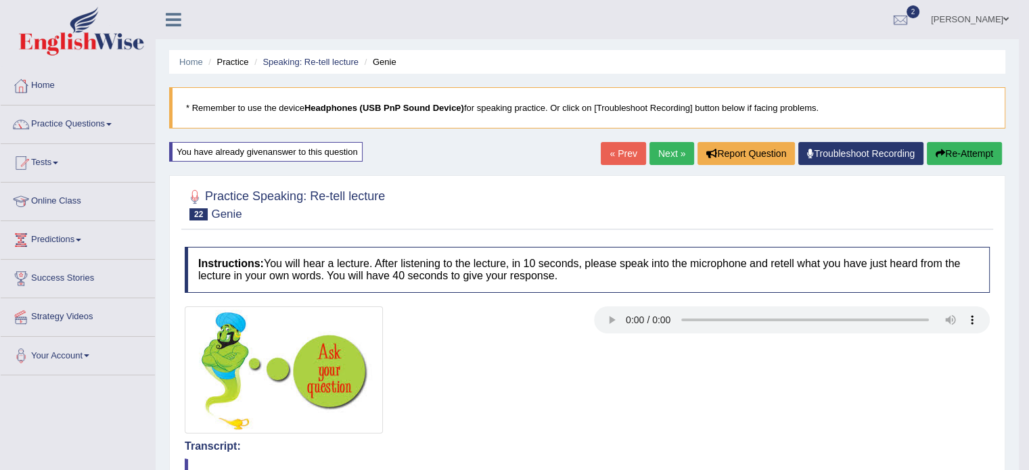
click at [672, 151] on link "Next »" at bounding box center [671, 153] width 45 height 23
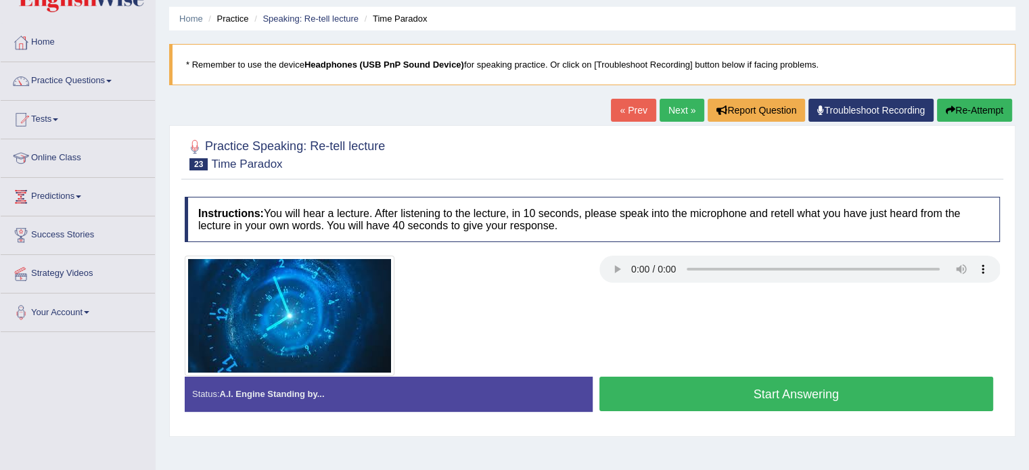
scroll to position [45, 0]
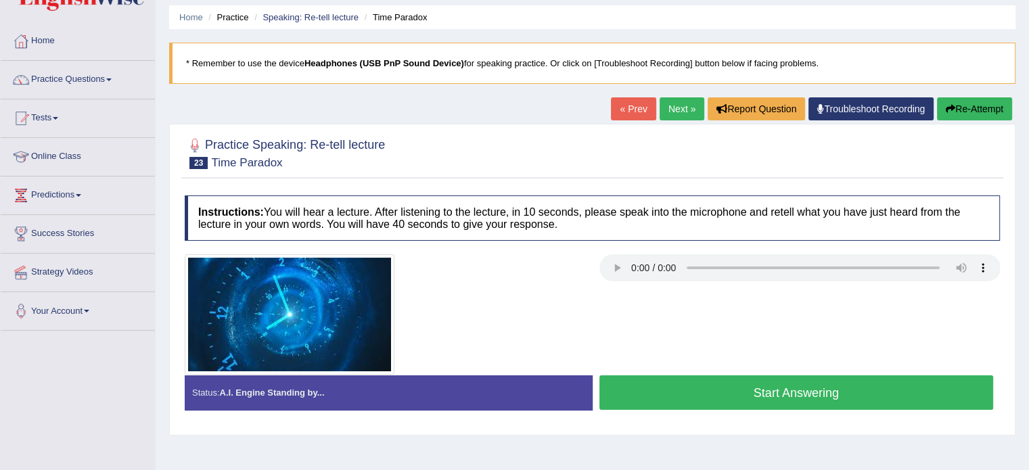
click at [652, 389] on button "Start Answering" at bounding box center [796, 392] width 394 height 34
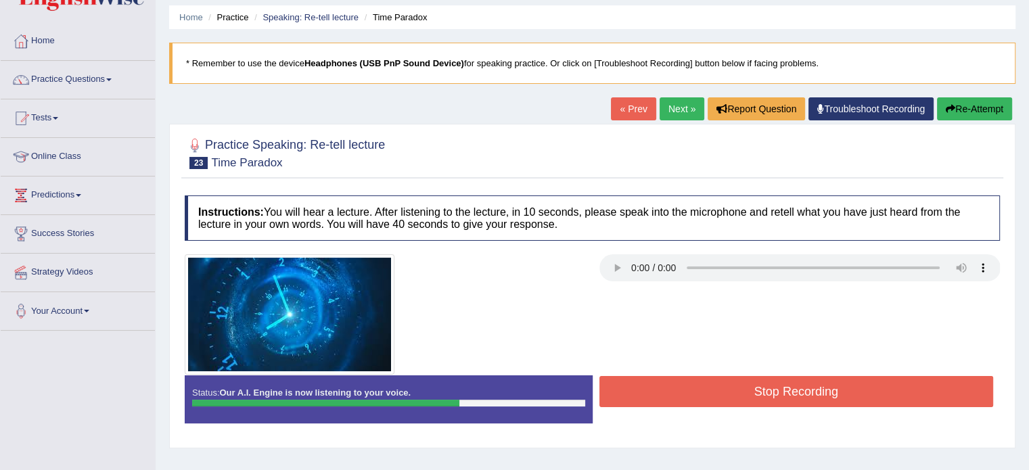
click at [717, 398] on button "Stop Recording" at bounding box center [796, 391] width 394 height 31
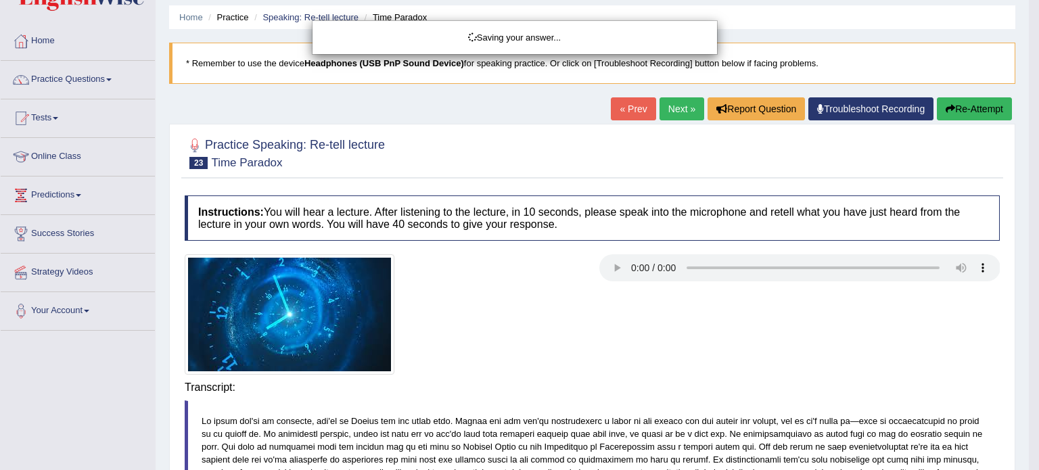
click at [979, 110] on div "Saving your answer..." at bounding box center [519, 235] width 1039 height 470
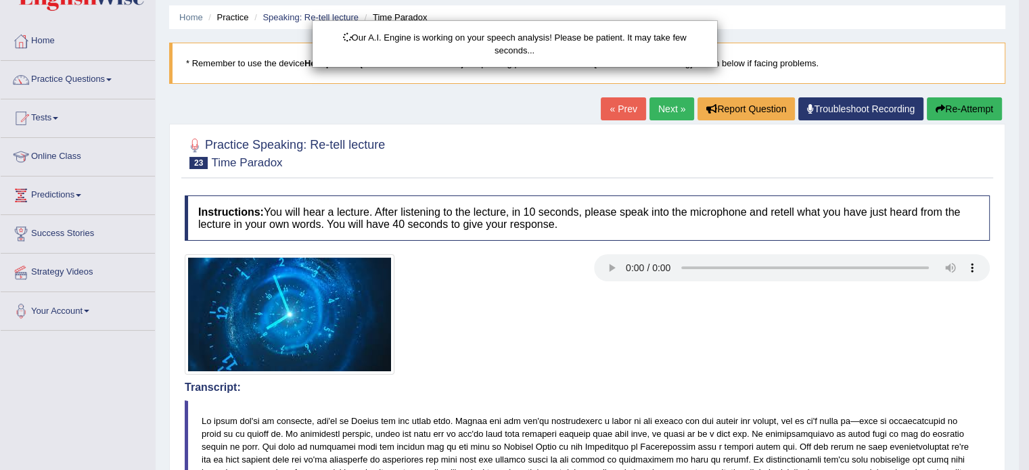
click at [979, 110] on div "Our A.I. Engine is working on your speech analysis! Please be patient. It may t…" at bounding box center [514, 235] width 1029 height 470
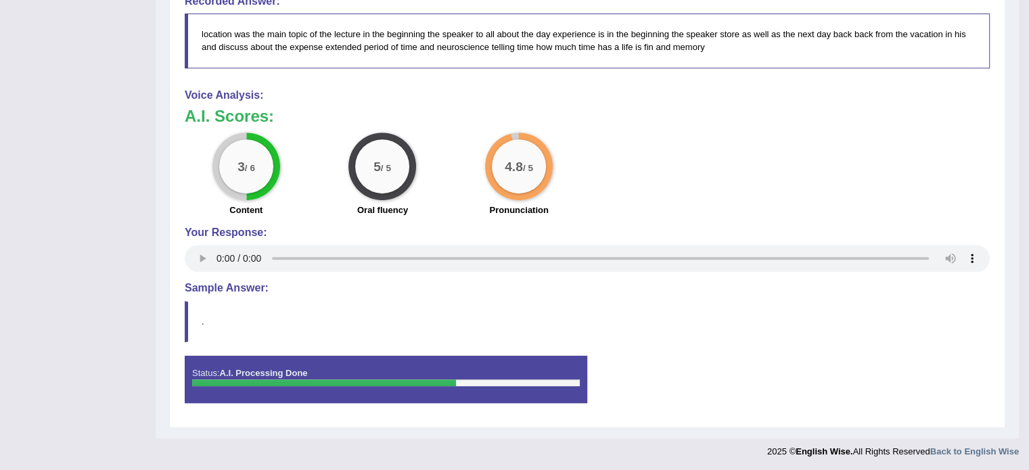
scroll to position [0, 0]
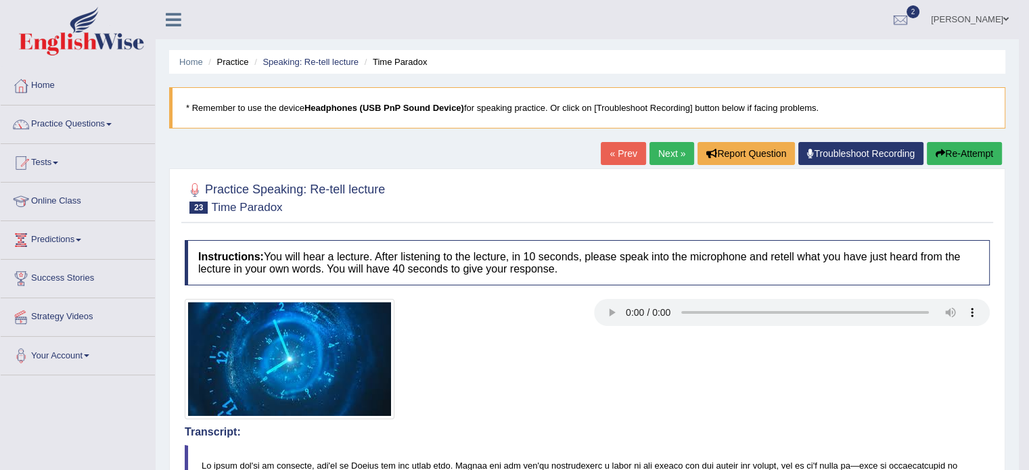
click at [950, 145] on button "Re-Attempt" at bounding box center [963, 153] width 75 height 23
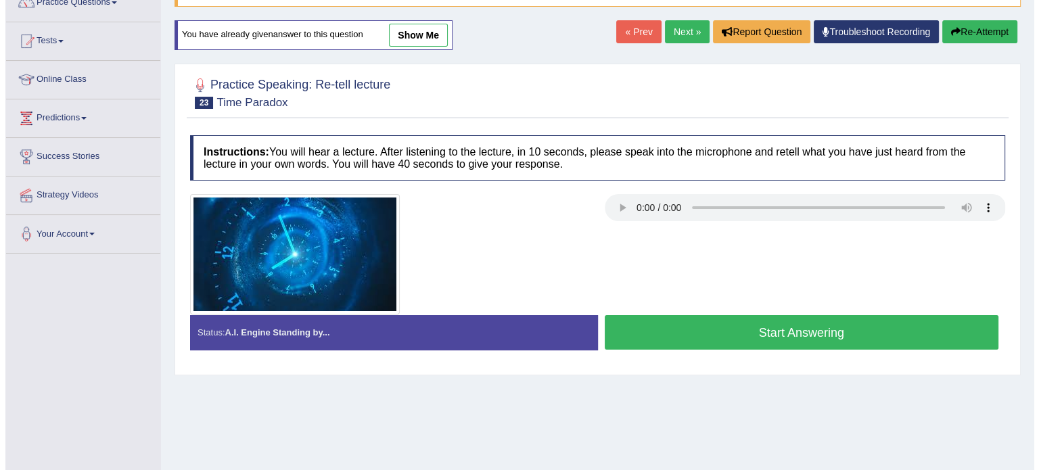
scroll to position [126, 0]
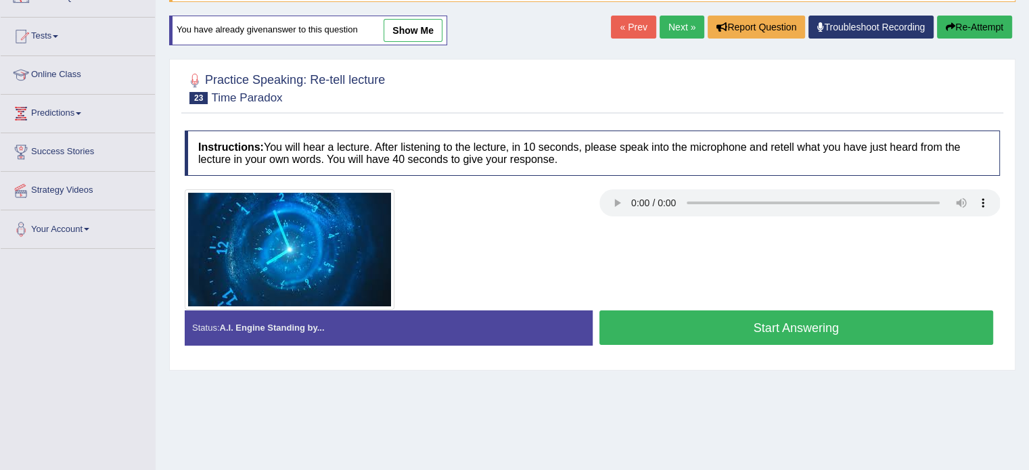
click at [688, 332] on button "Start Answering" at bounding box center [796, 327] width 394 height 34
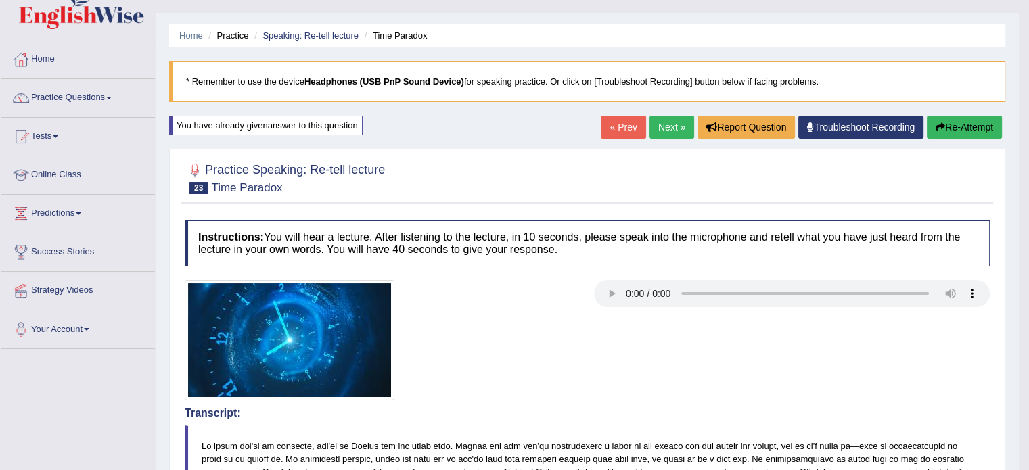
scroll to position [0, 0]
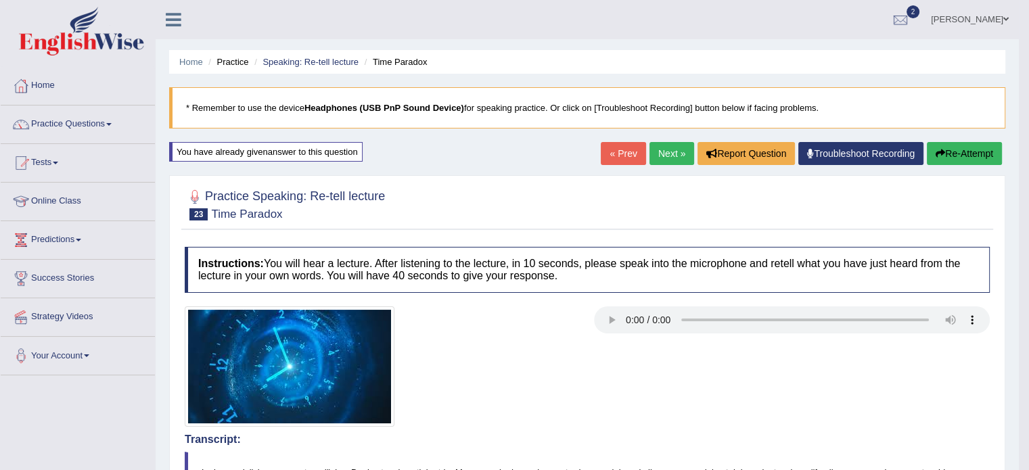
click at [988, 156] on button "Re-Attempt" at bounding box center [963, 153] width 75 height 23
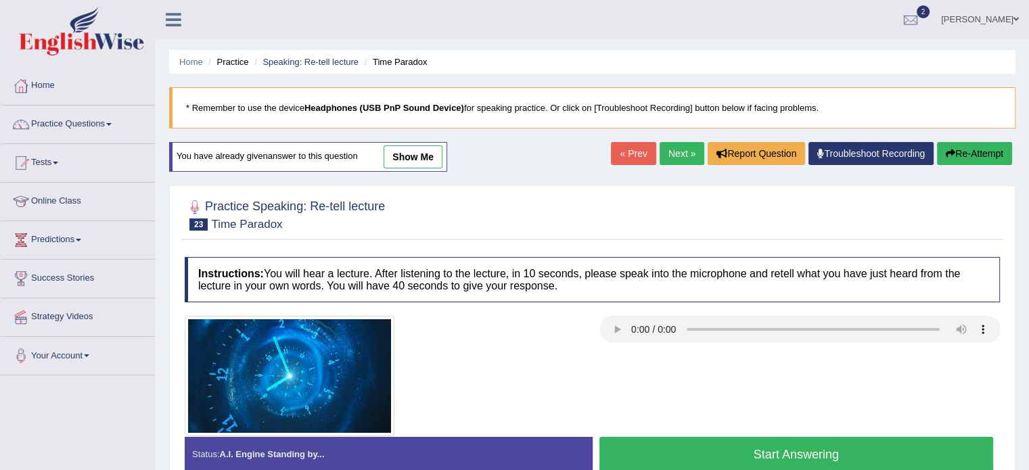
click at [663, 456] on button "Start Answering" at bounding box center [796, 454] width 394 height 34
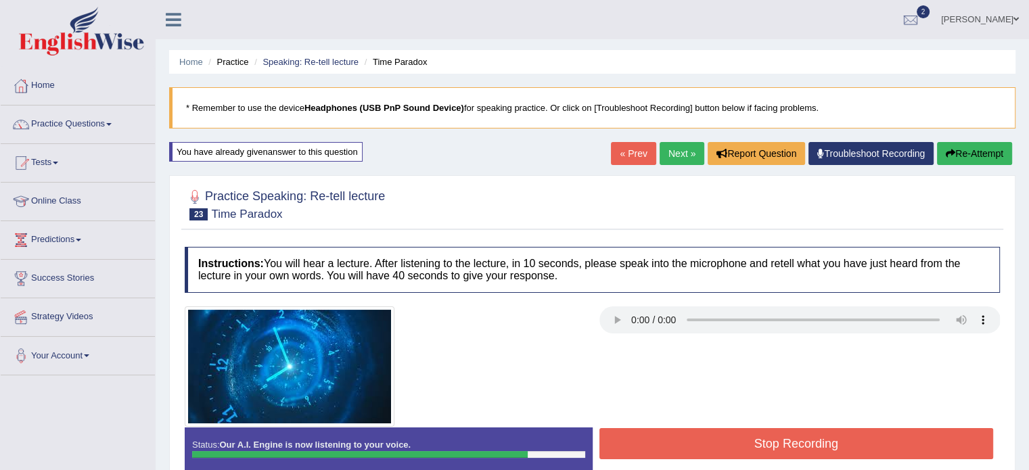
click at [668, 440] on button "Stop Recording" at bounding box center [796, 443] width 394 height 31
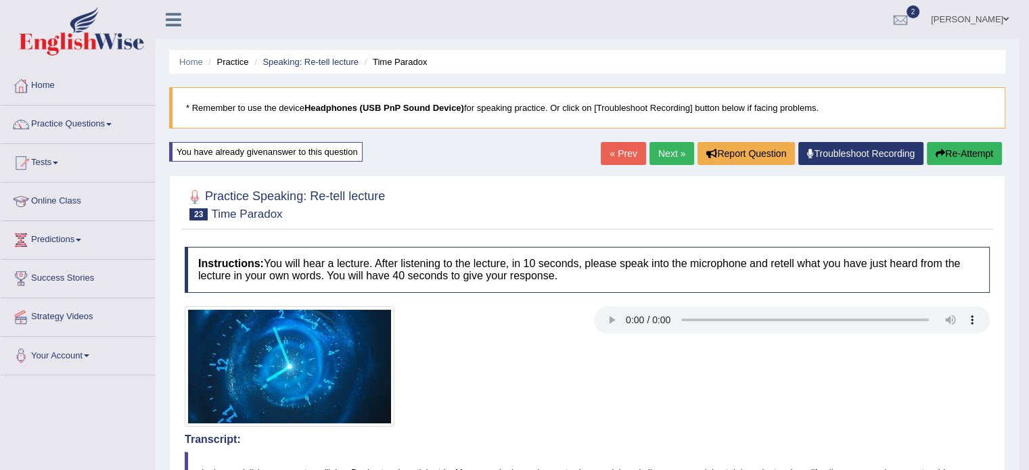
click at [973, 145] on button "Re-Attempt" at bounding box center [963, 153] width 75 height 23
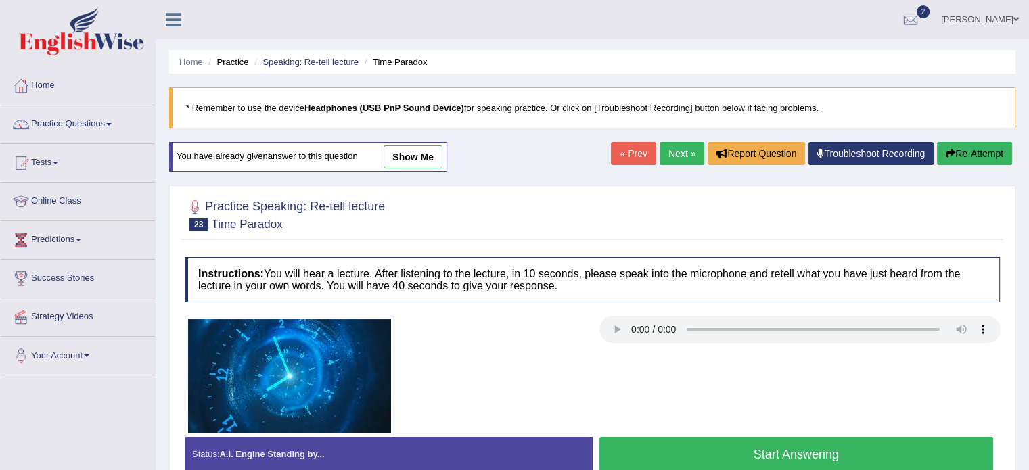
click at [736, 453] on button "Start Answering" at bounding box center [796, 454] width 394 height 34
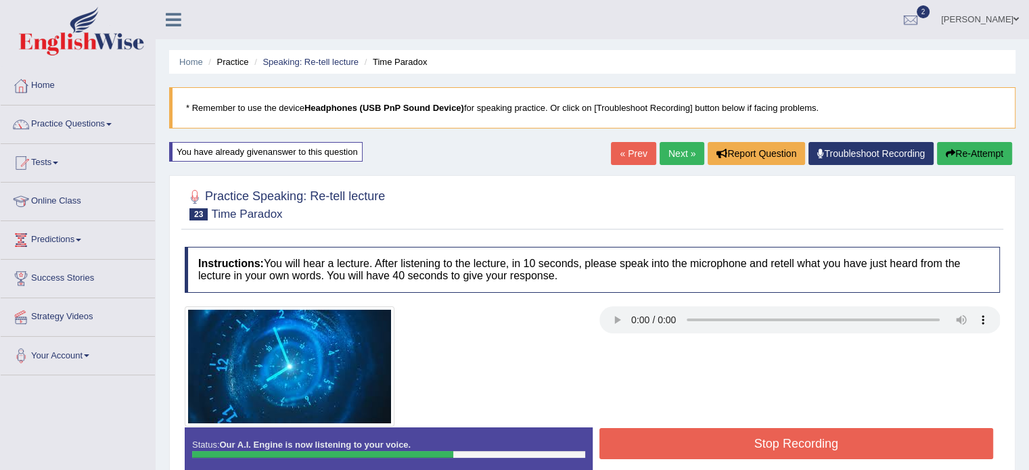
click at [739, 454] on button "Stop Recording" at bounding box center [796, 443] width 394 height 31
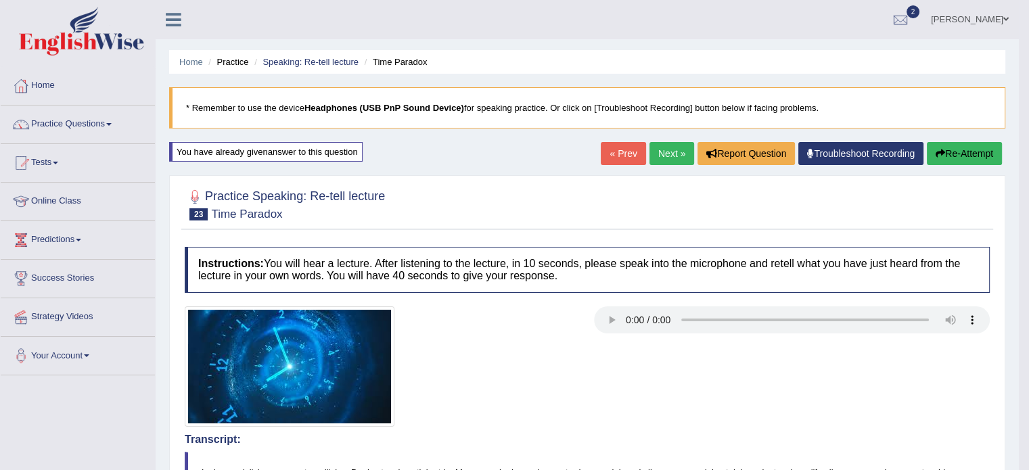
click at [655, 160] on link "Next »" at bounding box center [671, 153] width 45 height 23
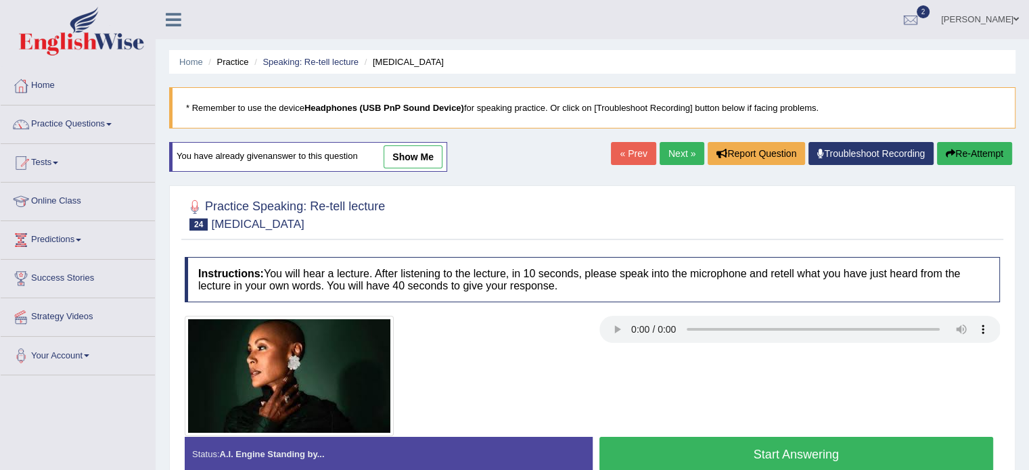
click at [667, 440] on button "Start Answering" at bounding box center [796, 454] width 394 height 34
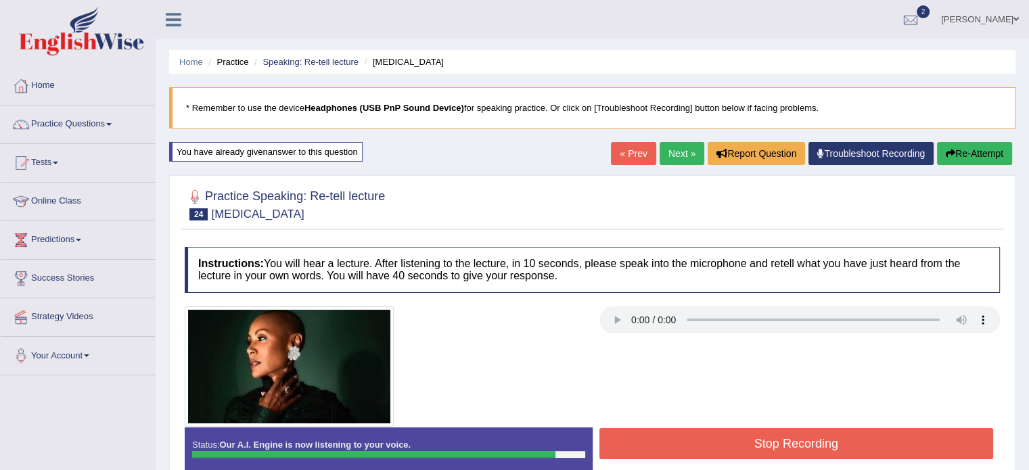
click at [667, 440] on button "Stop Recording" at bounding box center [796, 443] width 394 height 31
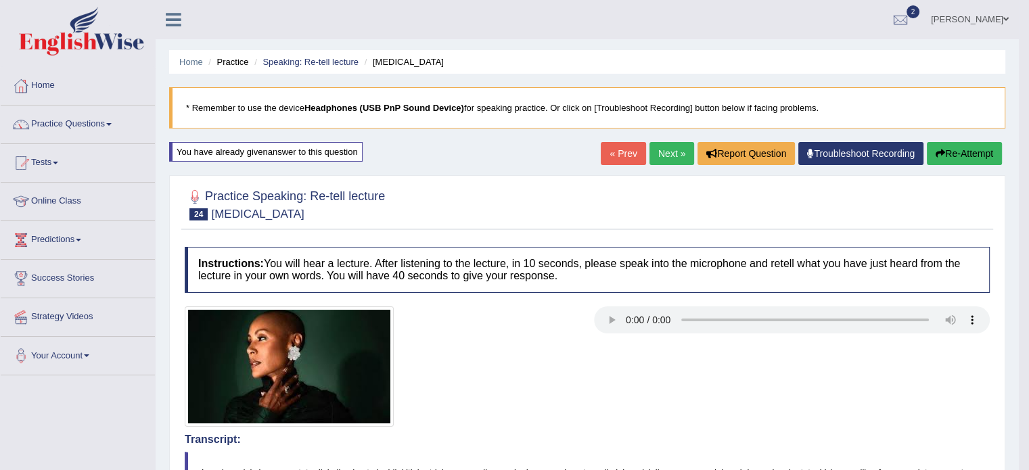
click at [939, 149] on icon "button" at bounding box center [939, 153] width 9 height 9
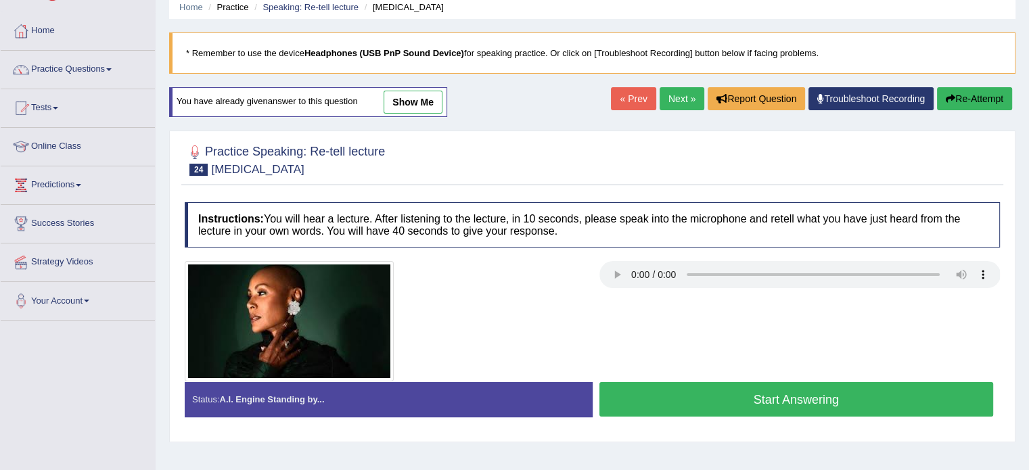
click at [685, 388] on button "Start Answering" at bounding box center [796, 399] width 394 height 34
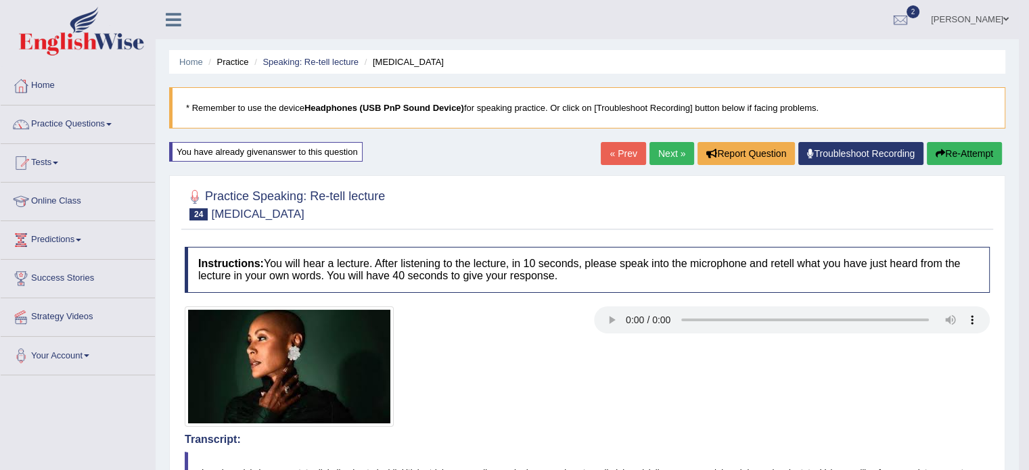
click at [671, 159] on link "Next »" at bounding box center [671, 153] width 45 height 23
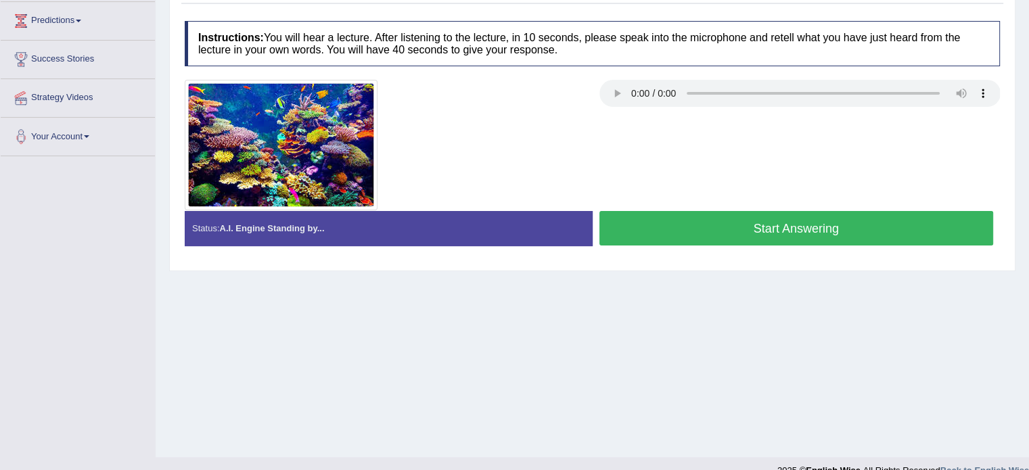
scroll to position [233, 0]
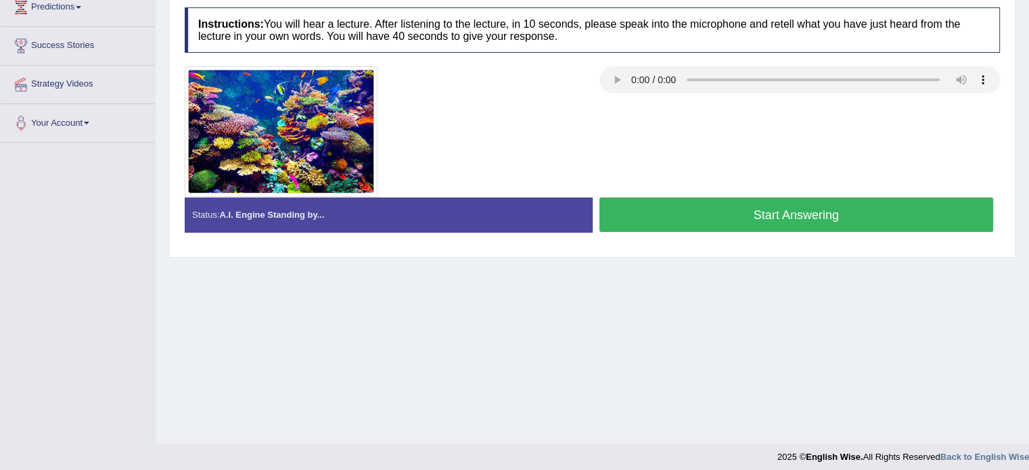
click at [702, 194] on div at bounding box center [592, 131] width 828 height 131
click at [703, 208] on button "Start Answering" at bounding box center [796, 214] width 394 height 34
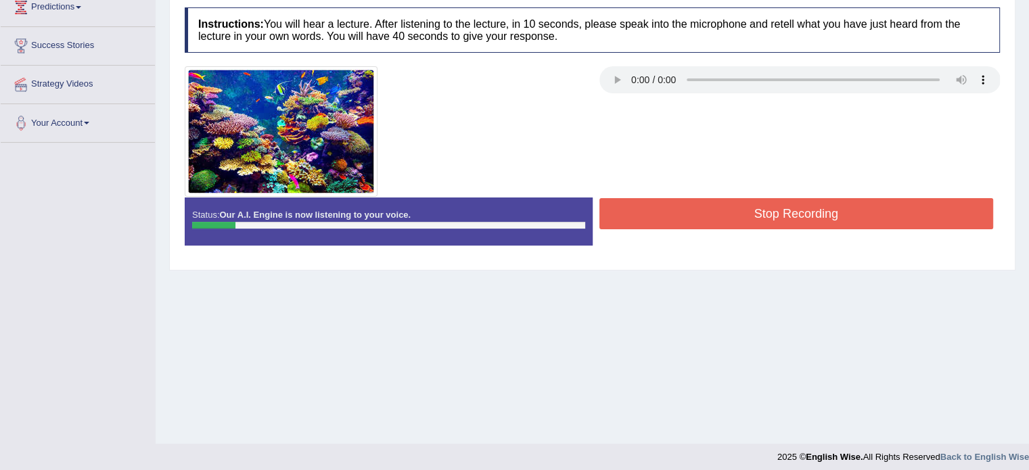
scroll to position [0, 0]
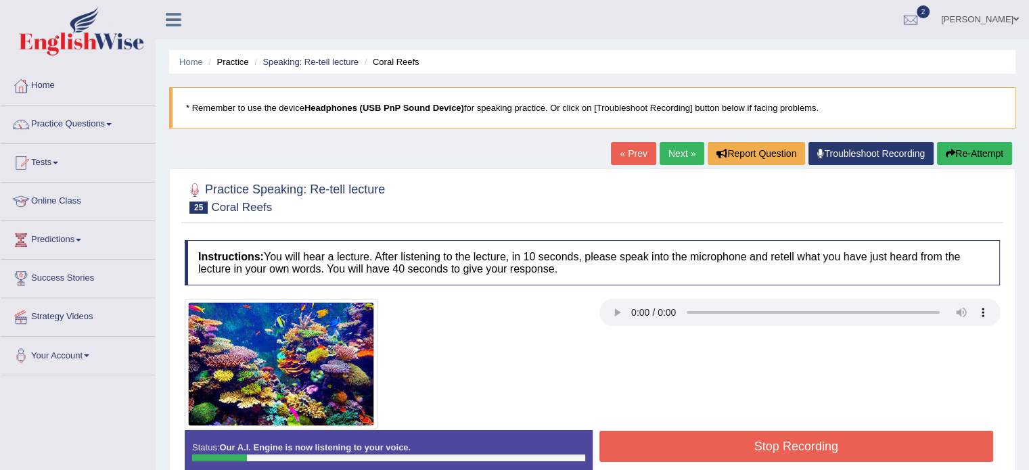
click at [983, 151] on button "Re-Attempt" at bounding box center [974, 153] width 75 height 23
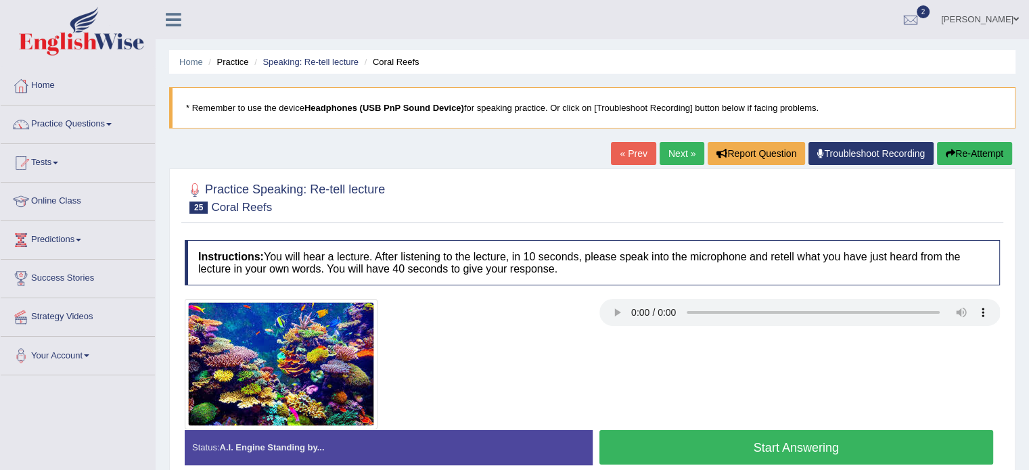
click at [697, 434] on button "Start Answering" at bounding box center [796, 447] width 394 height 34
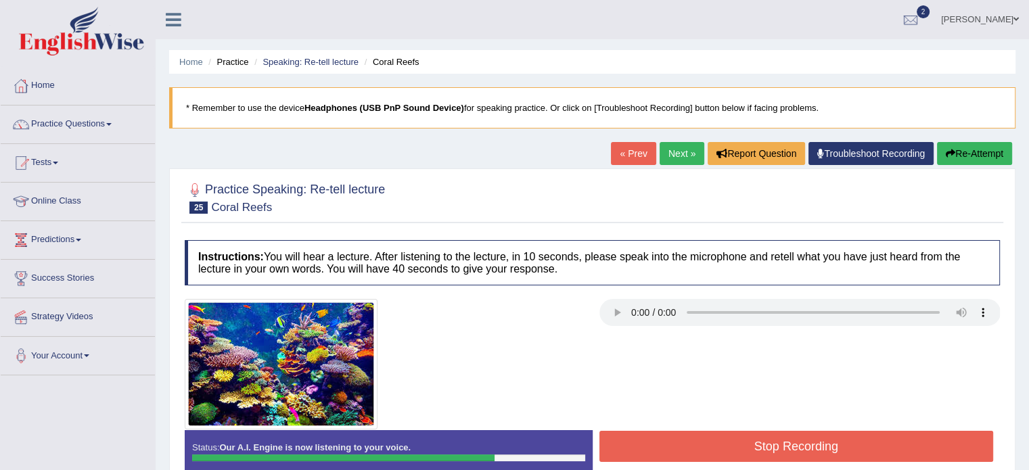
click at [697, 434] on button "Stop Recording" at bounding box center [796, 446] width 394 height 31
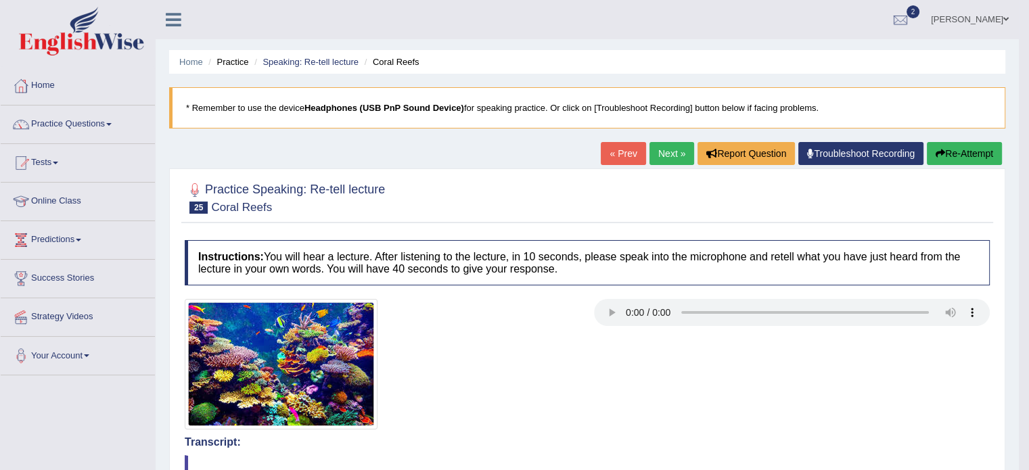
click at [953, 154] on button "Re-Attempt" at bounding box center [963, 153] width 75 height 23
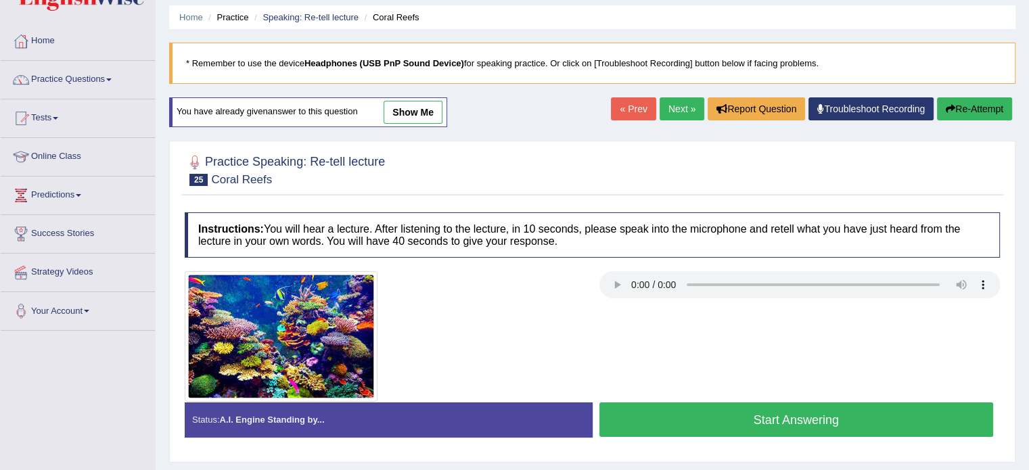
scroll to position [43, 0]
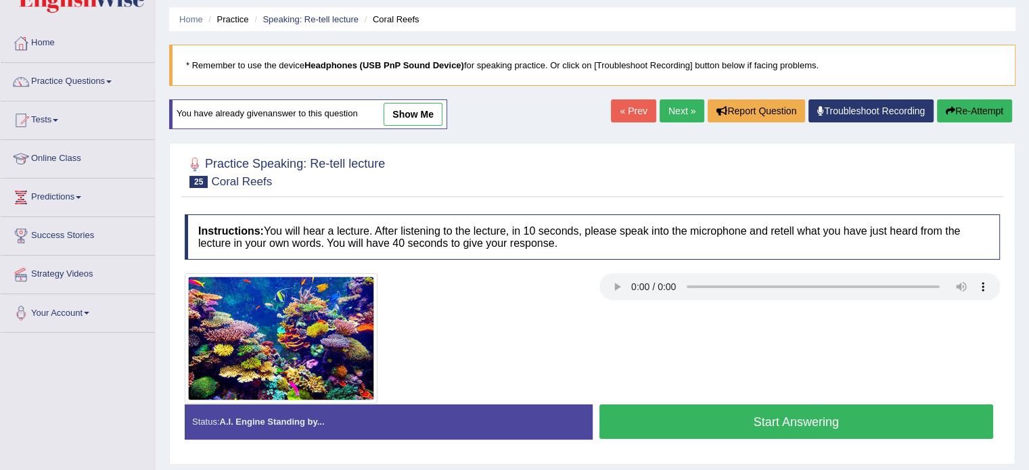
click at [667, 427] on button "Start Answering" at bounding box center [796, 421] width 394 height 34
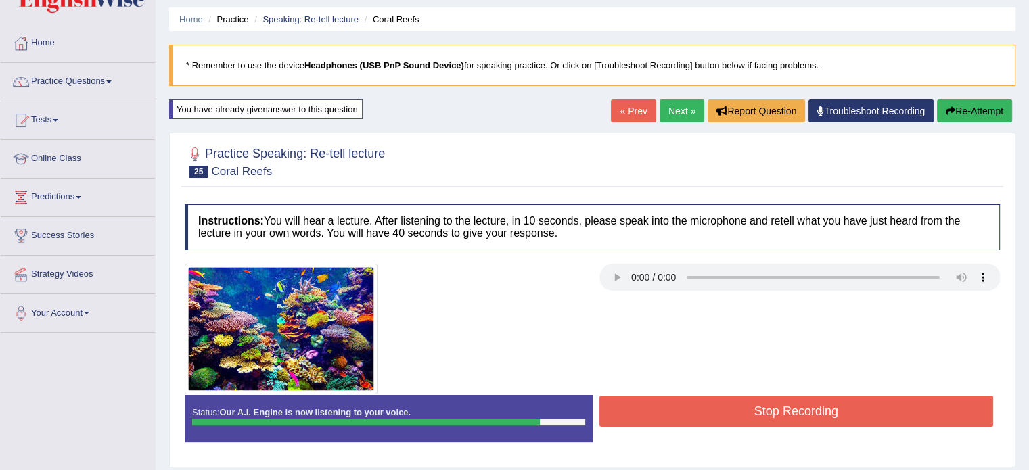
click at [691, 415] on button "Stop Recording" at bounding box center [796, 411] width 394 height 31
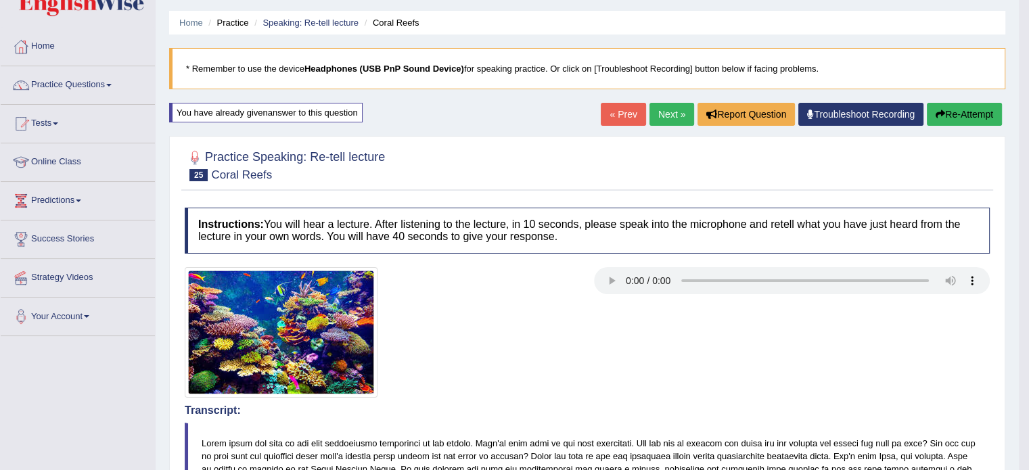
scroll to position [0, 0]
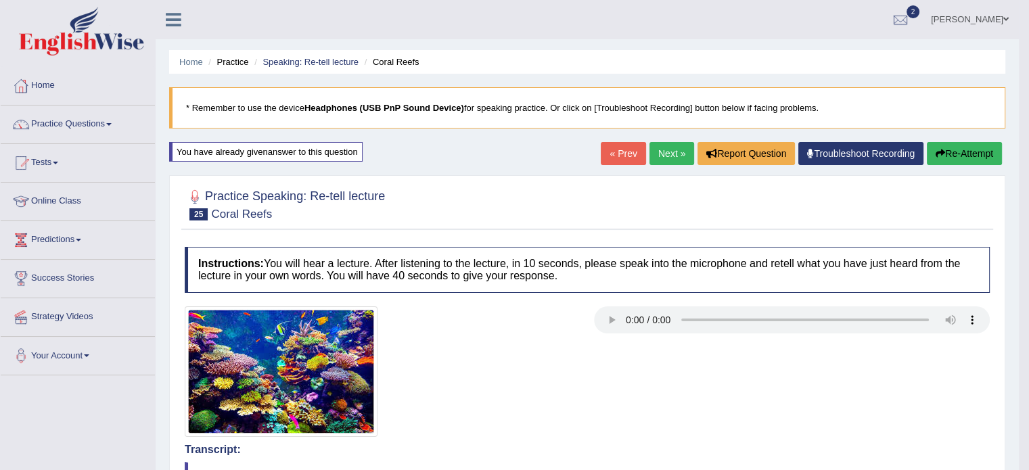
click at [960, 160] on button "Re-Attempt" at bounding box center [963, 153] width 75 height 23
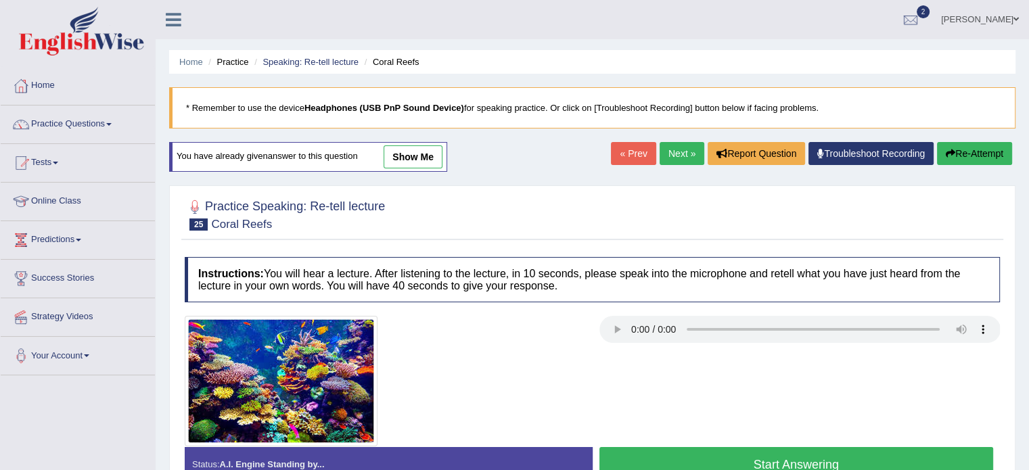
click at [652, 459] on button "Start Answering" at bounding box center [796, 464] width 394 height 34
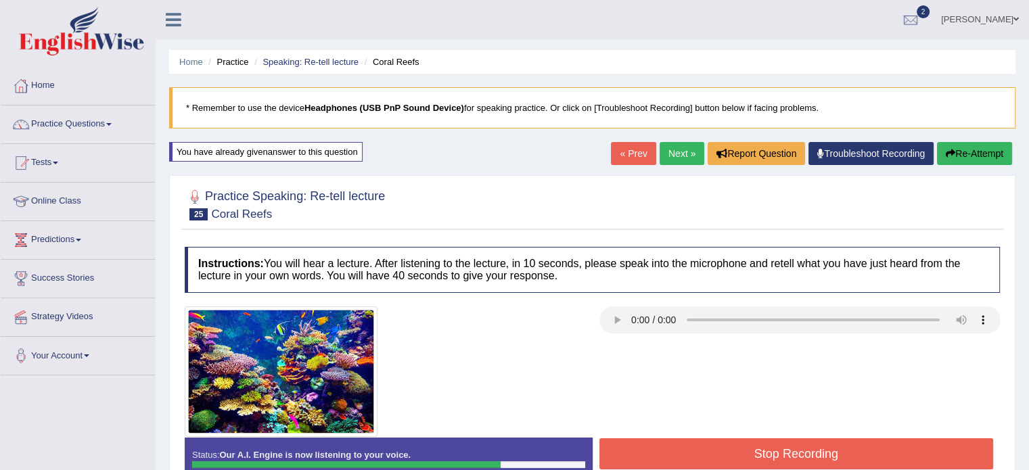
click at [652, 459] on button "Stop Recording" at bounding box center [796, 453] width 394 height 31
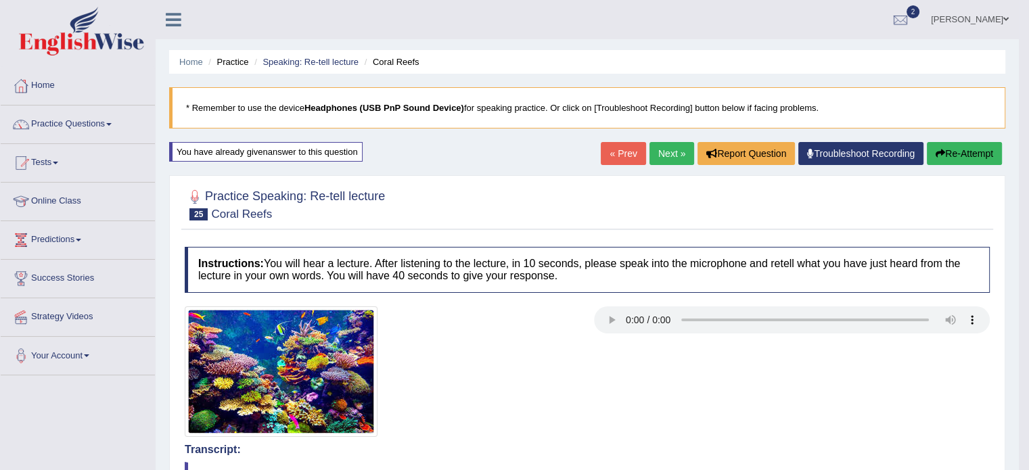
click at [952, 164] on button "Re-Attempt" at bounding box center [963, 153] width 75 height 23
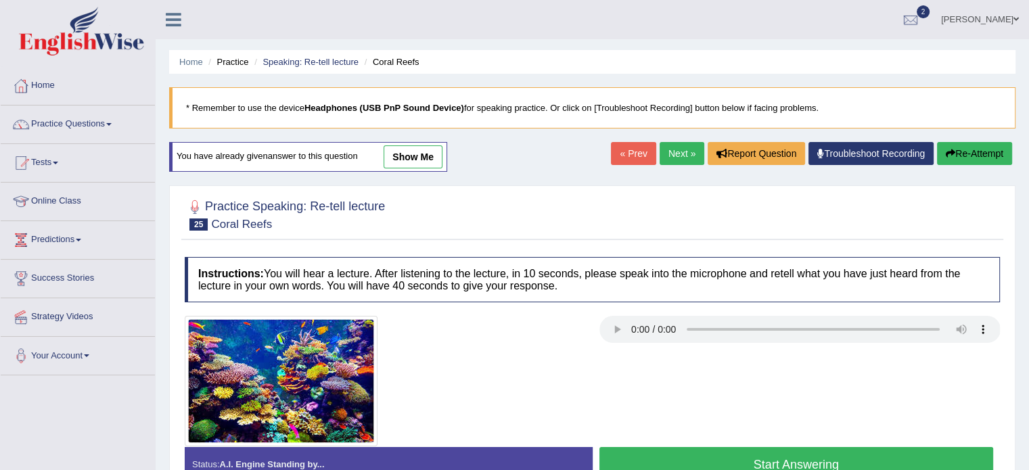
click at [622, 448] on button "Start Answering" at bounding box center [796, 464] width 394 height 34
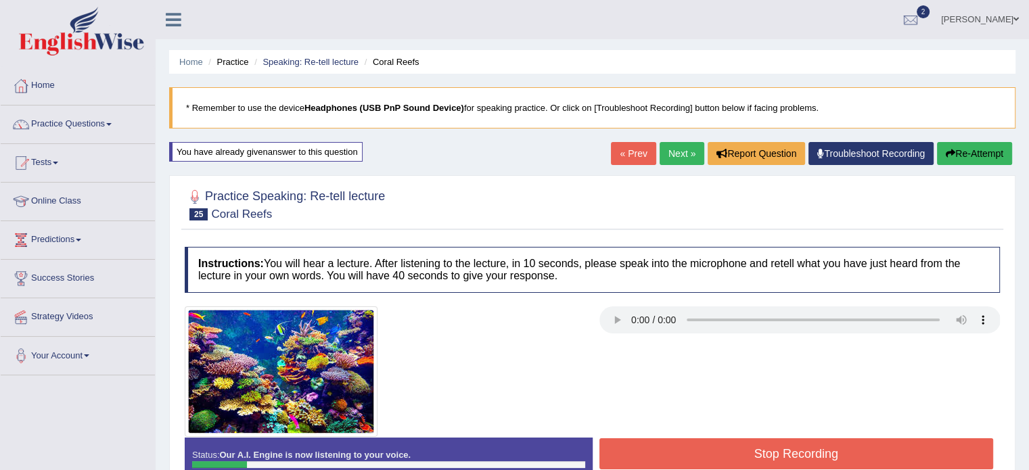
click at [999, 149] on button "Re-Attempt" at bounding box center [974, 153] width 75 height 23
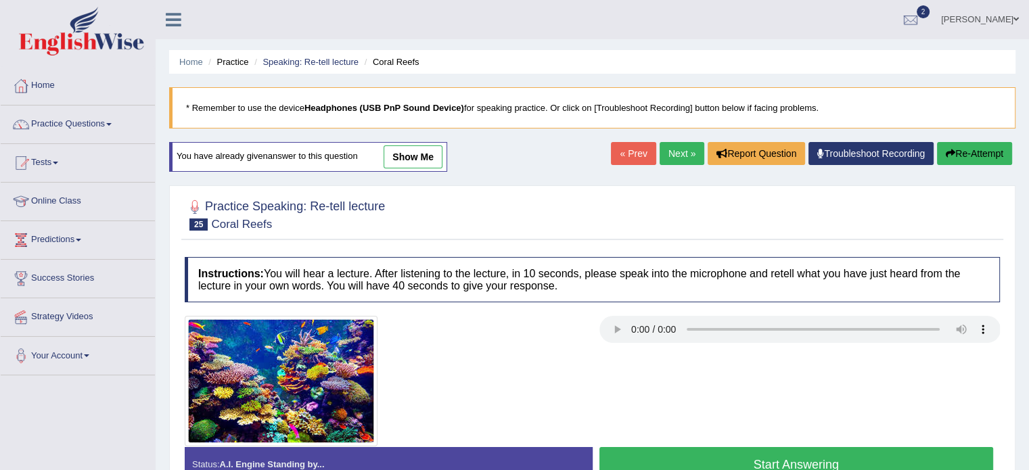
click at [626, 447] on button "Start Answering" at bounding box center [796, 464] width 394 height 34
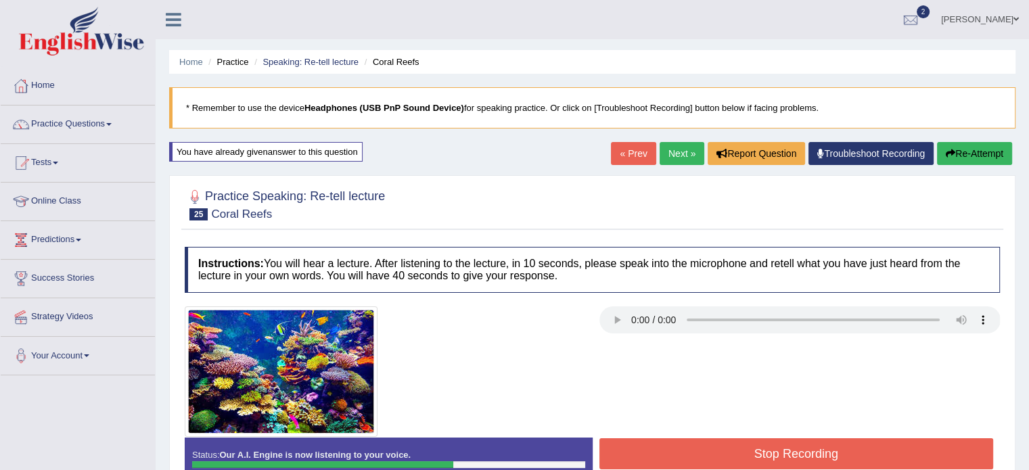
click at [680, 433] on div at bounding box center [592, 371] width 828 height 131
click at [958, 159] on button "Re-Attempt" at bounding box center [974, 153] width 75 height 23
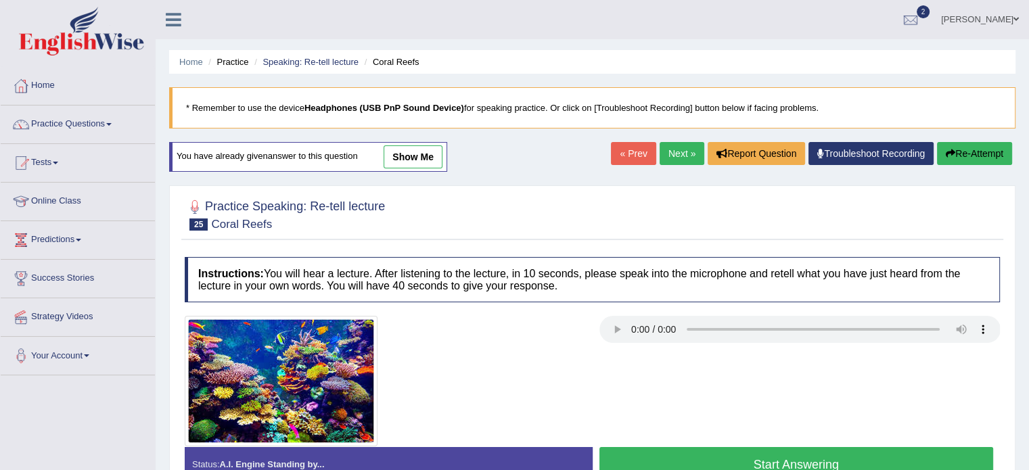
click at [644, 447] on button "Start Answering" at bounding box center [796, 464] width 394 height 34
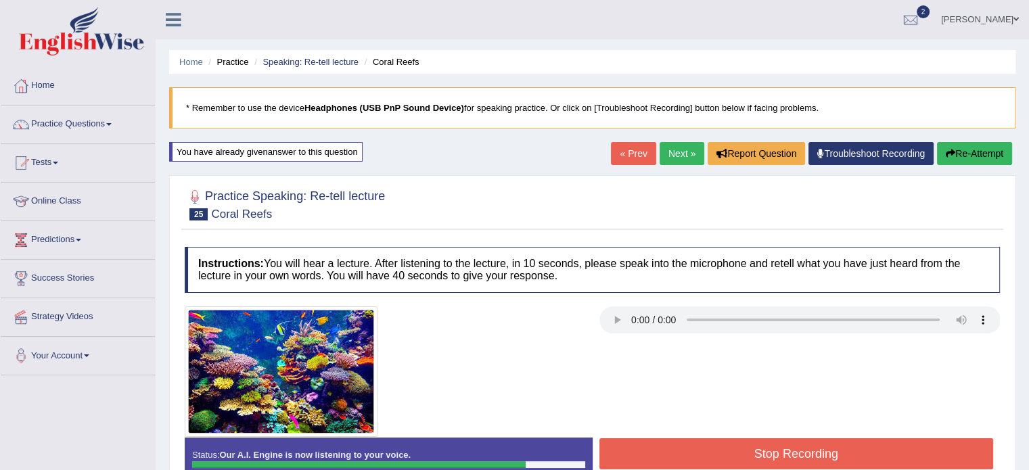
click at [644, 446] on button "Stop Recording" at bounding box center [796, 453] width 394 height 31
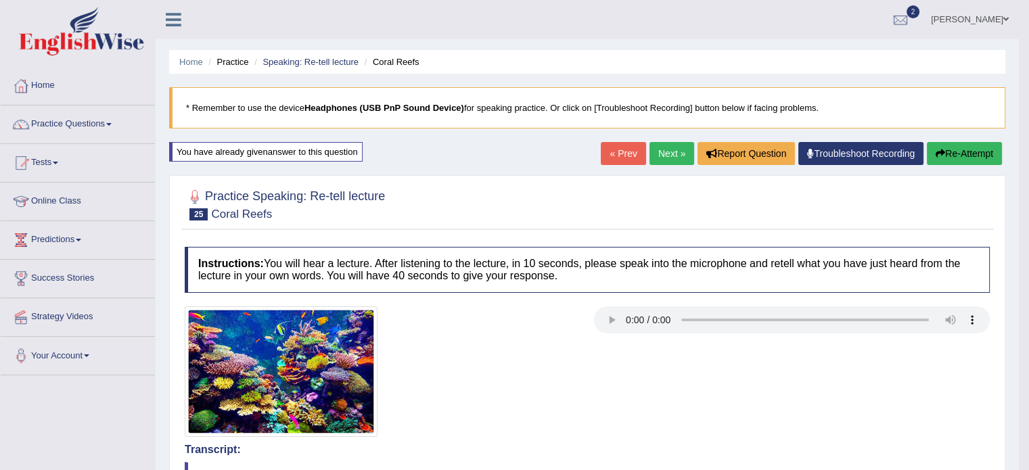
click at [657, 157] on link "Next »" at bounding box center [671, 153] width 45 height 23
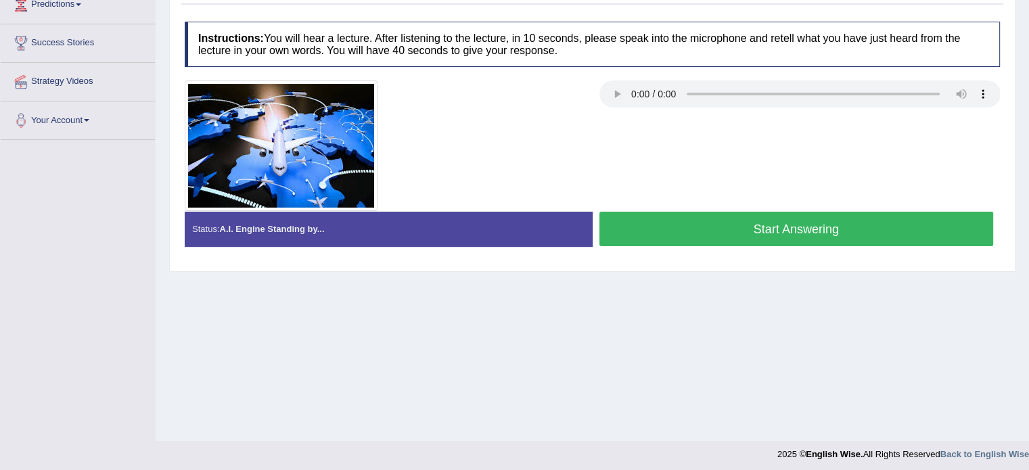
scroll to position [240, 0]
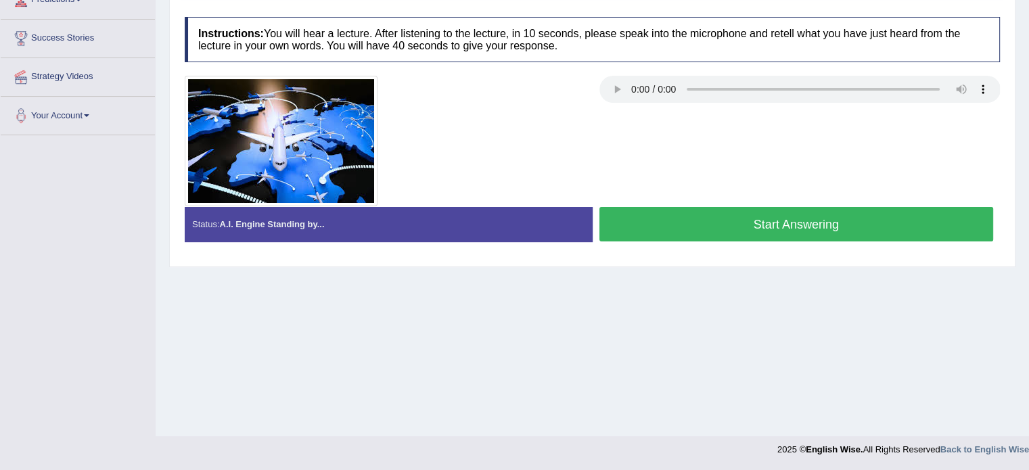
click at [721, 223] on button "Start Answering" at bounding box center [796, 224] width 394 height 34
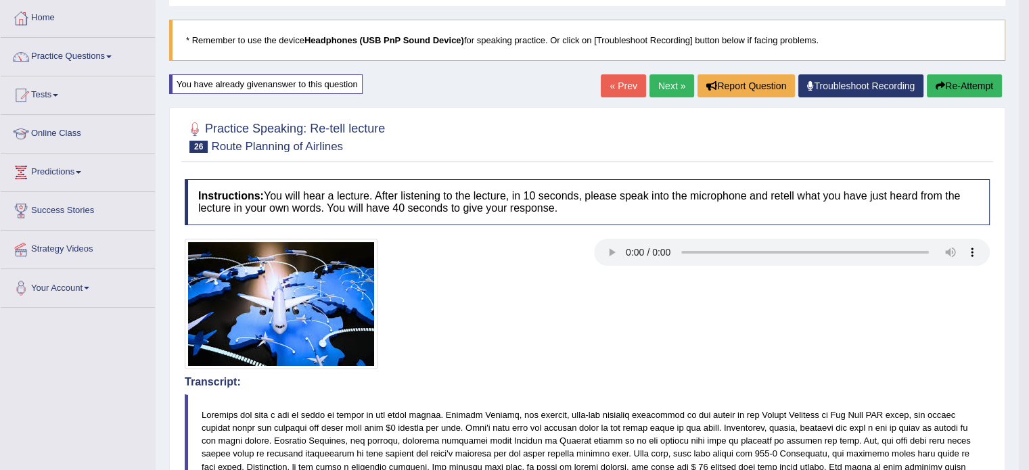
scroll to position [0, 0]
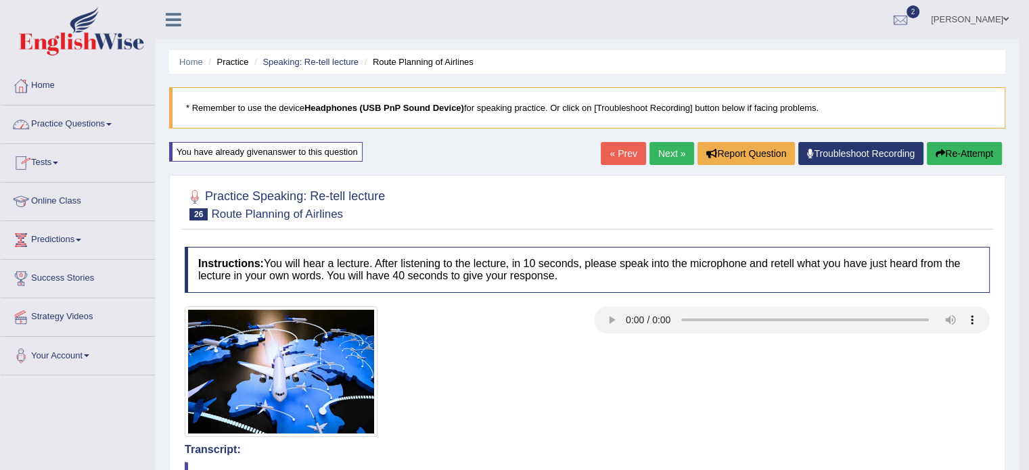
click at [113, 120] on link "Practice Questions" at bounding box center [78, 122] width 154 height 34
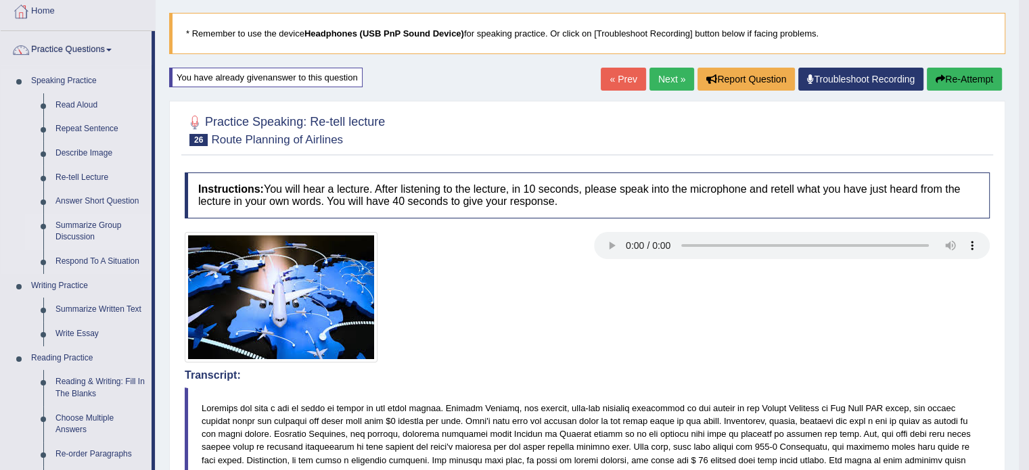
scroll to position [78, 0]
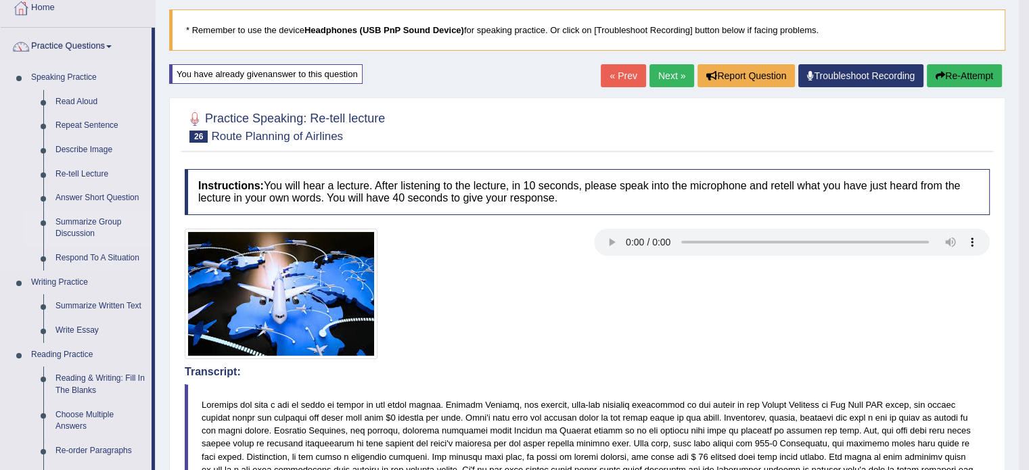
click at [76, 225] on link "Summarize Group Discussion" at bounding box center [100, 228] width 102 height 36
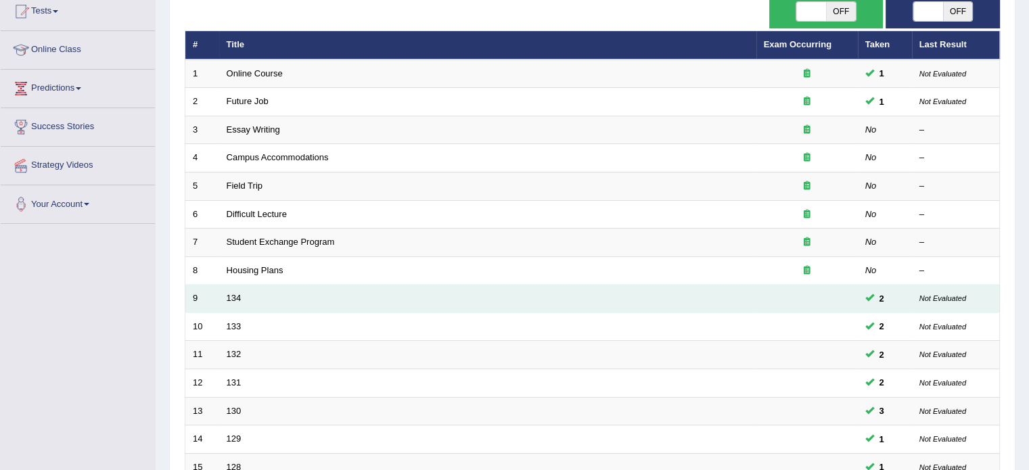
scroll to position [151, 0]
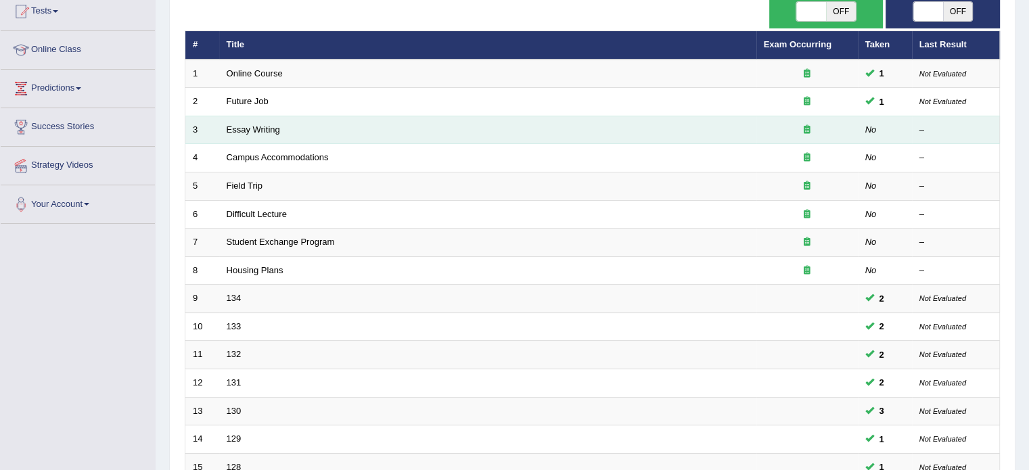
click at [235, 133] on td "Essay Writing" at bounding box center [487, 130] width 537 height 28
click at [241, 133] on td "Essay Writing" at bounding box center [487, 130] width 537 height 28
click at [236, 127] on link "Essay Writing" at bounding box center [253, 129] width 53 height 10
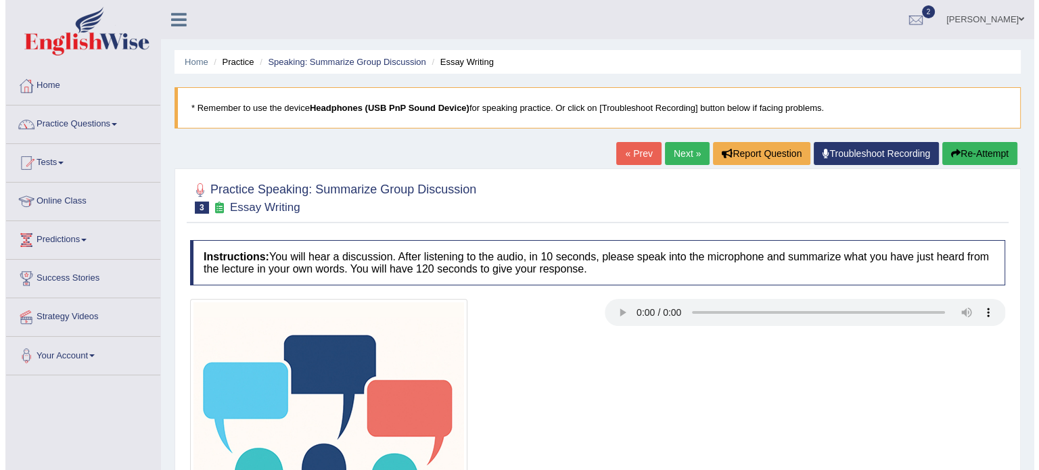
scroll to position [240, 0]
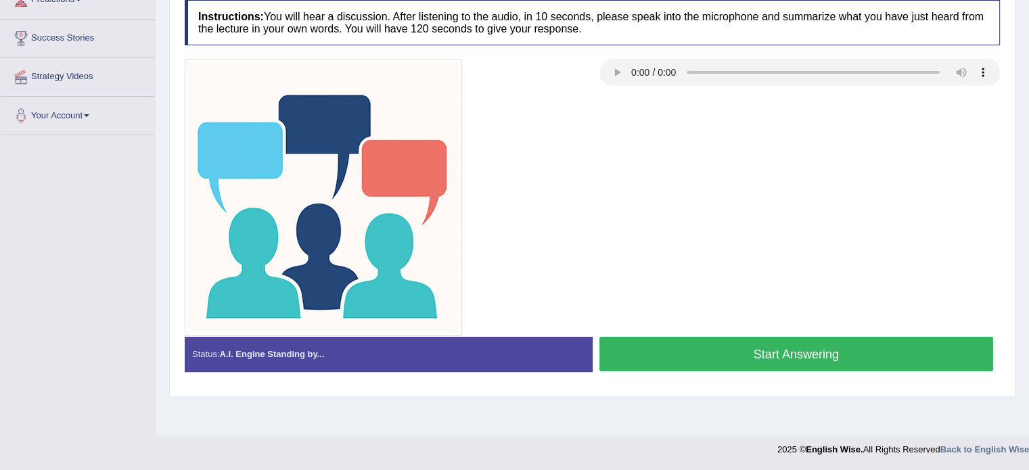
click at [724, 348] on button "Start Answering" at bounding box center [796, 354] width 394 height 34
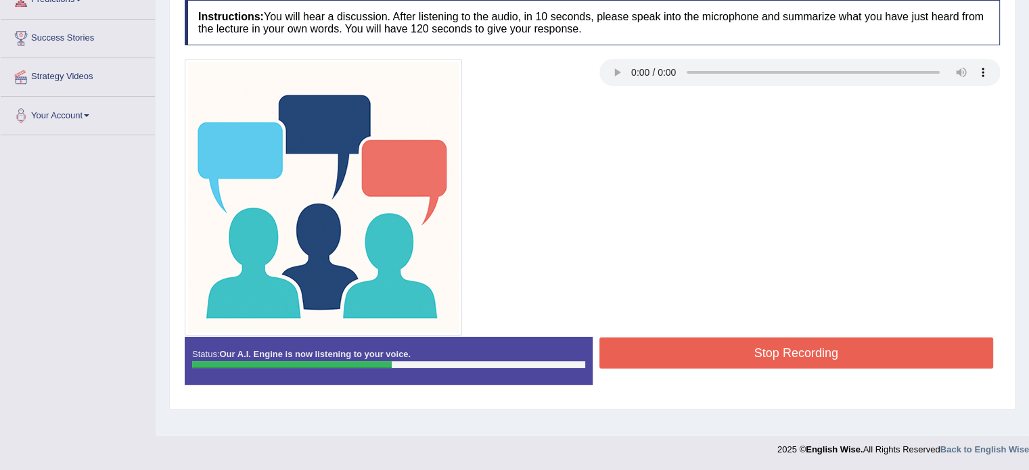
click at [749, 341] on button "Stop Recording" at bounding box center [796, 352] width 394 height 31
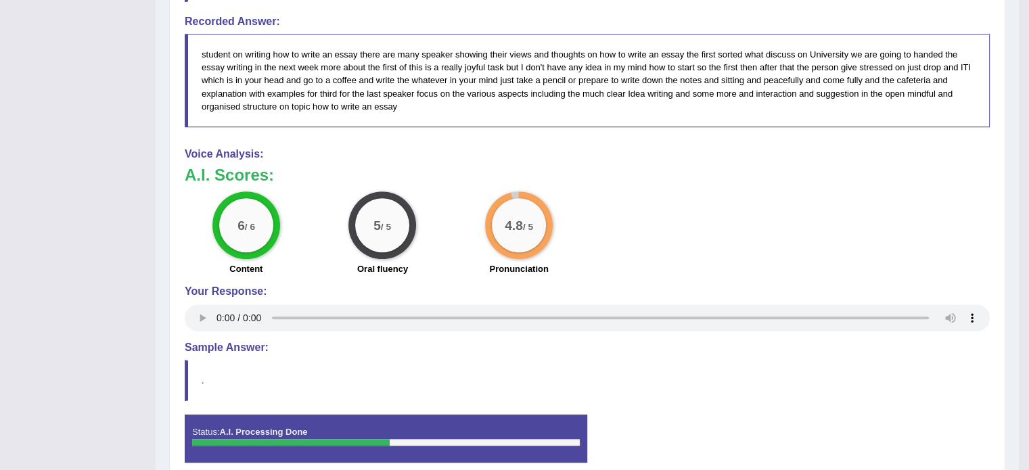
scroll to position [881, 0]
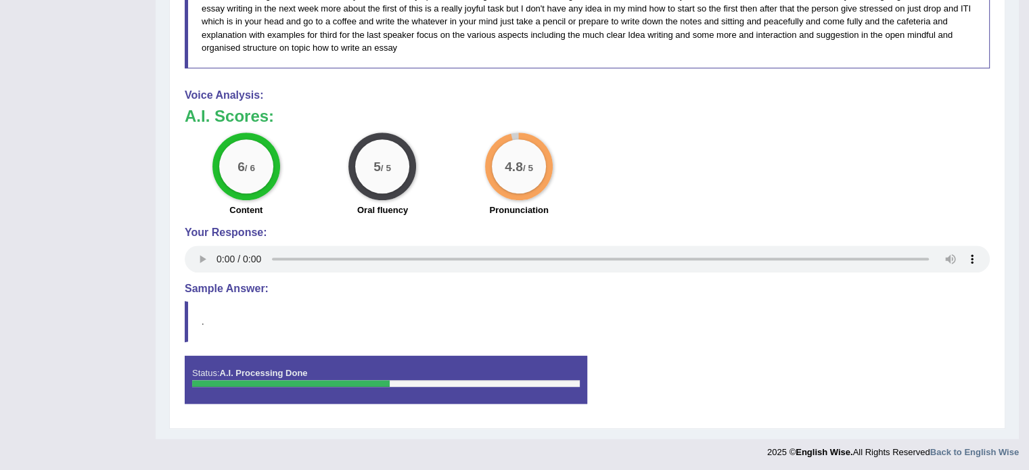
click at [763, 318] on blockquote "." at bounding box center [587, 321] width 805 height 41
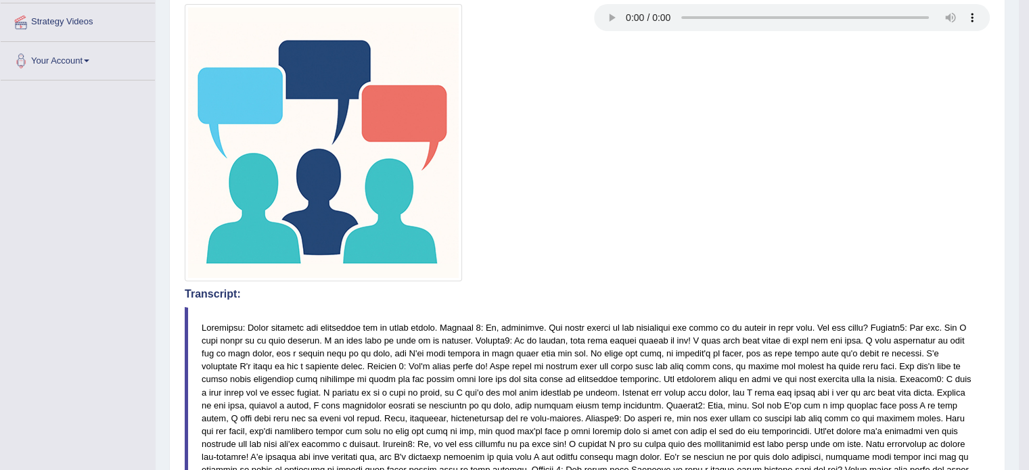
scroll to position [0, 0]
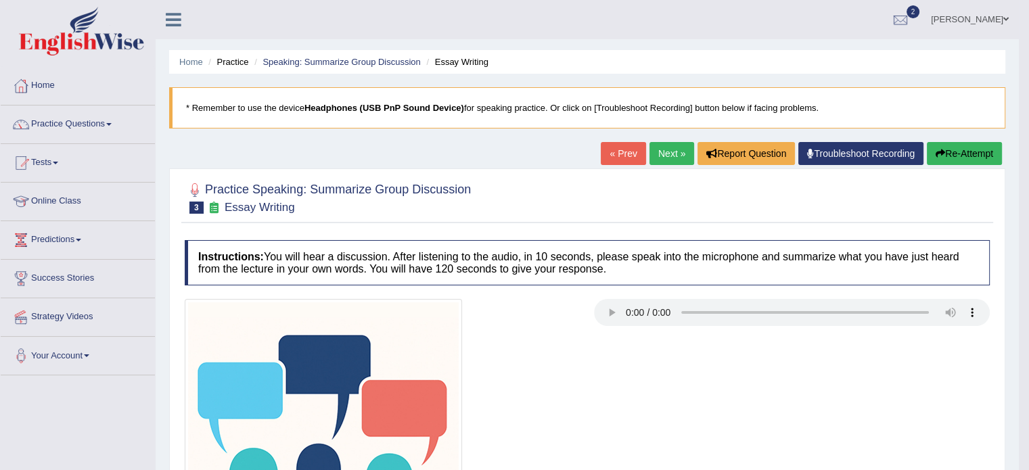
click at [952, 160] on button "Re-Attempt" at bounding box center [963, 153] width 75 height 23
click at [659, 154] on link "Next »" at bounding box center [671, 153] width 45 height 23
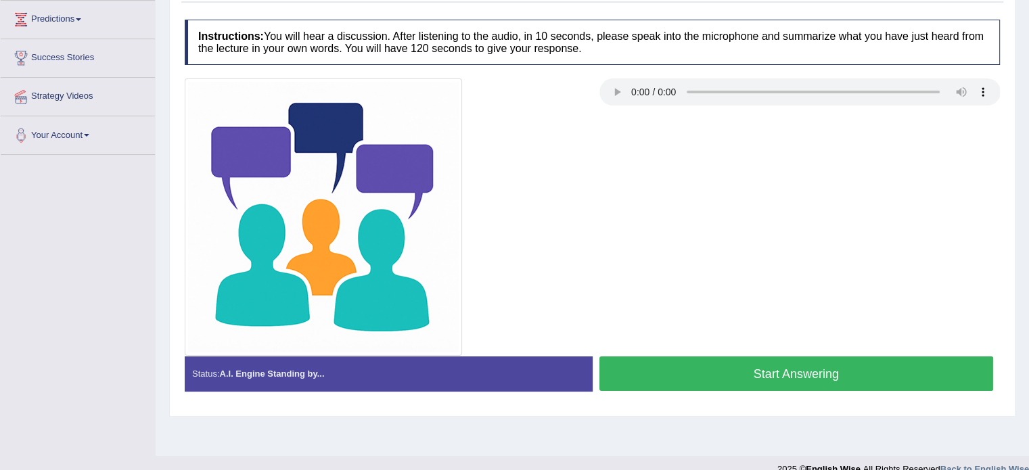
scroll to position [240, 0]
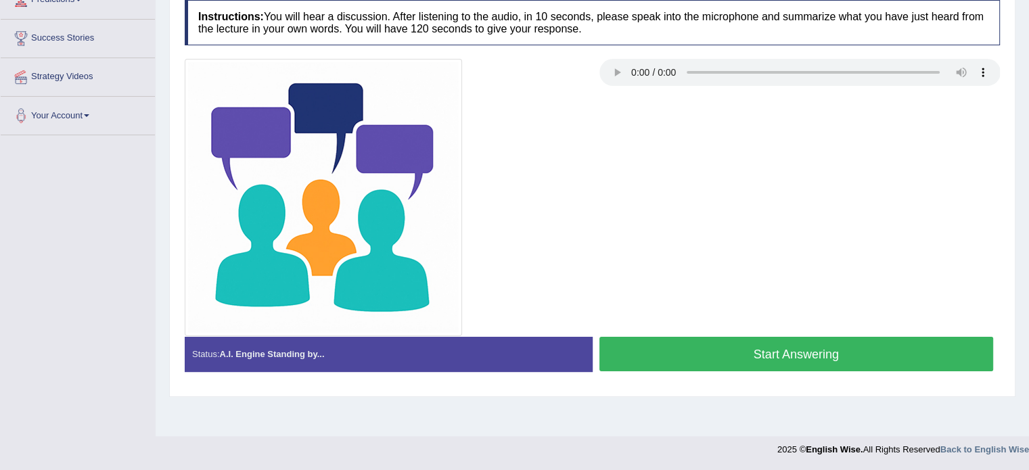
click at [634, 351] on button "Start Answering" at bounding box center [796, 354] width 394 height 34
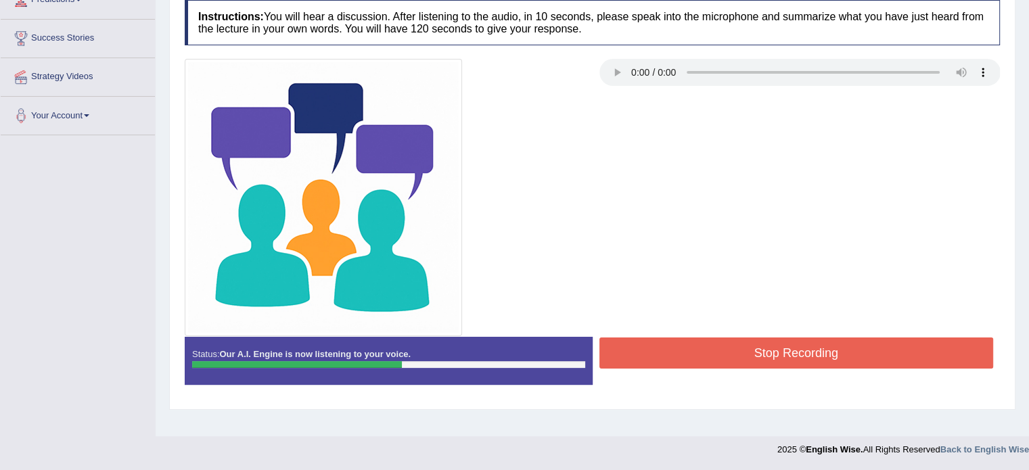
click at [634, 351] on button "Stop Recording" at bounding box center [796, 352] width 394 height 31
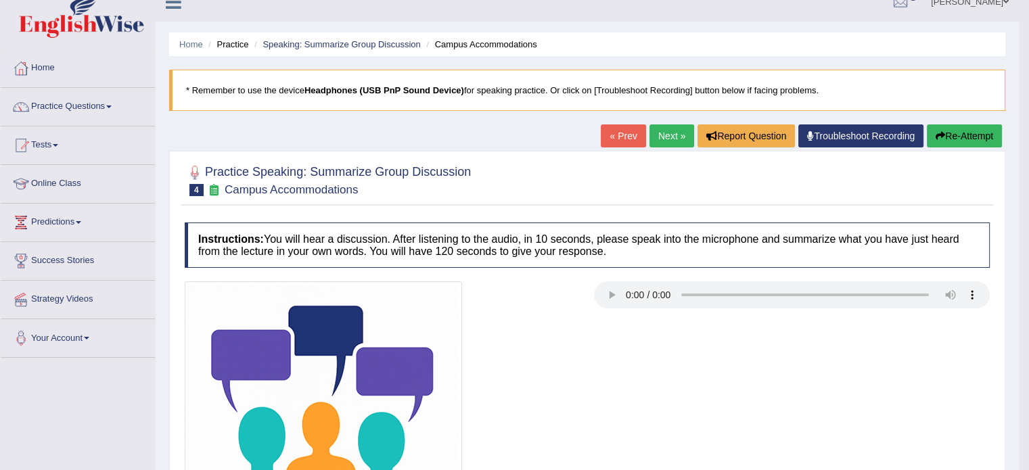
scroll to position [0, 0]
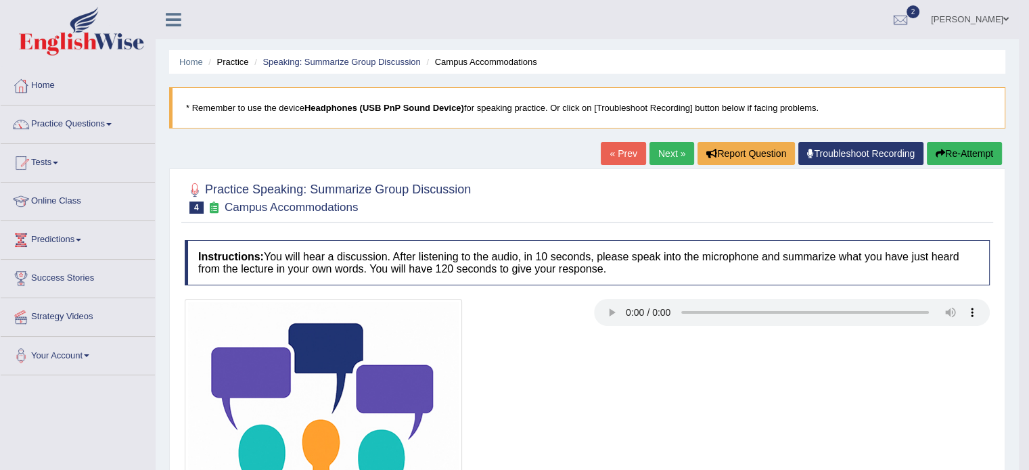
click at [927, 152] on button "Re-Attempt" at bounding box center [963, 153] width 75 height 23
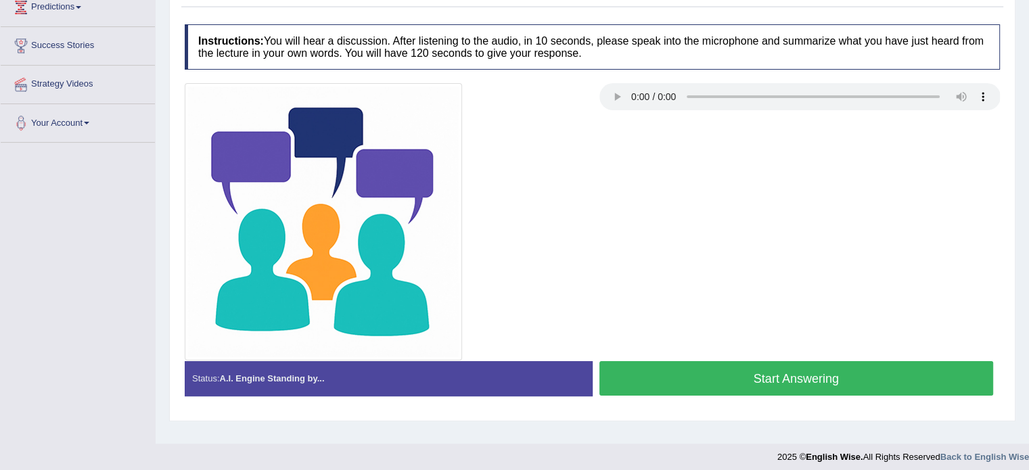
scroll to position [240, 0]
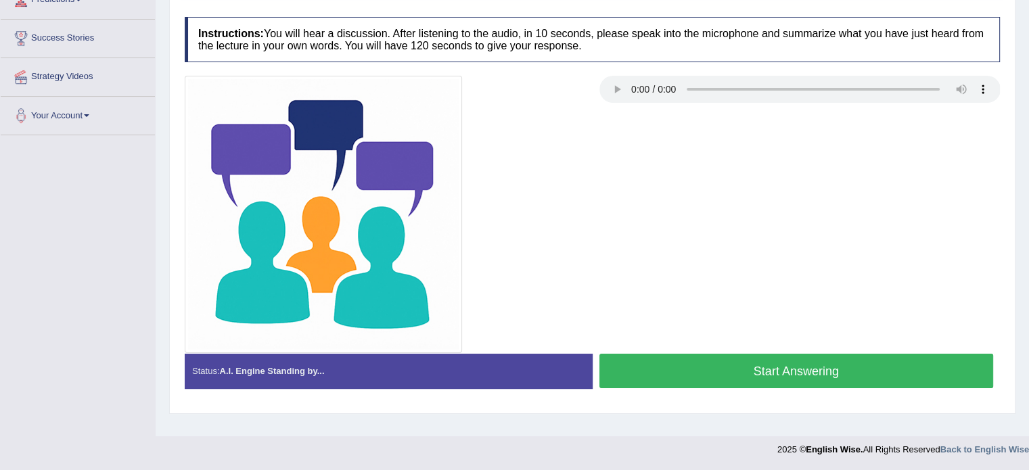
click at [674, 377] on button "Start Answering" at bounding box center [796, 371] width 394 height 34
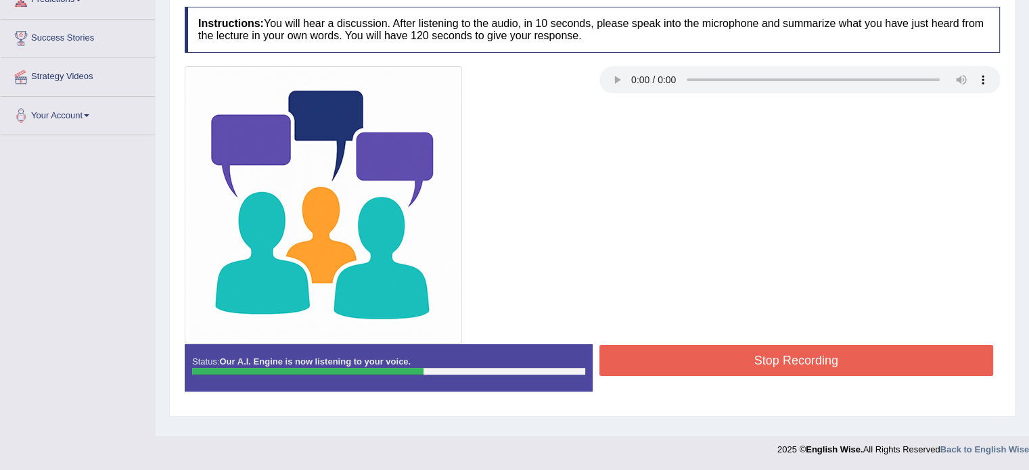
click at [669, 356] on button "Stop Recording" at bounding box center [796, 360] width 394 height 31
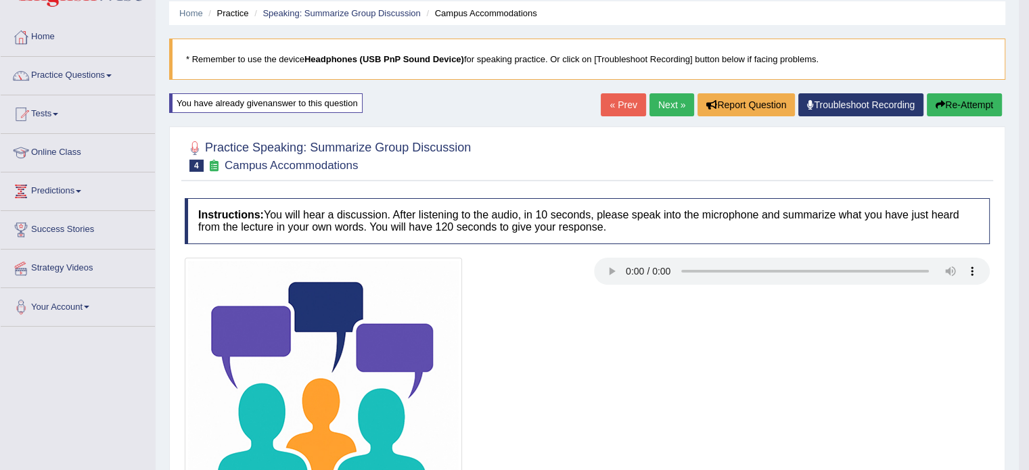
scroll to position [0, 0]
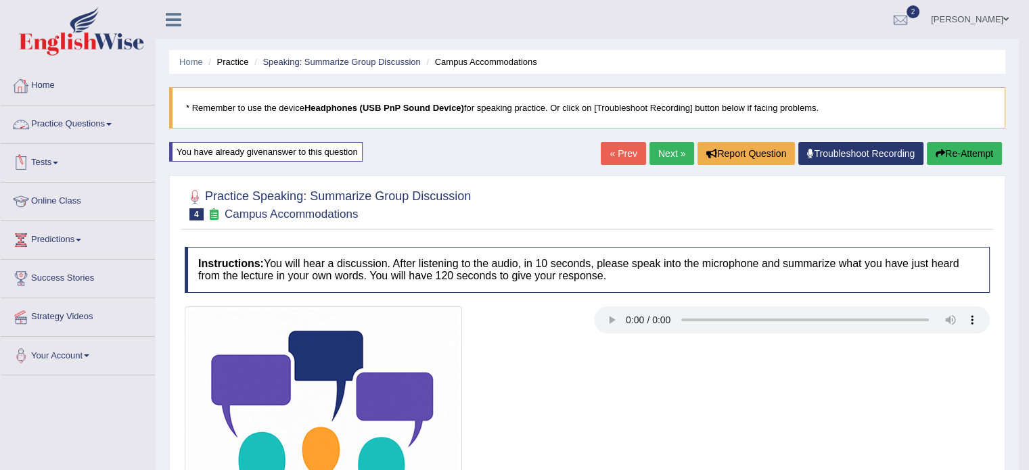
click at [105, 122] on link "Practice Questions" at bounding box center [78, 122] width 154 height 34
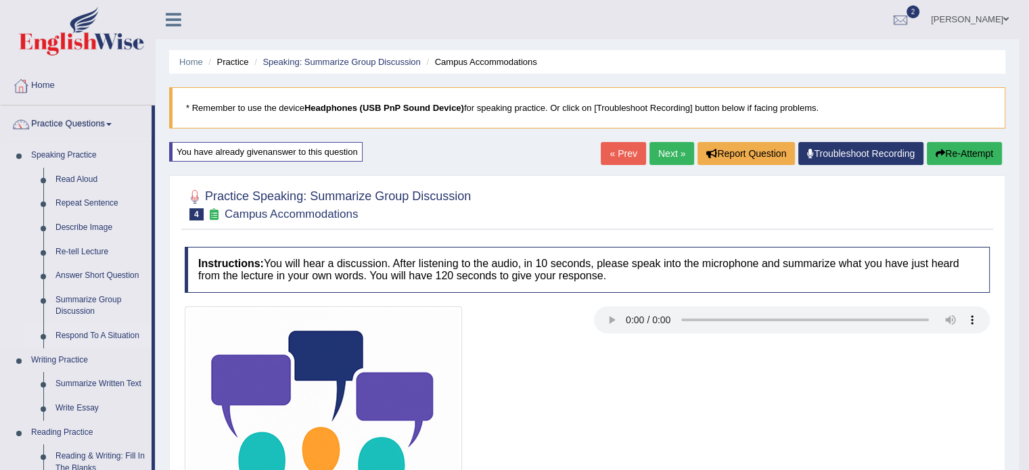
click at [81, 331] on link "Respond To A Situation" at bounding box center [100, 336] width 102 height 24
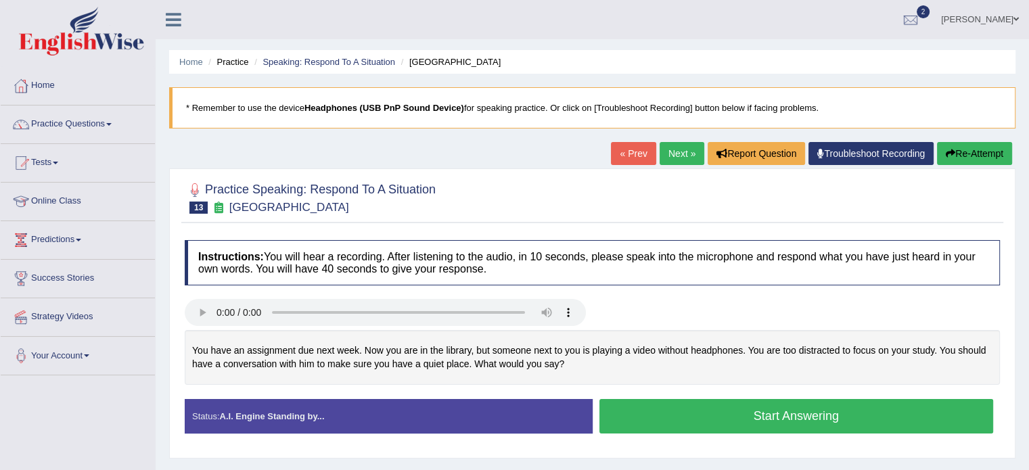
click at [734, 429] on button "Start Answering" at bounding box center [796, 416] width 394 height 34
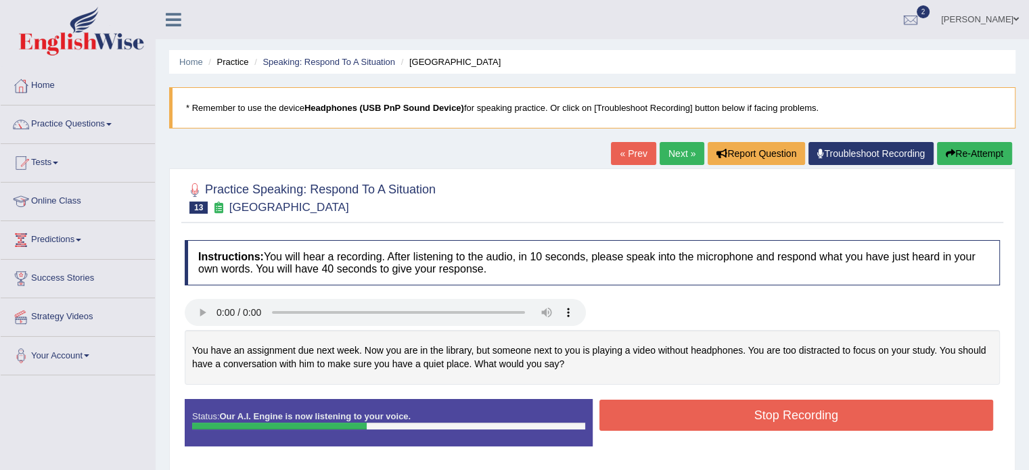
click at [743, 416] on button "Stop Recording" at bounding box center [796, 415] width 394 height 31
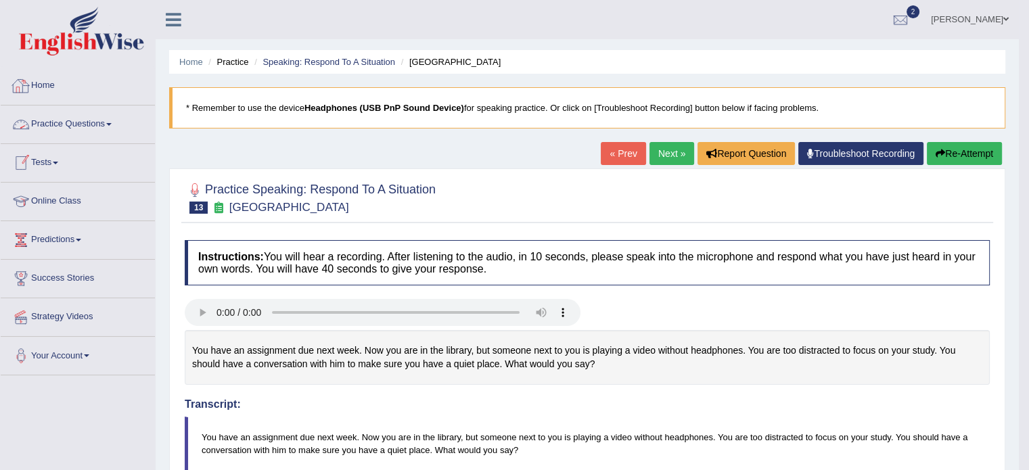
click at [108, 117] on link "Practice Questions" at bounding box center [78, 122] width 154 height 34
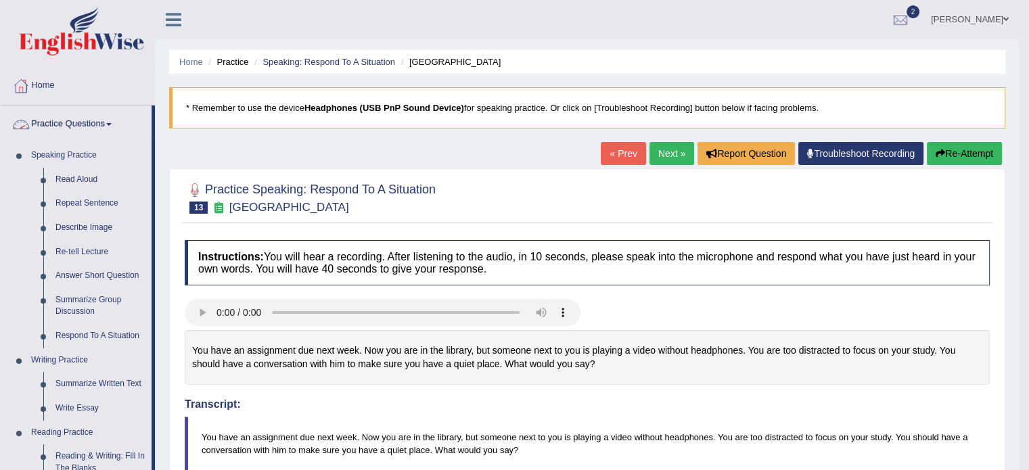
click at [110, 124] on link "Practice Questions" at bounding box center [76, 122] width 151 height 34
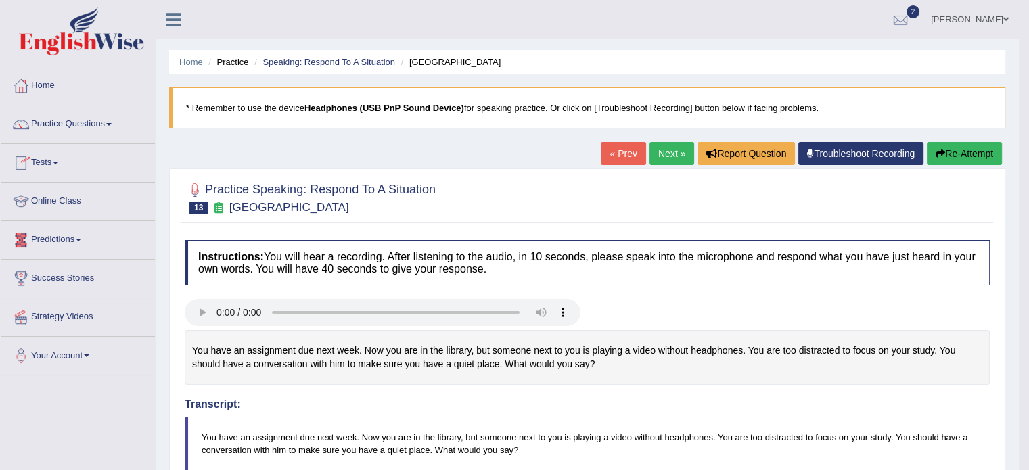
click at [54, 162] on link "Tests" at bounding box center [78, 161] width 154 height 34
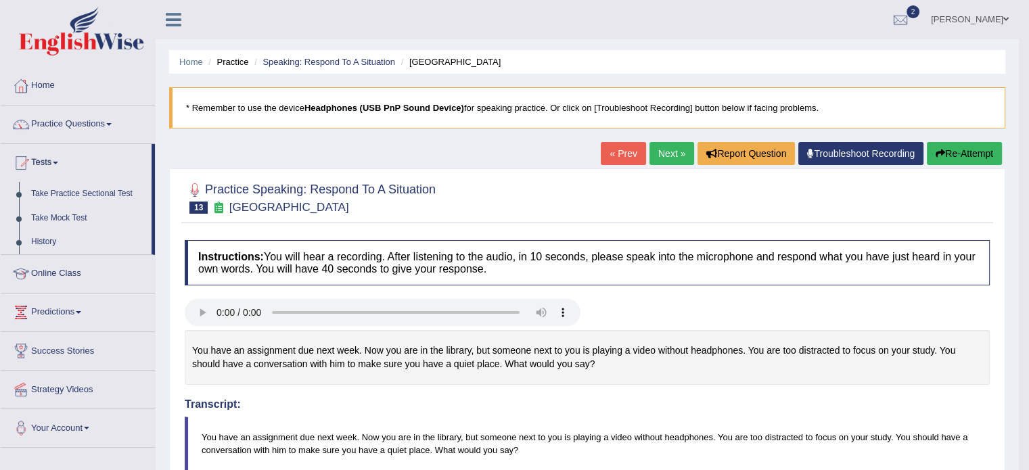
click at [45, 221] on link "Take Mock Test" at bounding box center [88, 218] width 126 height 24
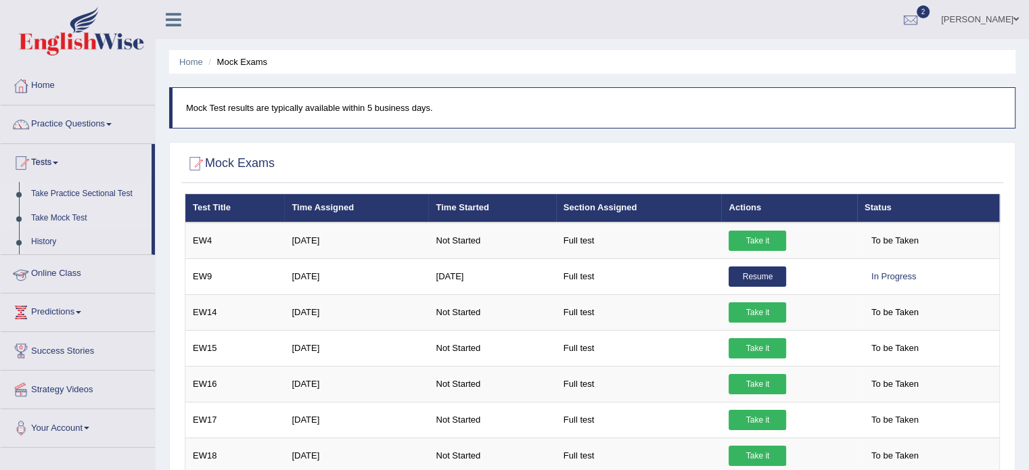
click at [92, 193] on link "Take Practice Sectional Test" at bounding box center [88, 194] width 126 height 24
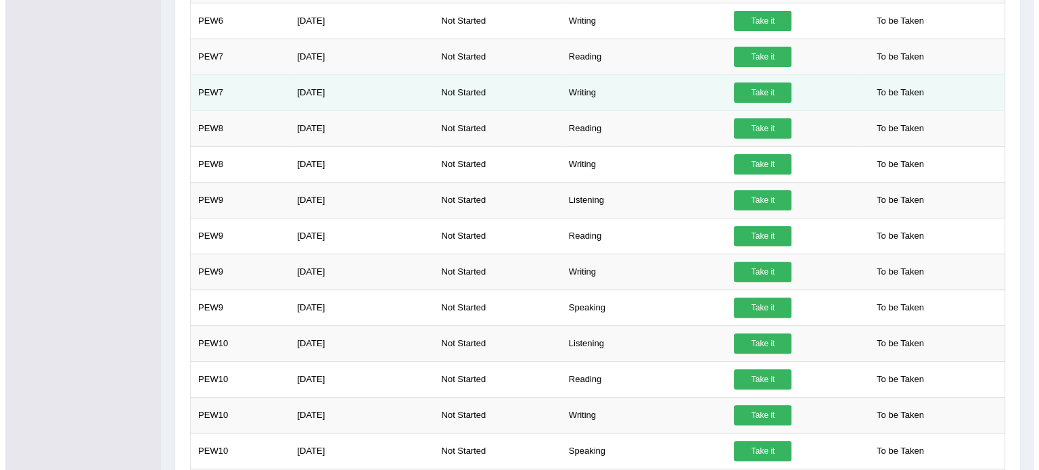
scroll to position [472, 0]
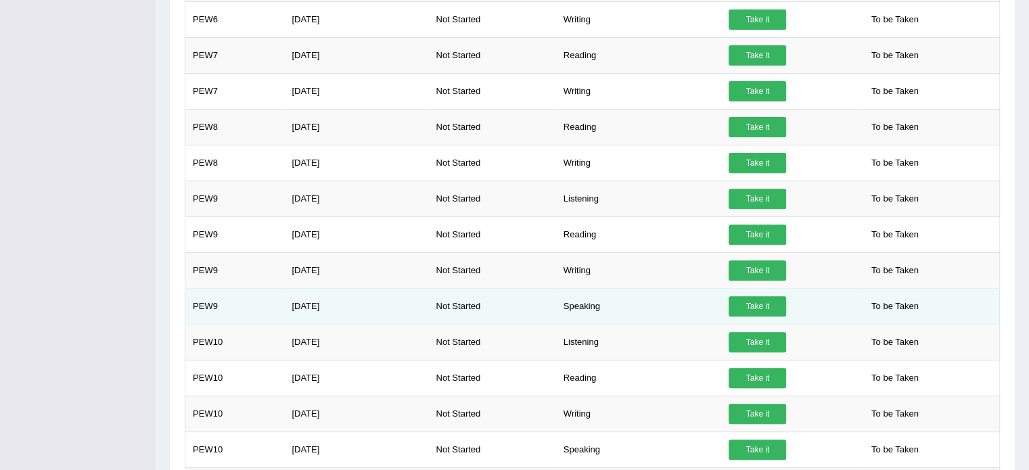
click at [738, 304] on link "Take it" at bounding box center [756, 306] width 57 height 20
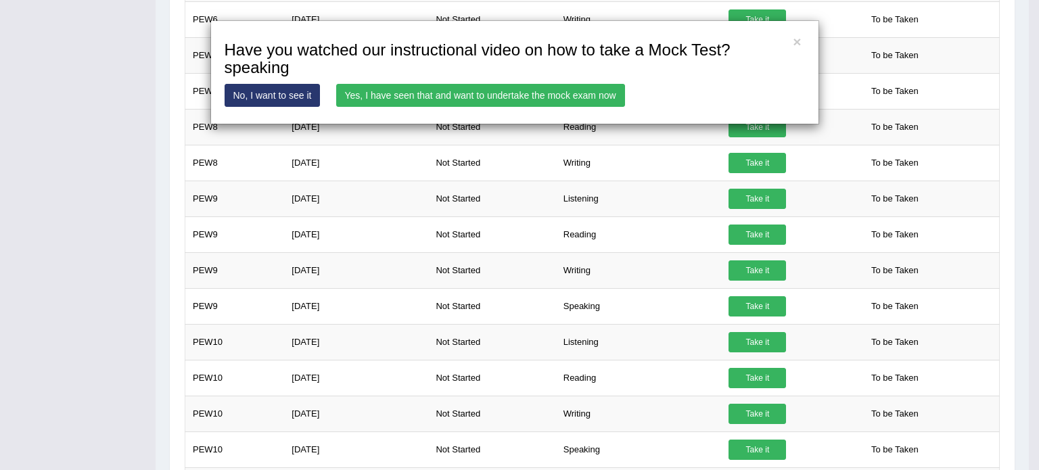
click at [429, 95] on link "Yes, I have seen that and want to undertake the mock exam now" at bounding box center [480, 95] width 289 height 23
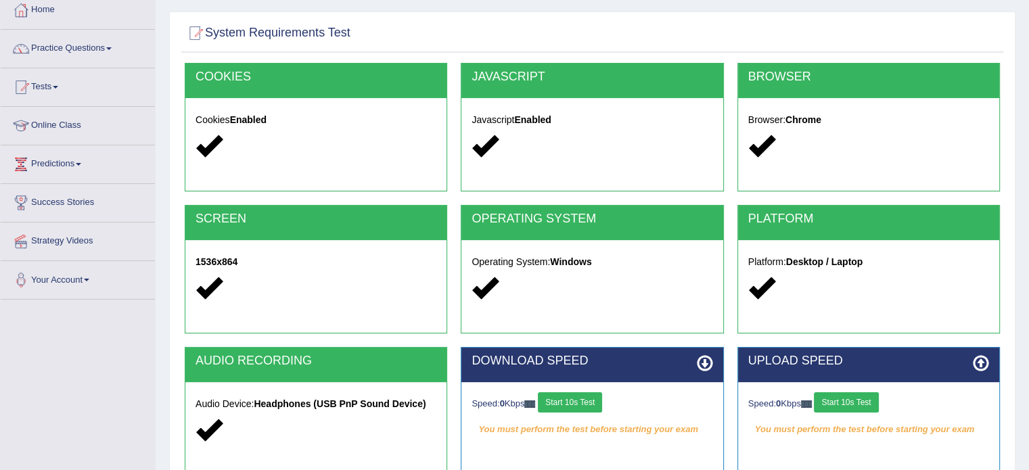
scroll to position [240, 0]
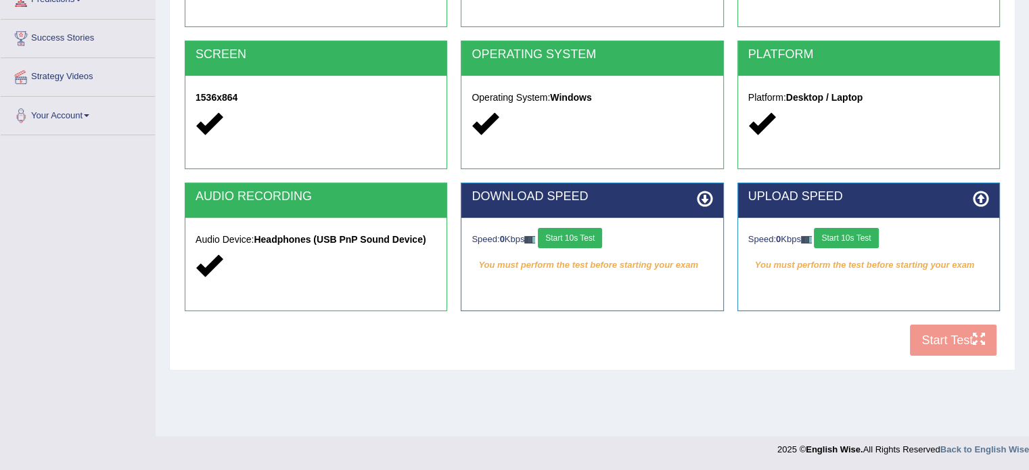
click at [755, 375] on div "Home Exams Exam Requirements System Requirements Test [GEOGRAPHIC_DATA] Cookies…" at bounding box center [592, 98] width 873 height 676
click at [573, 241] on button "Start 10s Test" at bounding box center [570, 238] width 64 height 20
click at [841, 244] on button "Start 10s Test" at bounding box center [846, 238] width 64 height 20
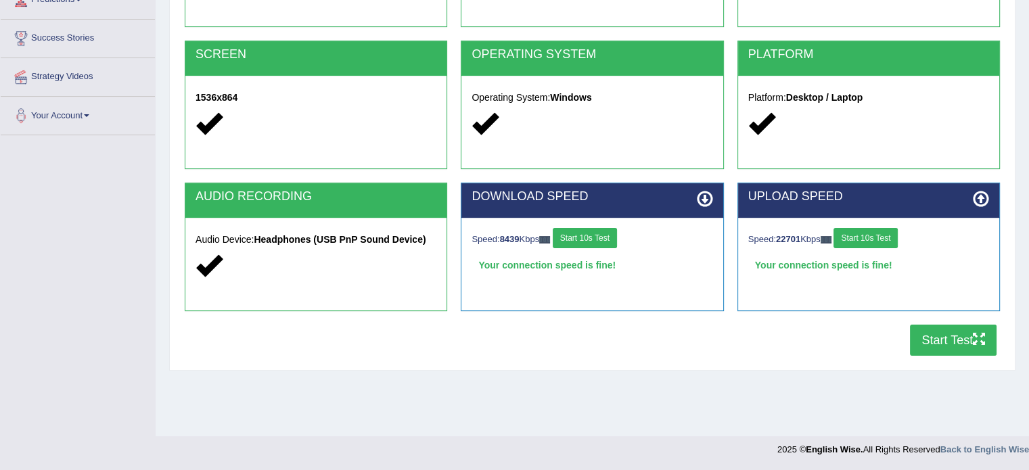
click at [941, 335] on button "Start Test" at bounding box center [953, 340] width 87 height 31
